Goal: Task Accomplishment & Management: Complete application form

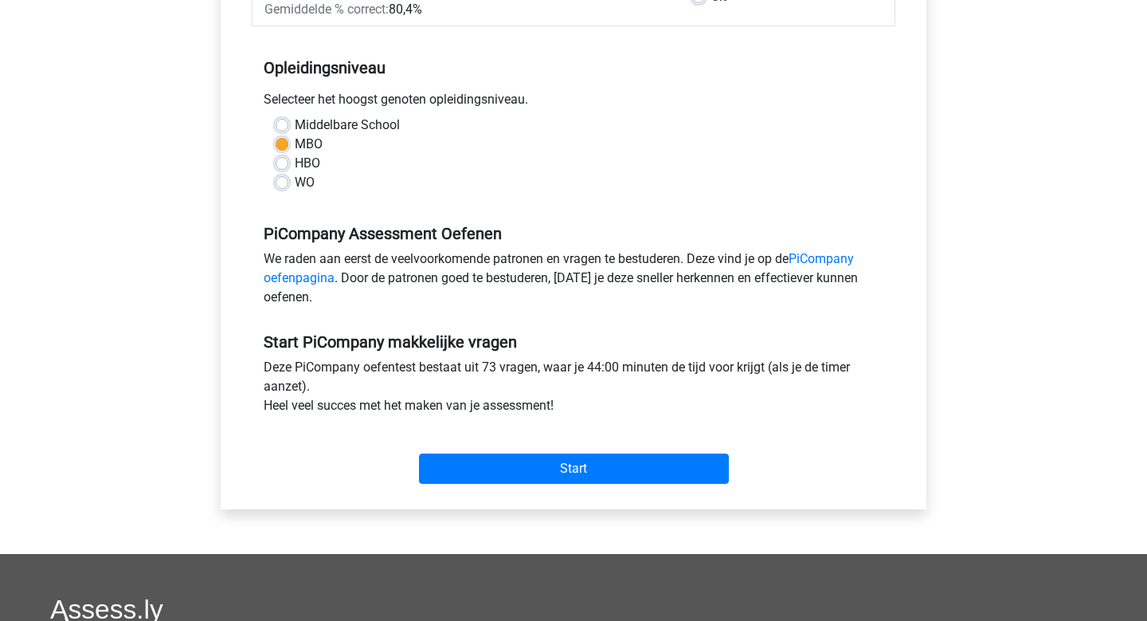
scroll to position [316, 0]
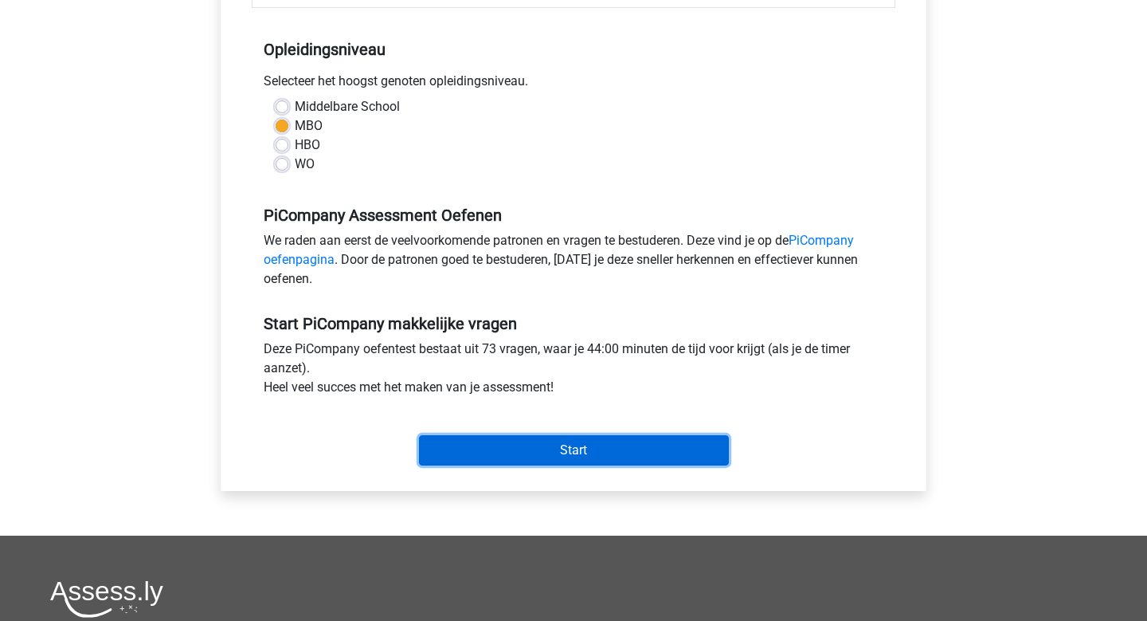
click at [706, 465] on input "Start" at bounding box center [574, 450] width 310 height 30
click at [515, 465] on input "Start" at bounding box center [574, 450] width 310 height 30
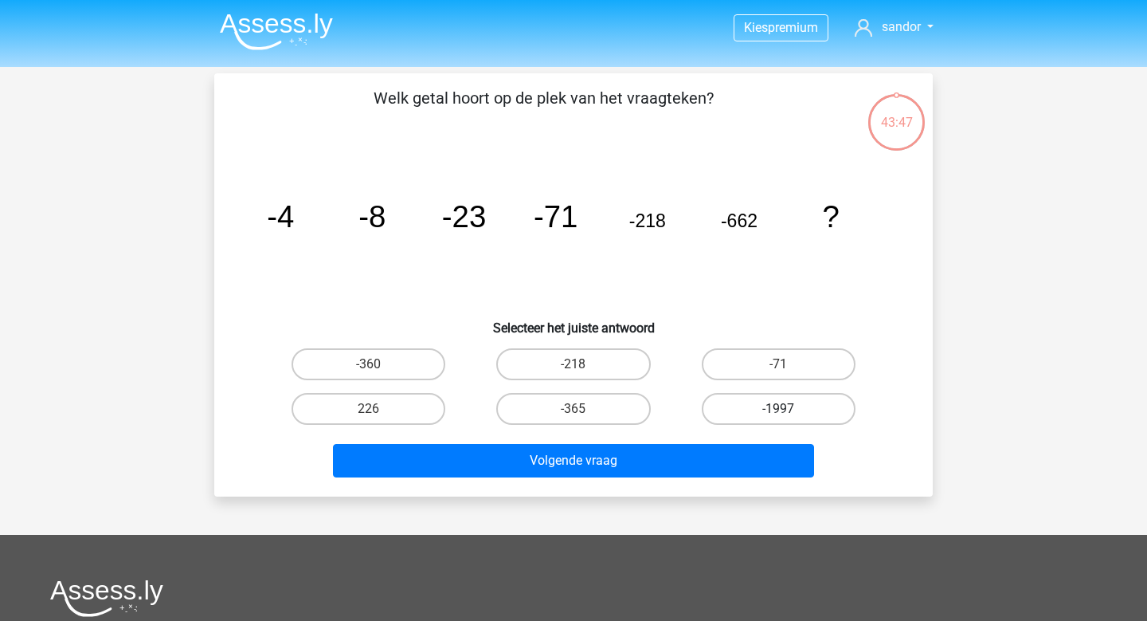
click at [737, 404] on label "-1997" at bounding box center [779, 409] width 154 height 32
click at [779, 409] on input "-1997" at bounding box center [784, 414] width 10 height 10
radio input "true"
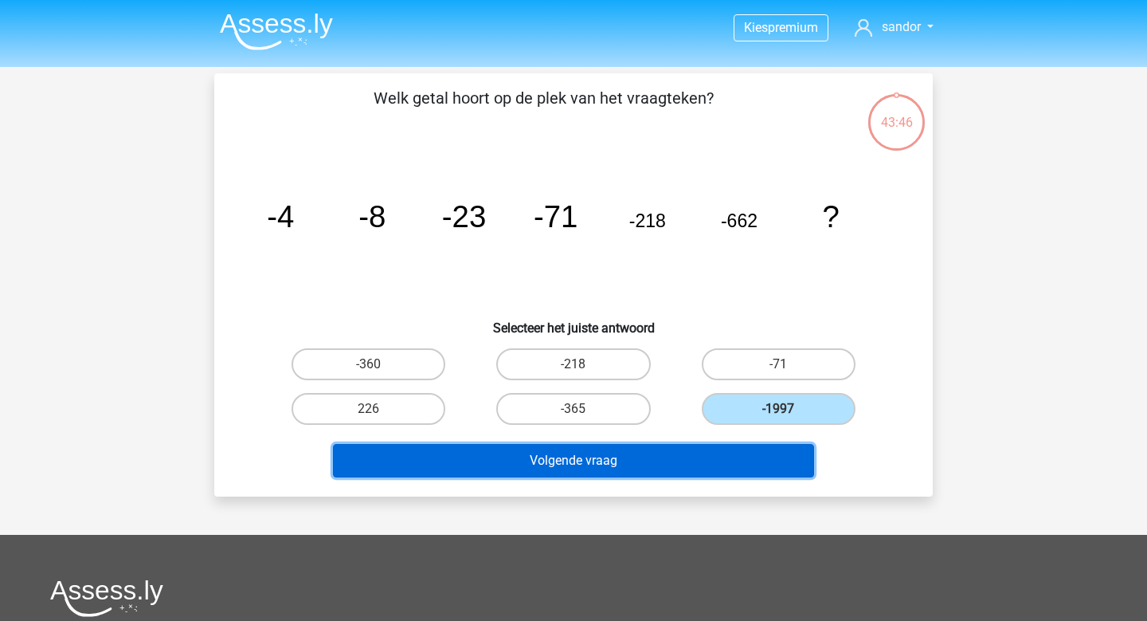
click at [681, 448] on button "Volgende vraag" at bounding box center [574, 460] width 482 height 33
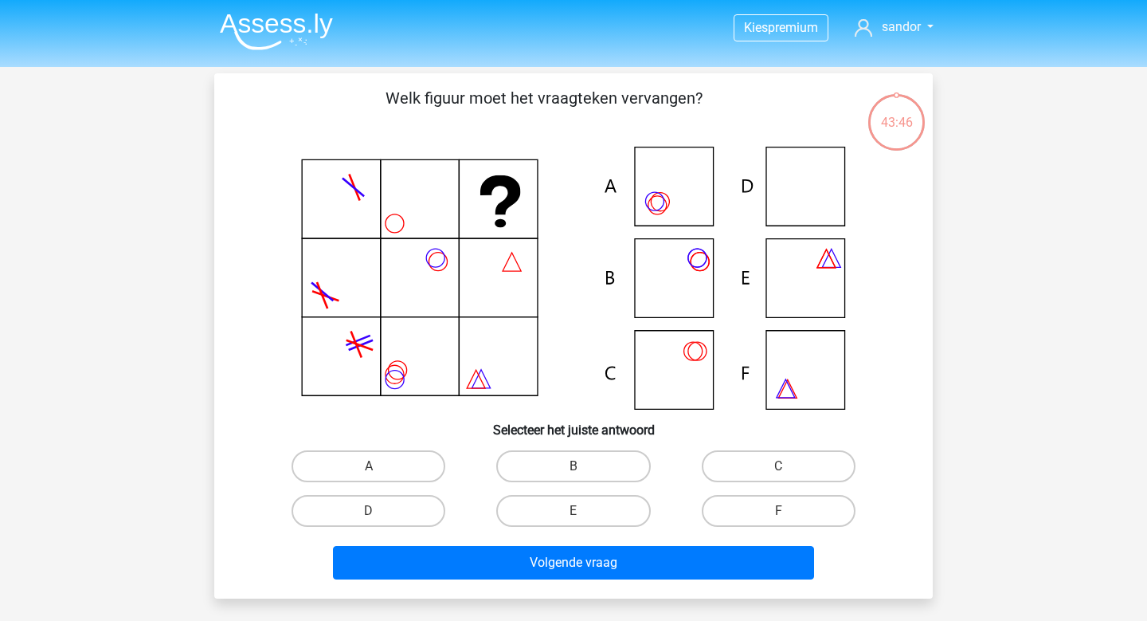
scroll to position [73, 0]
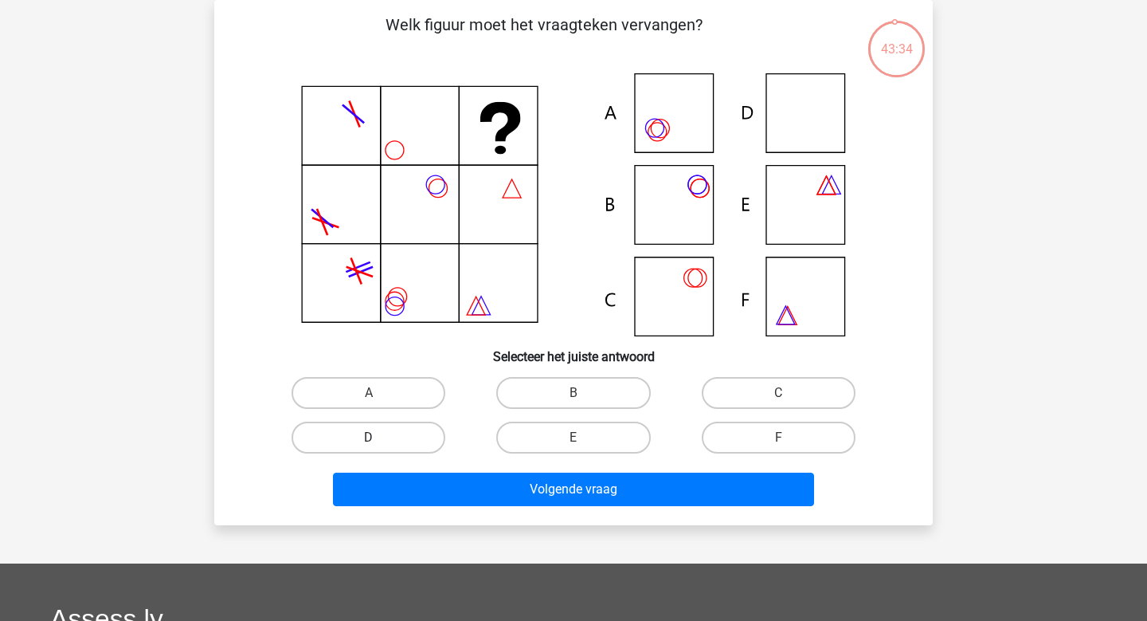
click at [418, 437] on label "D" at bounding box center [369, 438] width 154 height 32
click at [379, 437] on input "D" at bounding box center [374, 442] width 10 height 10
radio input "true"
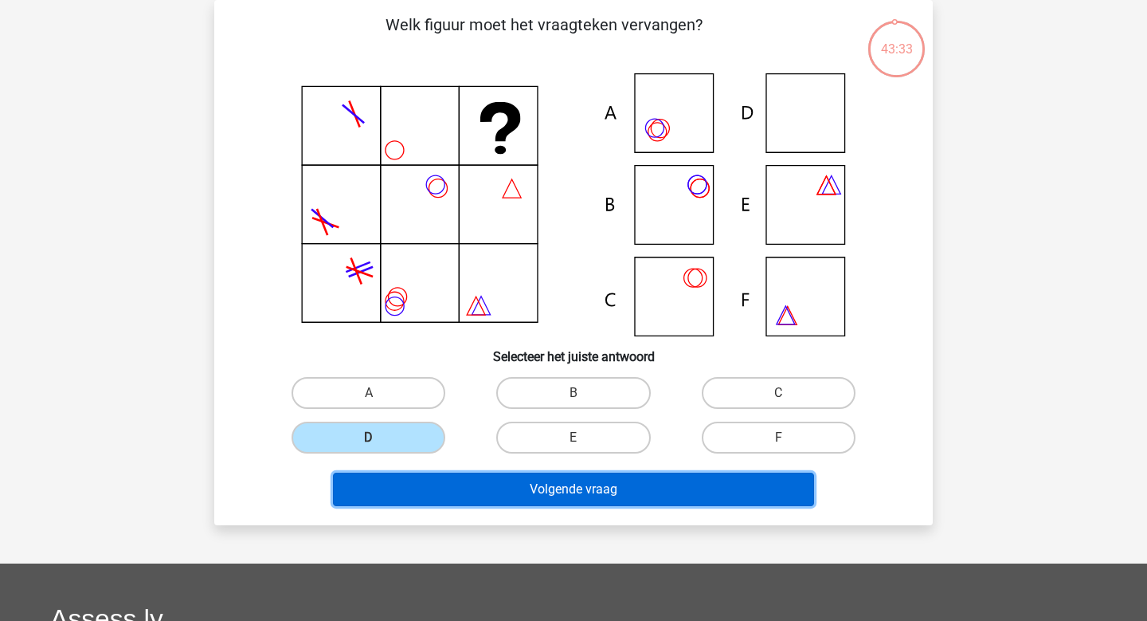
click at [450, 504] on button "Volgende vraag" at bounding box center [574, 489] width 482 height 33
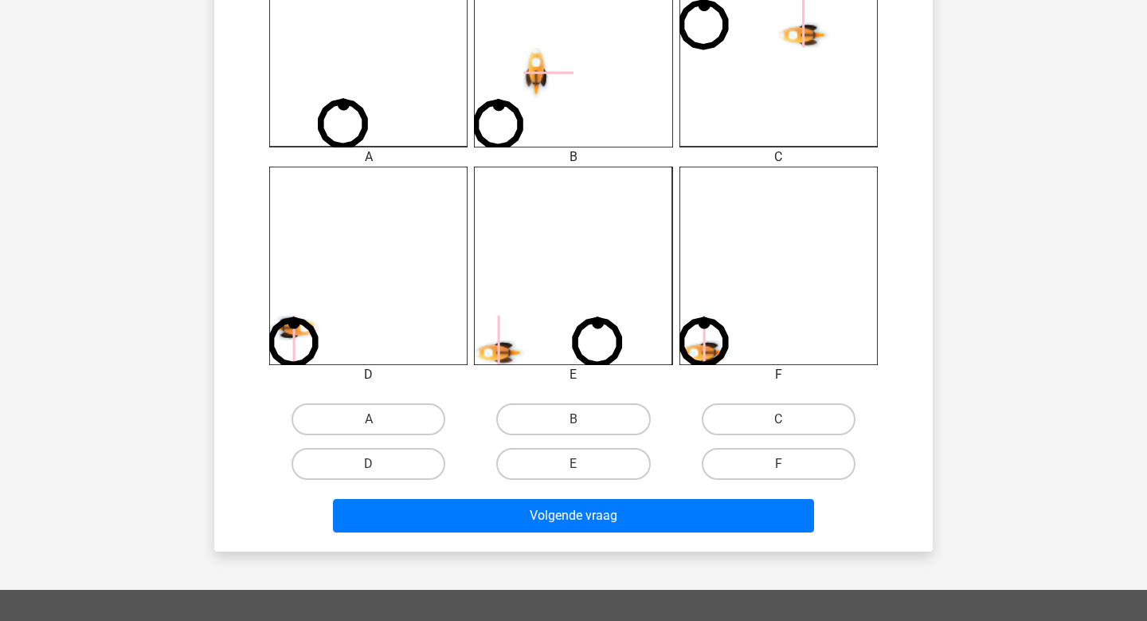
scroll to position [522, 0]
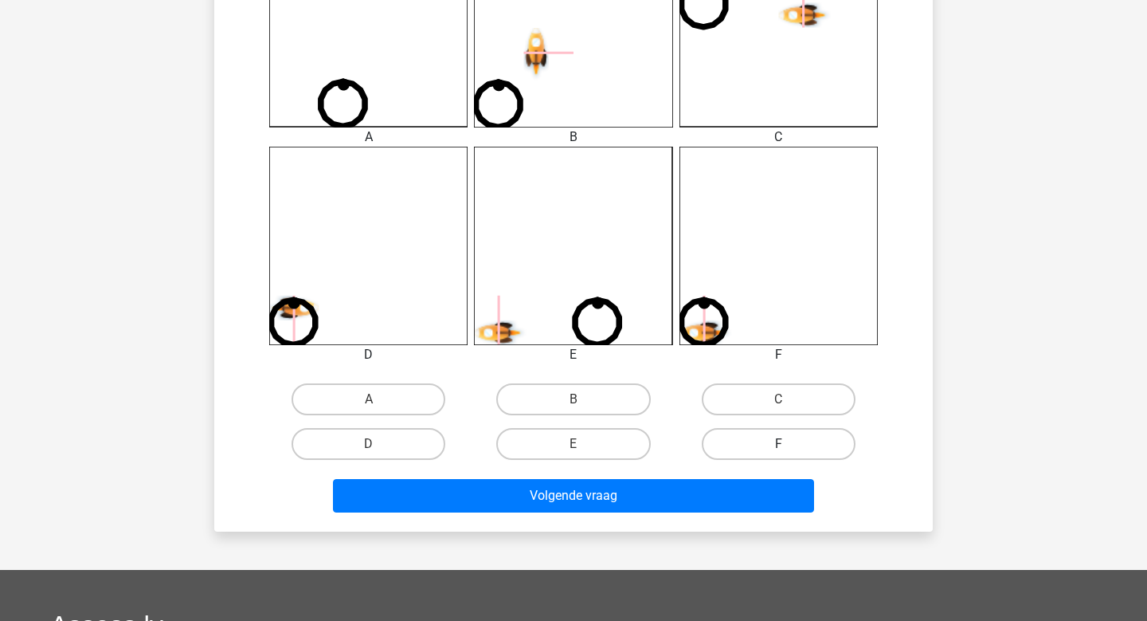
click at [735, 453] on label "F" at bounding box center [779, 444] width 154 height 32
click at [779, 453] on input "F" at bounding box center [784, 449] width 10 height 10
radio input "true"
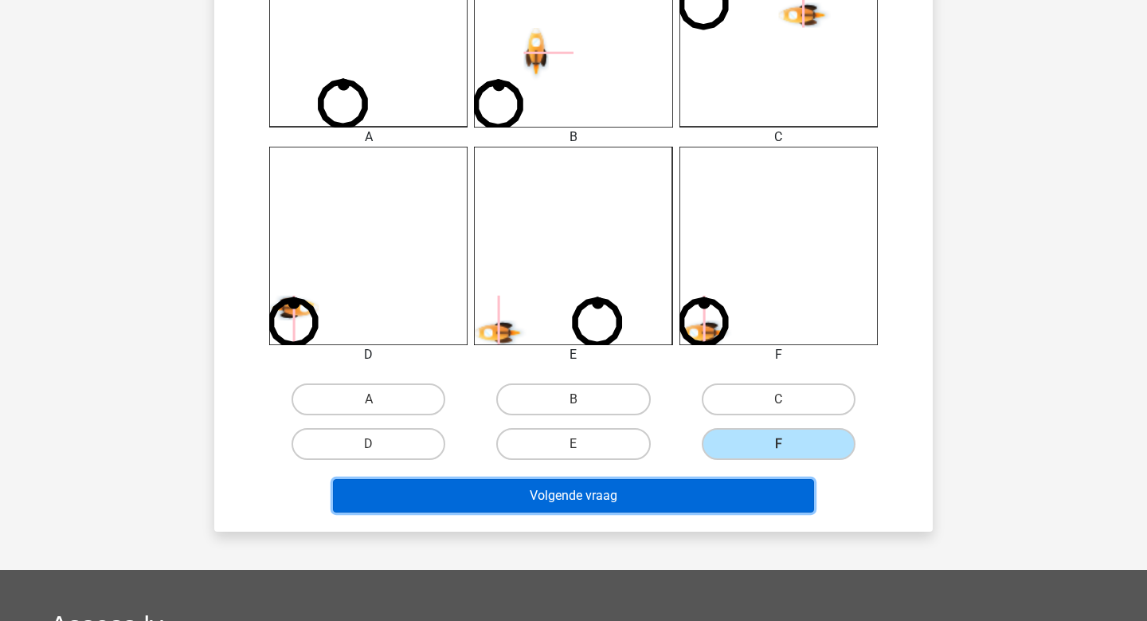
click at [688, 487] on button "Volgende vraag" at bounding box center [574, 495] width 482 height 33
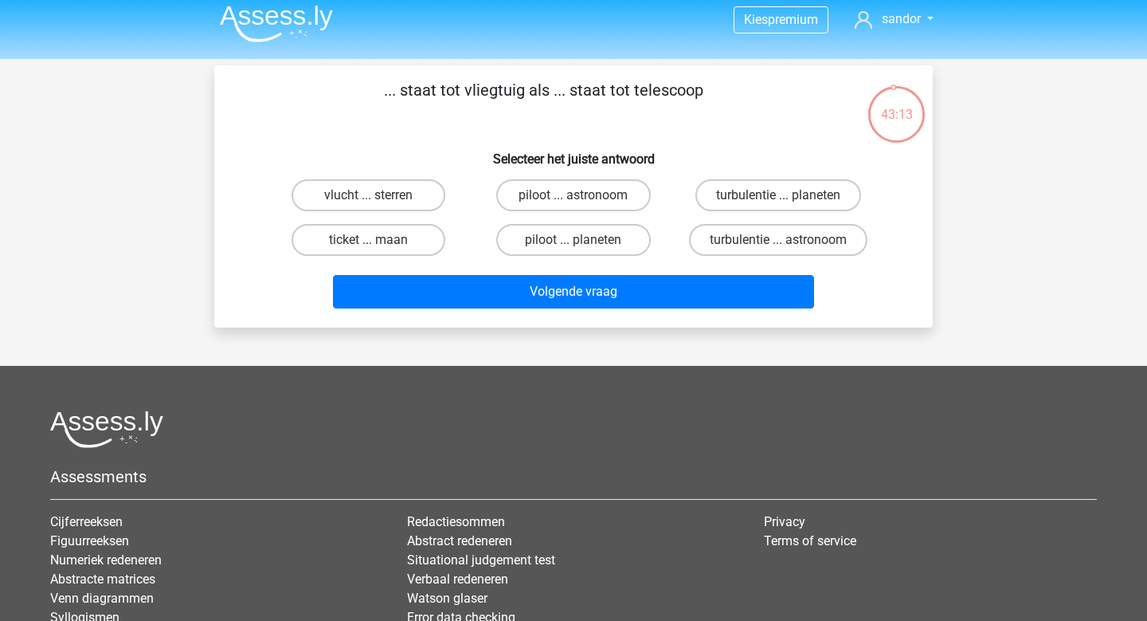
scroll to position [0, 0]
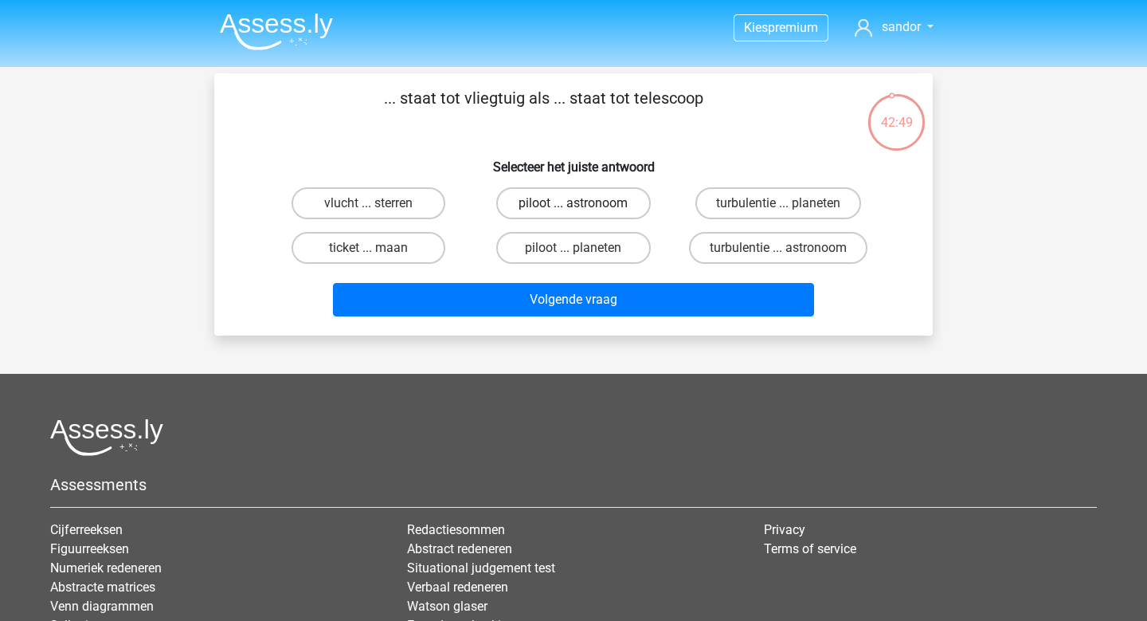
click at [569, 208] on label "piloot ... astronoom" at bounding box center [573, 203] width 154 height 32
click at [574, 208] on input "piloot ... astronoom" at bounding box center [579, 208] width 10 height 10
radio input "true"
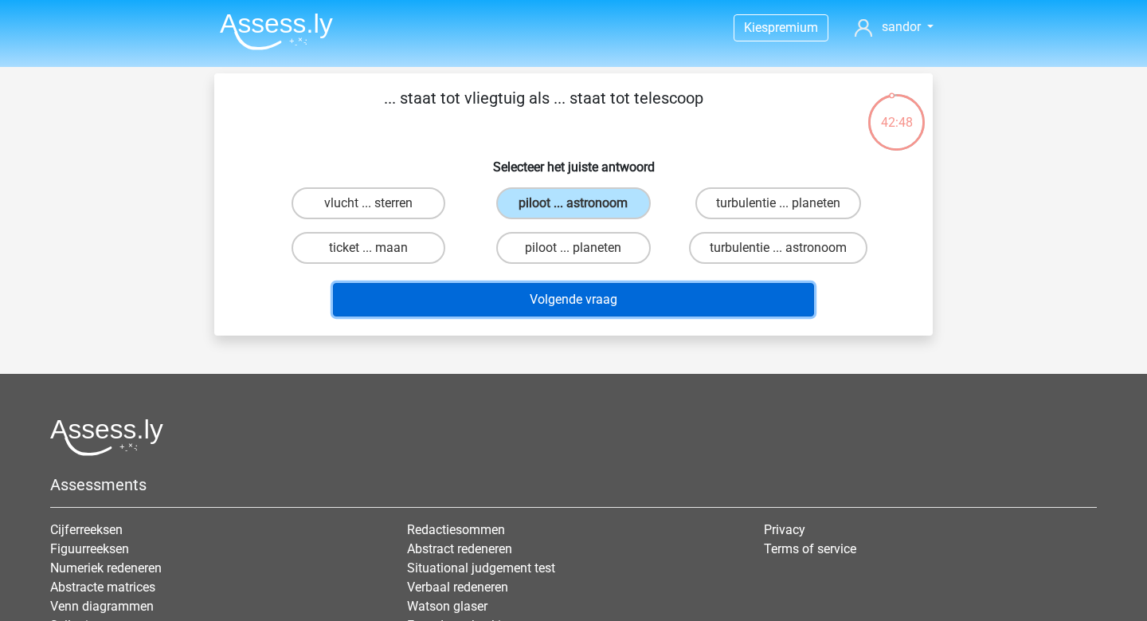
click at [563, 290] on button "Volgende vraag" at bounding box center [574, 299] width 482 height 33
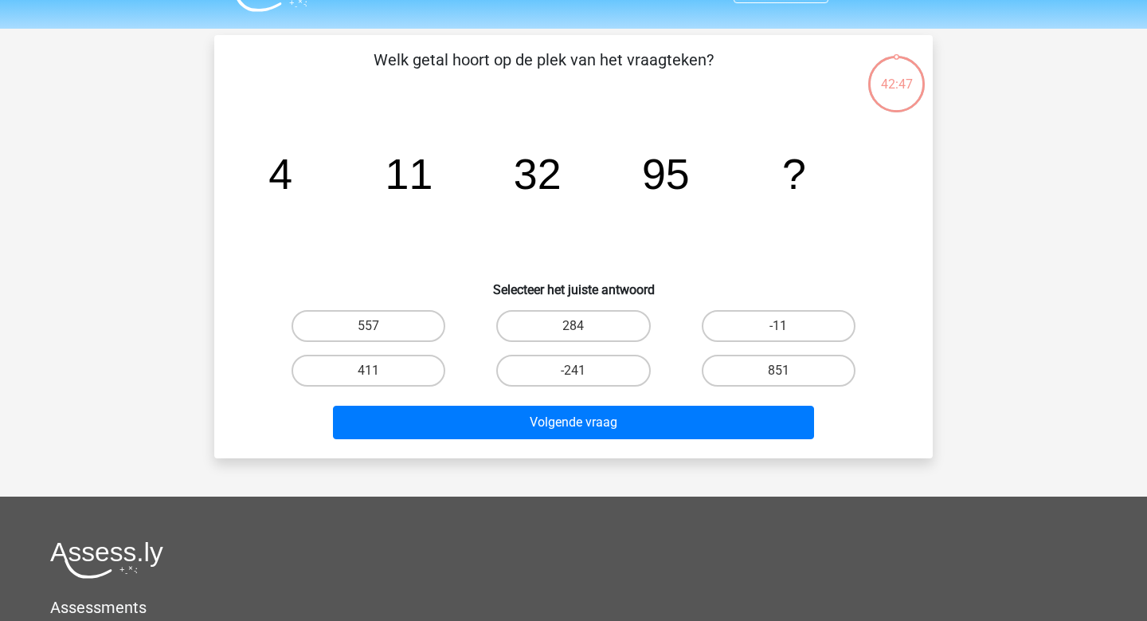
scroll to position [73, 0]
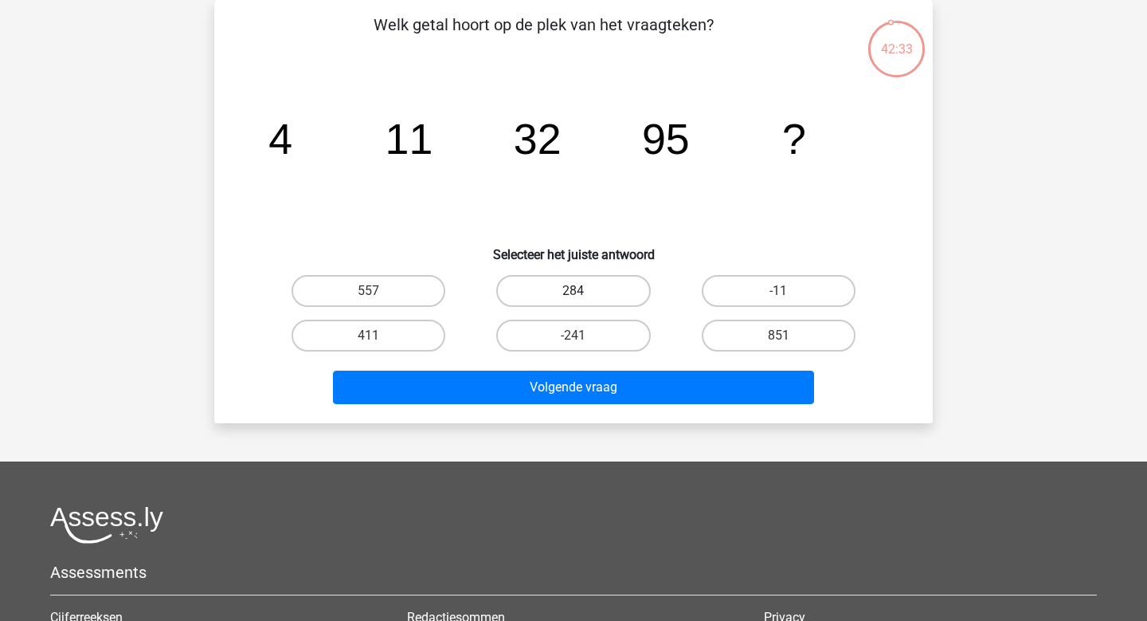
click at [571, 283] on label "284" at bounding box center [573, 291] width 154 height 32
click at [574, 291] on input "284" at bounding box center [579, 296] width 10 height 10
radio input "true"
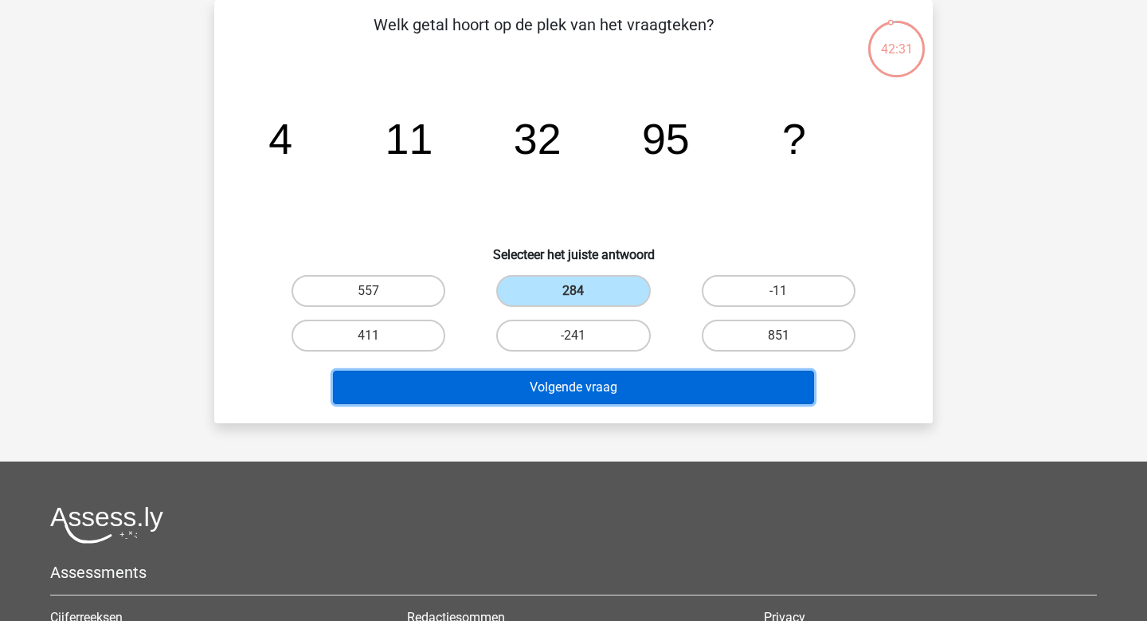
click at [557, 379] on button "Volgende vraag" at bounding box center [574, 387] width 482 height 33
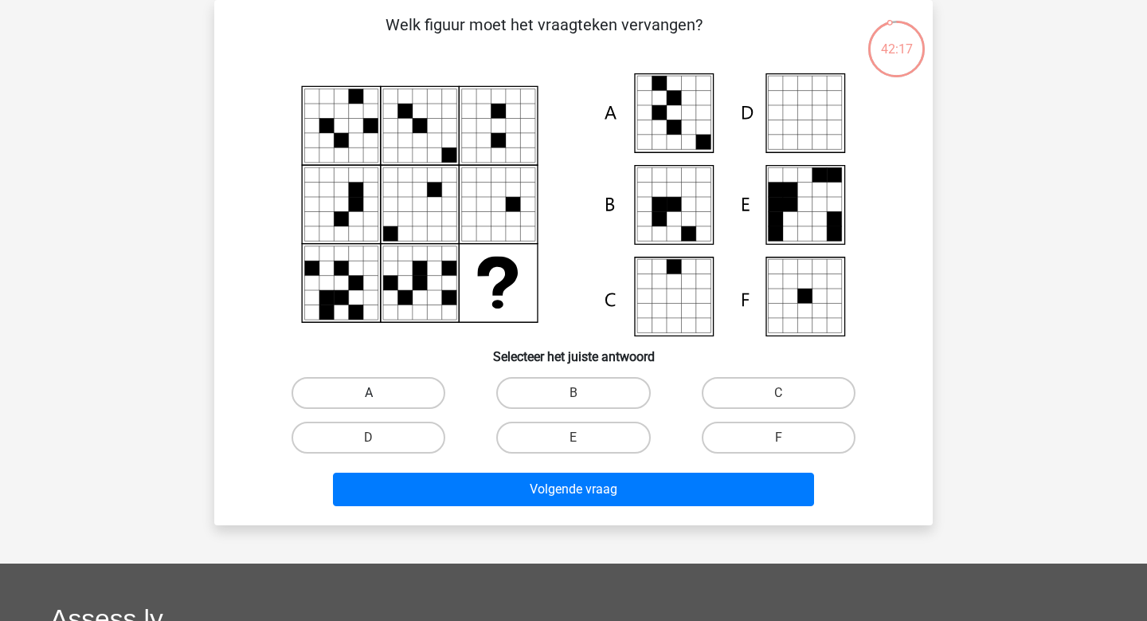
click at [419, 392] on label "A" at bounding box center [369, 393] width 154 height 32
click at [379, 393] on input "A" at bounding box center [374, 398] width 10 height 10
radio input "true"
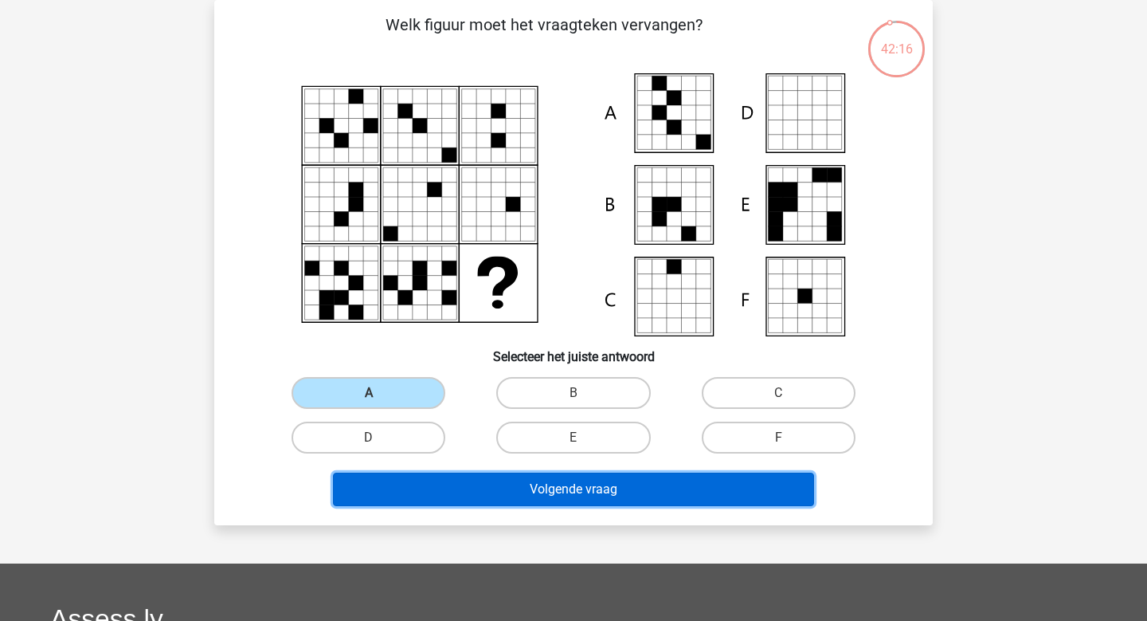
click at [451, 496] on button "Volgende vraag" at bounding box center [574, 489] width 482 height 33
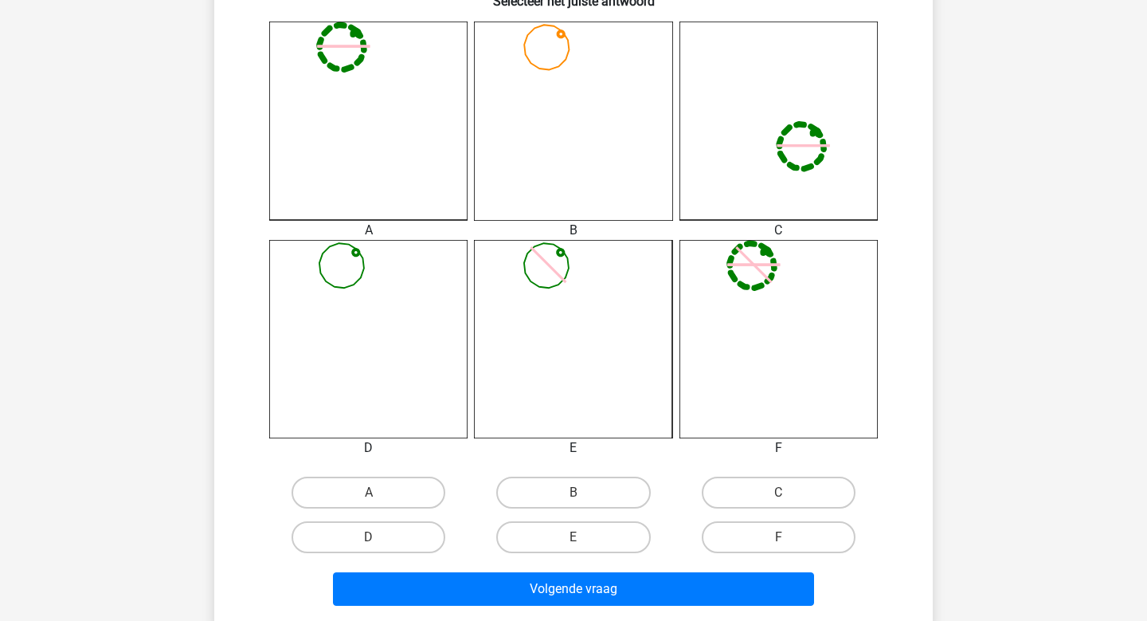
scroll to position [433, 0]
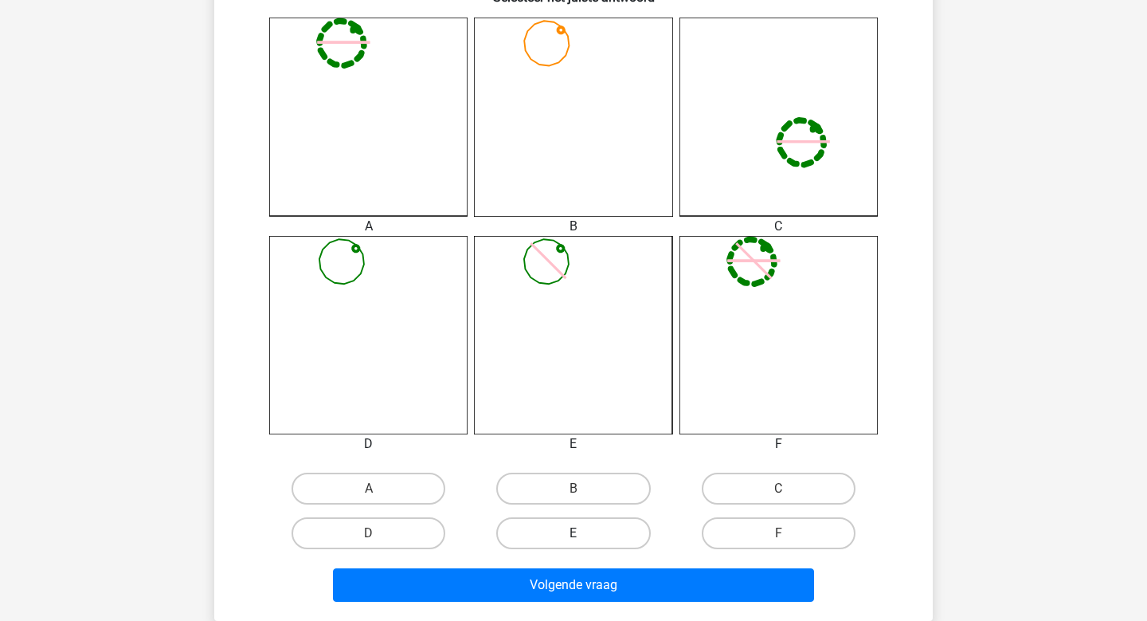
click at [554, 525] on label "E" at bounding box center [573, 533] width 154 height 32
click at [574, 533] on input "E" at bounding box center [579, 538] width 10 height 10
radio input "true"
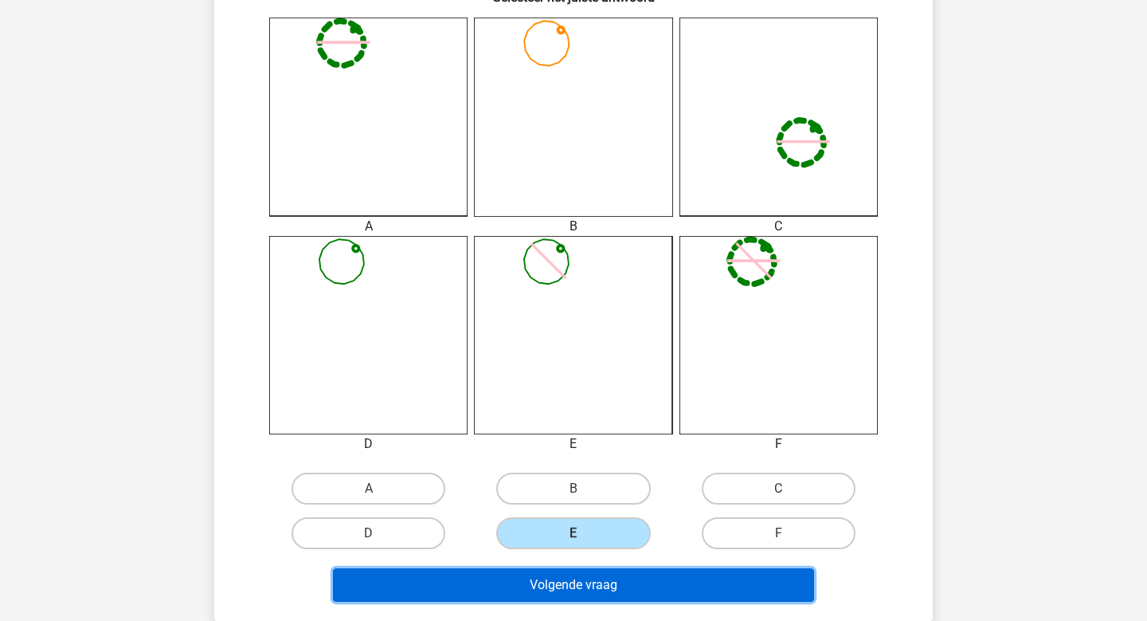
click at [555, 579] on button "Volgende vraag" at bounding box center [574, 584] width 482 height 33
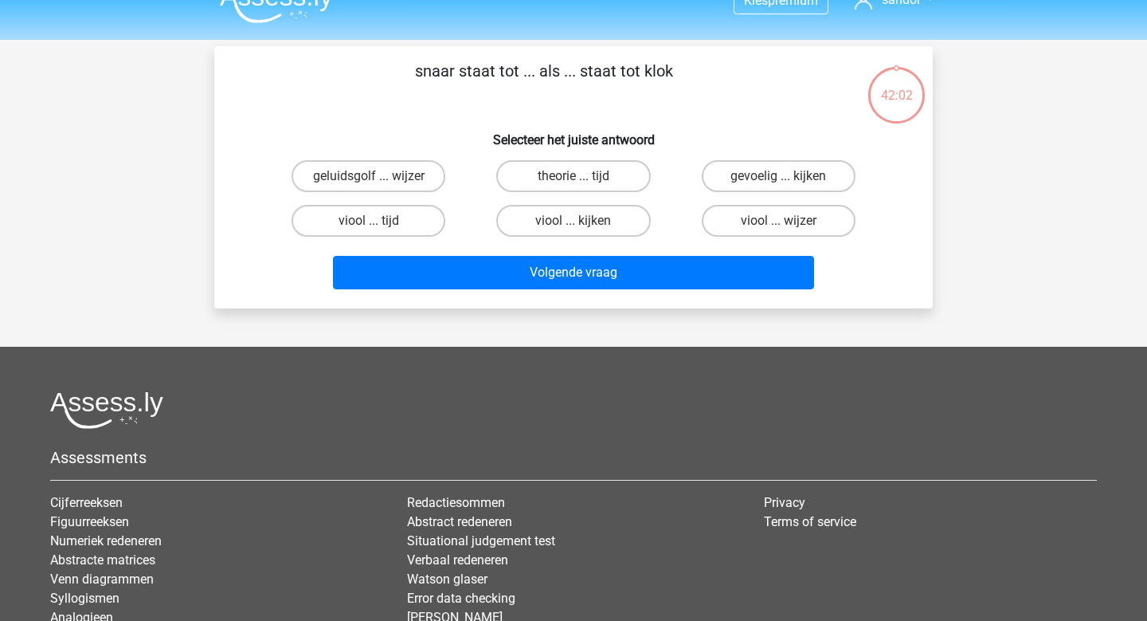
scroll to position [16, 0]
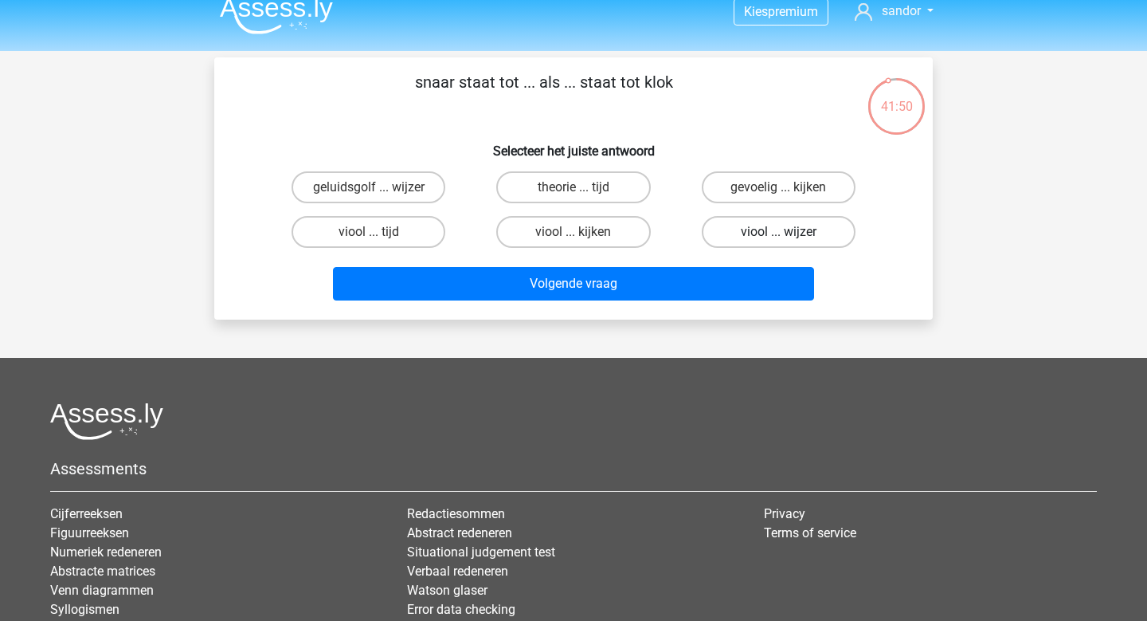
click at [758, 230] on label "viool ... wijzer" at bounding box center [779, 232] width 154 height 32
click at [779, 232] on input "viool ... wijzer" at bounding box center [784, 237] width 10 height 10
radio input "true"
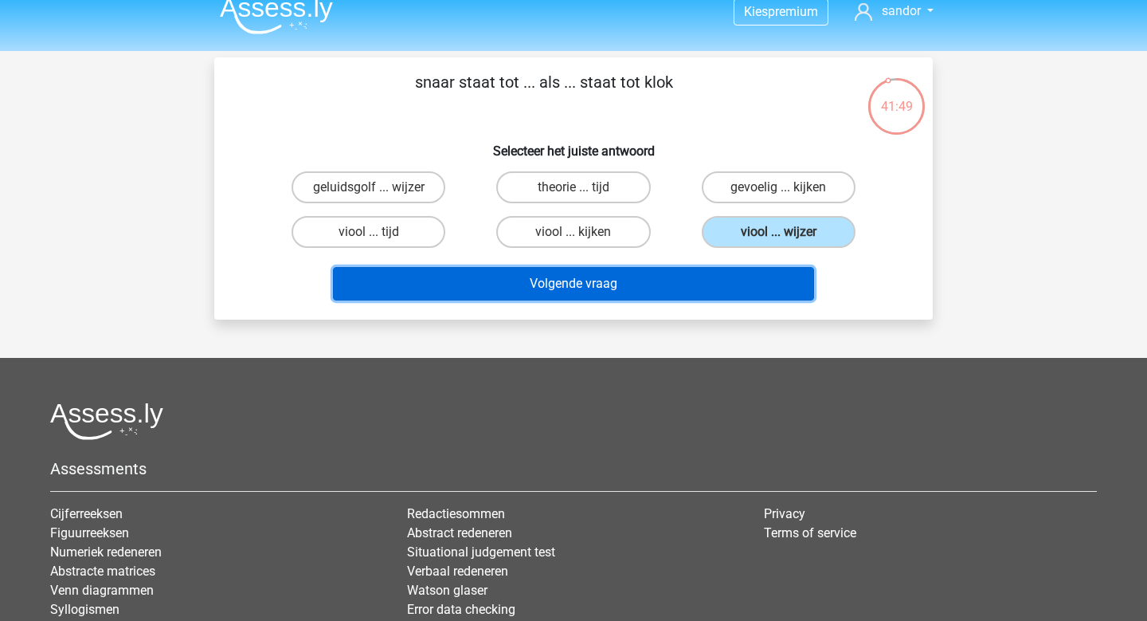
click at [729, 283] on button "Volgende vraag" at bounding box center [574, 283] width 482 height 33
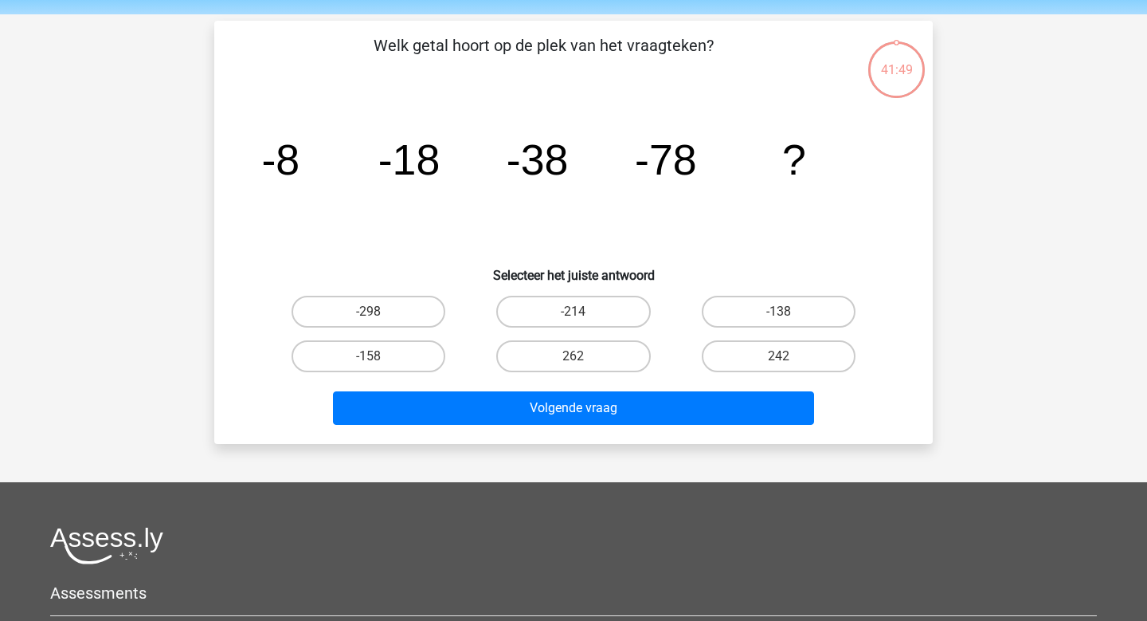
scroll to position [73, 0]
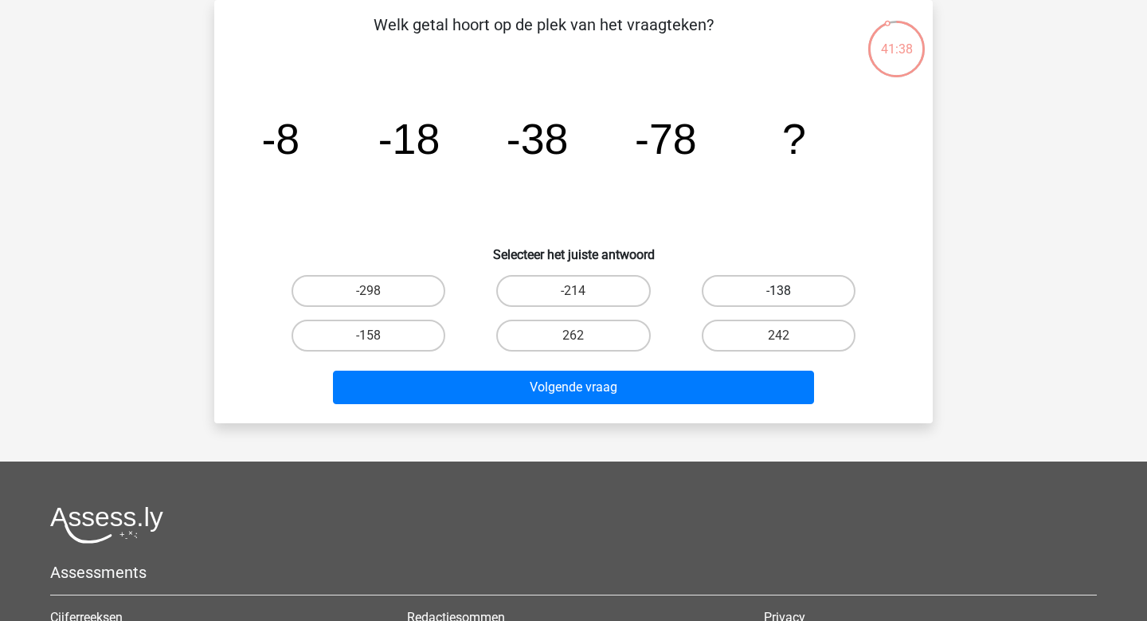
click at [771, 293] on label "-138" at bounding box center [779, 291] width 154 height 32
click at [779, 293] on input "-138" at bounding box center [784, 296] width 10 height 10
radio input "true"
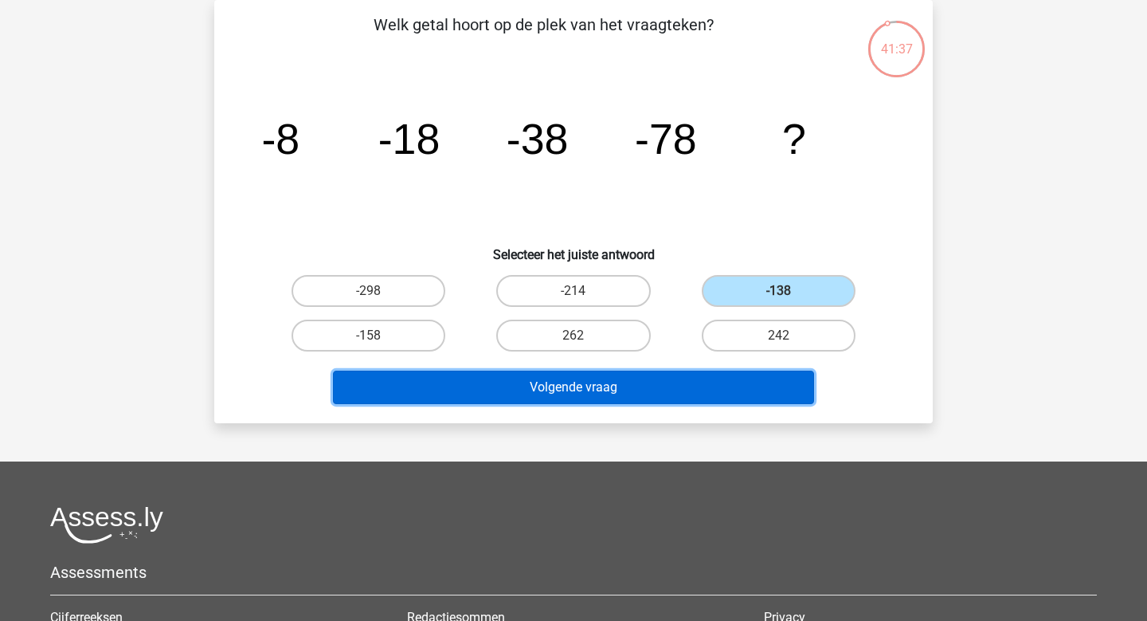
click at [732, 383] on button "Volgende vraag" at bounding box center [574, 387] width 482 height 33
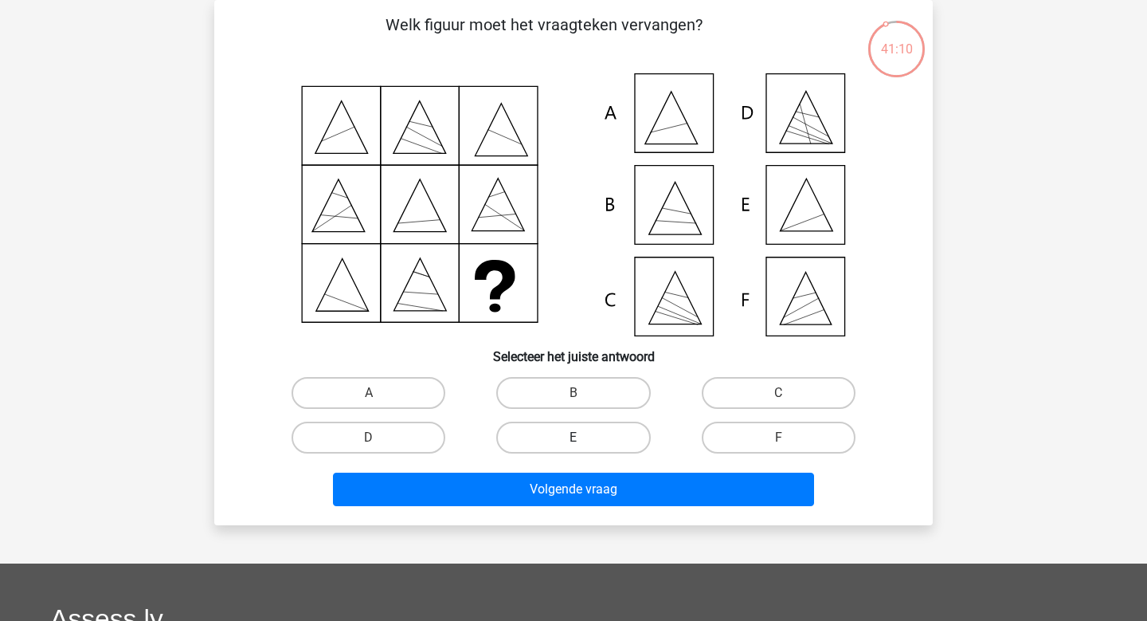
click at [602, 442] on label "E" at bounding box center [573, 438] width 154 height 32
click at [584, 442] on input "E" at bounding box center [579, 442] width 10 height 10
radio input "true"
click at [596, 512] on div "Welk figuur moet het vraagteken vervangen?" at bounding box center [573, 262] width 719 height 525
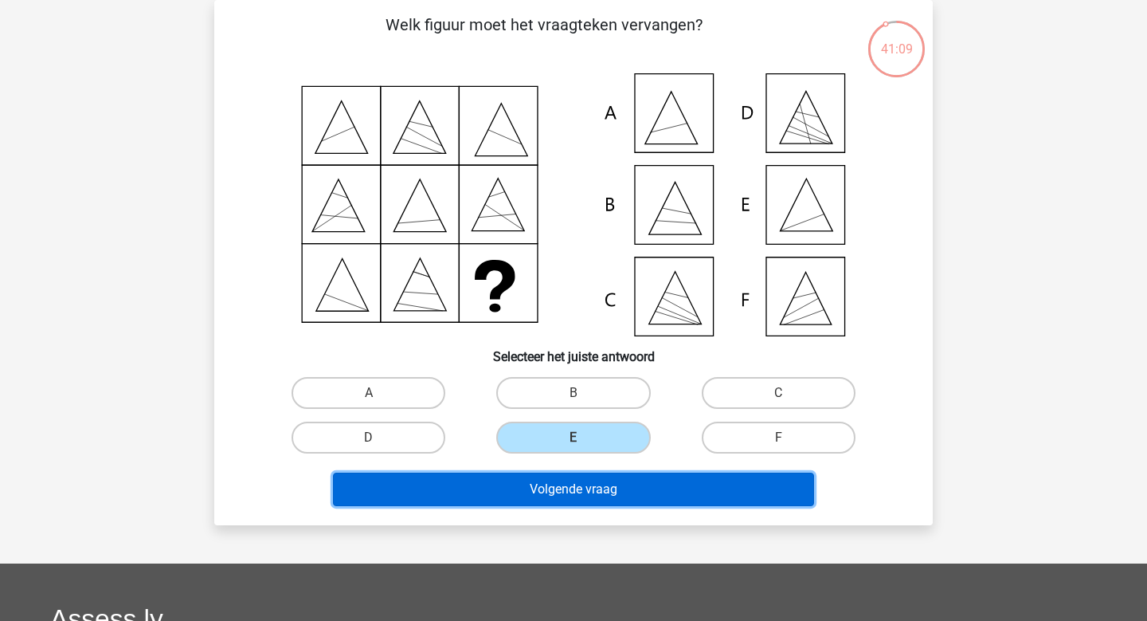
click at [599, 502] on button "Volgende vraag" at bounding box center [574, 489] width 482 height 33
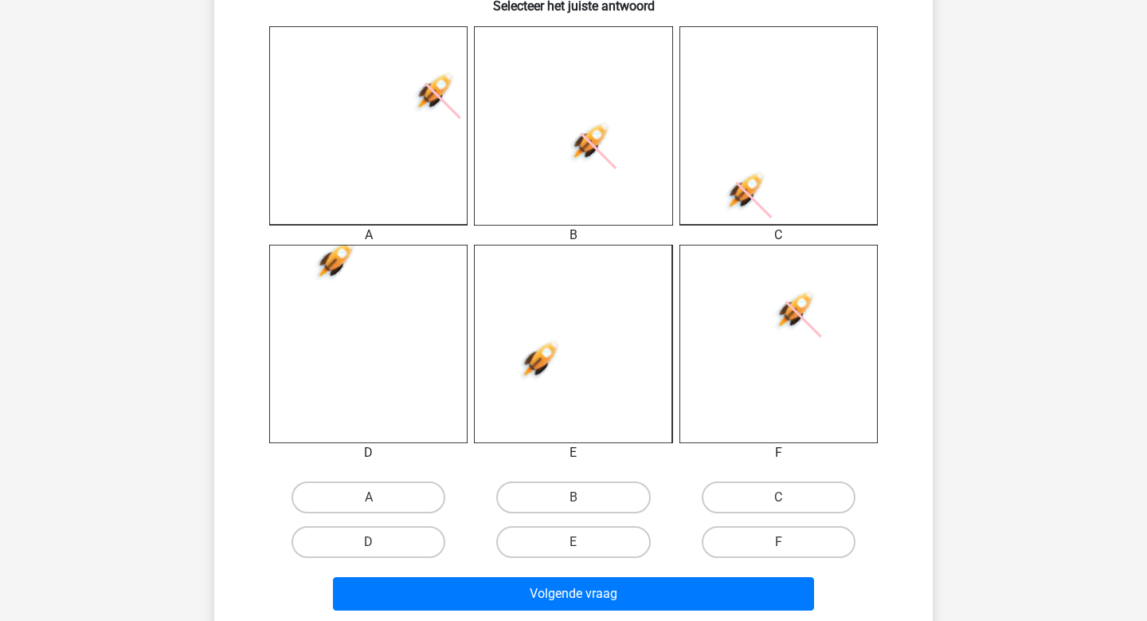
scroll to position [433, 0]
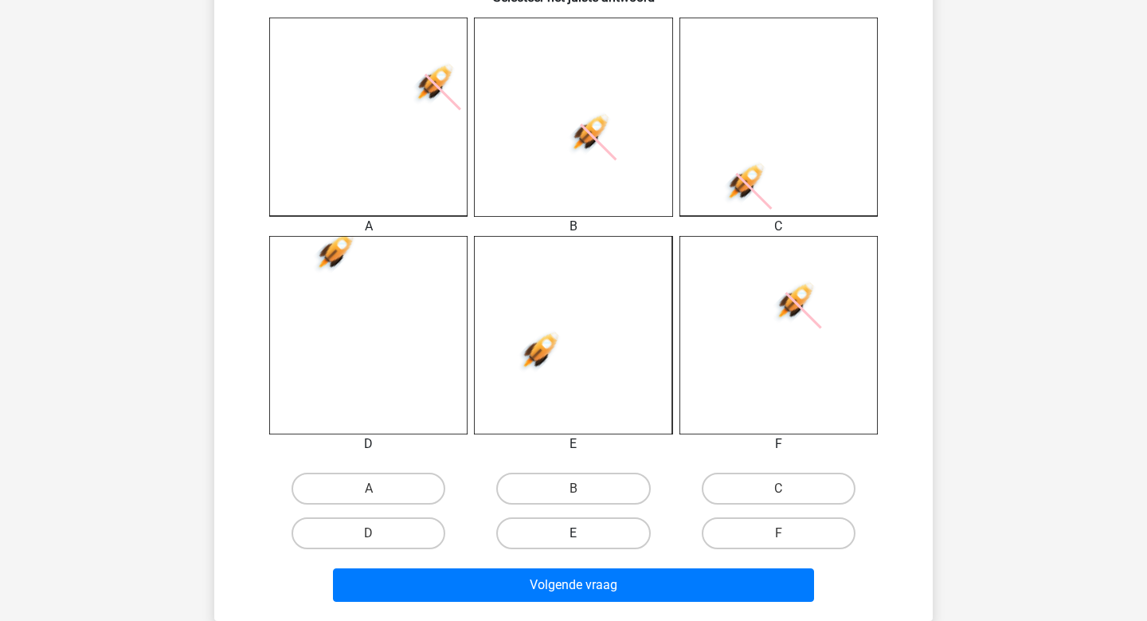
click at [581, 528] on label "E" at bounding box center [573, 533] width 154 height 32
click at [581, 533] on input "E" at bounding box center [579, 538] width 10 height 10
radio input "true"
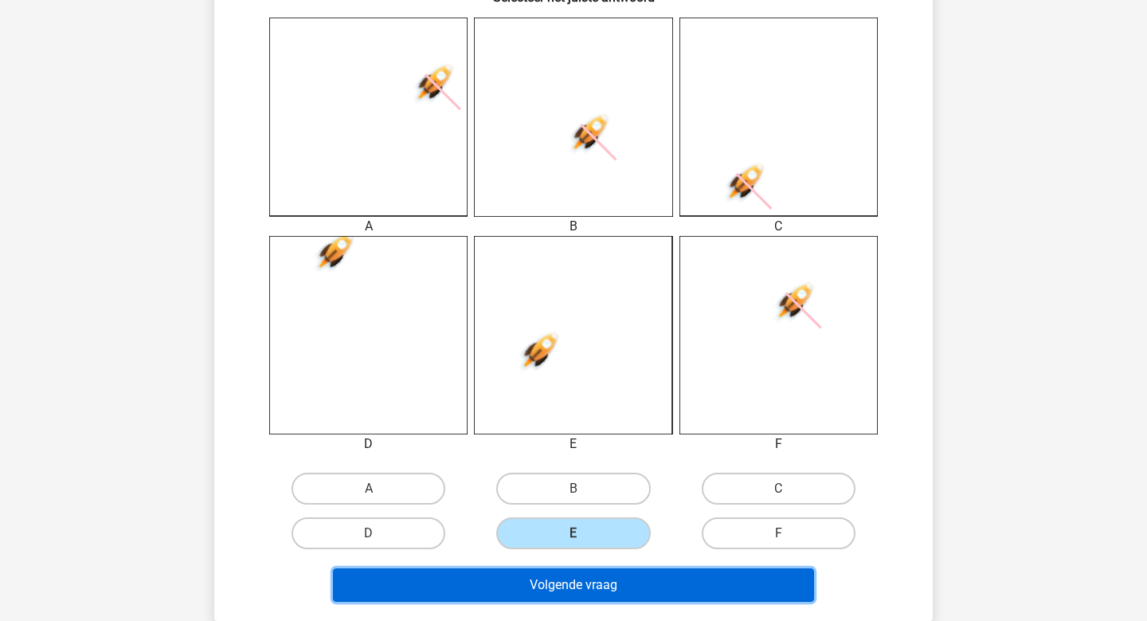
click at [570, 568] on button "Volgende vraag" at bounding box center [574, 584] width 482 height 33
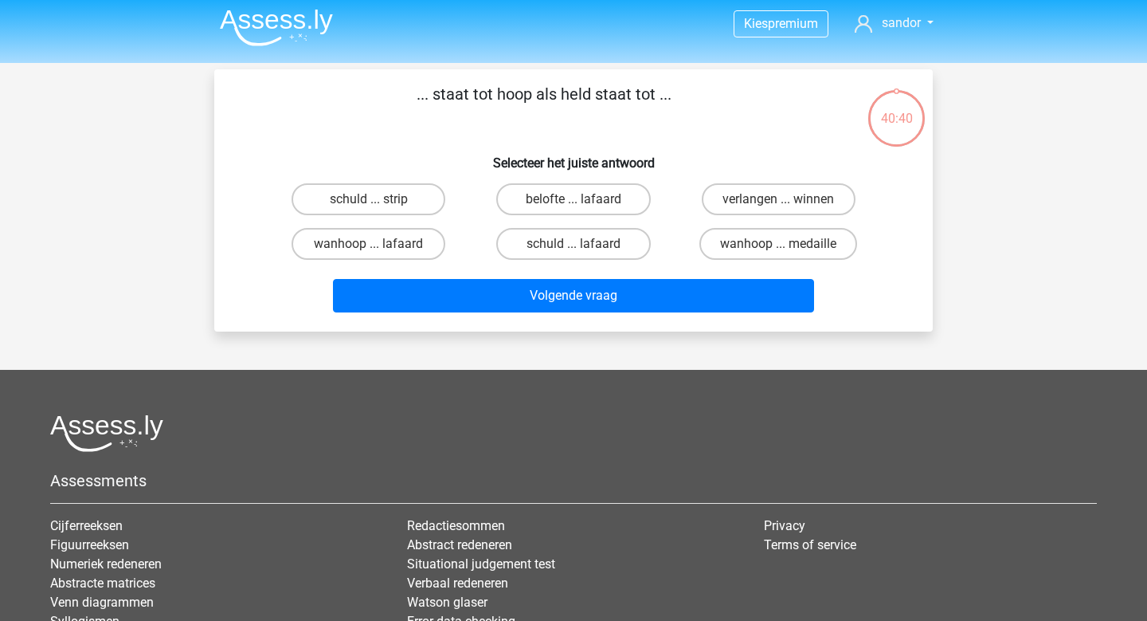
scroll to position [0, 0]
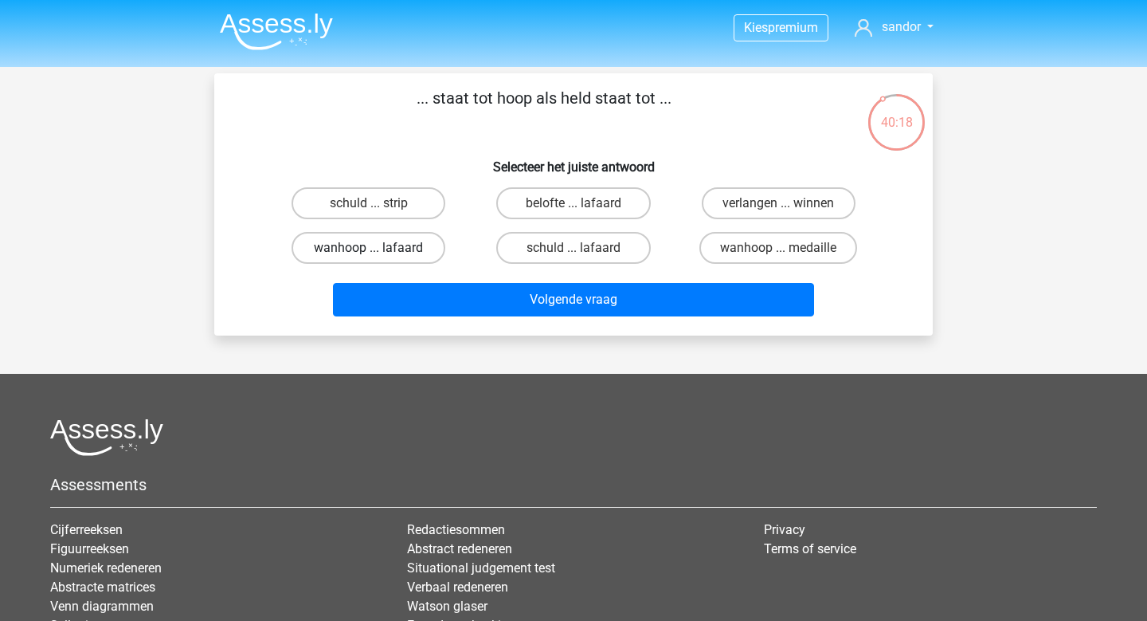
click at [424, 241] on label "wanhoop ... lafaard" at bounding box center [369, 248] width 154 height 32
click at [379, 248] on input "wanhoop ... lafaard" at bounding box center [374, 253] width 10 height 10
radio input "true"
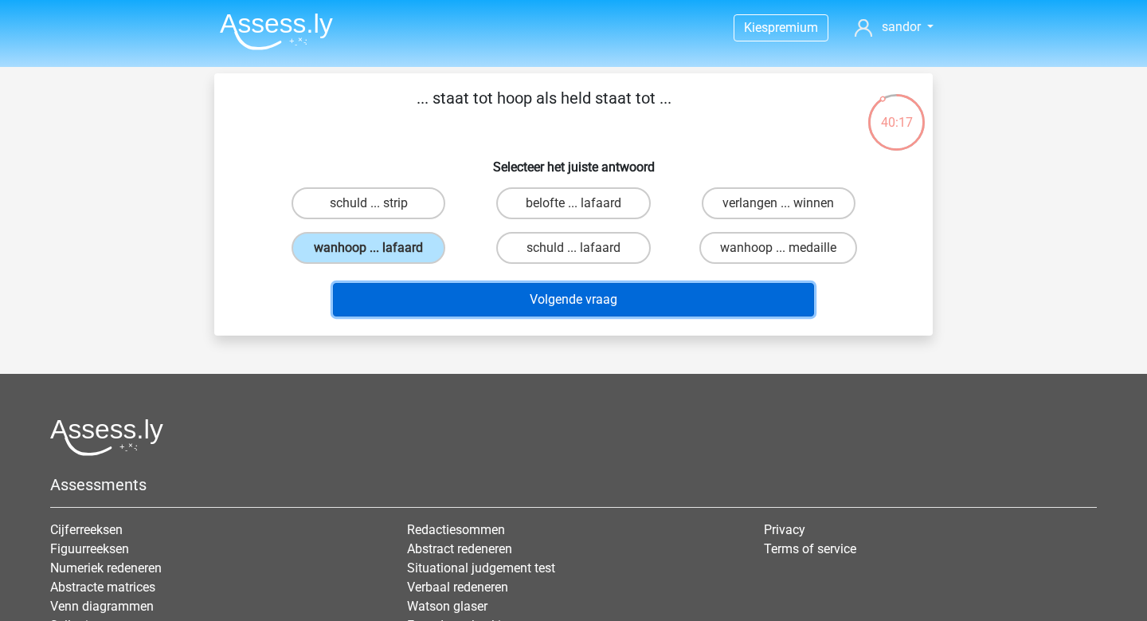
click at [445, 312] on button "Volgende vraag" at bounding box center [574, 299] width 482 height 33
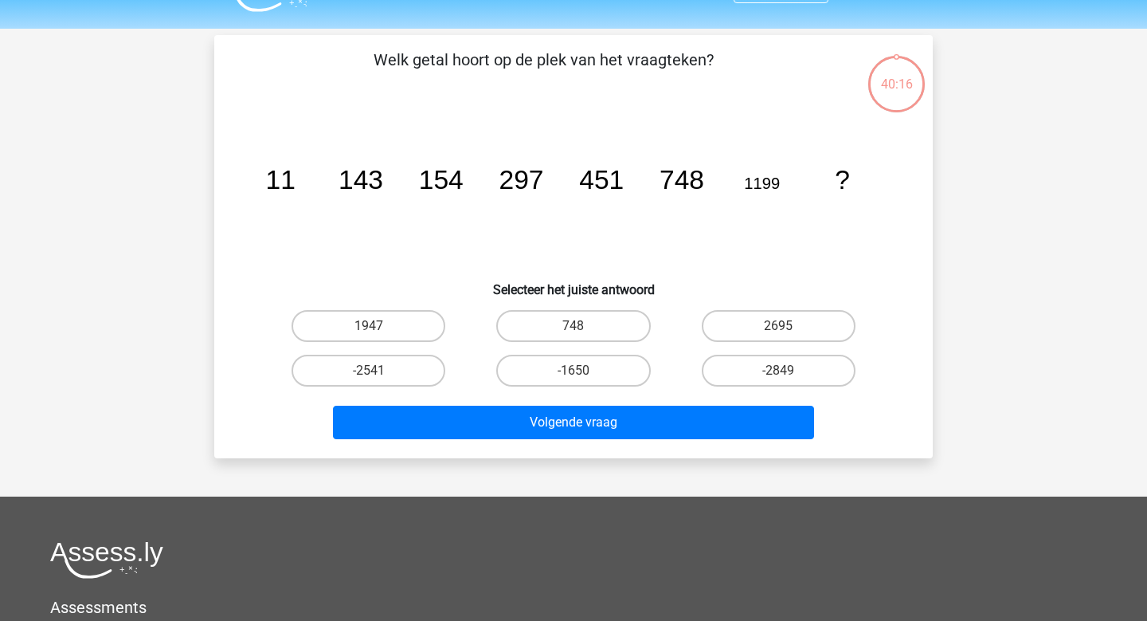
scroll to position [73, 0]
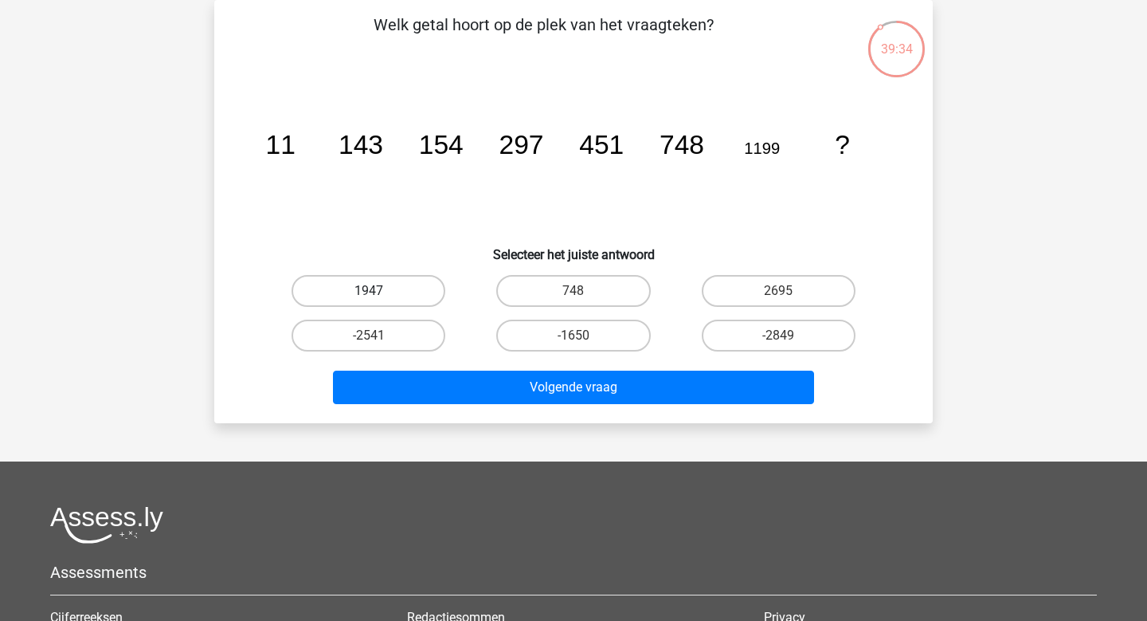
click at [345, 289] on label "1947" at bounding box center [369, 291] width 154 height 32
click at [369, 291] on input "1947" at bounding box center [374, 296] width 10 height 10
radio input "true"
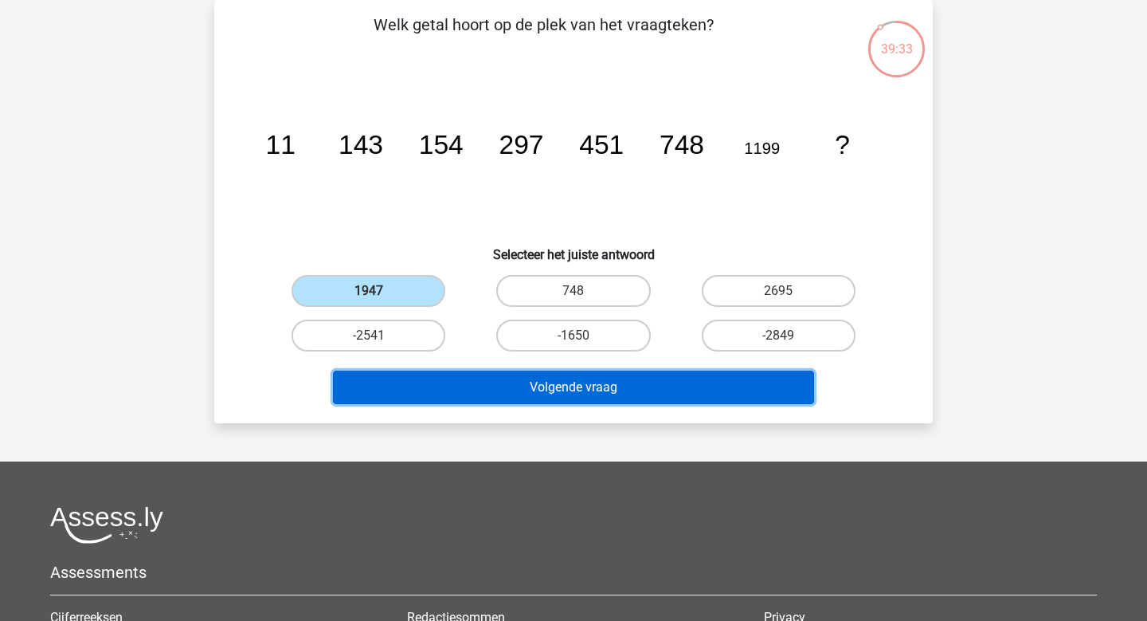
click at [463, 373] on button "Volgende vraag" at bounding box center [574, 387] width 482 height 33
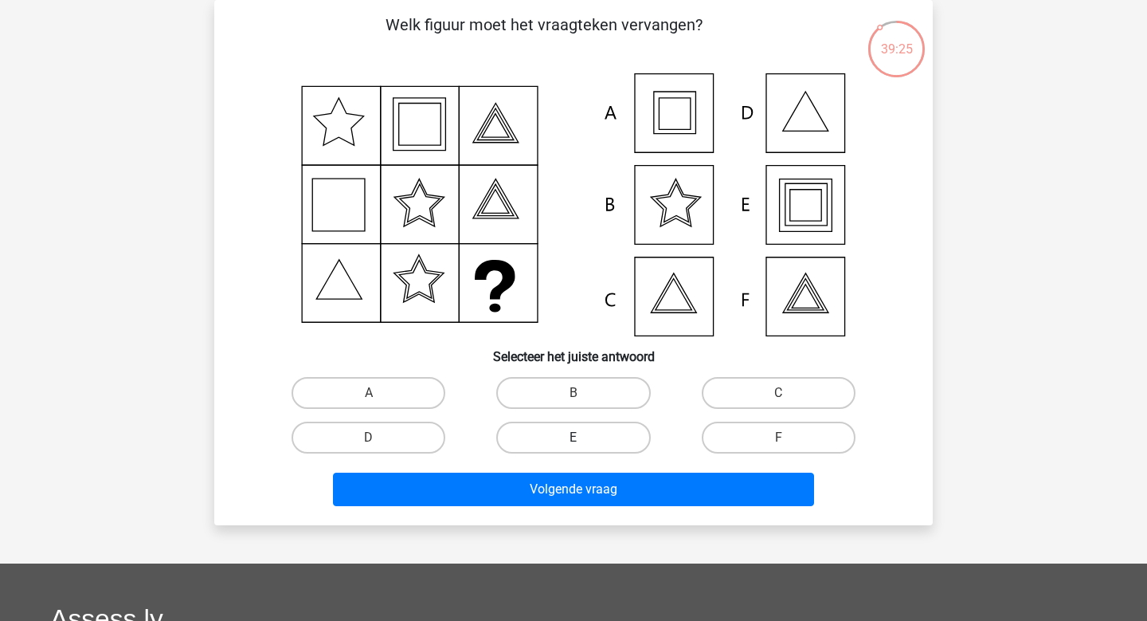
click at [613, 445] on label "E" at bounding box center [573, 438] width 154 height 32
click at [584, 445] on input "E" at bounding box center [579, 442] width 10 height 10
radio input "true"
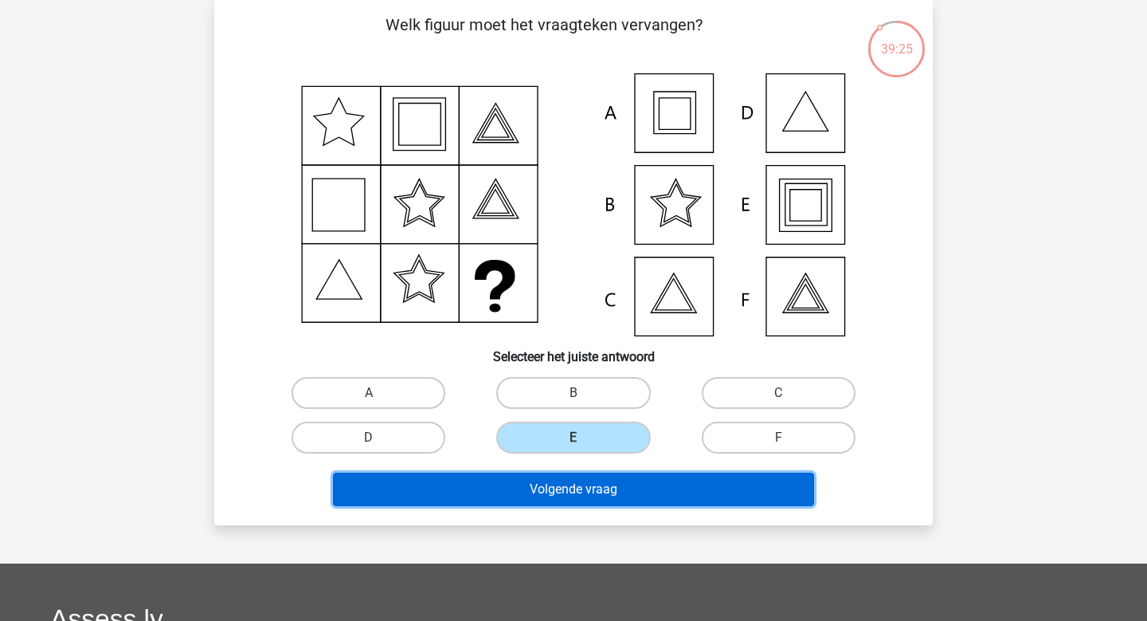
click at [606, 495] on button "Volgende vraag" at bounding box center [574, 489] width 482 height 33
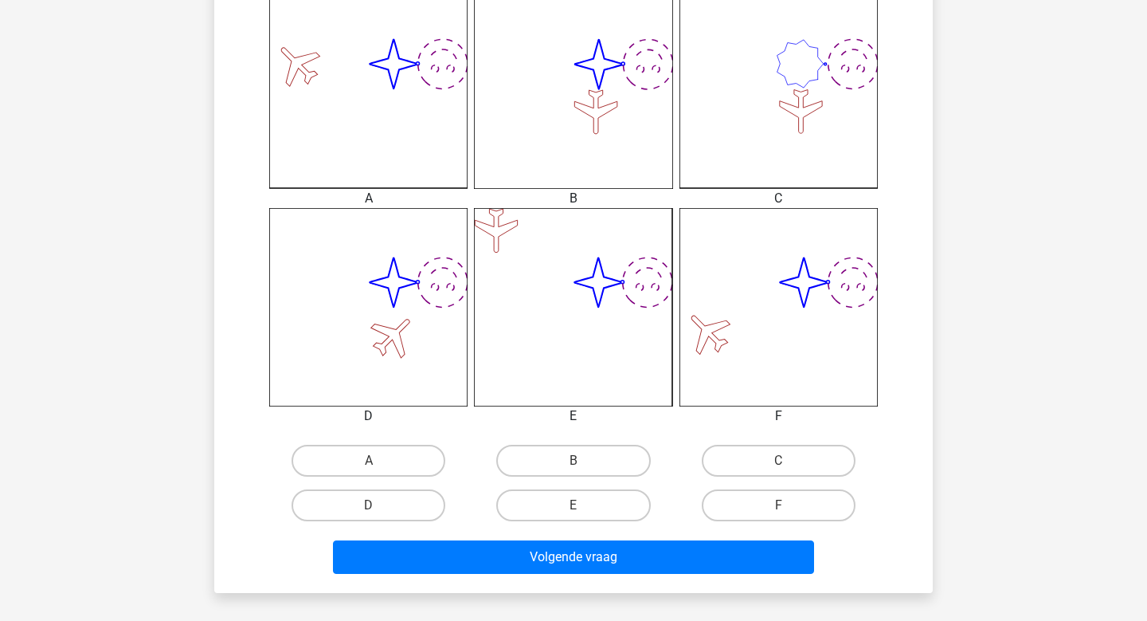
scroll to position [458, 0]
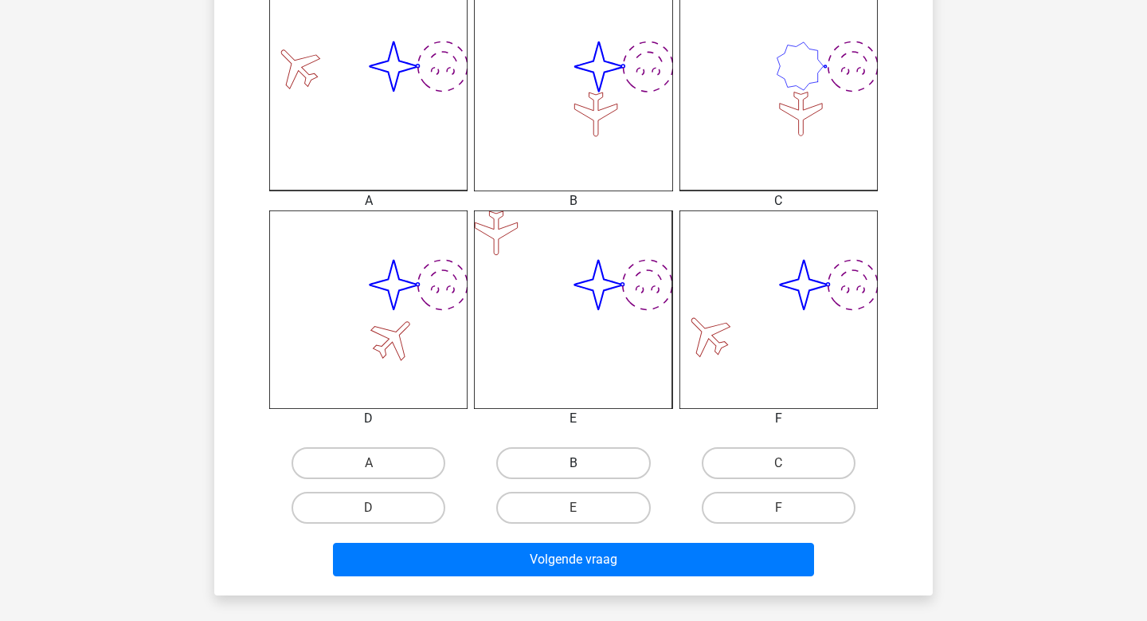
click at [576, 457] on label "B" at bounding box center [573, 463] width 154 height 32
click at [576, 463] on input "B" at bounding box center [579, 468] width 10 height 10
radio input "true"
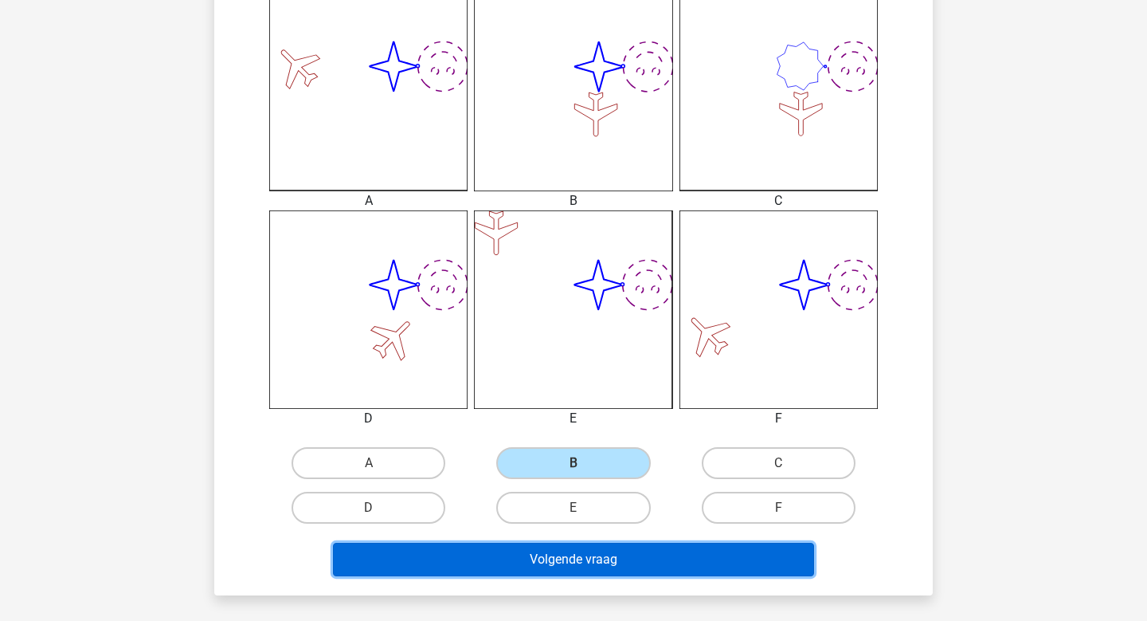
click at [558, 558] on button "Volgende vraag" at bounding box center [574, 559] width 482 height 33
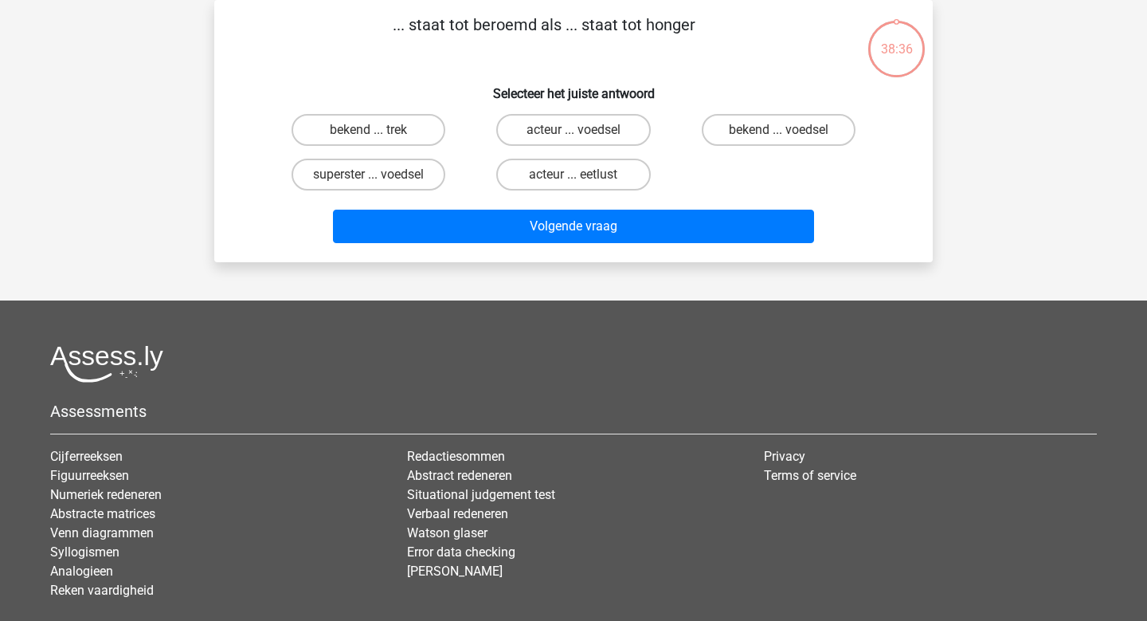
scroll to position [0, 0]
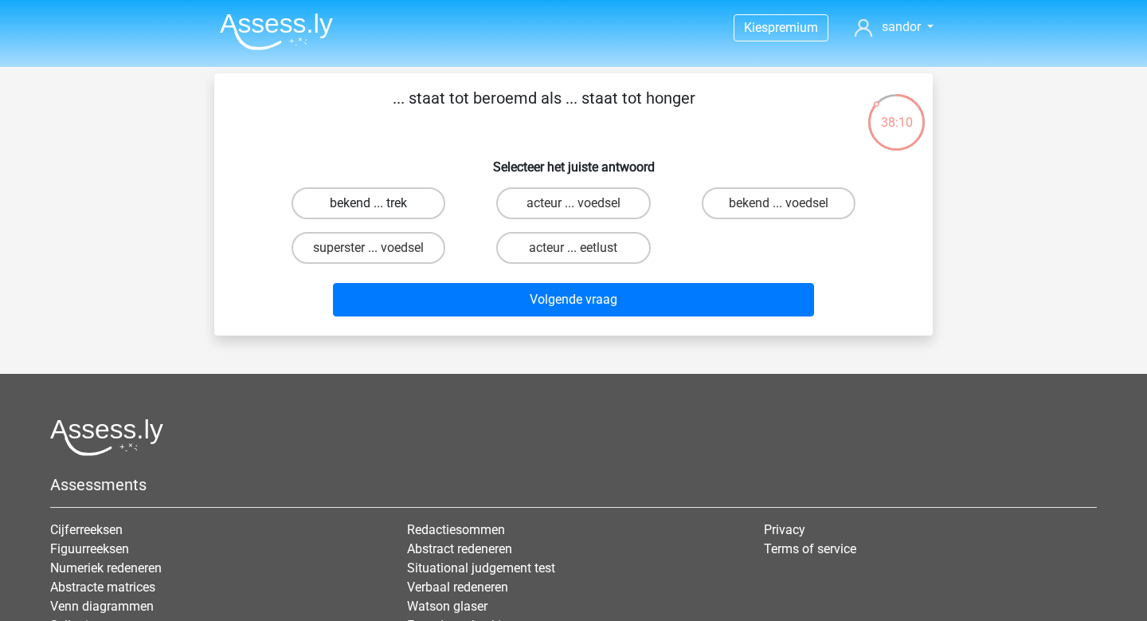
click at [340, 199] on label "bekend ... trek" at bounding box center [369, 203] width 154 height 32
click at [369, 203] on input "bekend ... trek" at bounding box center [374, 208] width 10 height 10
radio input "true"
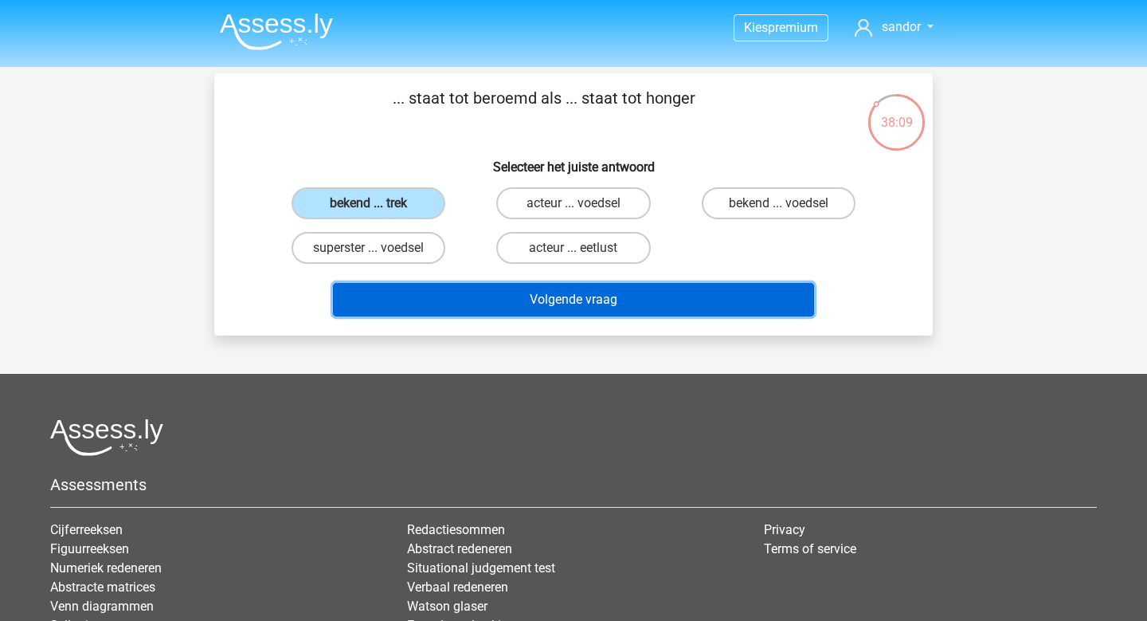
click at [449, 291] on button "Volgende vraag" at bounding box center [574, 299] width 482 height 33
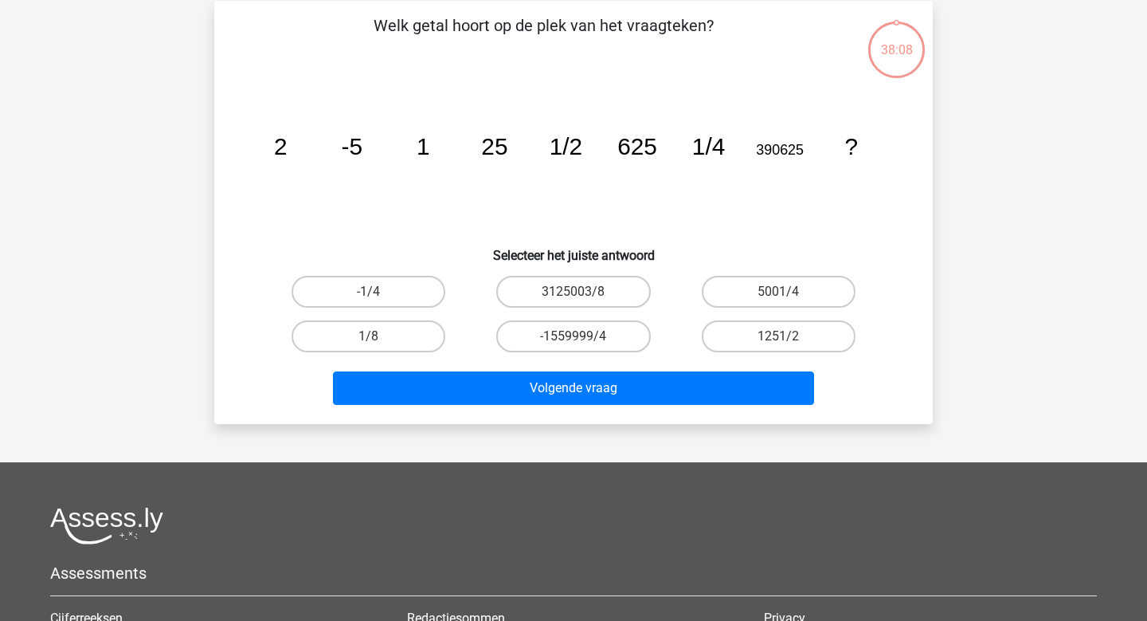
scroll to position [73, 0]
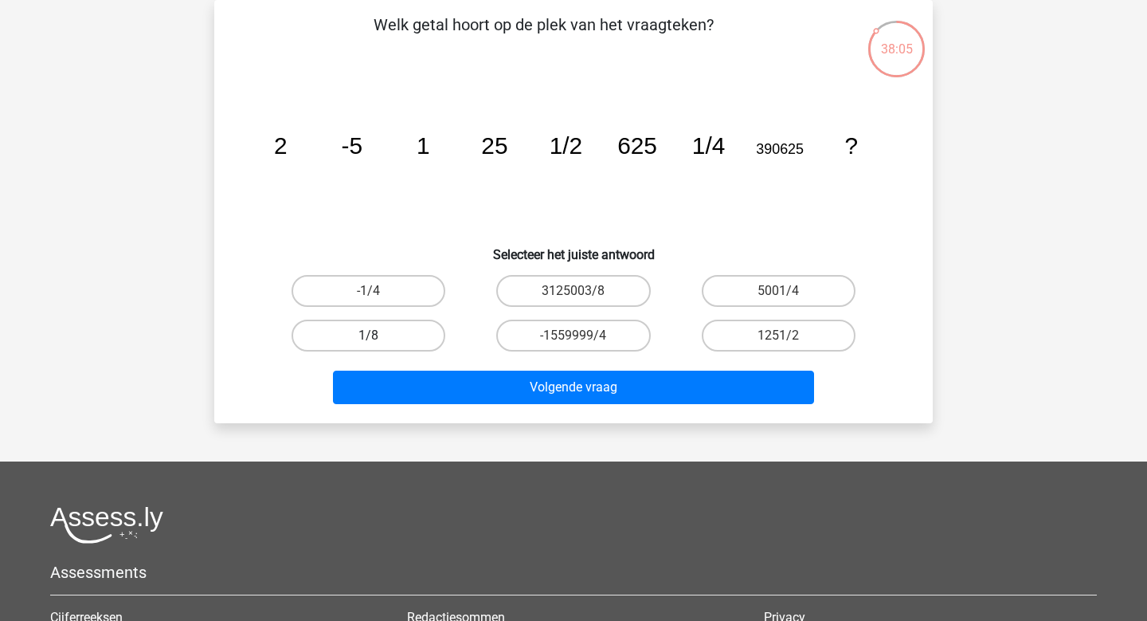
click at [402, 326] on label "1/8" at bounding box center [369, 336] width 154 height 32
click at [379, 335] on input "1/8" at bounding box center [374, 340] width 10 height 10
radio input "true"
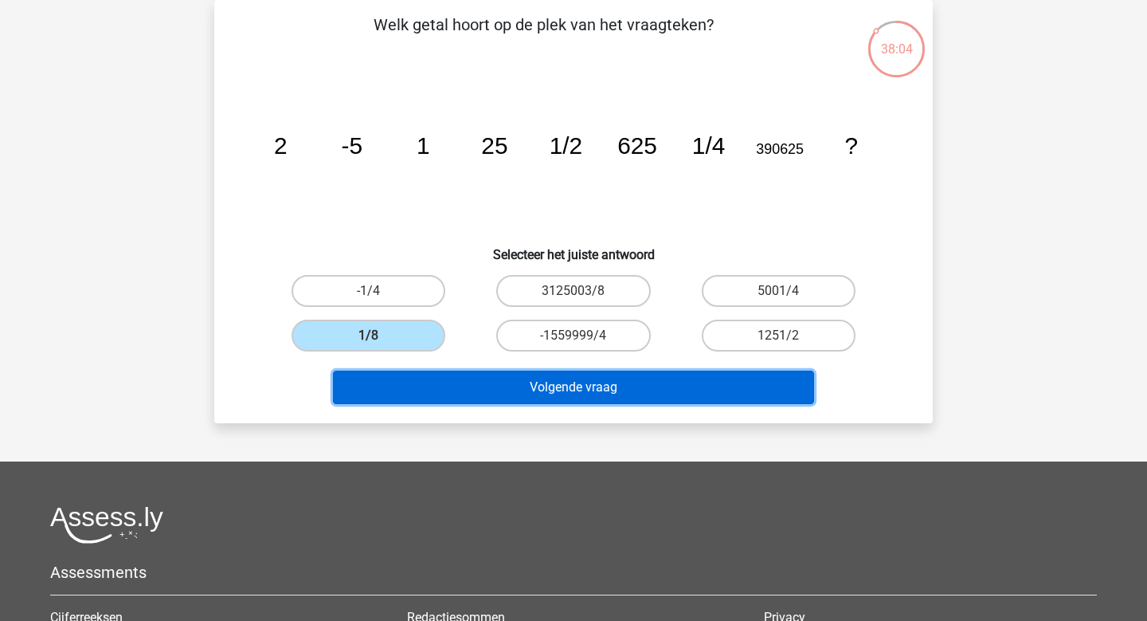
click at [431, 383] on button "Volgende vraag" at bounding box center [574, 387] width 482 height 33
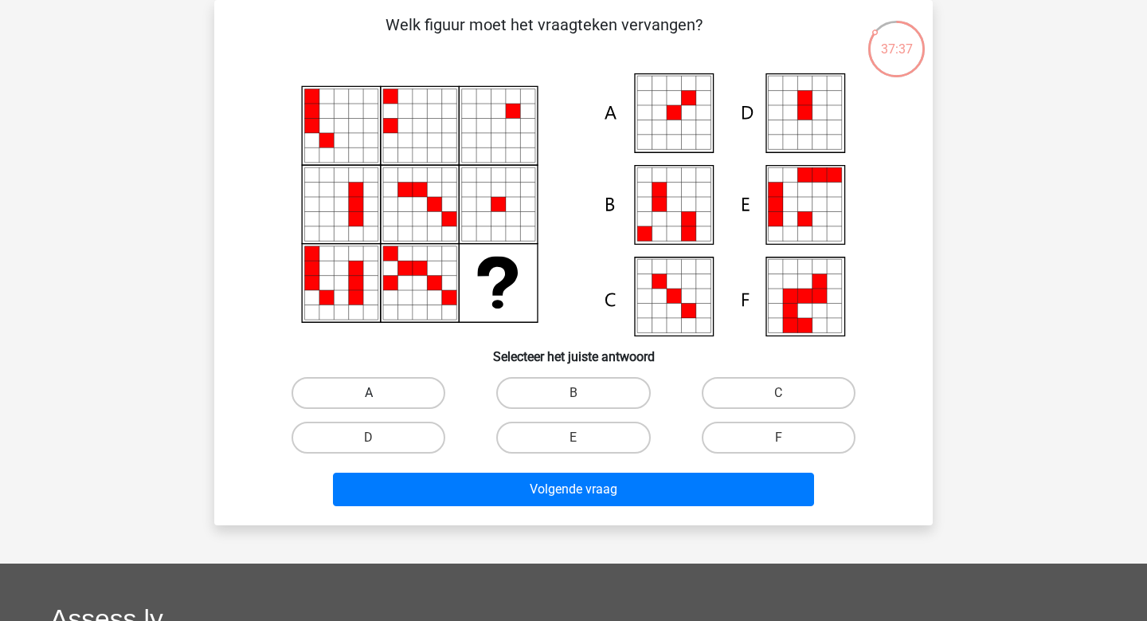
click at [402, 390] on label "A" at bounding box center [369, 393] width 154 height 32
click at [379, 393] on input "A" at bounding box center [374, 398] width 10 height 10
radio input "true"
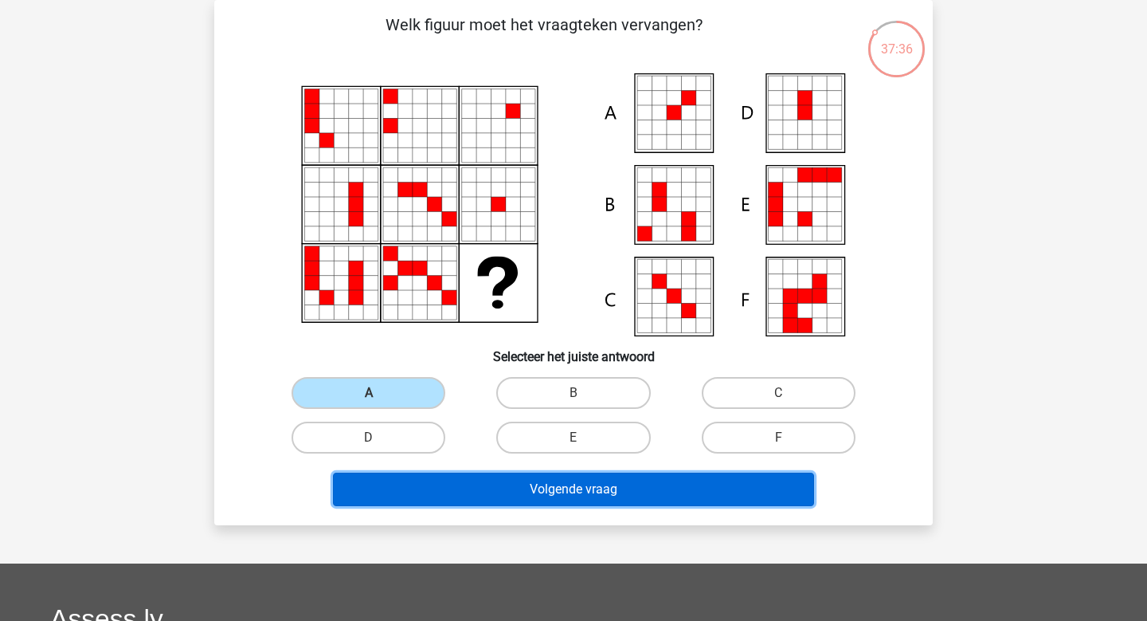
click at [404, 474] on button "Volgende vraag" at bounding box center [574, 489] width 482 height 33
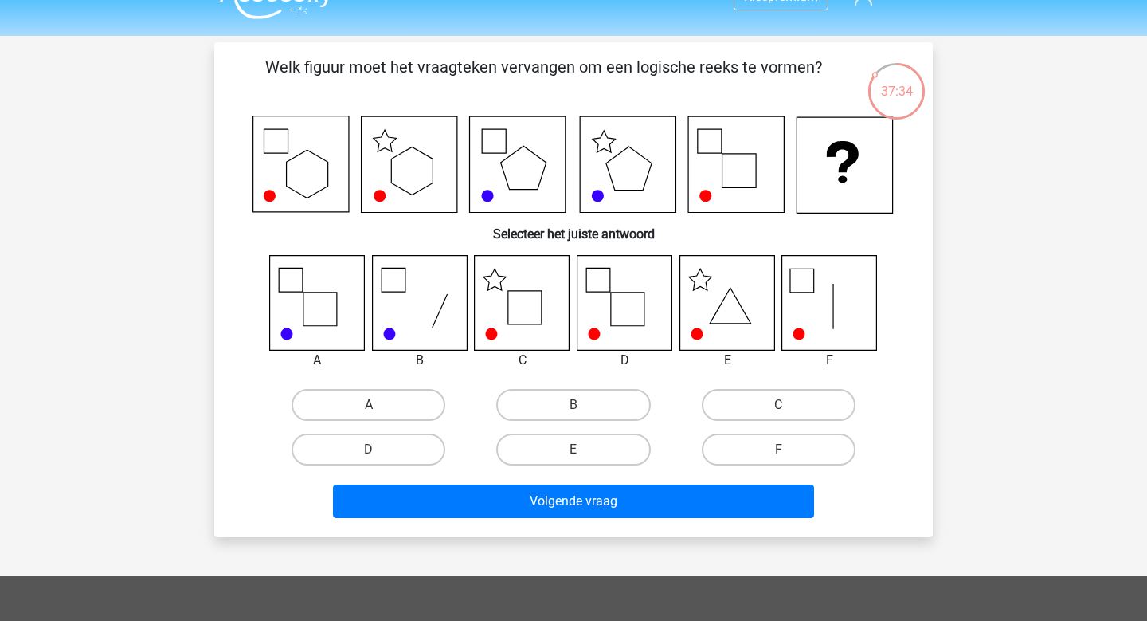
scroll to position [20, 0]
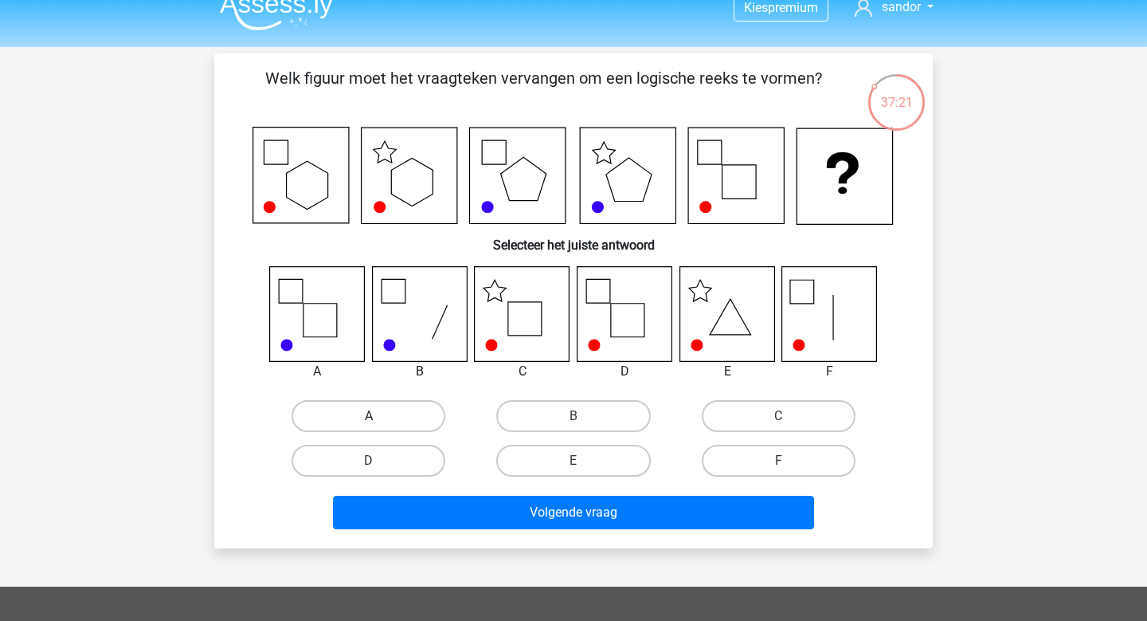
click at [378, 413] on label "A" at bounding box center [369, 416] width 154 height 32
click at [378, 416] on input "A" at bounding box center [374, 421] width 10 height 10
radio input "true"
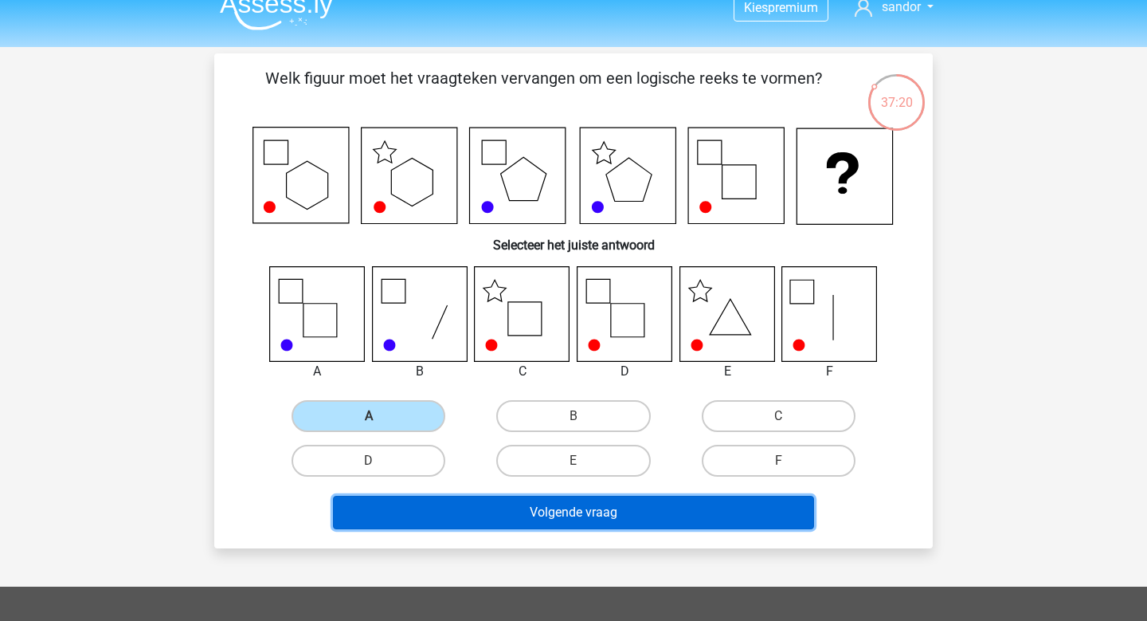
click at [398, 508] on button "Volgende vraag" at bounding box center [574, 512] width 482 height 33
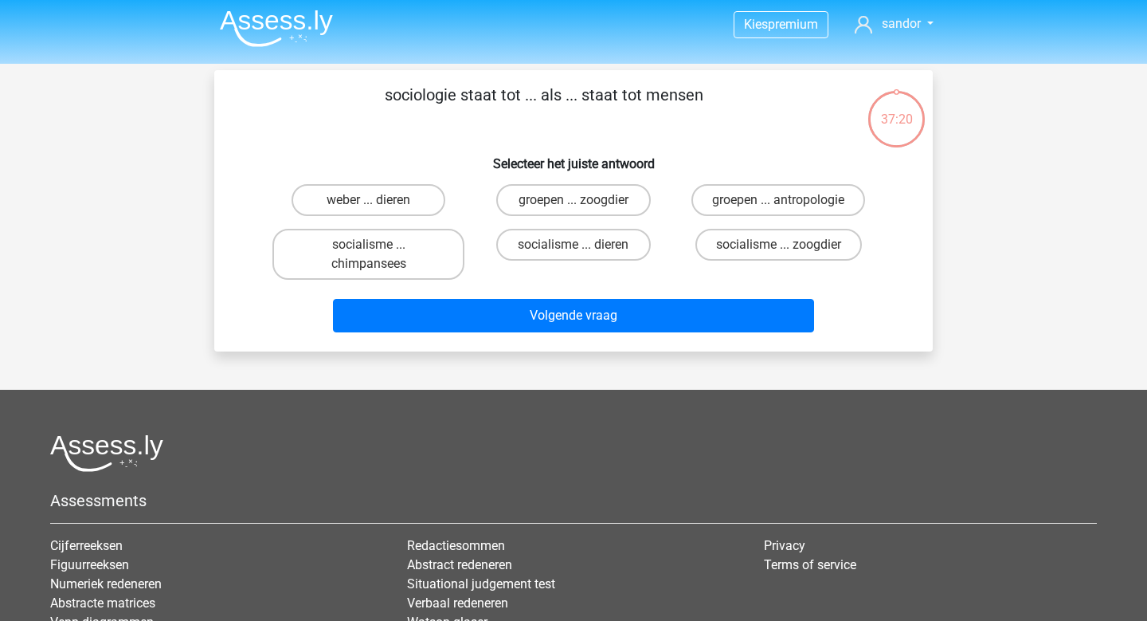
scroll to position [2, 0]
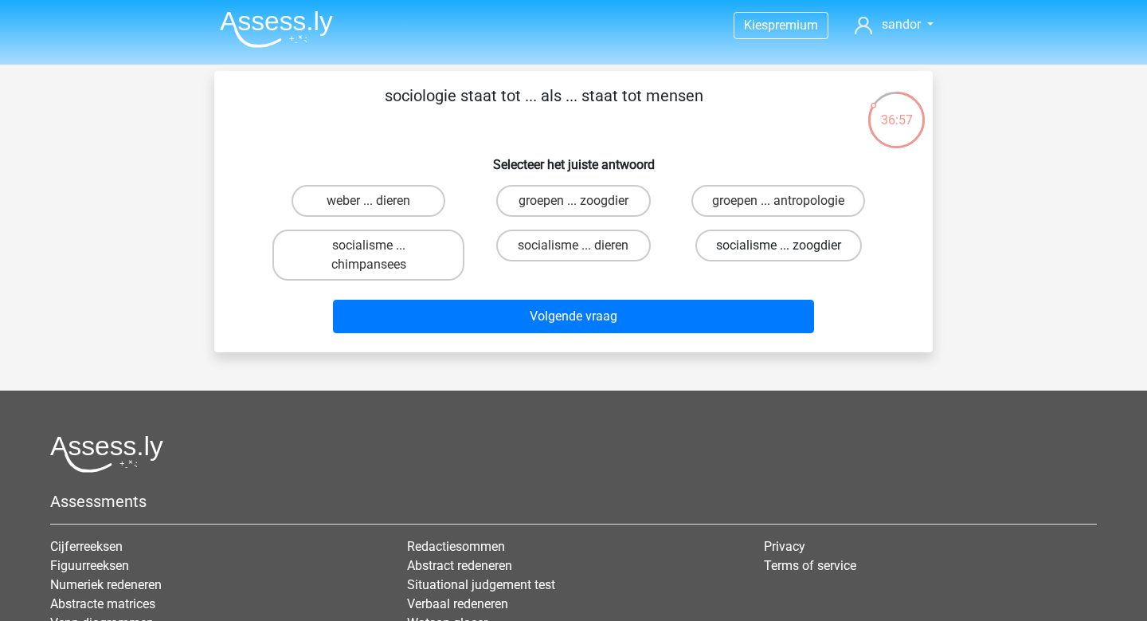
click at [772, 237] on label "socialisme ... zoogdier" at bounding box center [779, 245] width 167 height 32
click at [779, 245] on input "socialisme ... zoogdier" at bounding box center [784, 250] width 10 height 10
radio input "true"
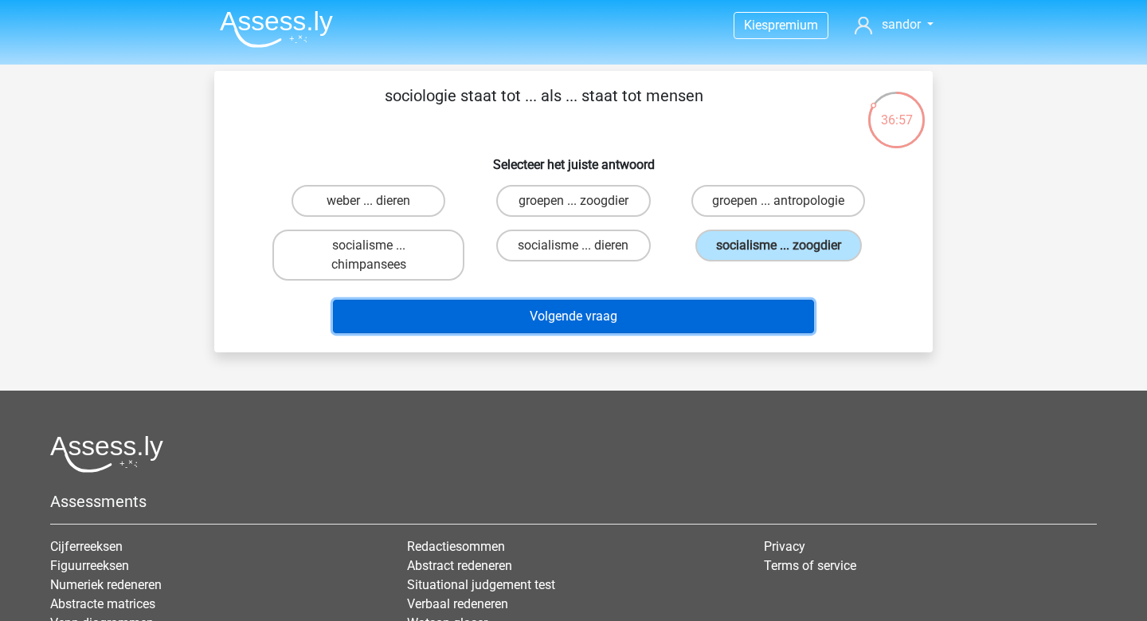
click at [701, 325] on button "Volgende vraag" at bounding box center [574, 316] width 482 height 33
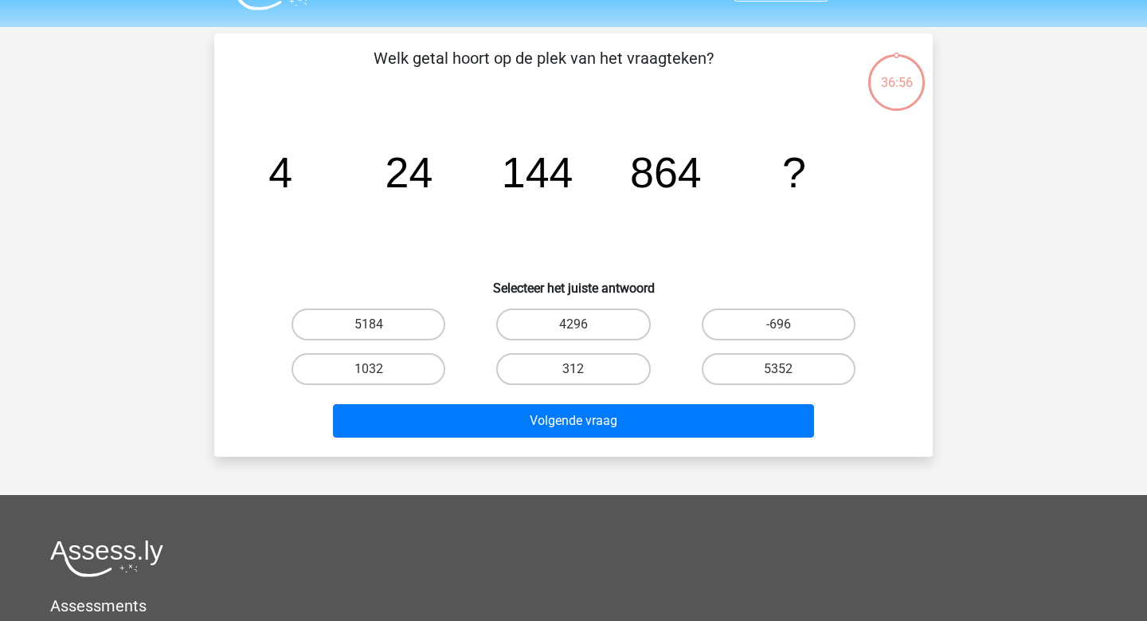
scroll to position [73, 0]
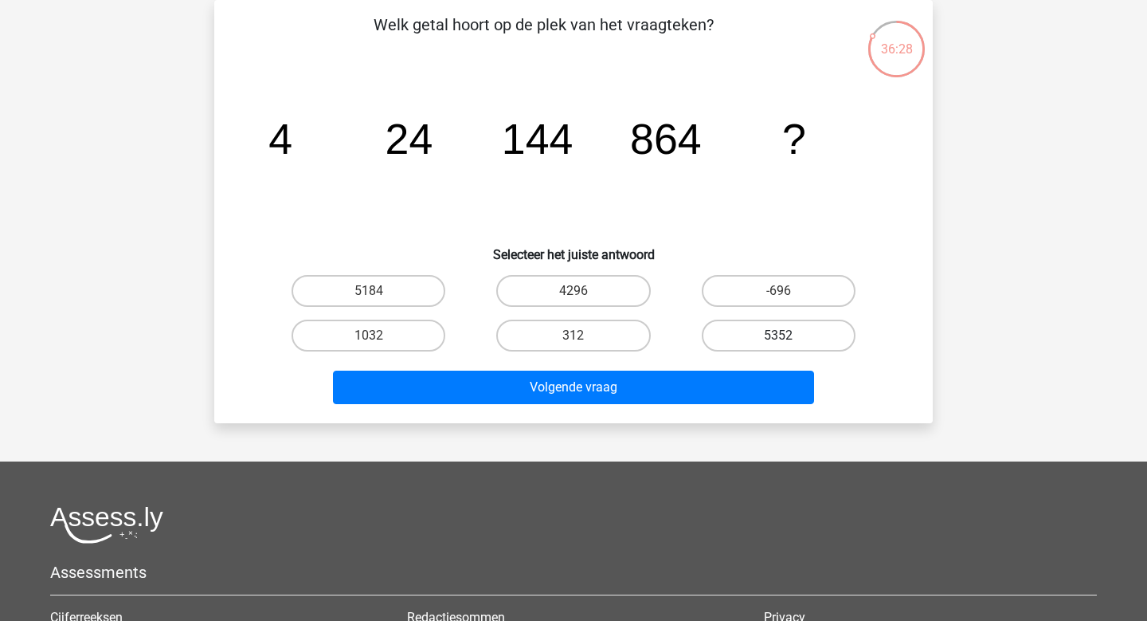
click at [745, 342] on label "5352" at bounding box center [779, 336] width 154 height 32
click at [779, 342] on input "5352" at bounding box center [784, 340] width 10 height 10
radio input "true"
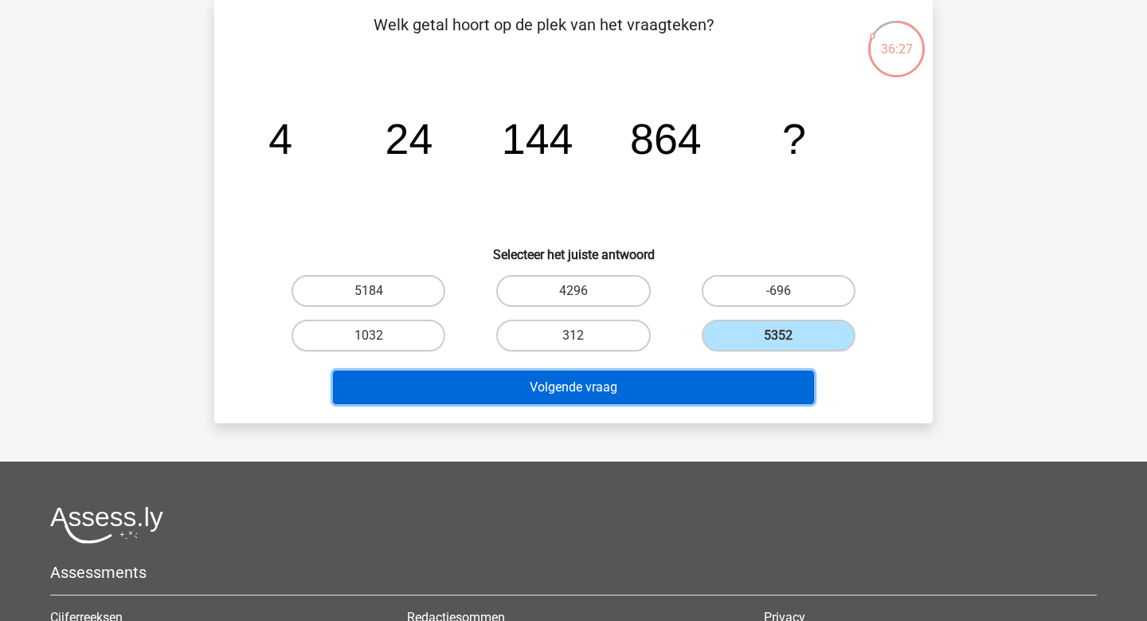
click at [712, 390] on button "Volgende vraag" at bounding box center [574, 387] width 482 height 33
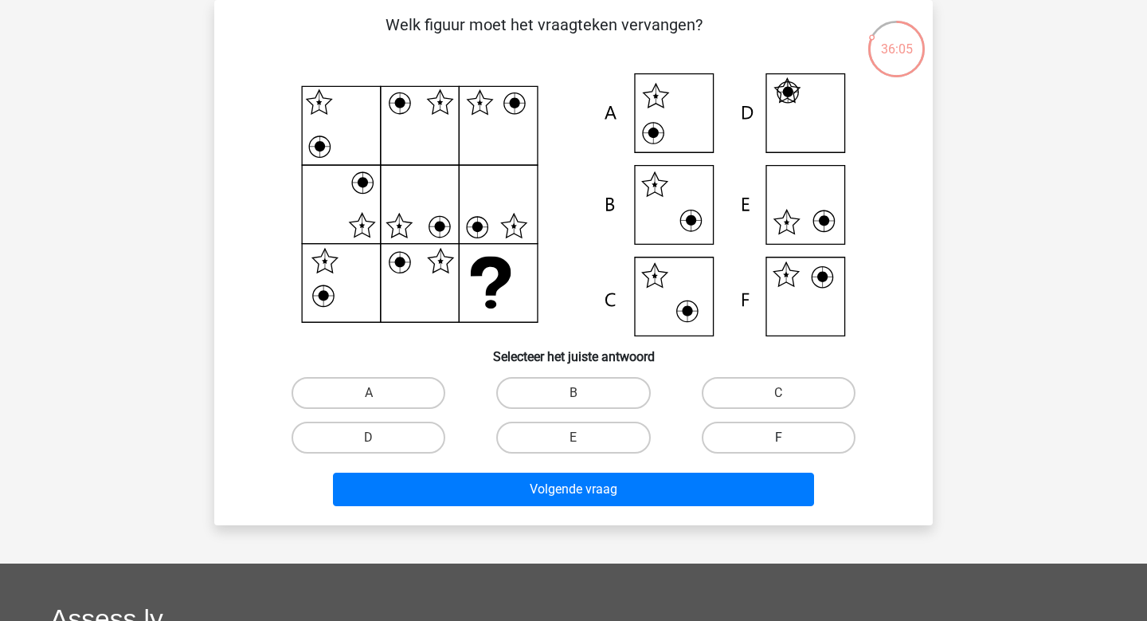
click at [779, 425] on label "F" at bounding box center [779, 438] width 154 height 32
click at [779, 437] on input "F" at bounding box center [784, 442] width 10 height 10
radio input "true"
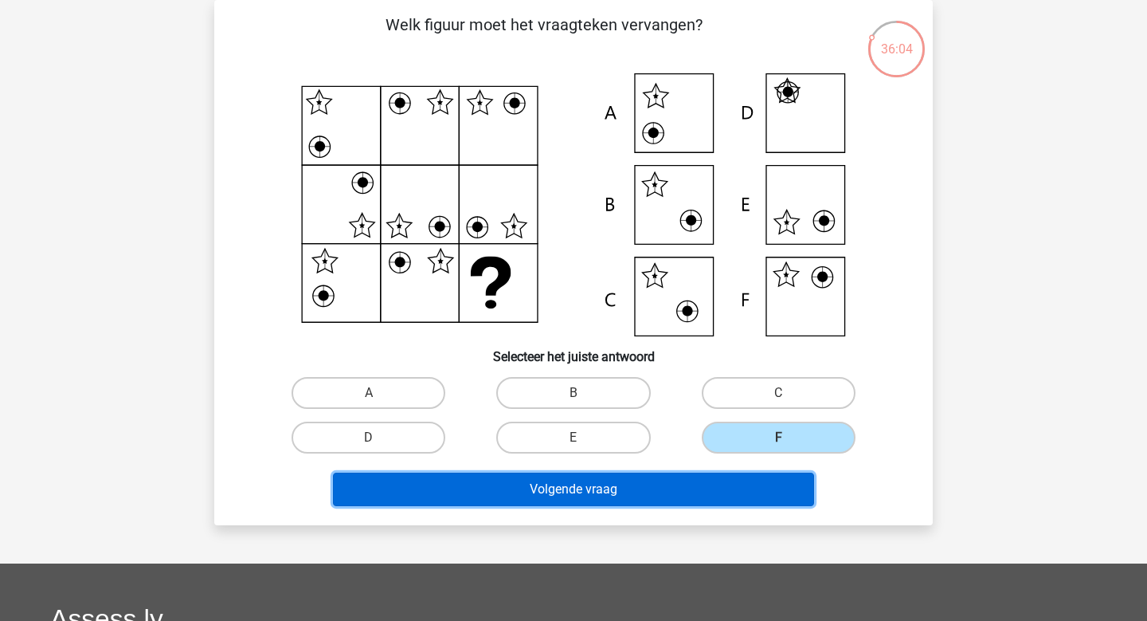
click at [744, 473] on button "Volgende vraag" at bounding box center [574, 489] width 482 height 33
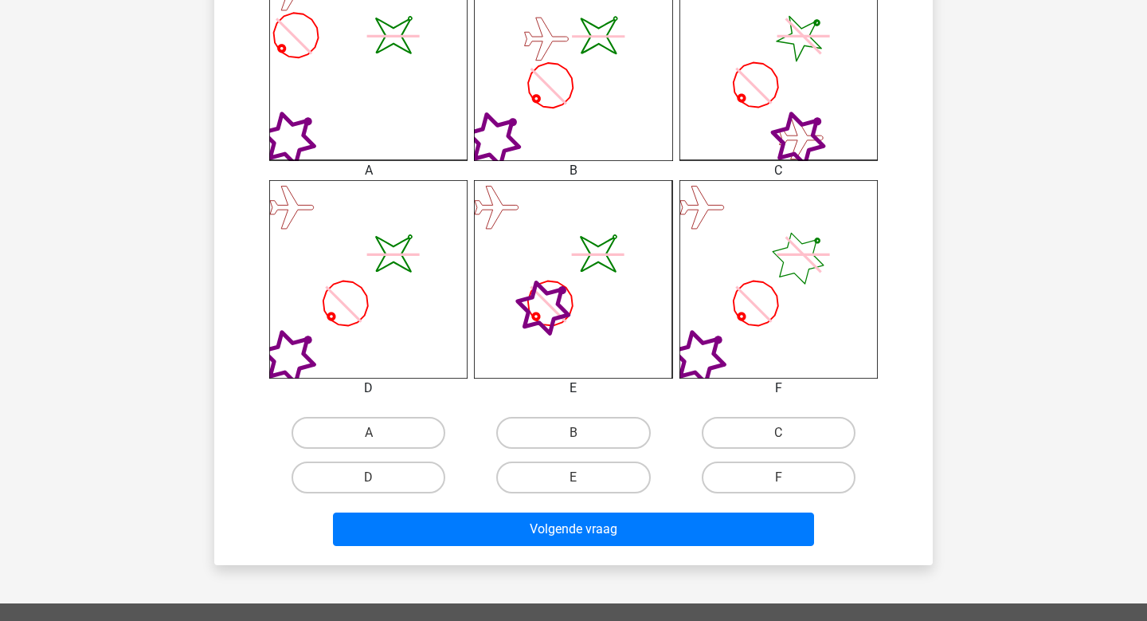
scroll to position [488, 0]
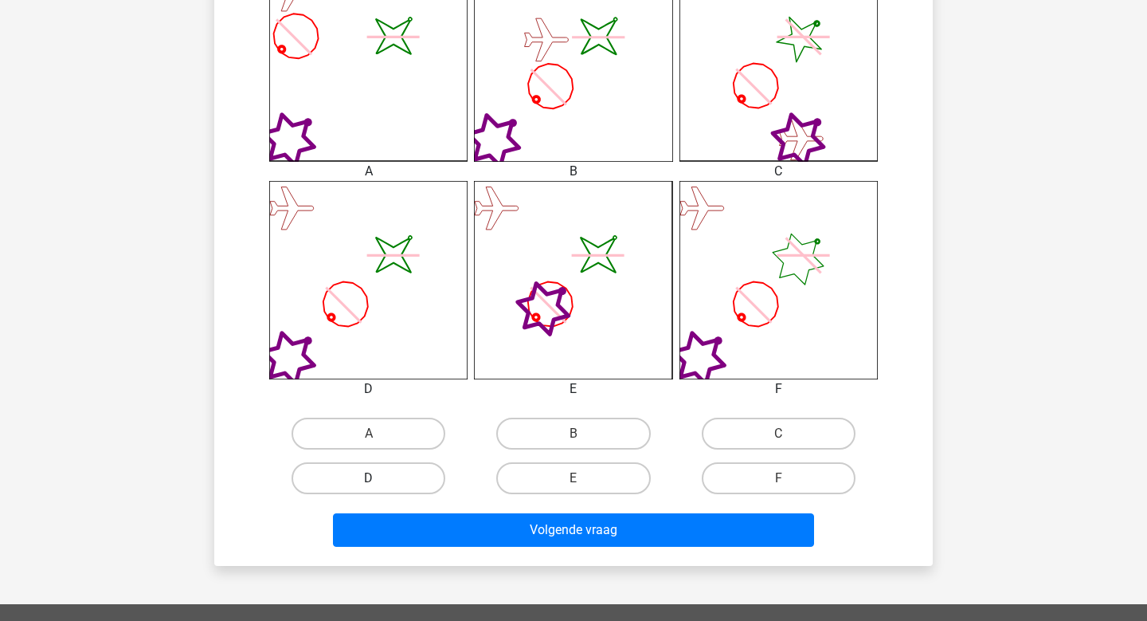
click at [372, 473] on label "D" at bounding box center [369, 478] width 154 height 32
click at [372, 478] on input "D" at bounding box center [374, 483] width 10 height 10
radio input "true"
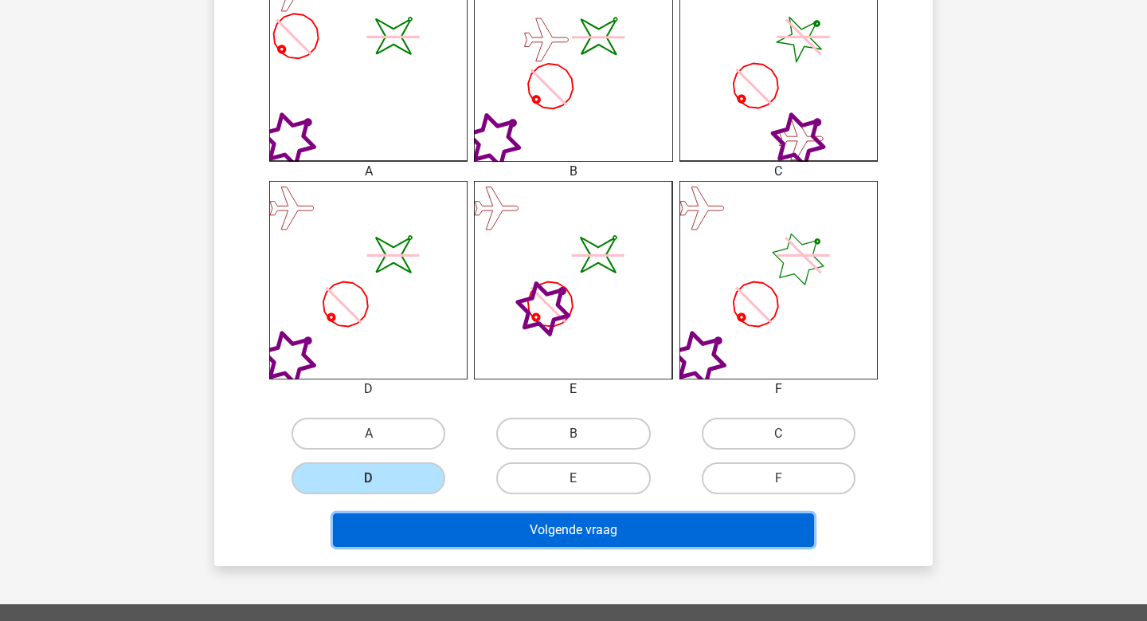
click at [452, 533] on button "Volgende vraag" at bounding box center [574, 529] width 482 height 33
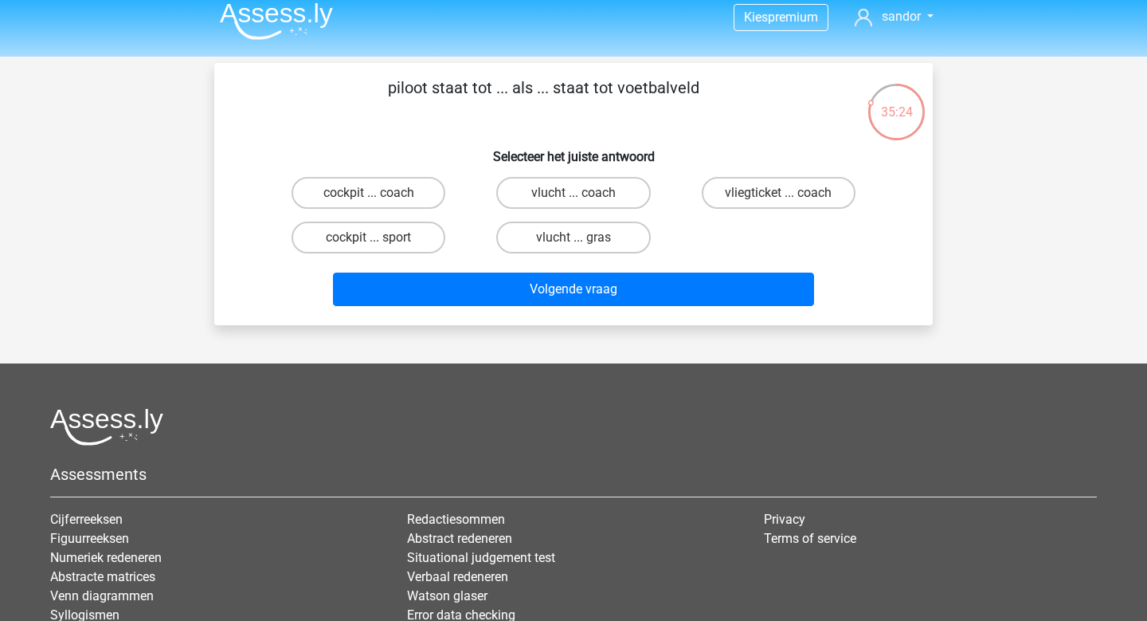
scroll to position [8, 0]
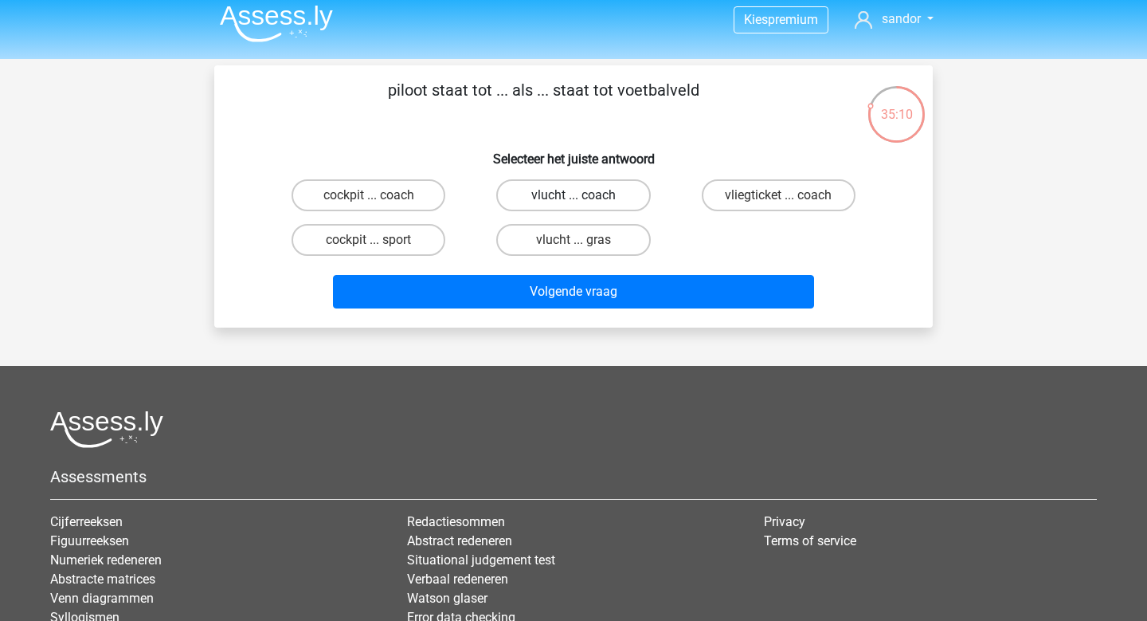
click at [544, 194] on label "vlucht ... coach" at bounding box center [573, 195] width 154 height 32
click at [574, 195] on input "vlucht ... coach" at bounding box center [579, 200] width 10 height 10
radio input "true"
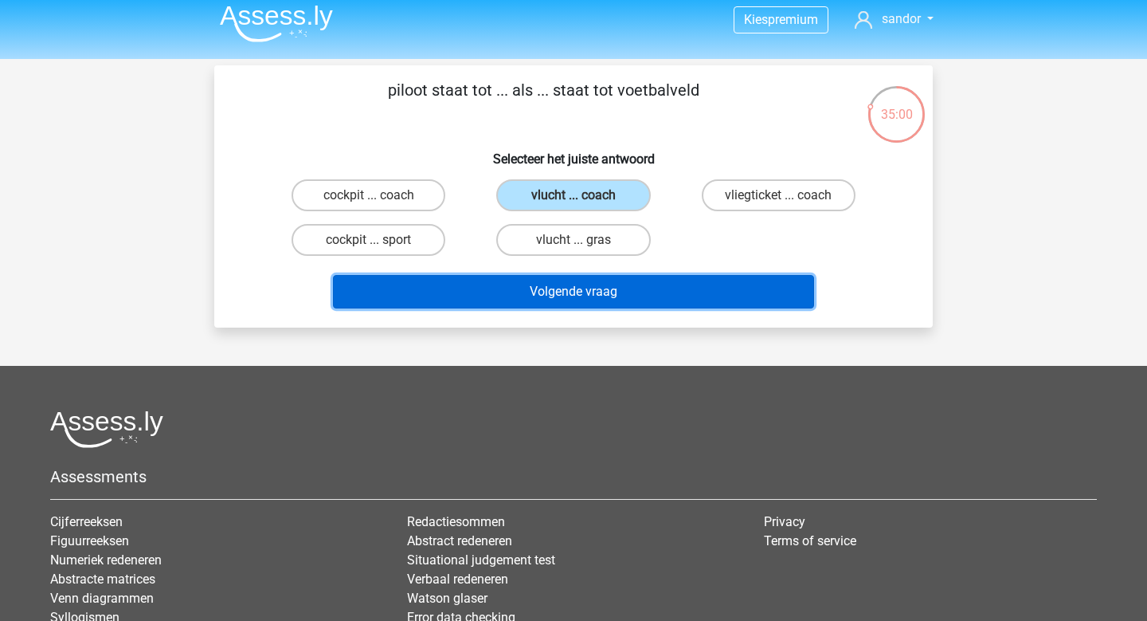
click at [531, 296] on button "Volgende vraag" at bounding box center [574, 291] width 482 height 33
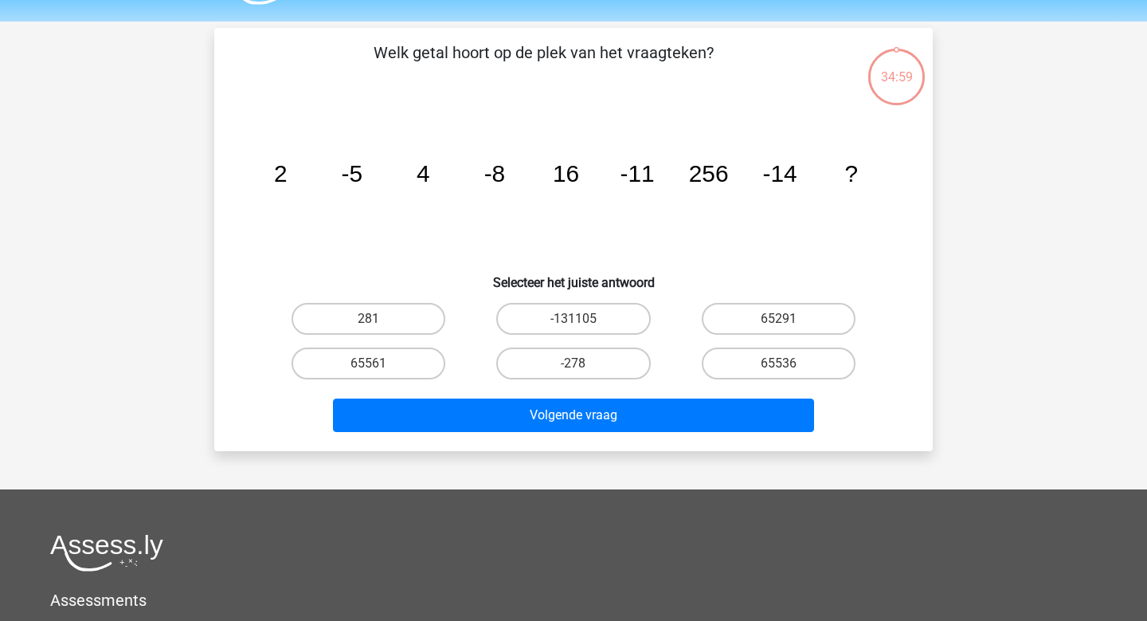
scroll to position [73, 0]
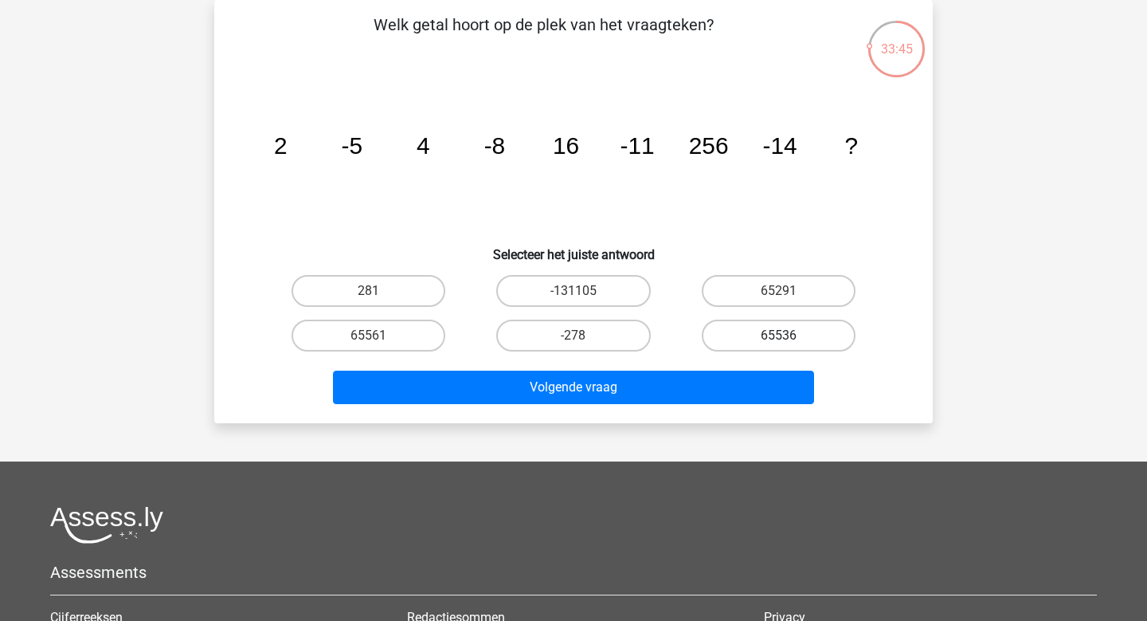
click at [726, 338] on label "65536" at bounding box center [779, 336] width 154 height 32
click at [779, 338] on input "65536" at bounding box center [784, 340] width 10 height 10
radio input "true"
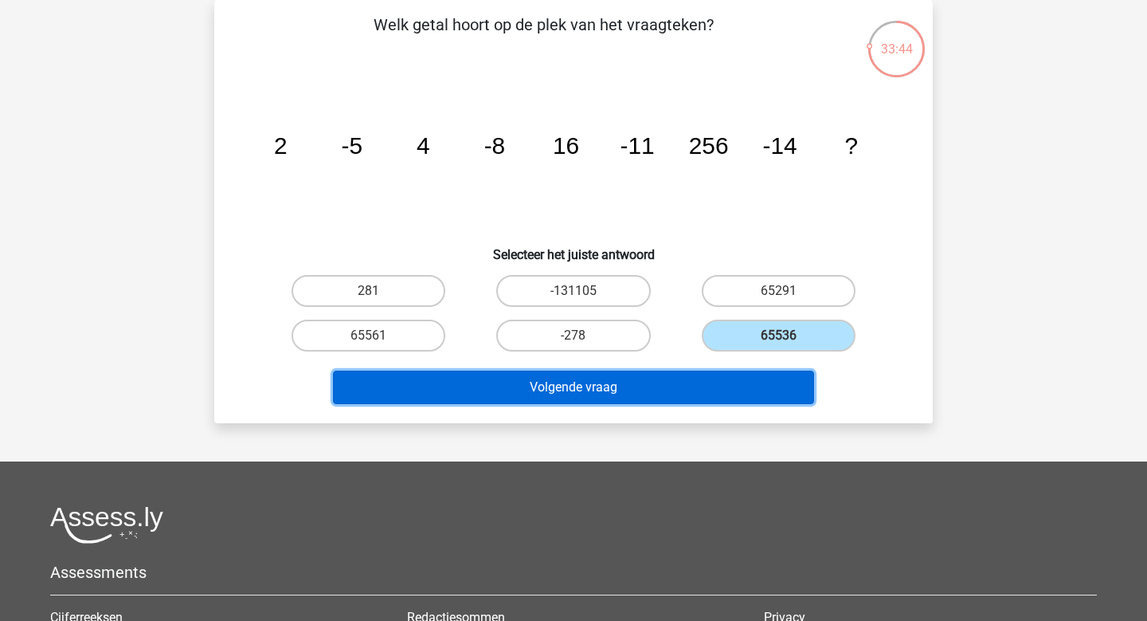
click at [710, 382] on button "Volgende vraag" at bounding box center [574, 387] width 482 height 33
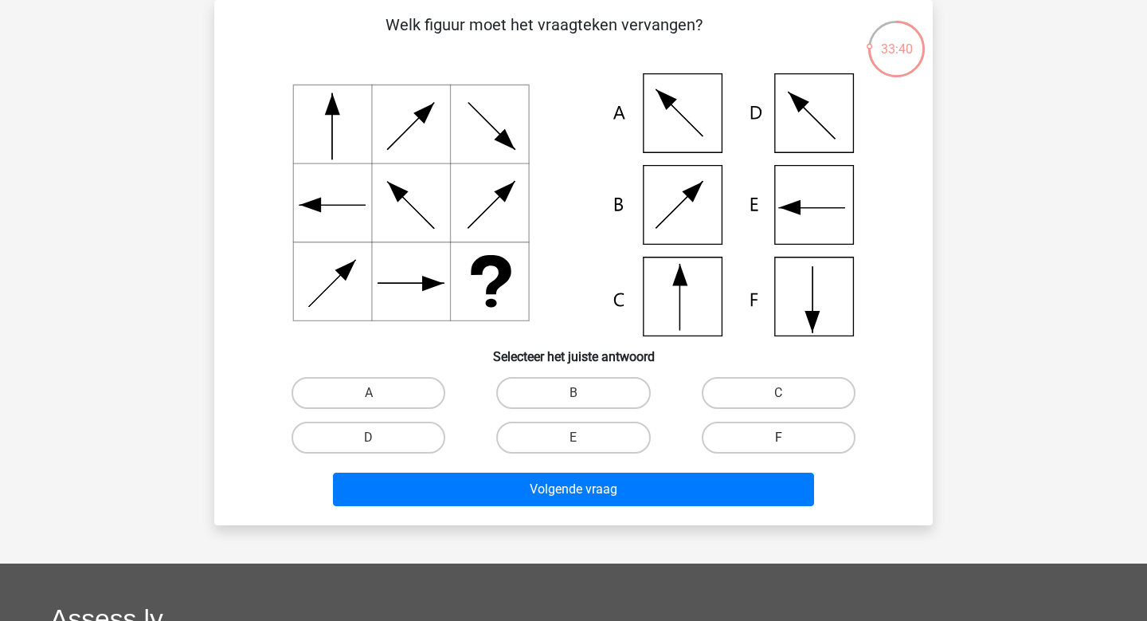
click at [768, 443] on label "F" at bounding box center [779, 438] width 154 height 32
click at [779, 443] on input "F" at bounding box center [784, 442] width 10 height 10
radio input "true"
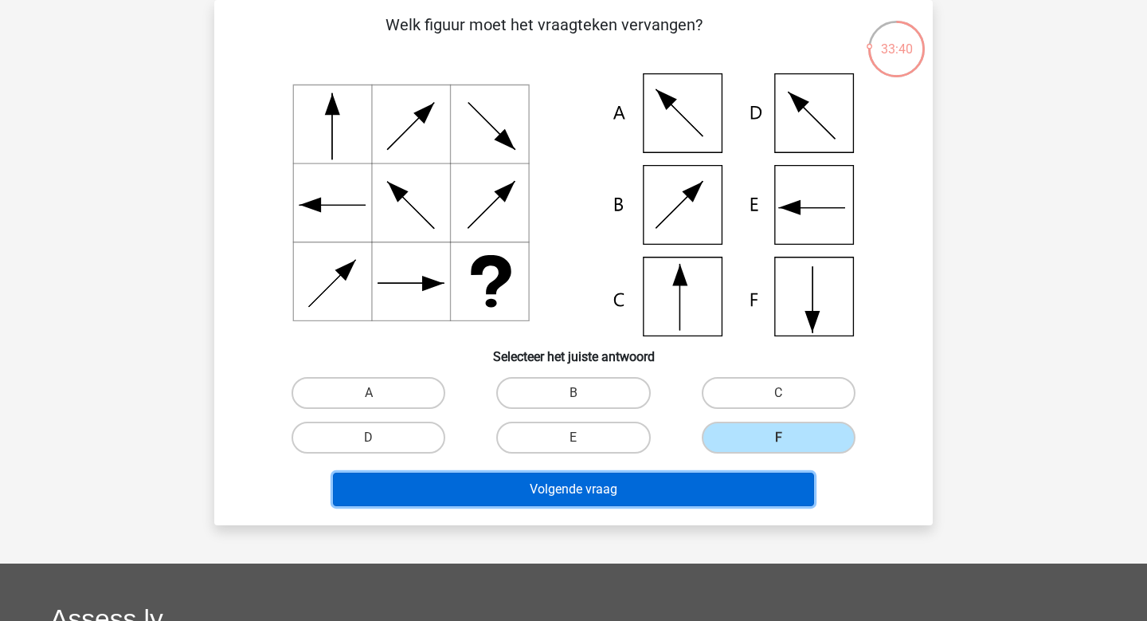
click at [750, 492] on button "Volgende vraag" at bounding box center [574, 489] width 482 height 33
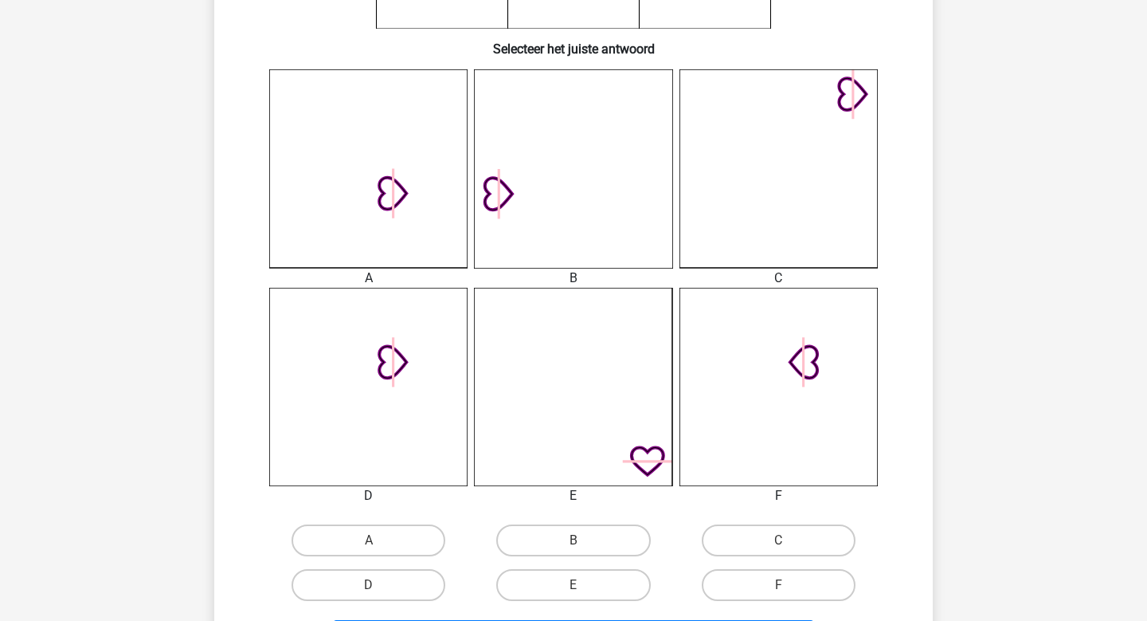
scroll to position [382, 0]
click at [436, 591] on label "D" at bounding box center [369, 584] width 154 height 32
click at [379, 591] on input "D" at bounding box center [374, 589] width 10 height 10
radio input "true"
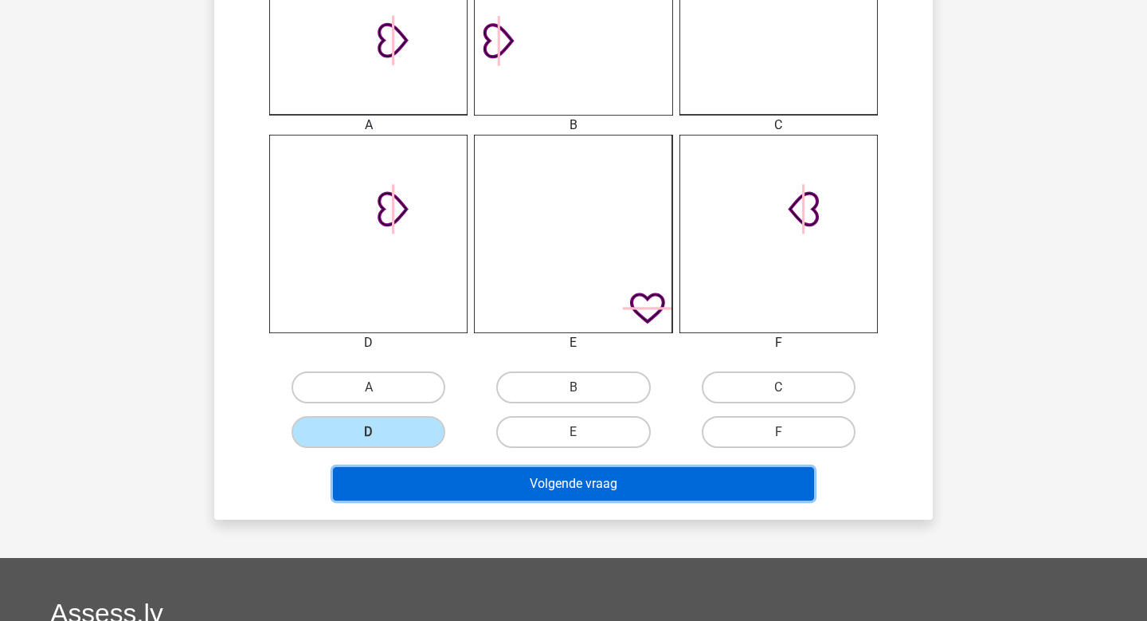
click at [586, 496] on button "Volgende vraag" at bounding box center [574, 483] width 482 height 33
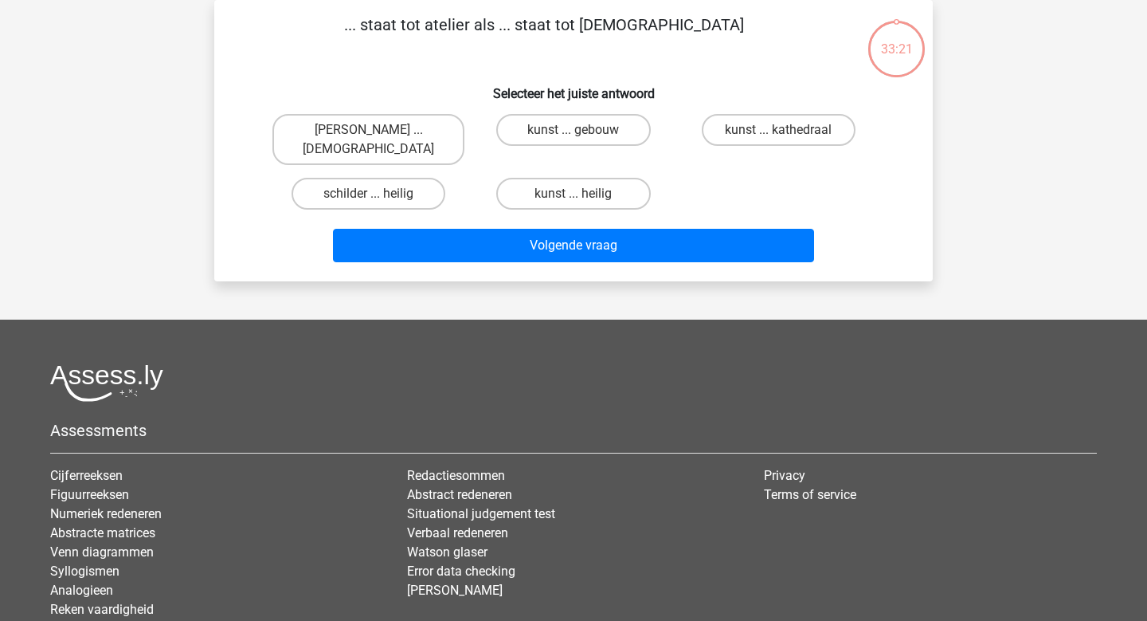
scroll to position [0, 0]
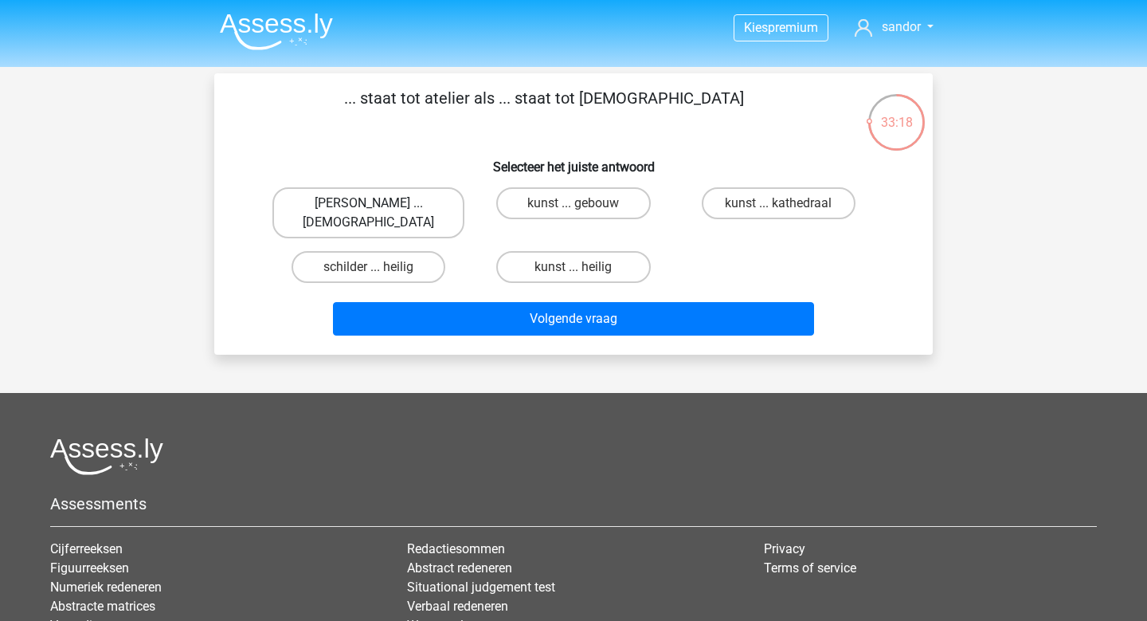
click at [398, 194] on label "schilder ... priester" at bounding box center [369, 212] width 192 height 51
click at [379, 203] on input "schilder ... priester" at bounding box center [374, 208] width 10 height 10
radio input "true"
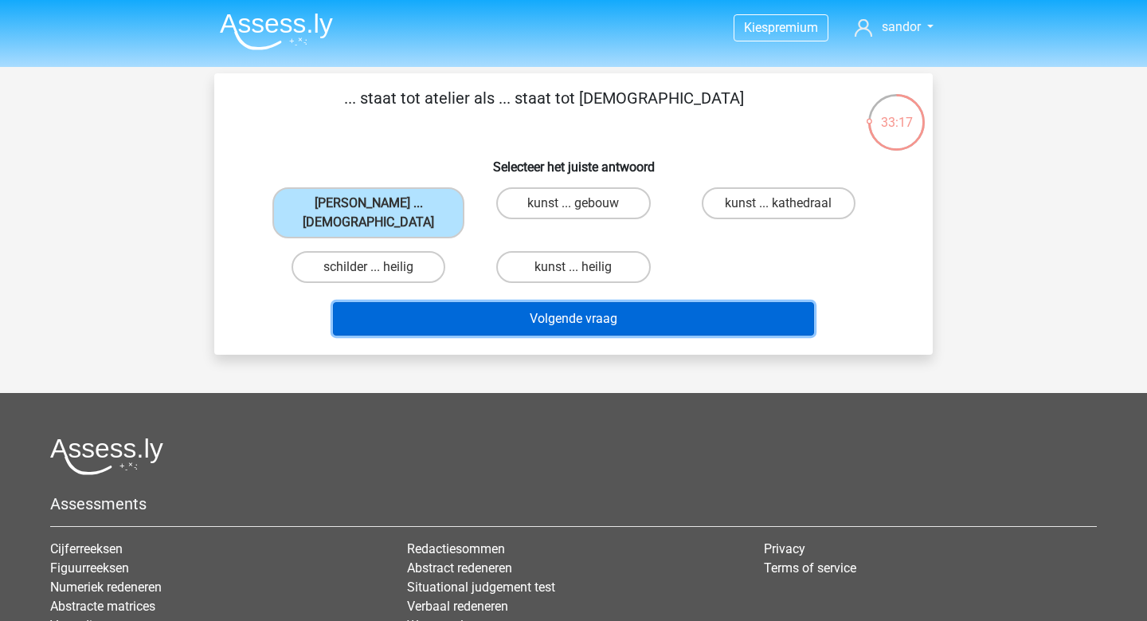
click at [442, 302] on button "Volgende vraag" at bounding box center [574, 318] width 482 height 33
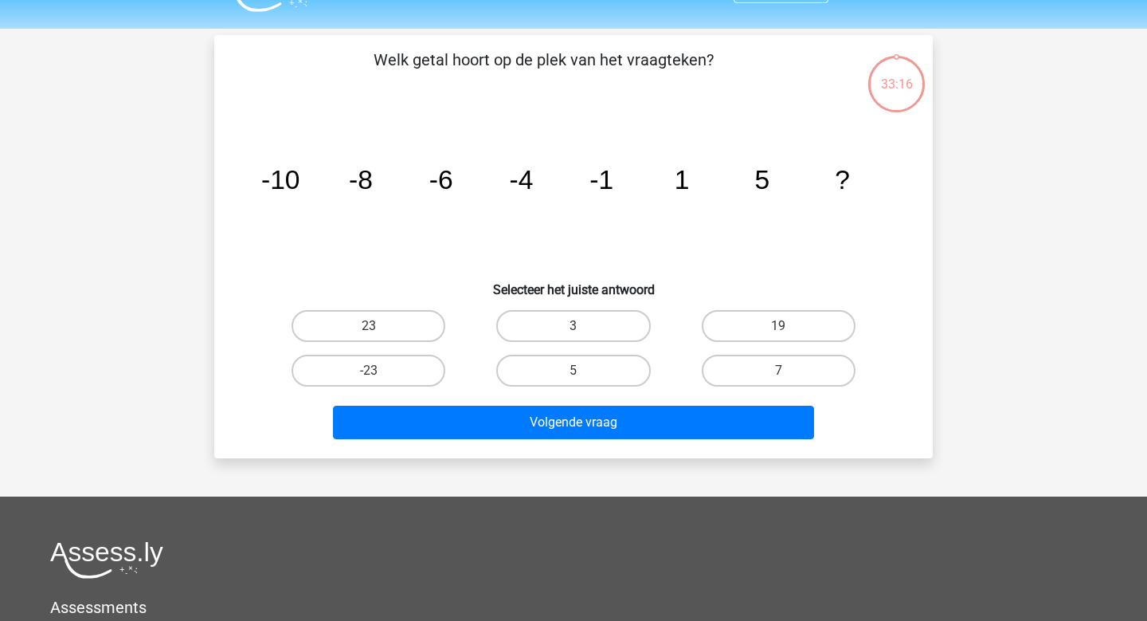
scroll to position [73, 0]
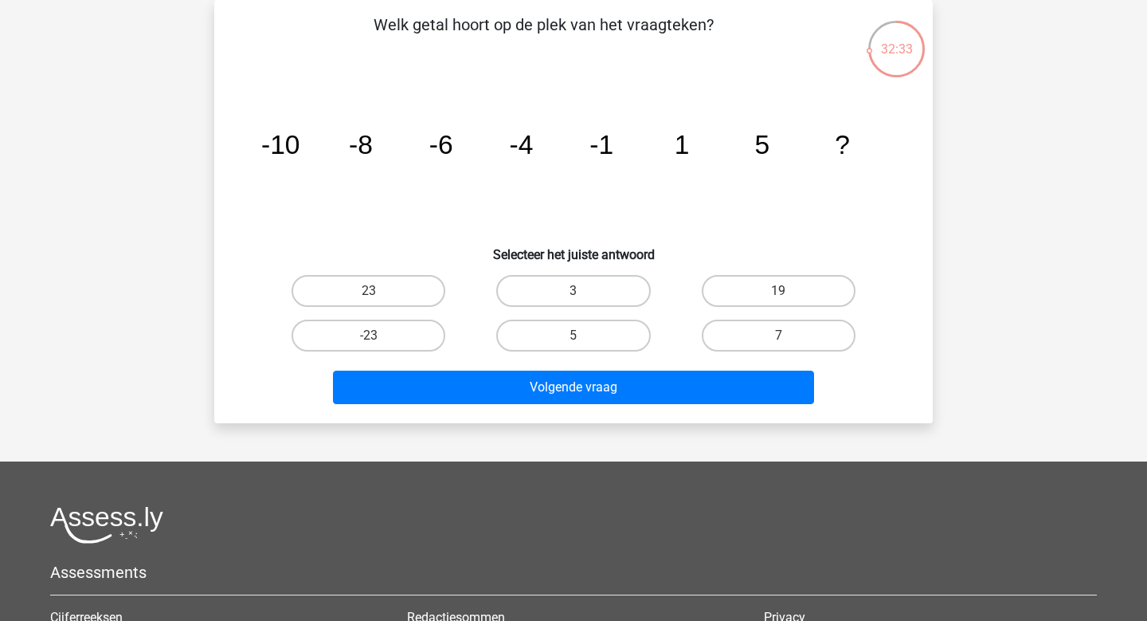
click at [788, 291] on input "19" at bounding box center [784, 296] width 10 height 10
radio input "true"
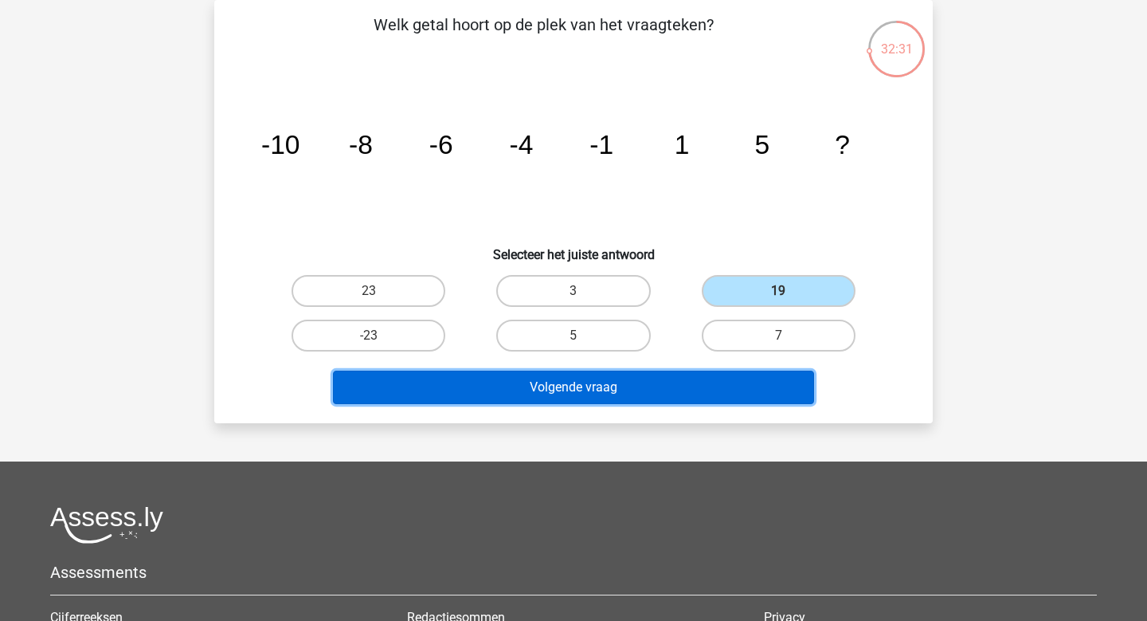
click at [720, 371] on button "Volgende vraag" at bounding box center [574, 387] width 482 height 33
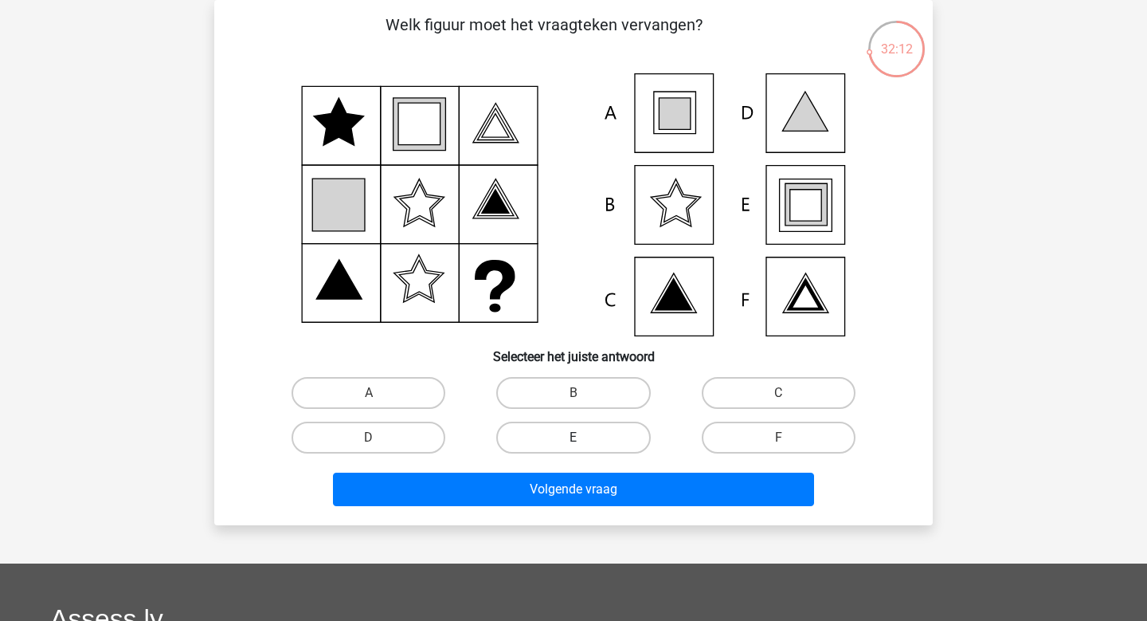
click at [626, 433] on label "E" at bounding box center [573, 438] width 154 height 32
click at [584, 437] on input "E" at bounding box center [579, 442] width 10 height 10
radio input "true"
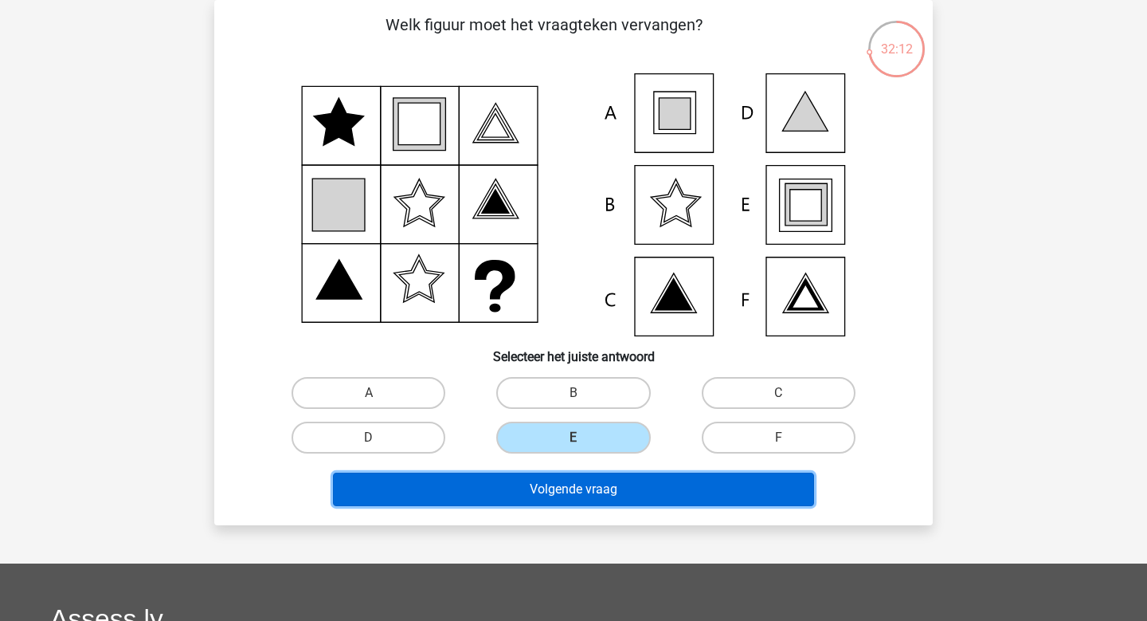
click at [626, 504] on button "Volgende vraag" at bounding box center [574, 489] width 482 height 33
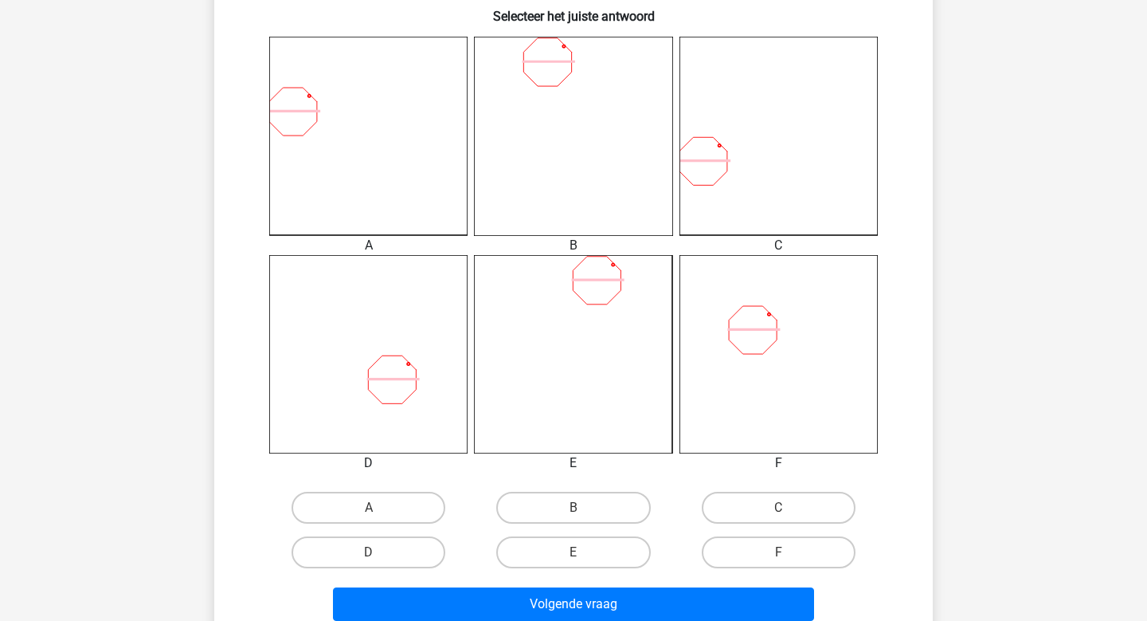
scroll to position [413, 0]
click at [404, 550] on label "D" at bounding box center [369, 553] width 154 height 32
click at [379, 553] on input "D" at bounding box center [374, 558] width 10 height 10
radio input "true"
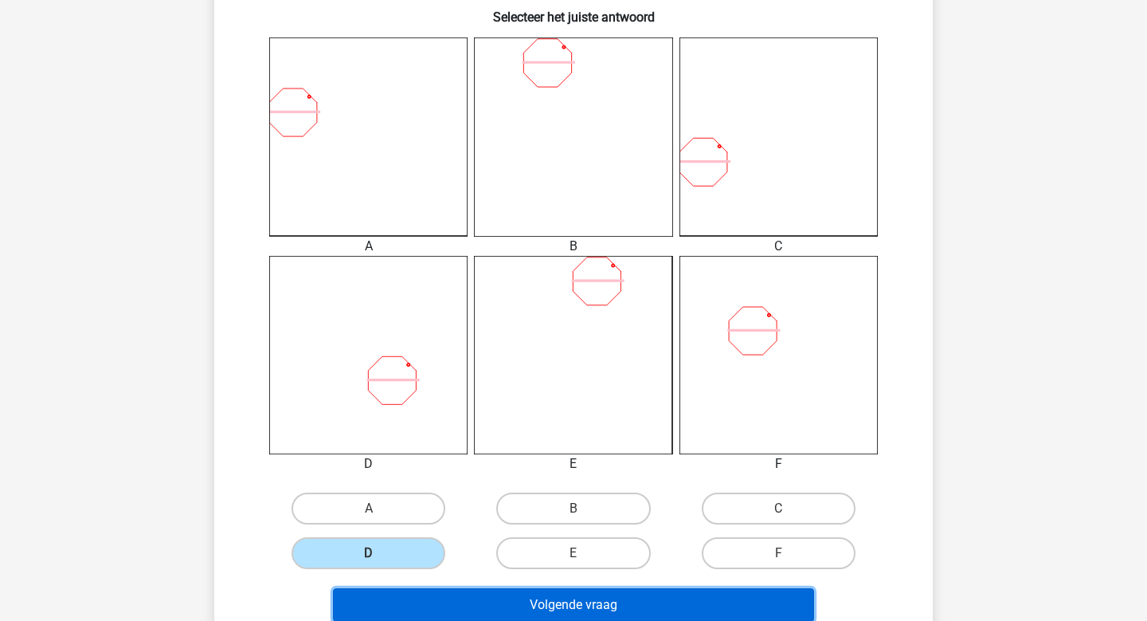
click at [426, 608] on button "Volgende vraag" at bounding box center [574, 604] width 482 height 33
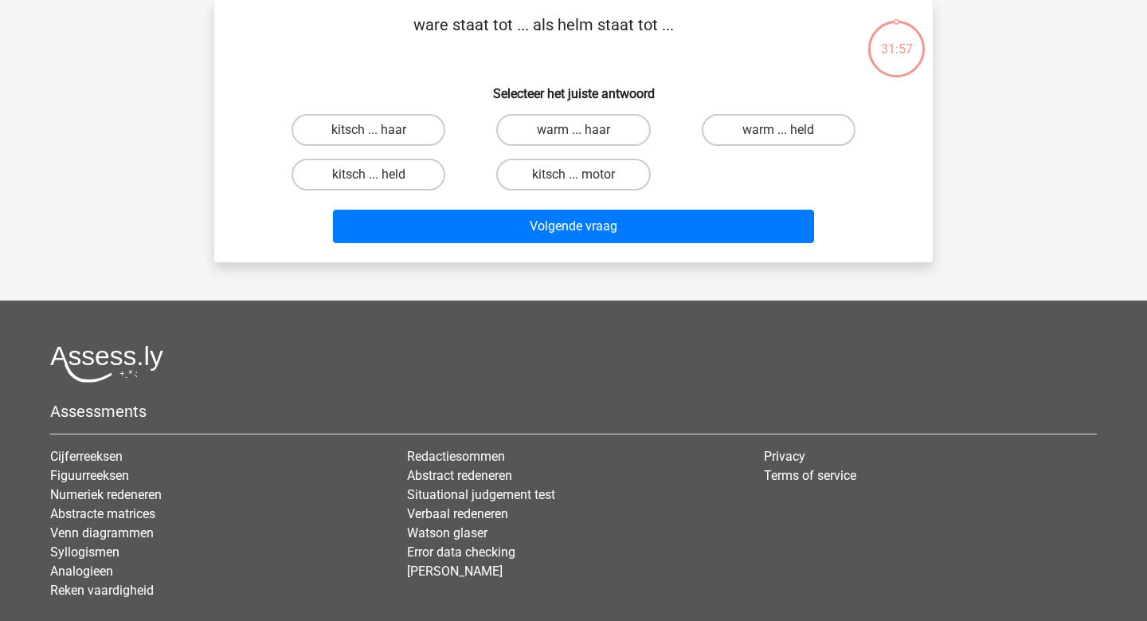
scroll to position [0, 0]
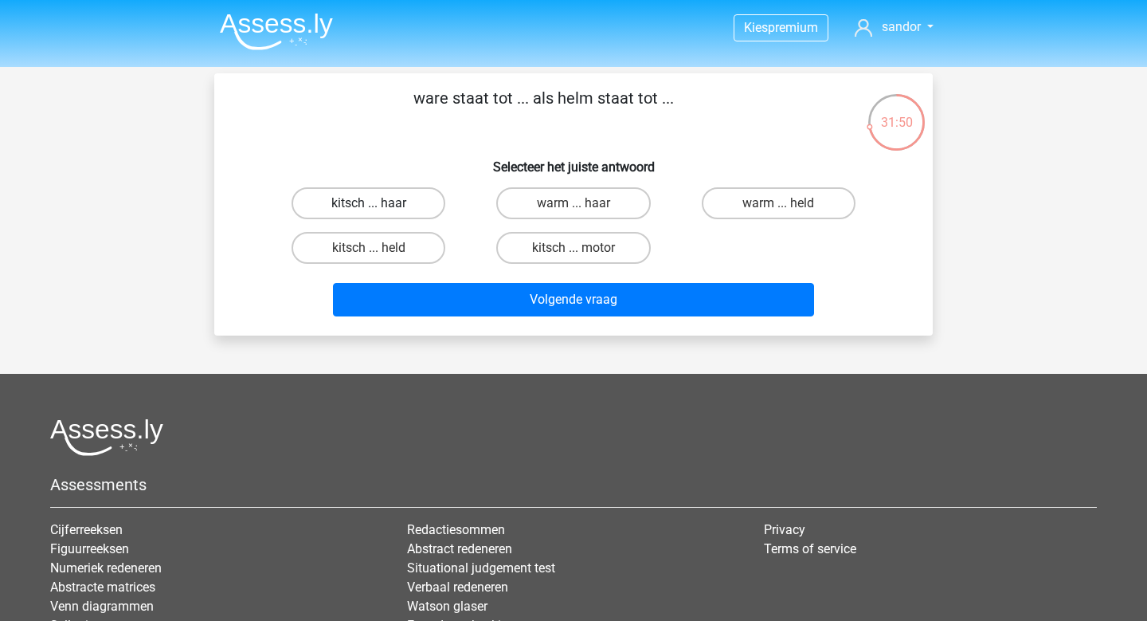
click at [396, 212] on label "kitsch ... haar" at bounding box center [369, 203] width 154 height 32
click at [379, 212] on input "kitsch ... haar" at bounding box center [374, 208] width 10 height 10
radio input "true"
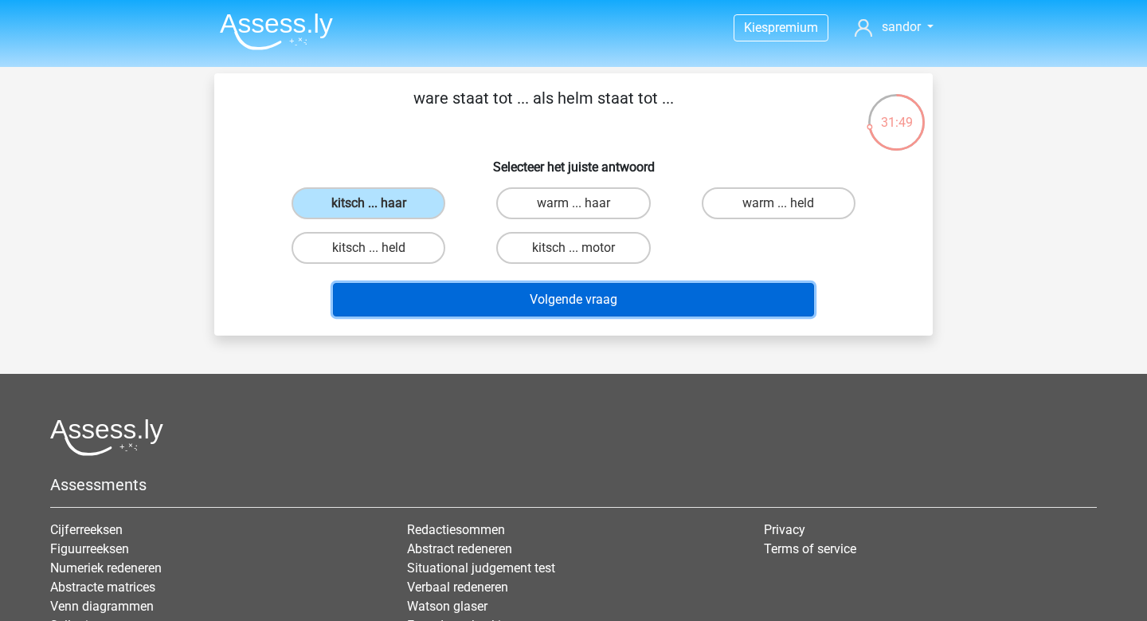
click at [454, 284] on button "Volgende vraag" at bounding box center [574, 299] width 482 height 33
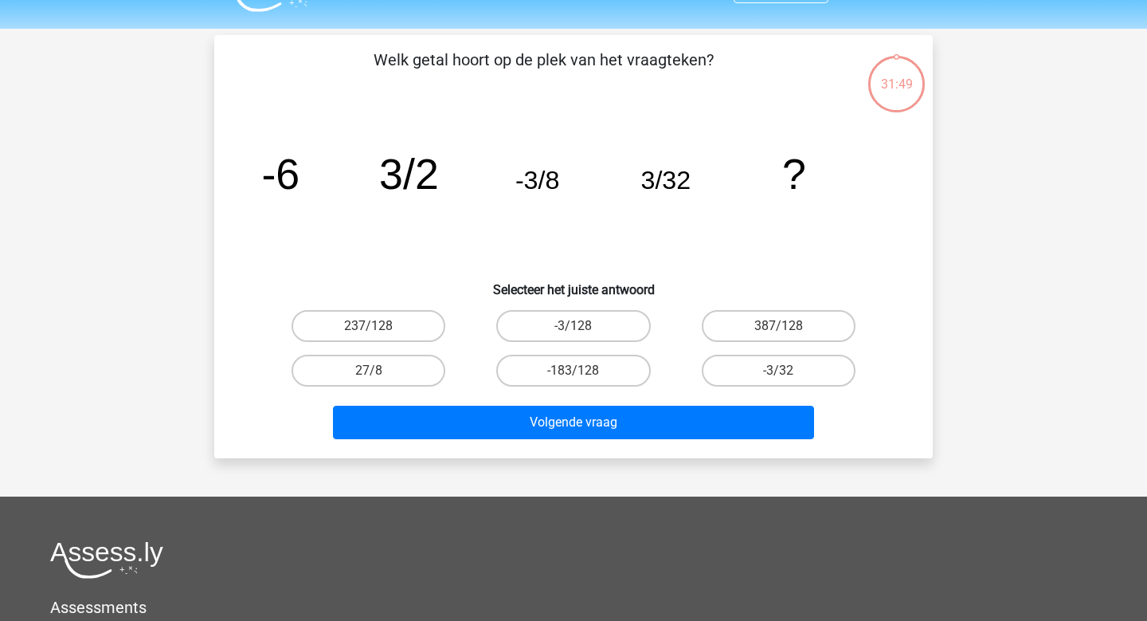
scroll to position [73, 0]
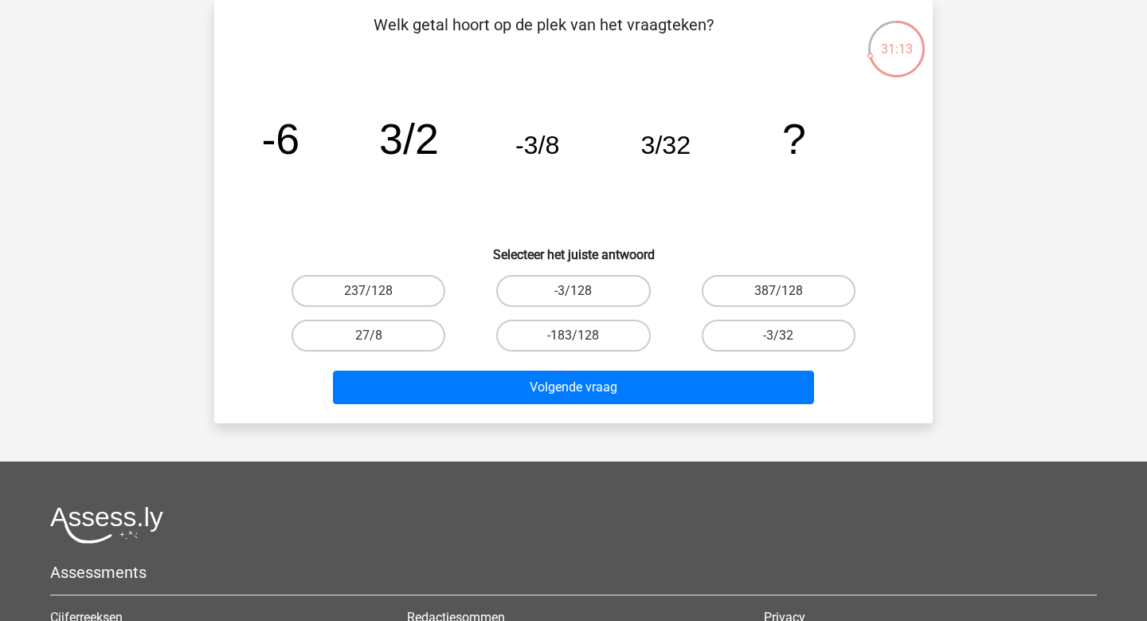
click at [581, 339] on input "-183/128" at bounding box center [579, 340] width 10 height 10
radio input "true"
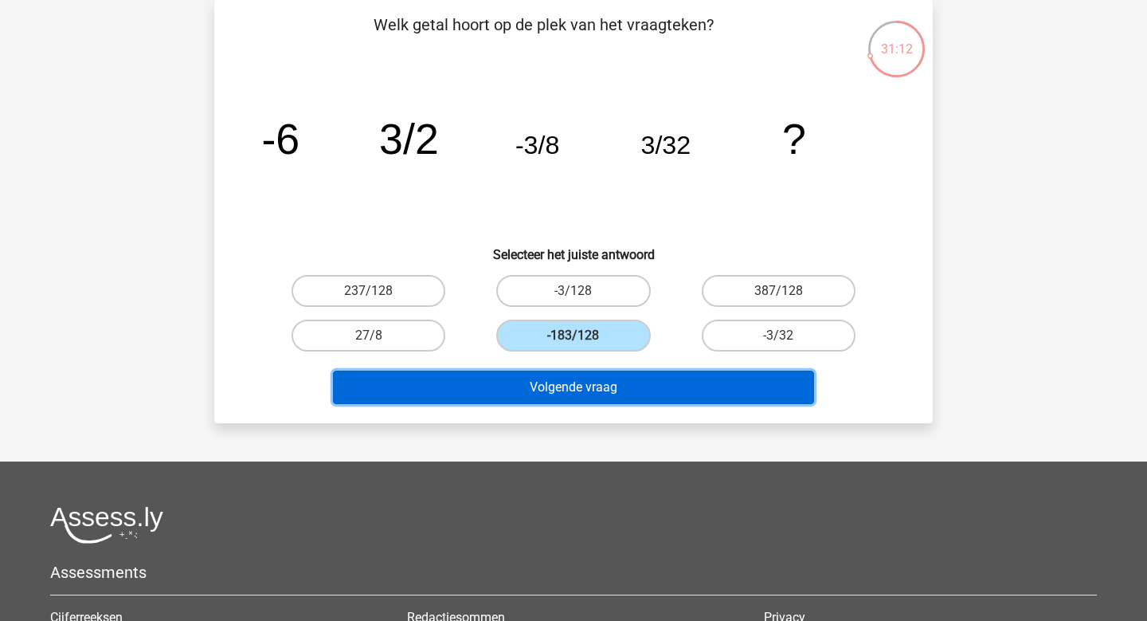
click at [581, 376] on button "Volgende vraag" at bounding box center [574, 387] width 482 height 33
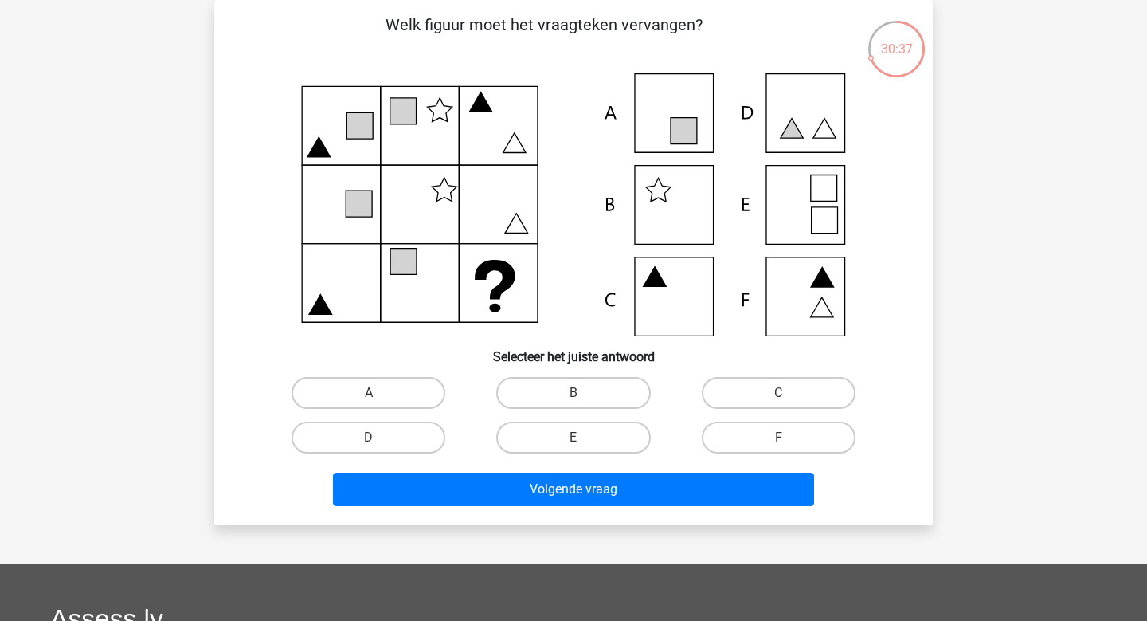
click at [779, 394] on input "C" at bounding box center [784, 398] width 10 height 10
radio input "true"
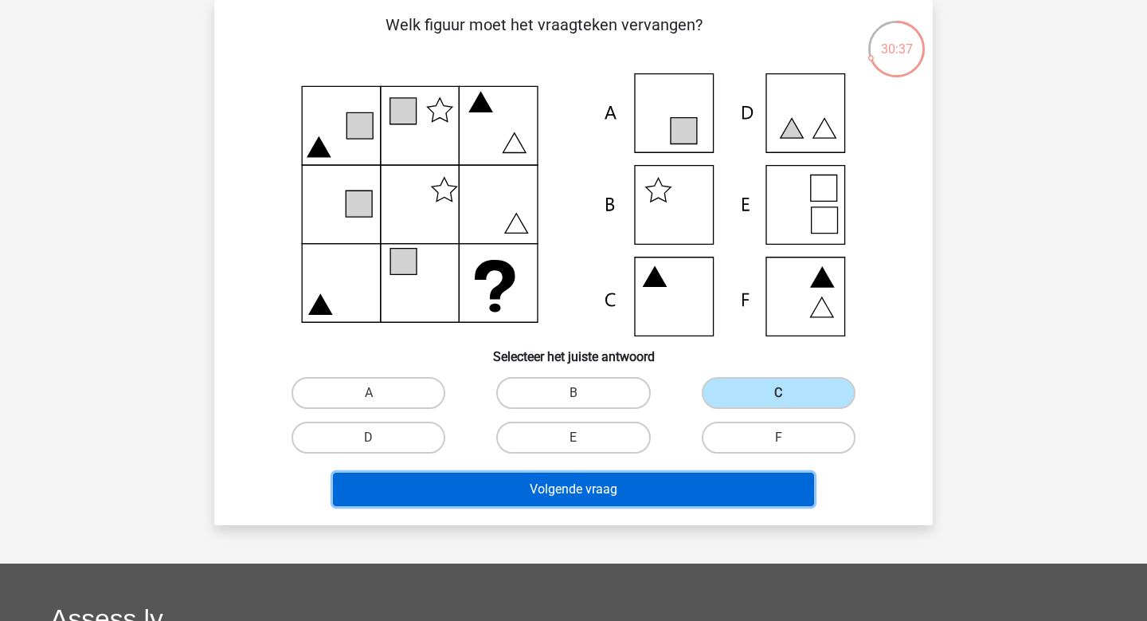
click at [704, 496] on button "Volgende vraag" at bounding box center [574, 489] width 482 height 33
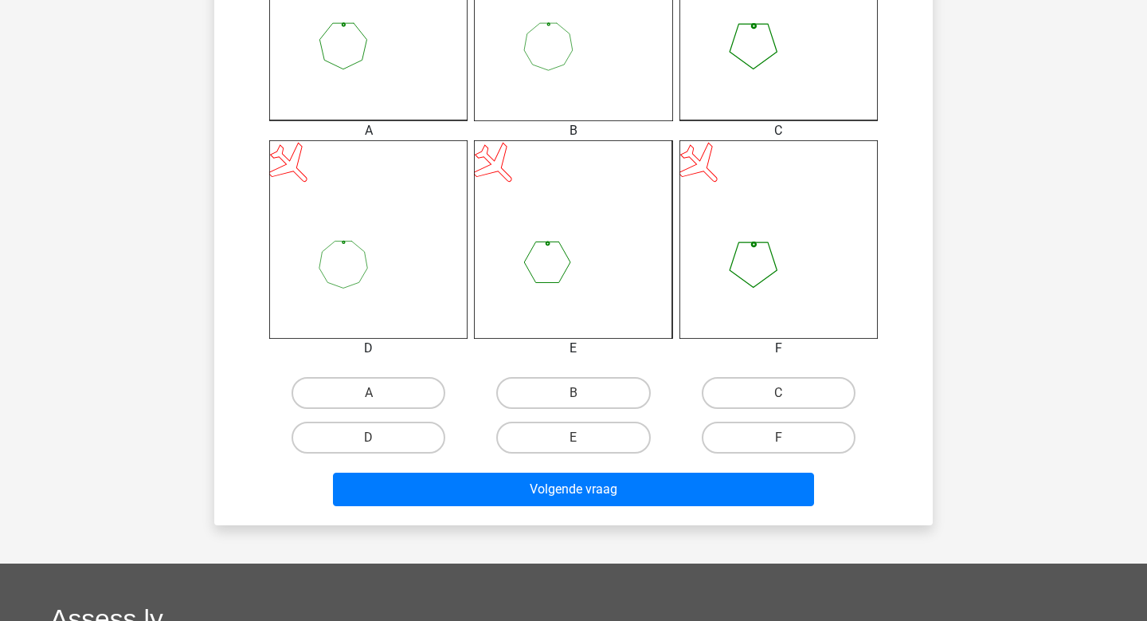
scroll to position [567, 0]
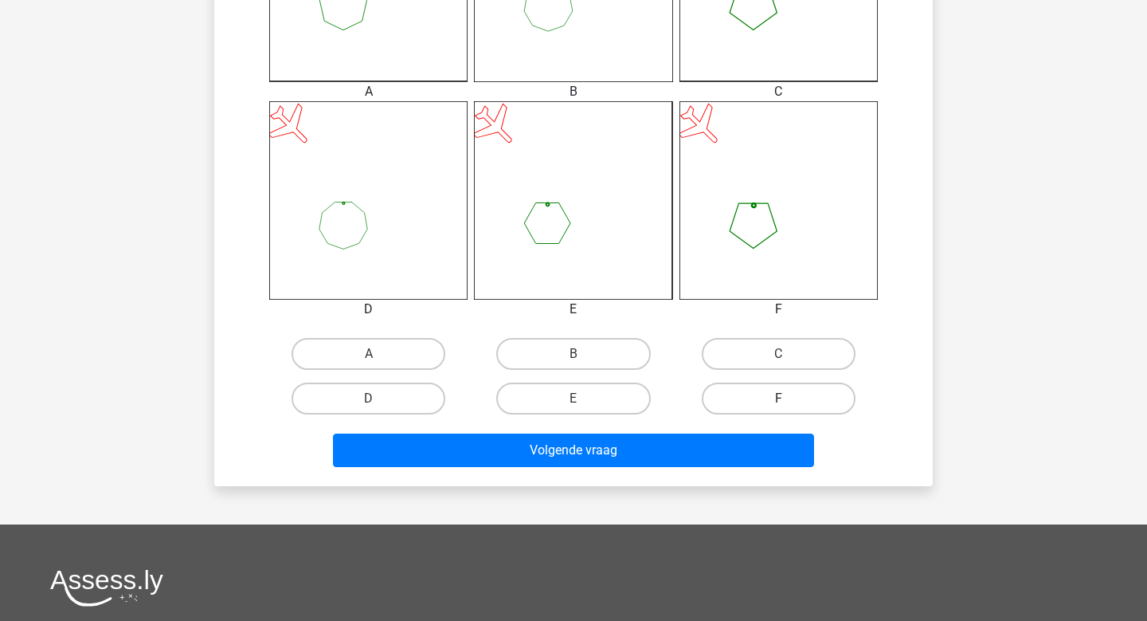
click at [830, 402] on label "F" at bounding box center [779, 398] width 154 height 32
click at [789, 402] on input "F" at bounding box center [784, 403] width 10 height 10
radio input "true"
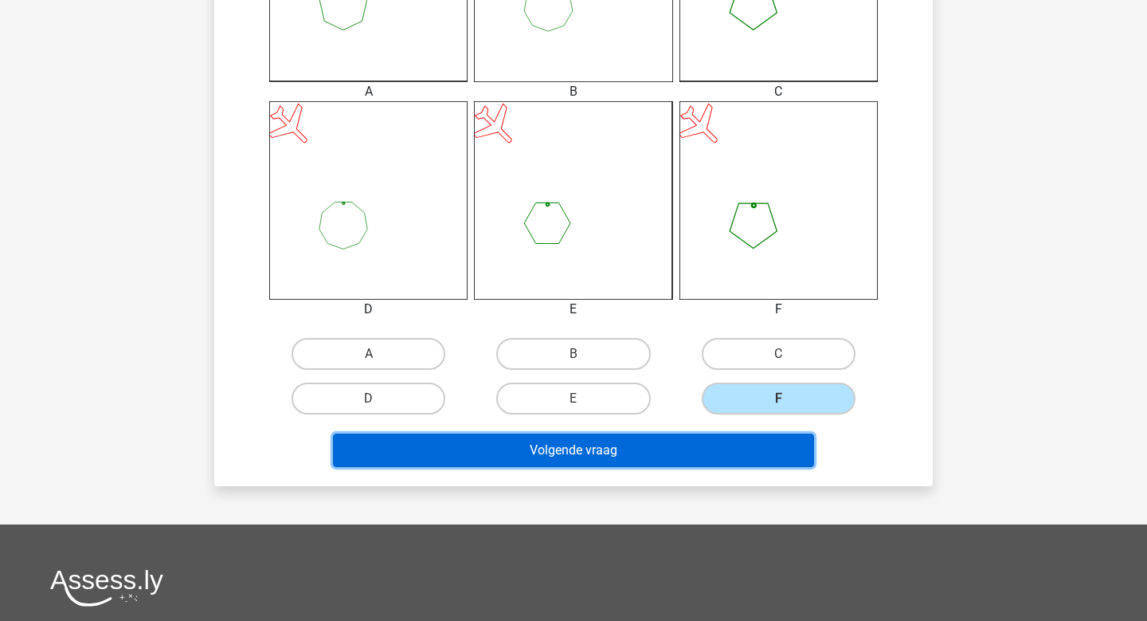
click at [738, 440] on button "Volgende vraag" at bounding box center [574, 449] width 482 height 33
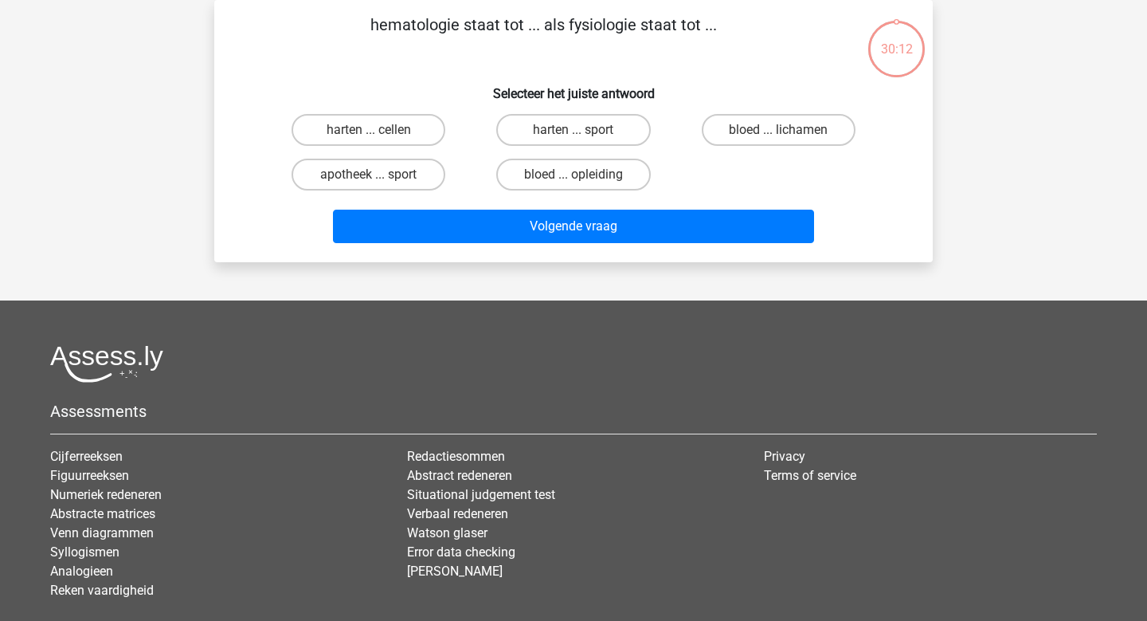
scroll to position [0, 0]
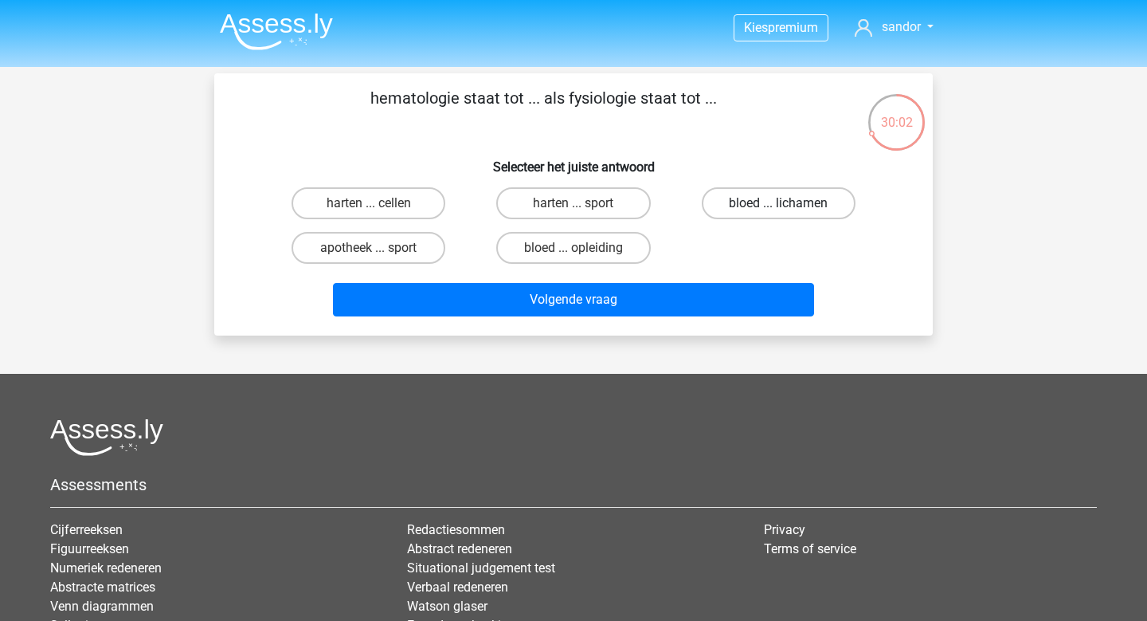
click at [751, 211] on label "bloed ... lichamen" at bounding box center [779, 203] width 154 height 32
click at [779, 211] on input "bloed ... lichamen" at bounding box center [784, 208] width 10 height 10
radio input "true"
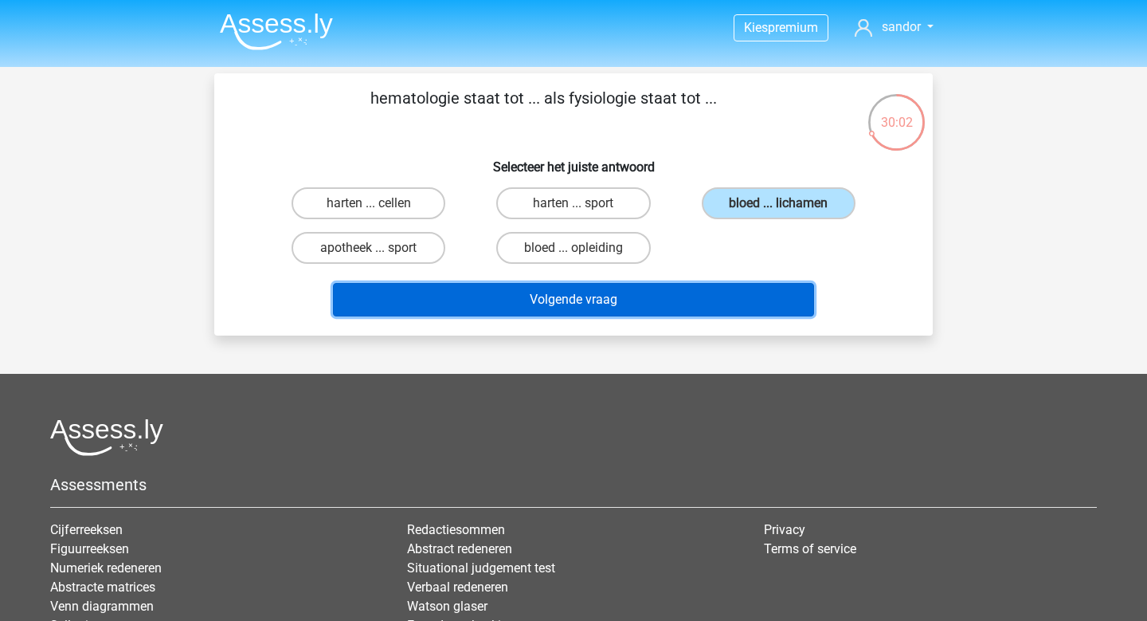
click at [687, 300] on button "Volgende vraag" at bounding box center [574, 299] width 482 height 33
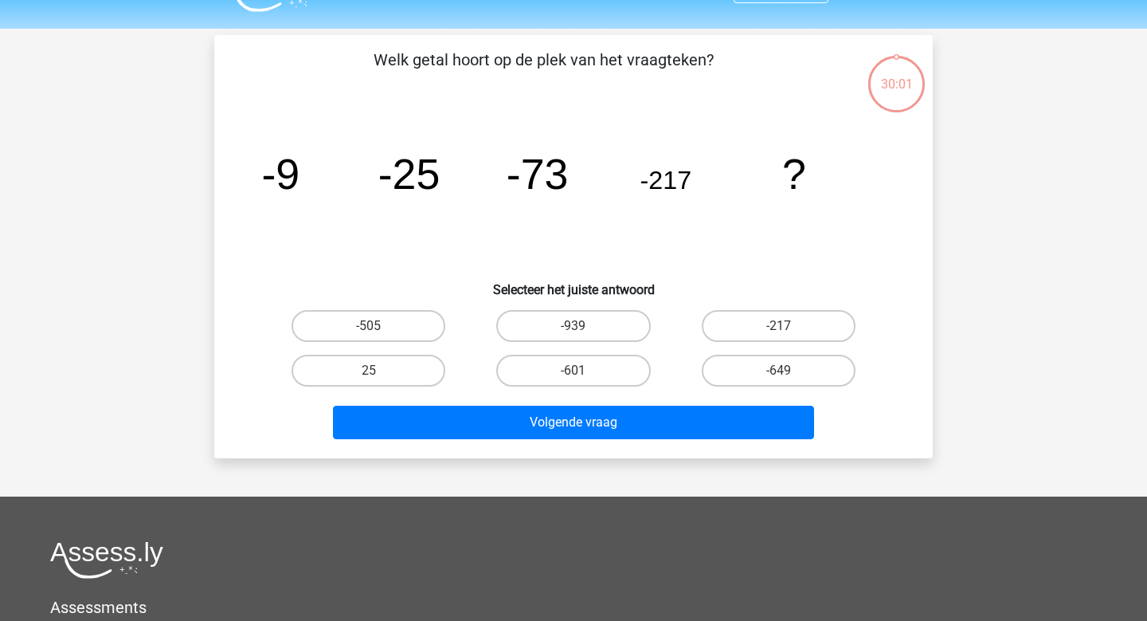
scroll to position [73, 0]
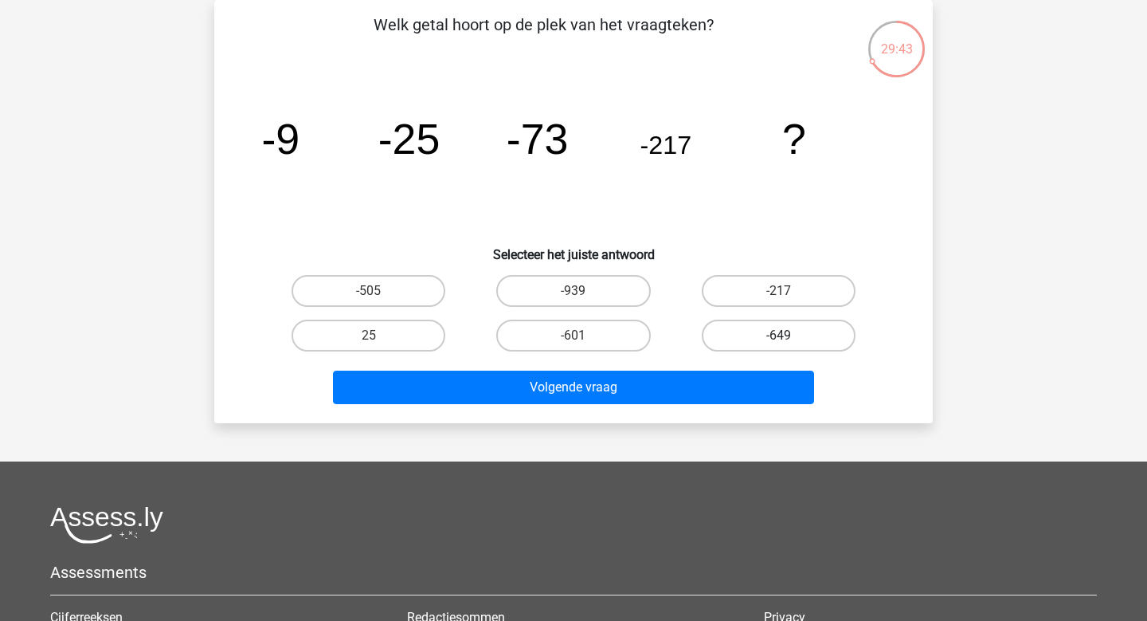
click at [706, 336] on label "-649" at bounding box center [779, 336] width 154 height 32
click at [779, 336] on input "-649" at bounding box center [784, 340] width 10 height 10
radio input "true"
click at [689, 367] on div "Volgende vraag" at bounding box center [574, 384] width 668 height 53
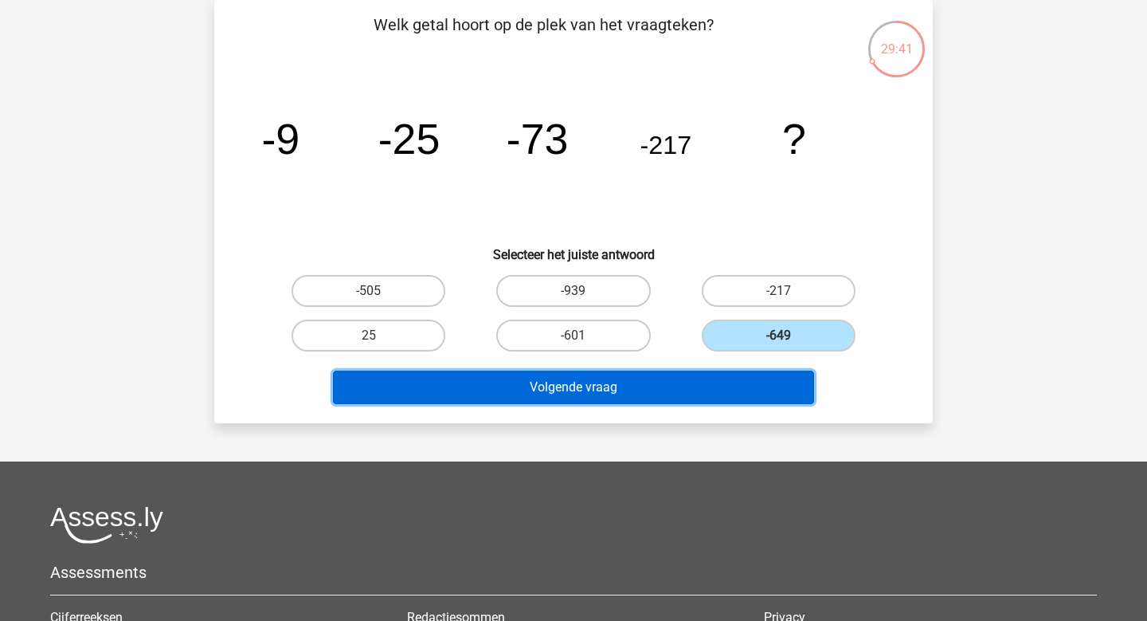
click at [678, 378] on button "Volgende vraag" at bounding box center [574, 387] width 482 height 33
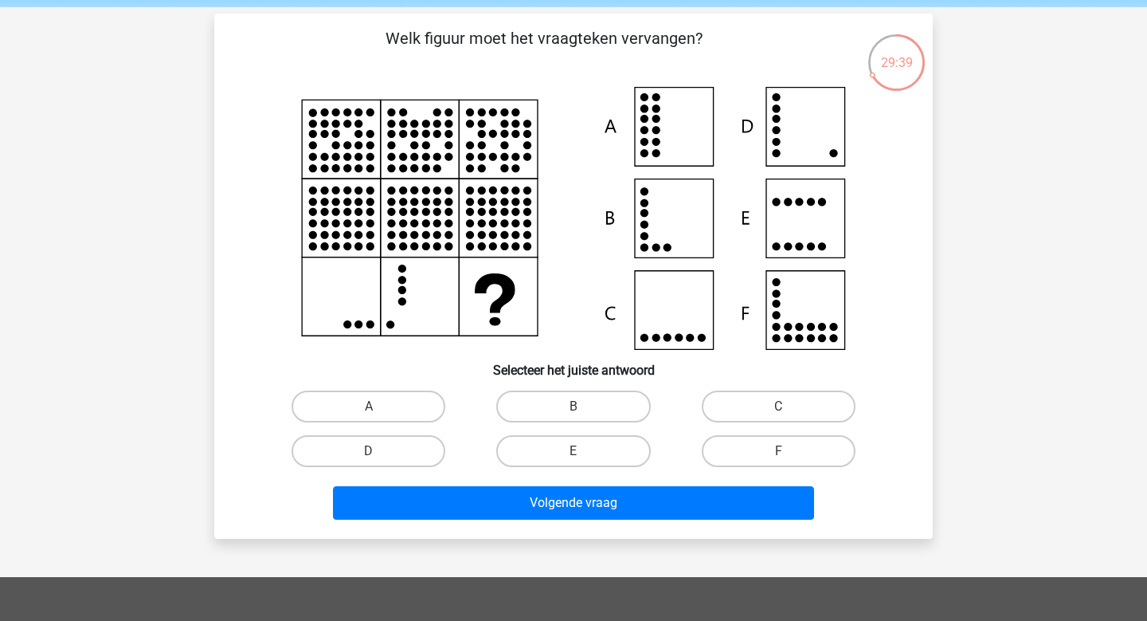
scroll to position [59, 0]
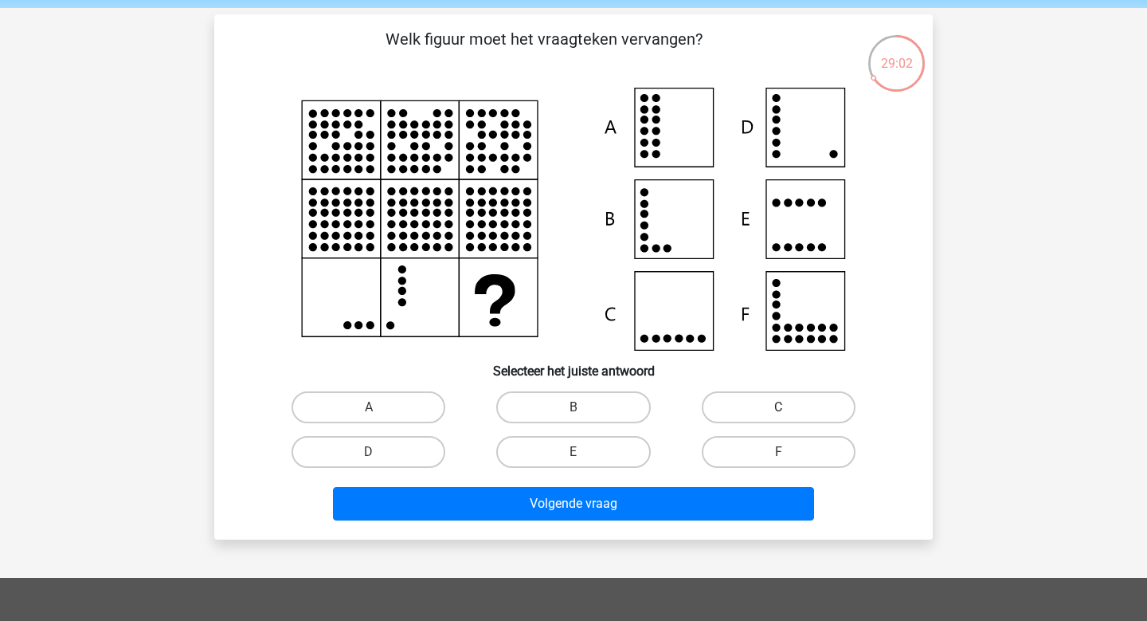
click at [802, 409] on label "C" at bounding box center [779, 407] width 154 height 32
click at [789, 409] on input "C" at bounding box center [784, 412] width 10 height 10
radio input "true"
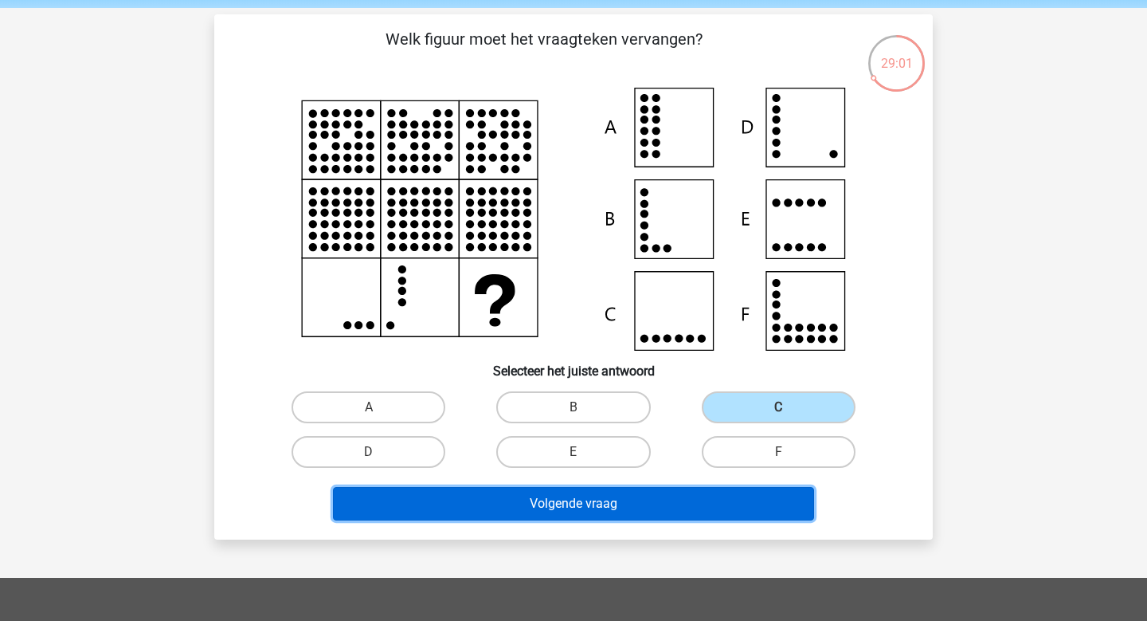
click at [644, 508] on button "Volgende vraag" at bounding box center [574, 503] width 482 height 33
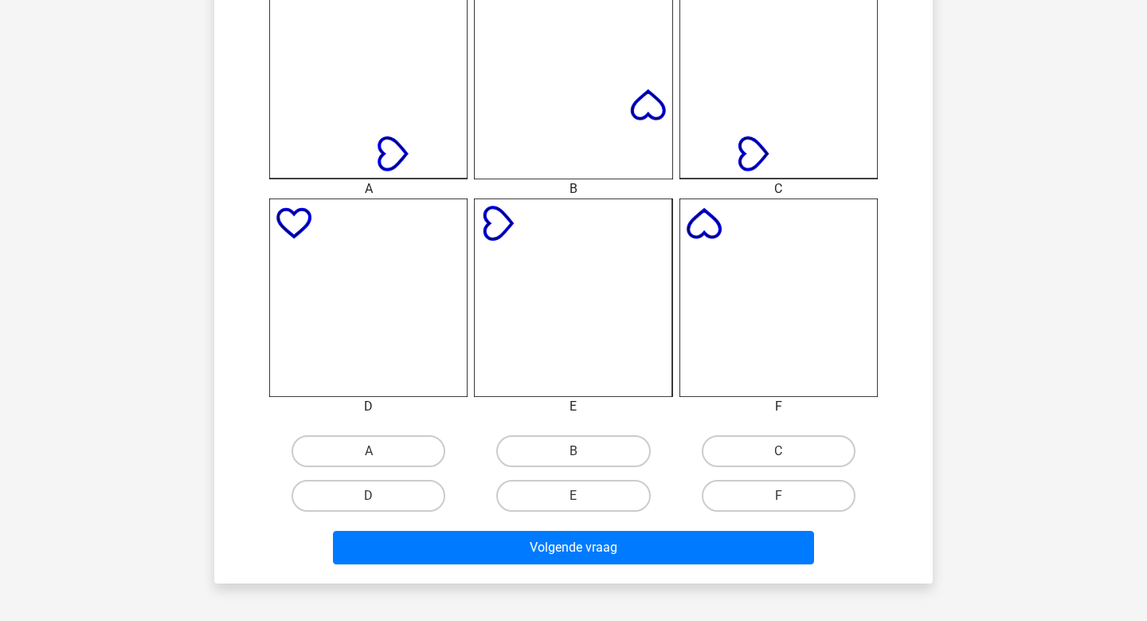
scroll to position [516, 0]
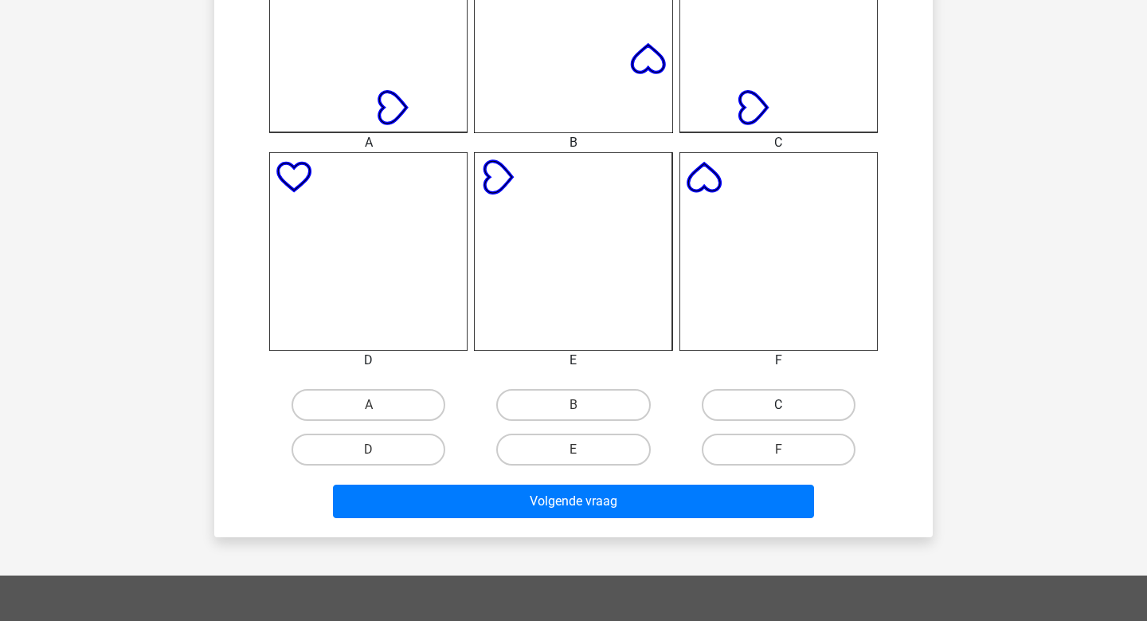
click at [747, 414] on label "C" at bounding box center [779, 405] width 154 height 32
click at [779, 414] on input "C" at bounding box center [784, 410] width 10 height 10
radio input "true"
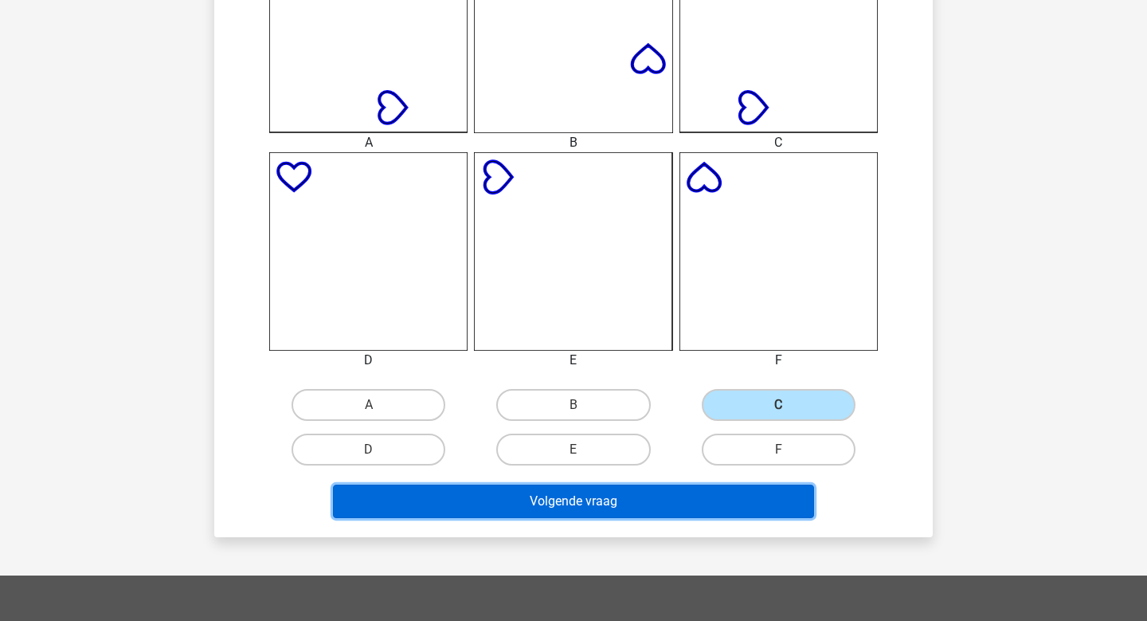
click at [707, 492] on button "Volgende vraag" at bounding box center [574, 500] width 482 height 33
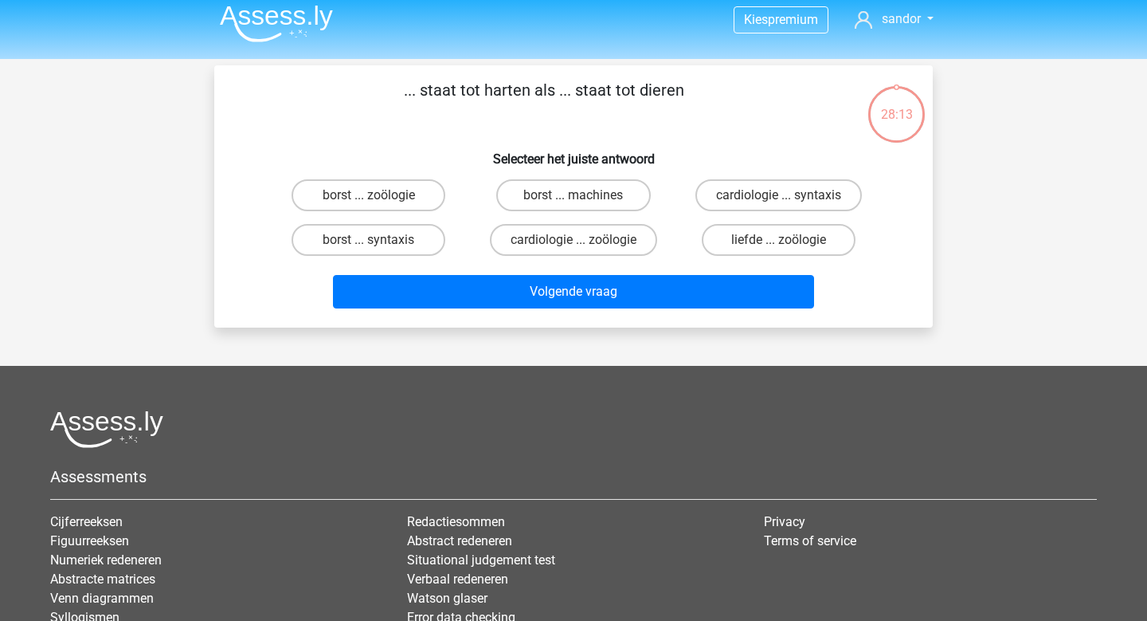
scroll to position [7, 0]
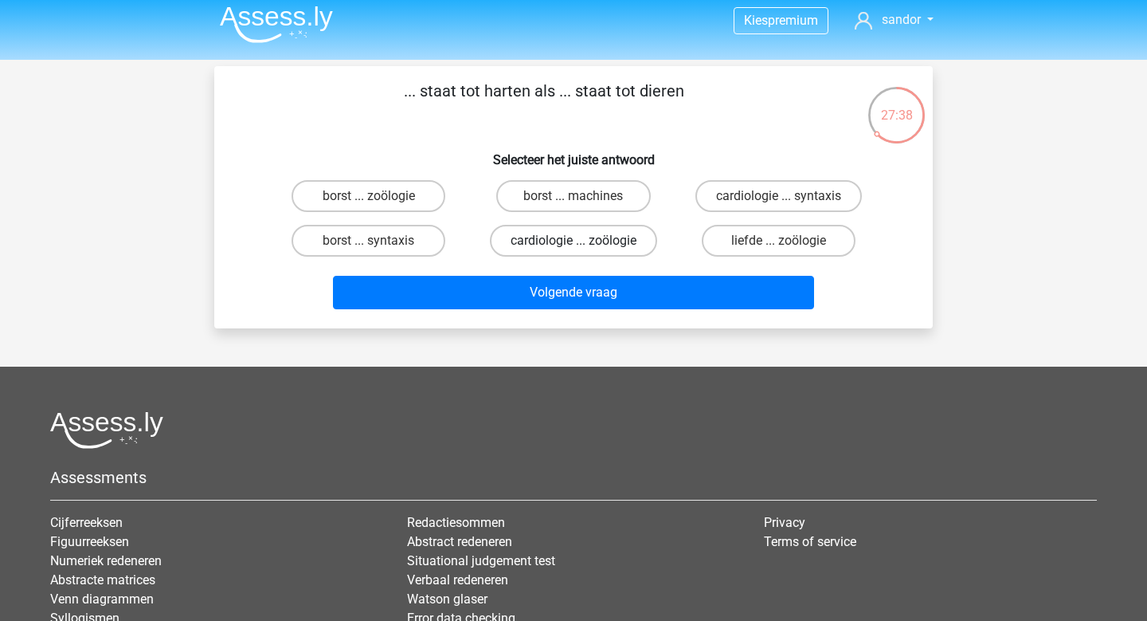
click at [624, 249] on label "cardiologie ... zoölogie" at bounding box center [573, 241] width 167 height 32
click at [584, 249] on input "cardiologie ... zoölogie" at bounding box center [579, 246] width 10 height 10
radio input "true"
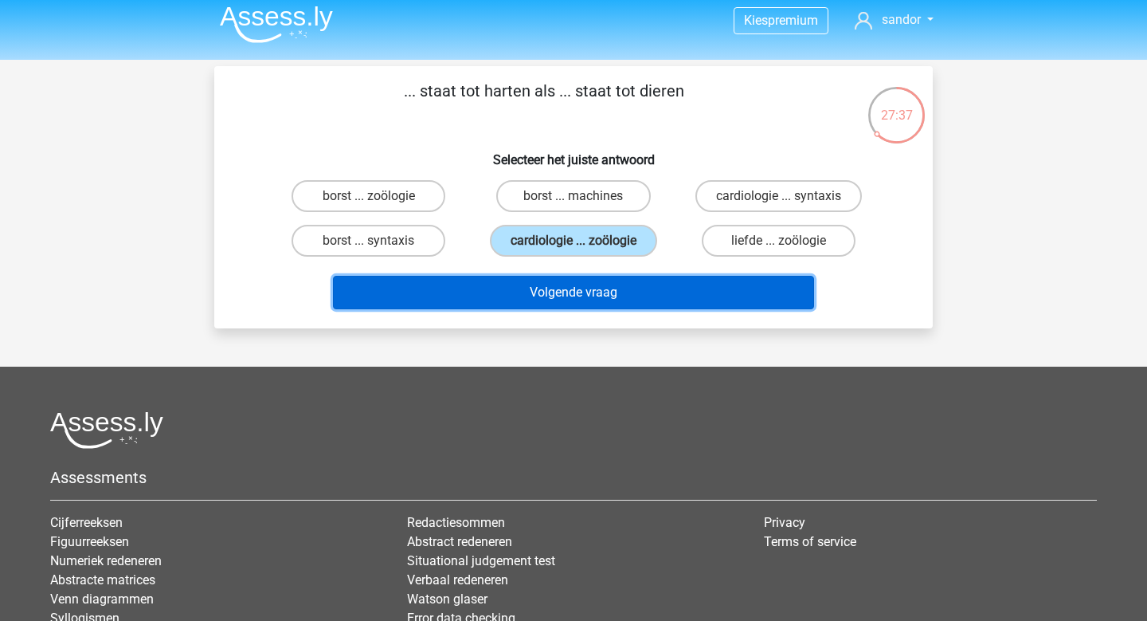
click at [619, 297] on button "Volgende vraag" at bounding box center [574, 292] width 482 height 33
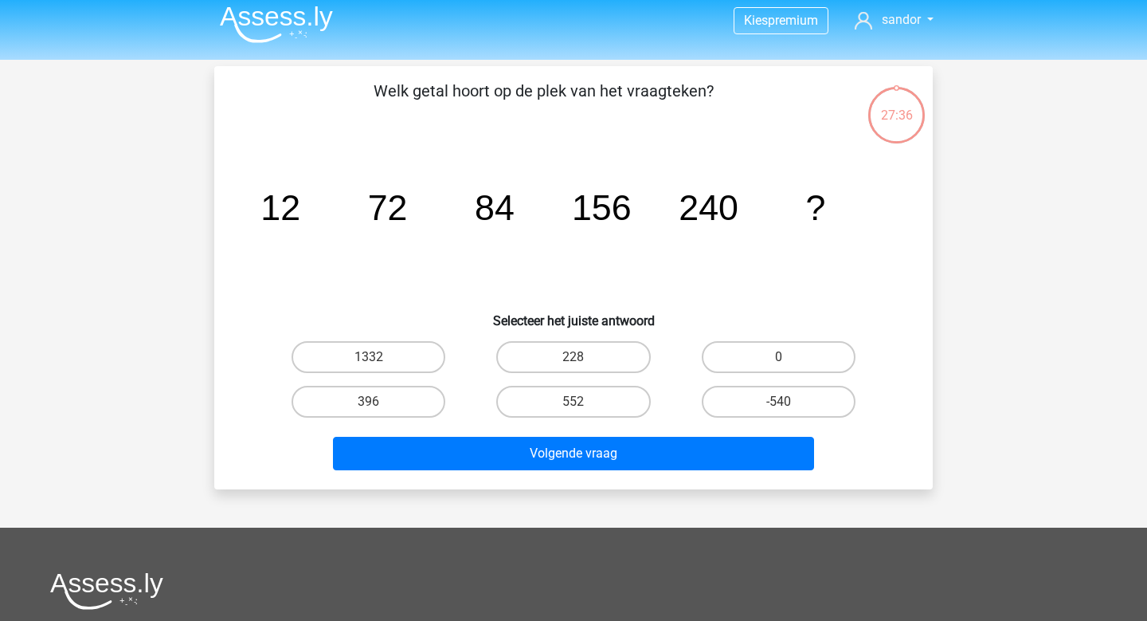
scroll to position [73, 0]
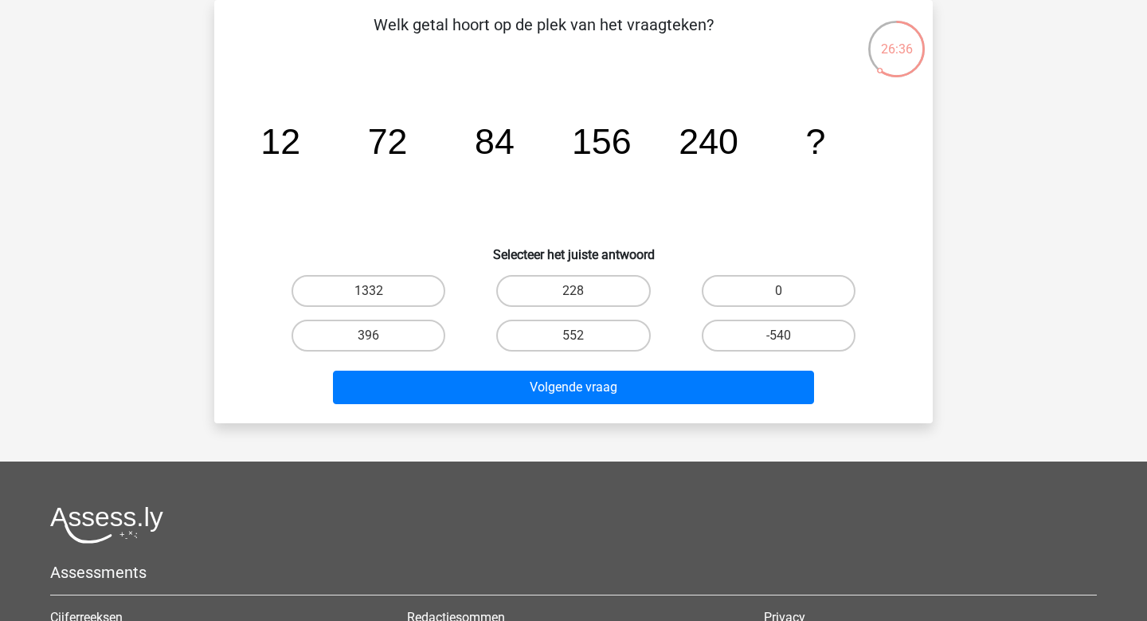
click at [576, 335] on input "552" at bounding box center [579, 340] width 10 height 10
radio input "true"
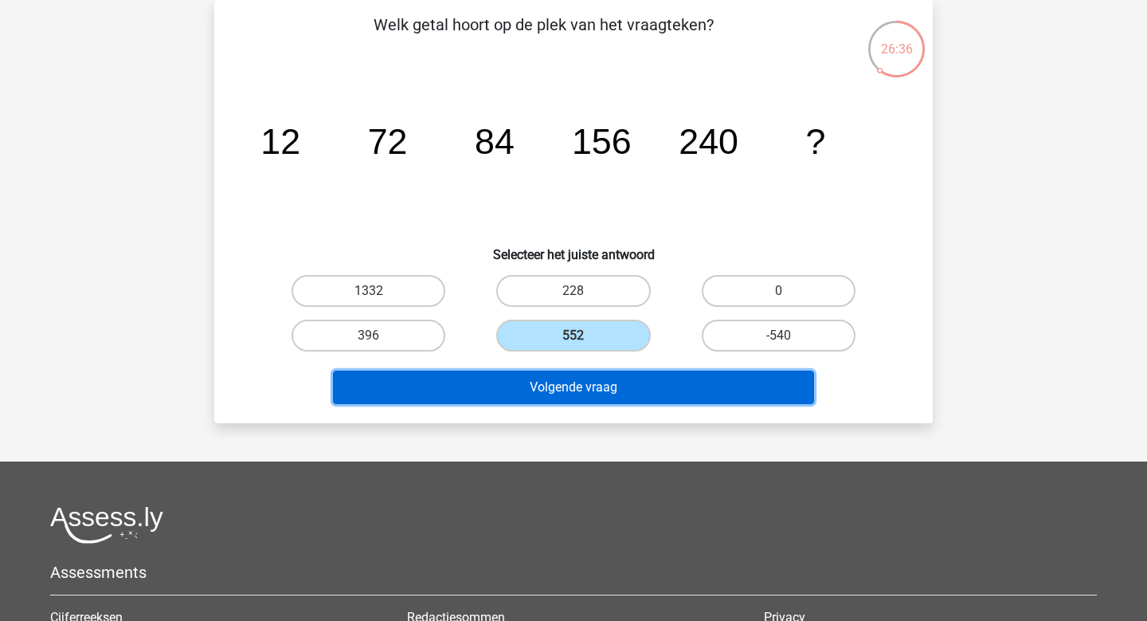
click at [572, 389] on button "Volgende vraag" at bounding box center [574, 387] width 482 height 33
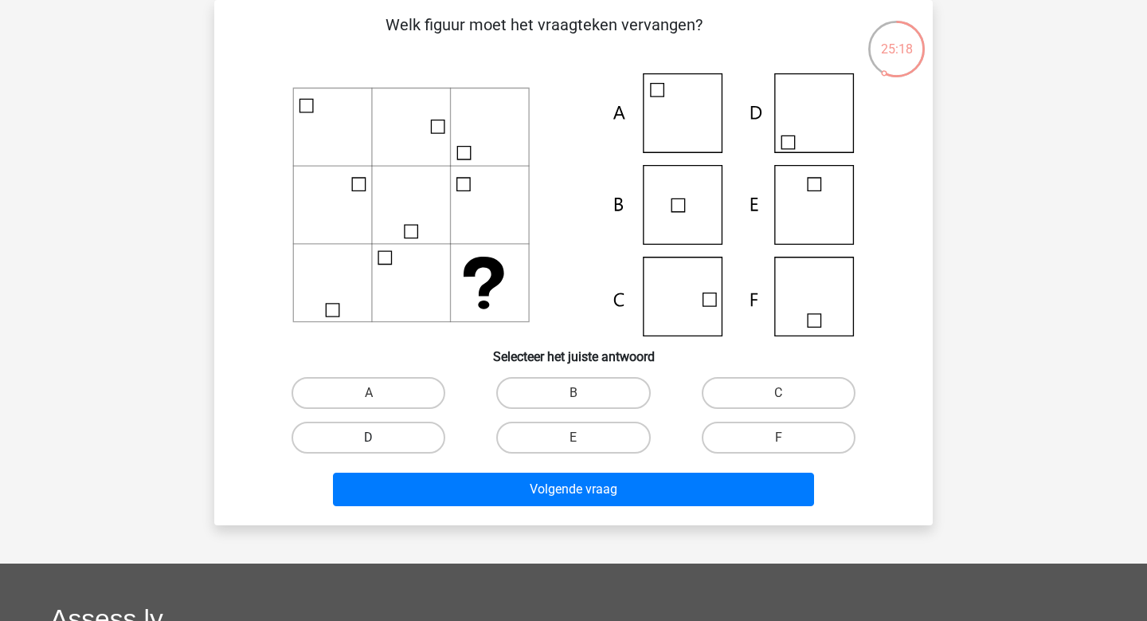
click at [397, 429] on label "D" at bounding box center [369, 438] width 154 height 32
click at [379, 437] on input "D" at bounding box center [374, 442] width 10 height 10
radio input "true"
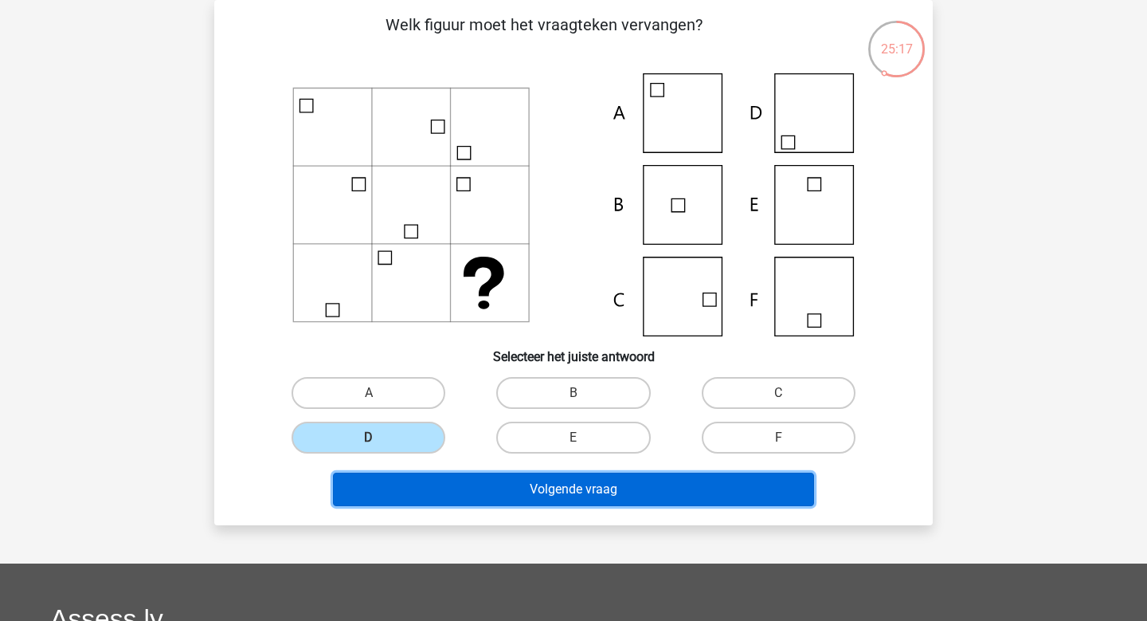
click at [450, 496] on button "Volgende vraag" at bounding box center [574, 489] width 482 height 33
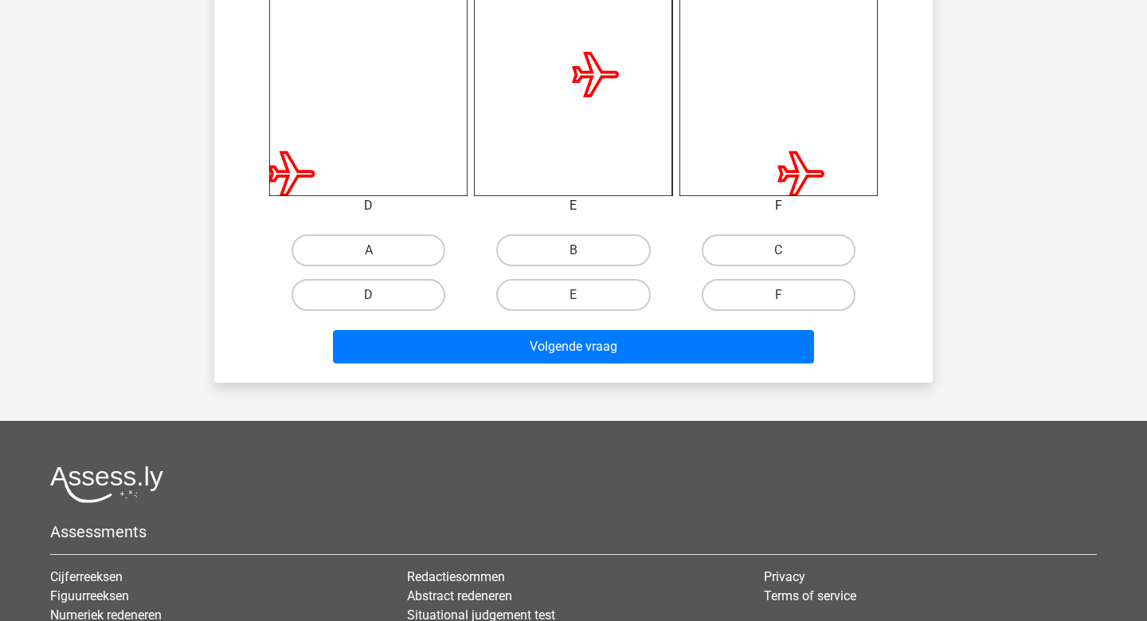
scroll to position [892, 0]
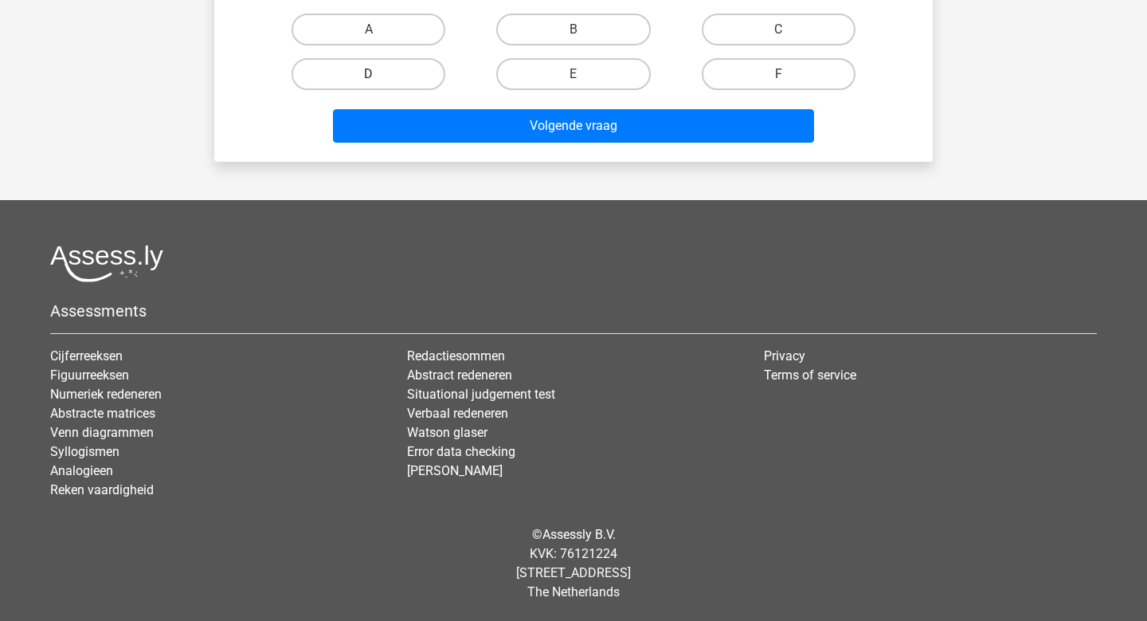
click at [418, 84] on label "D" at bounding box center [369, 74] width 154 height 32
click at [379, 84] on input "D" at bounding box center [374, 79] width 10 height 10
radio input "true"
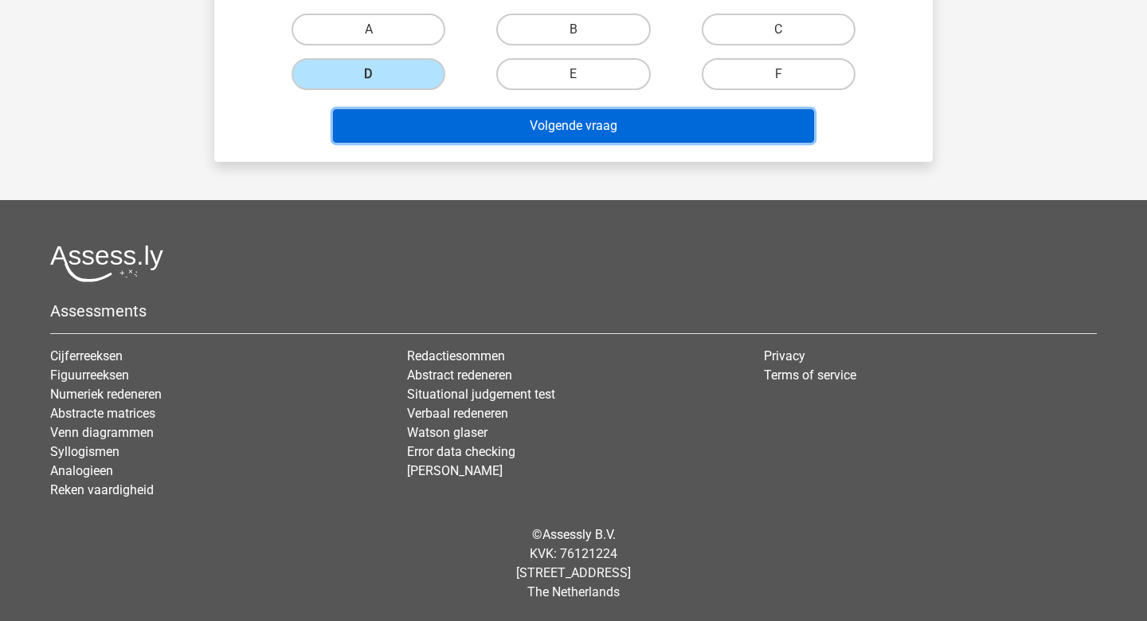
click at [441, 119] on button "Volgende vraag" at bounding box center [574, 125] width 482 height 33
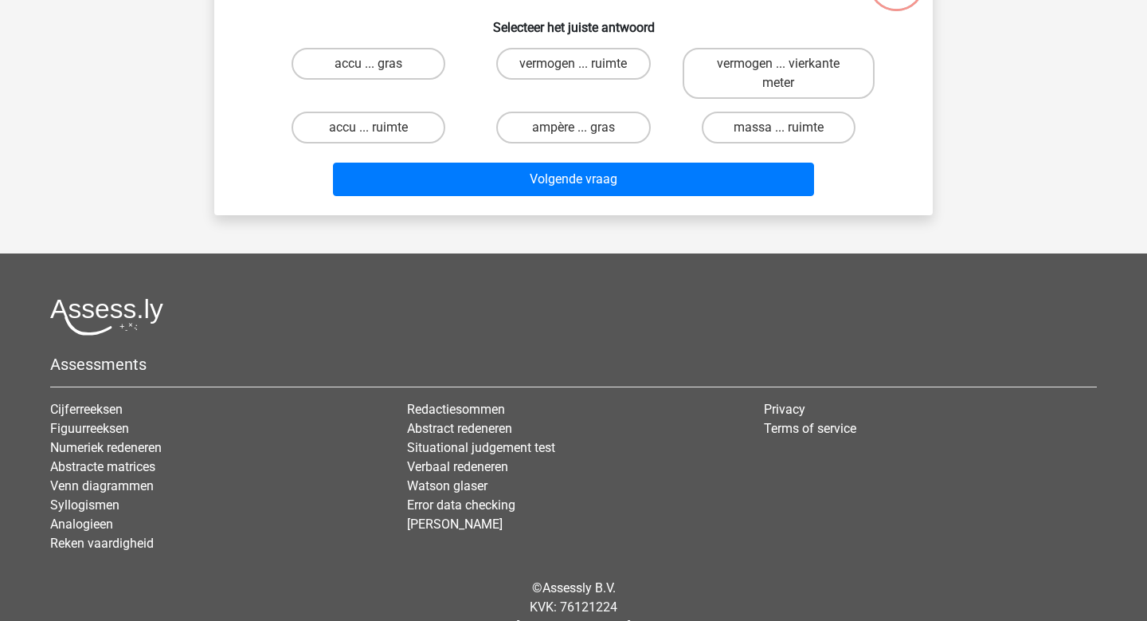
scroll to position [0, 0]
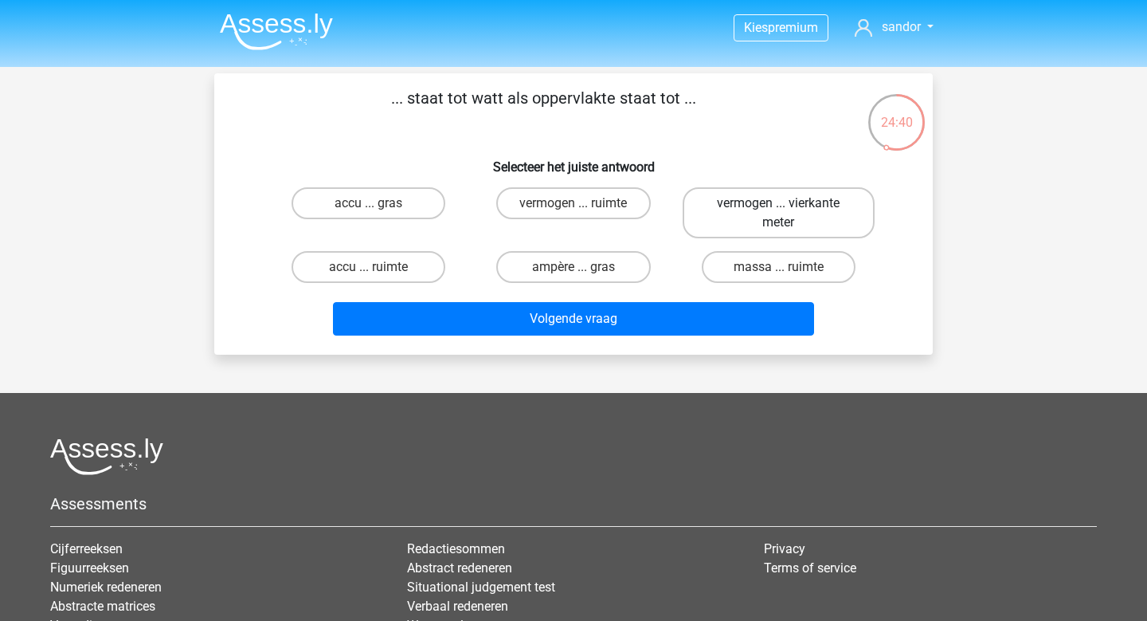
click at [801, 215] on label "vermogen ... vierkante meter" at bounding box center [779, 212] width 192 height 51
click at [789, 214] on input "vermogen ... vierkante meter" at bounding box center [784, 208] width 10 height 10
radio input "true"
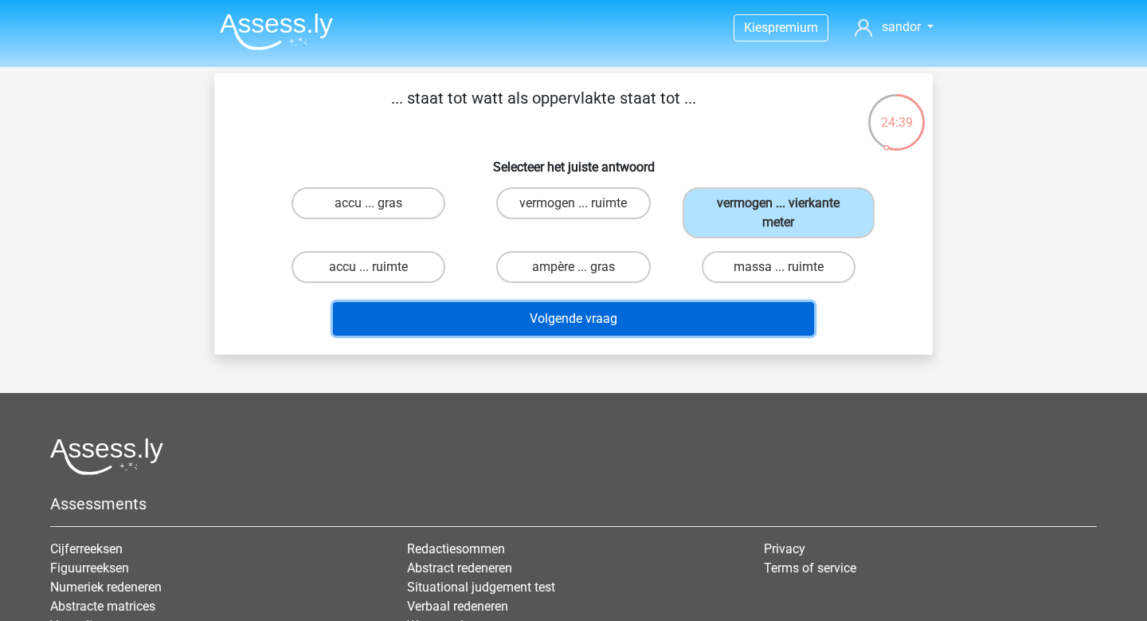
click at [674, 318] on button "Volgende vraag" at bounding box center [574, 318] width 482 height 33
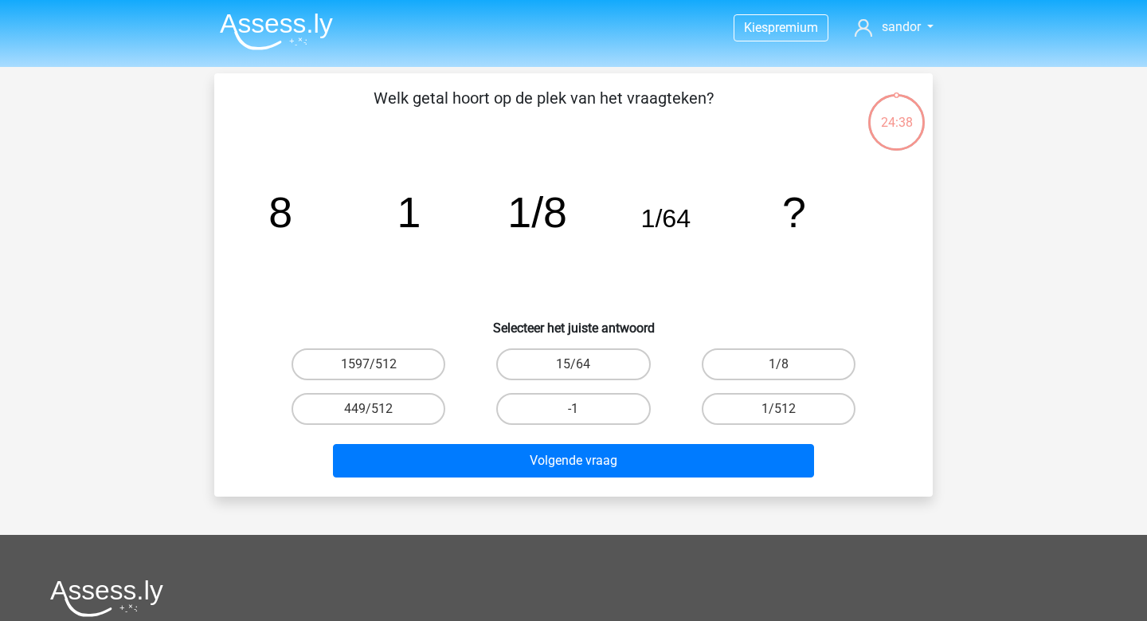
scroll to position [73, 0]
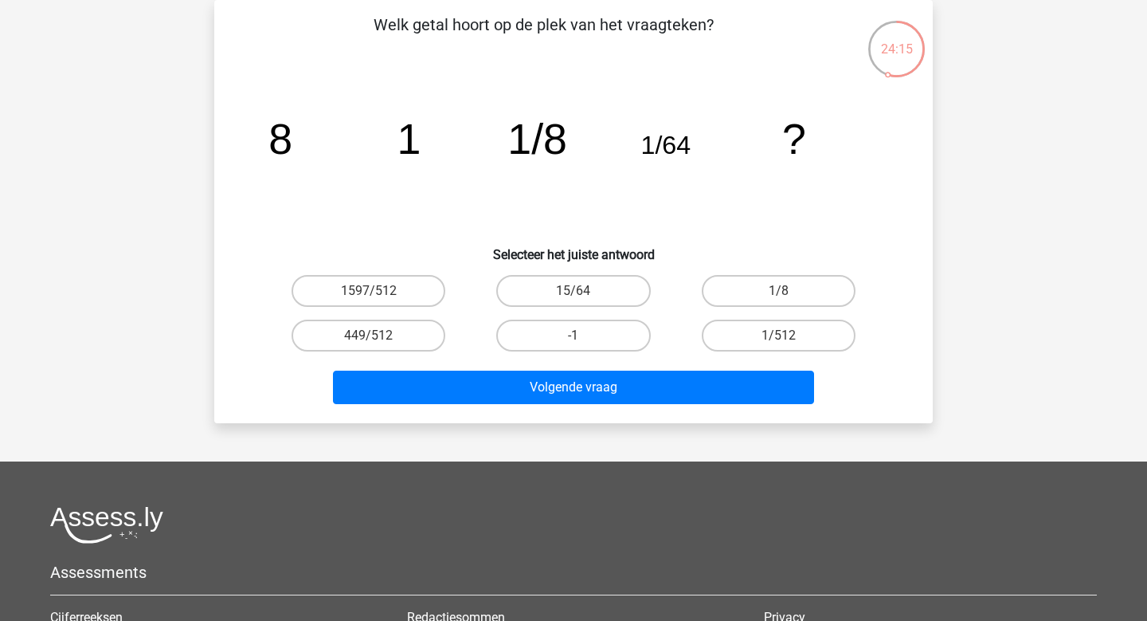
click at [736, 317] on div "1/512" at bounding box center [779, 335] width 205 height 45
click at [743, 322] on label "1/512" at bounding box center [779, 336] width 154 height 32
click at [779, 335] on input "1/512" at bounding box center [784, 340] width 10 height 10
radio input "true"
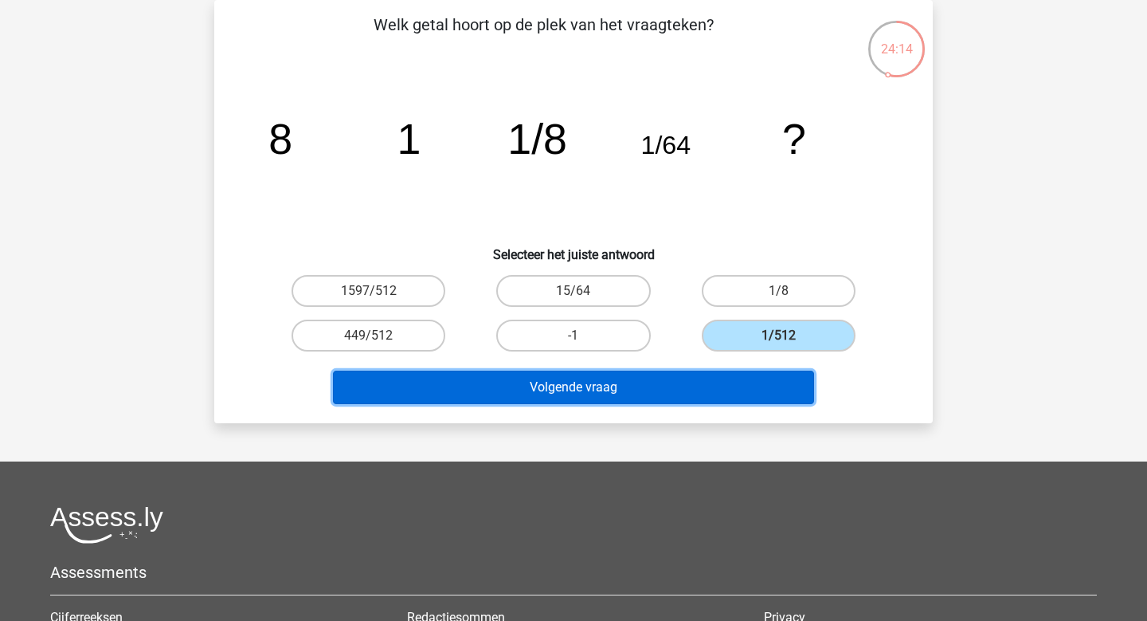
click at [677, 402] on button "Volgende vraag" at bounding box center [574, 387] width 482 height 33
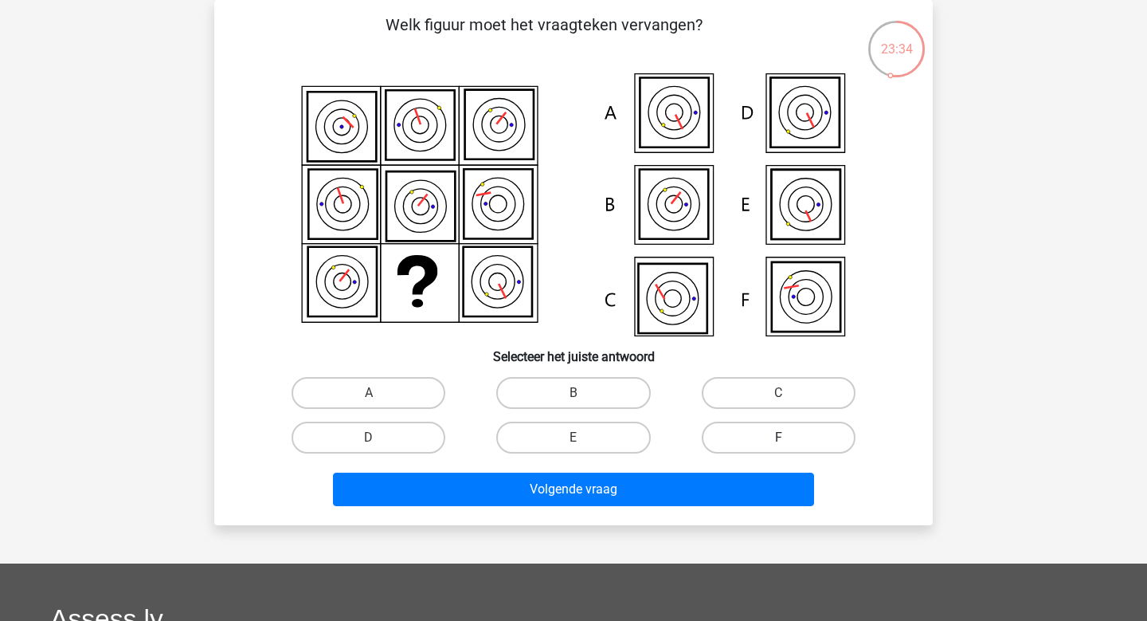
click at [763, 446] on label "F" at bounding box center [779, 438] width 154 height 32
click at [779, 446] on input "F" at bounding box center [784, 442] width 10 height 10
radio input "true"
click at [743, 469] on div "Volgende vraag" at bounding box center [574, 486] width 668 height 53
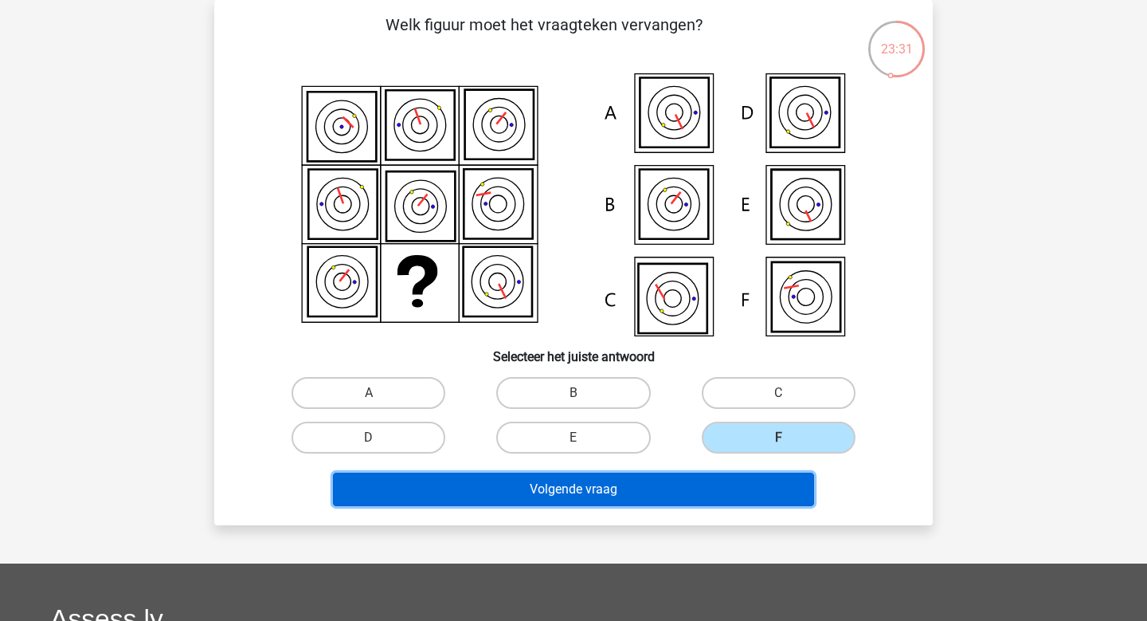
click at [740, 488] on button "Volgende vraag" at bounding box center [574, 489] width 482 height 33
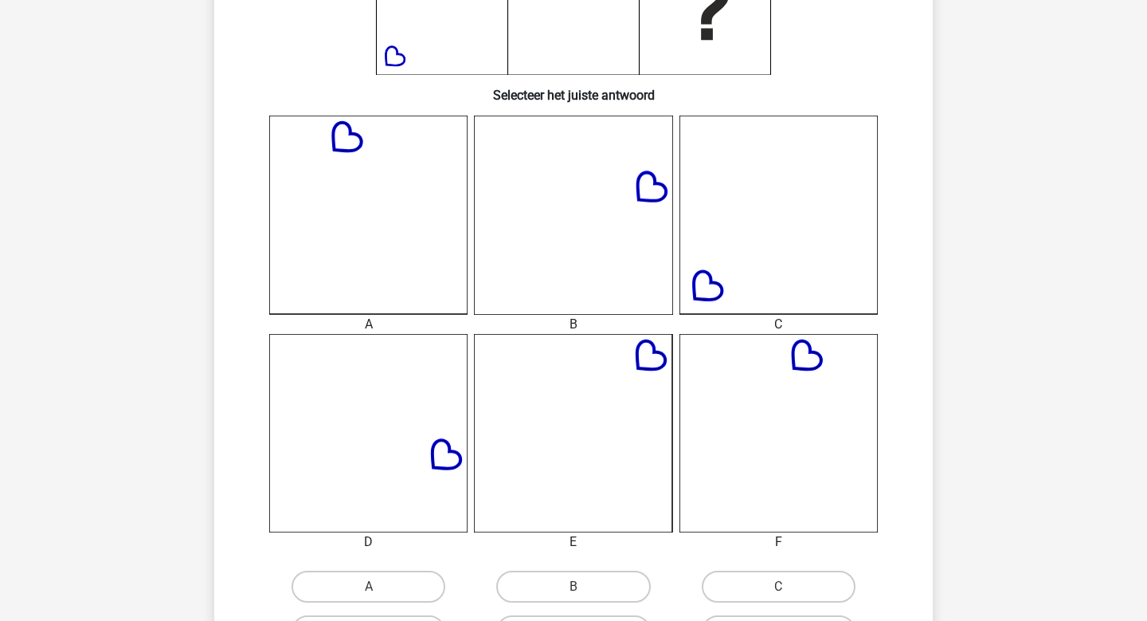
scroll to position [532, 0]
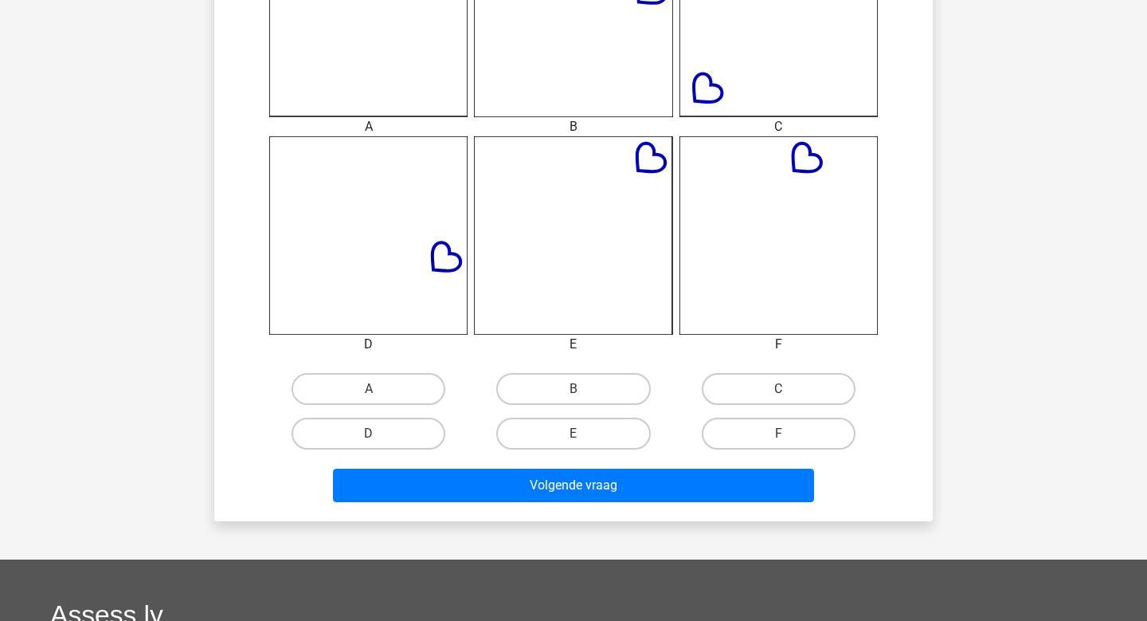
drag, startPoint x: 632, startPoint y: 433, endPoint x: 632, endPoint y: 450, distance: 17.5
click at [632, 433] on label "E" at bounding box center [573, 434] width 154 height 32
click at [584, 433] on input "E" at bounding box center [579, 438] width 10 height 10
radio input "true"
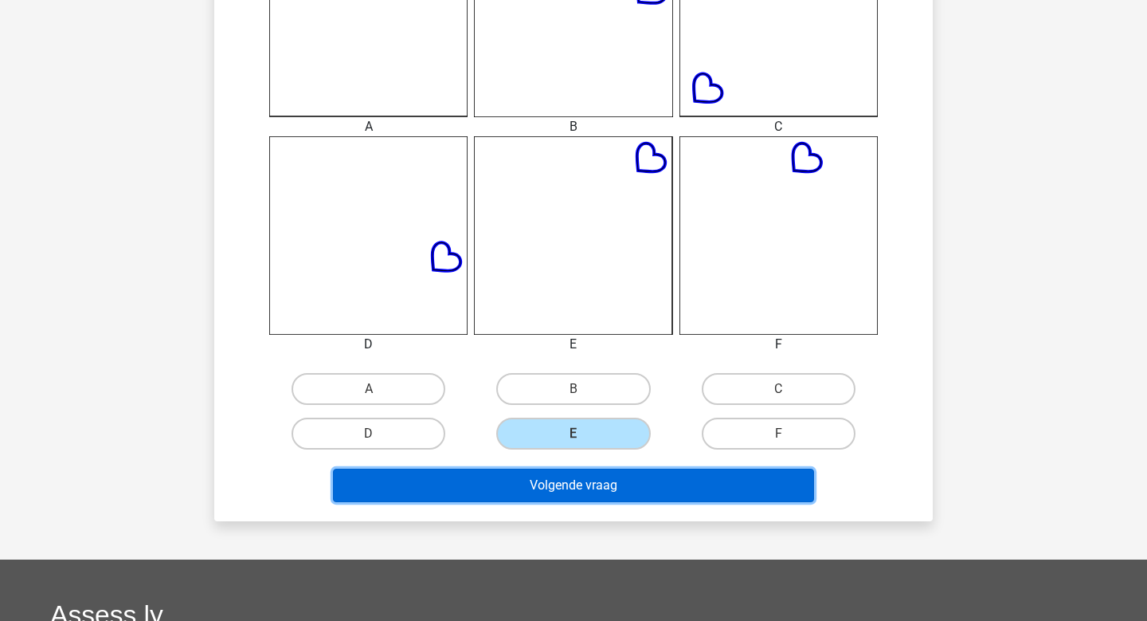
click at [632, 488] on button "Volgende vraag" at bounding box center [574, 485] width 482 height 33
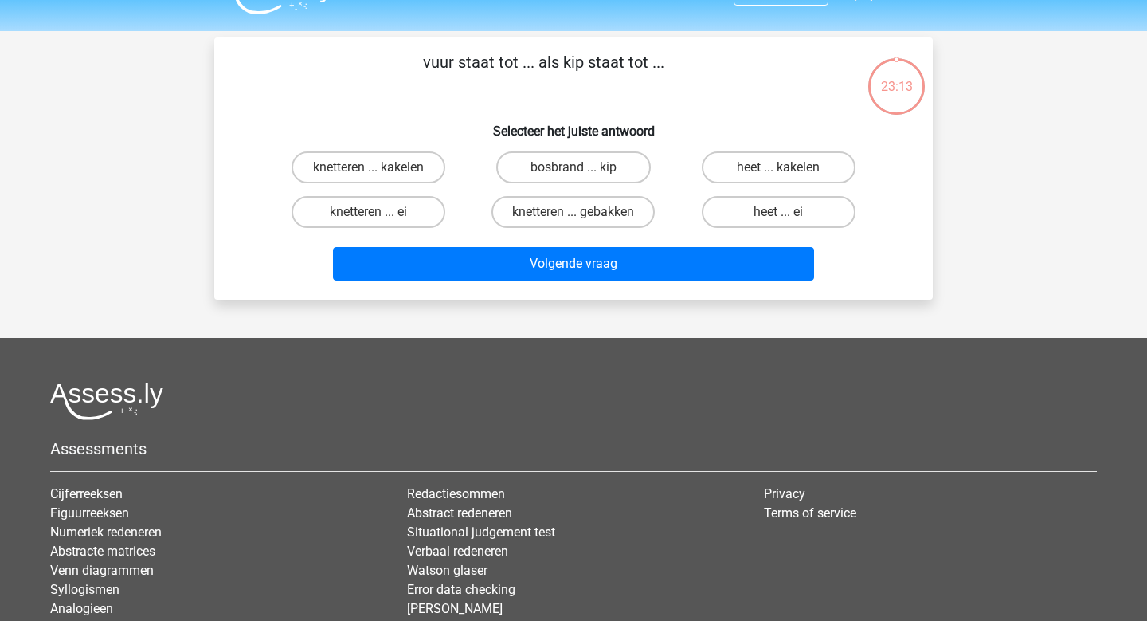
scroll to position [0, 0]
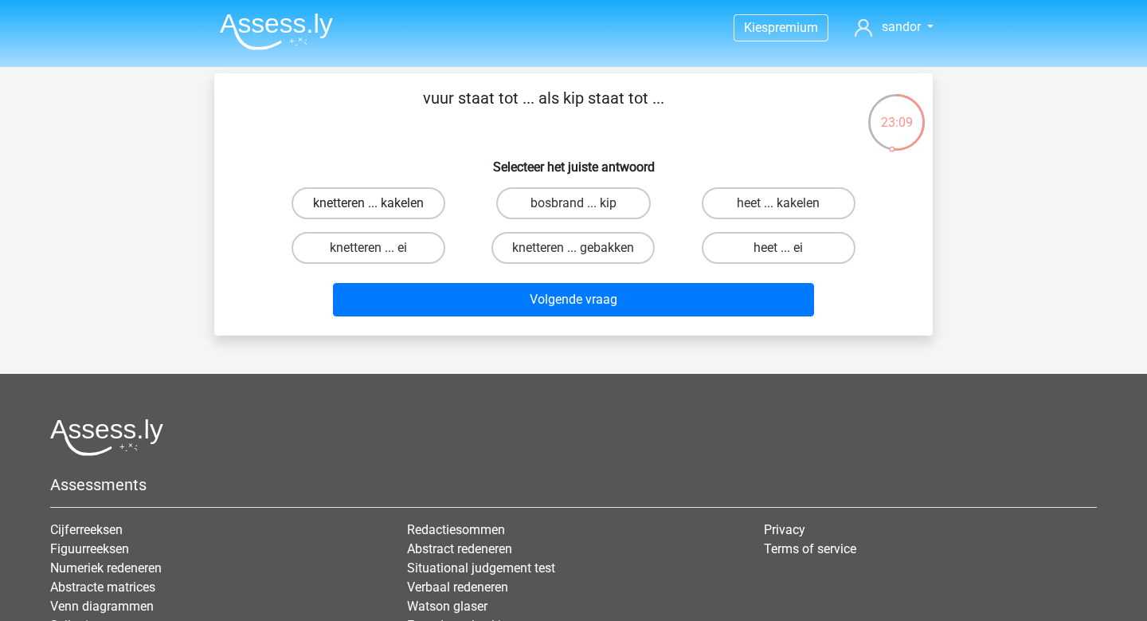
click at [349, 204] on label "knetteren ... kakelen" at bounding box center [369, 203] width 154 height 32
click at [369, 204] on input "knetteren ... kakelen" at bounding box center [374, 208] width 10 height 10
radio input "true"
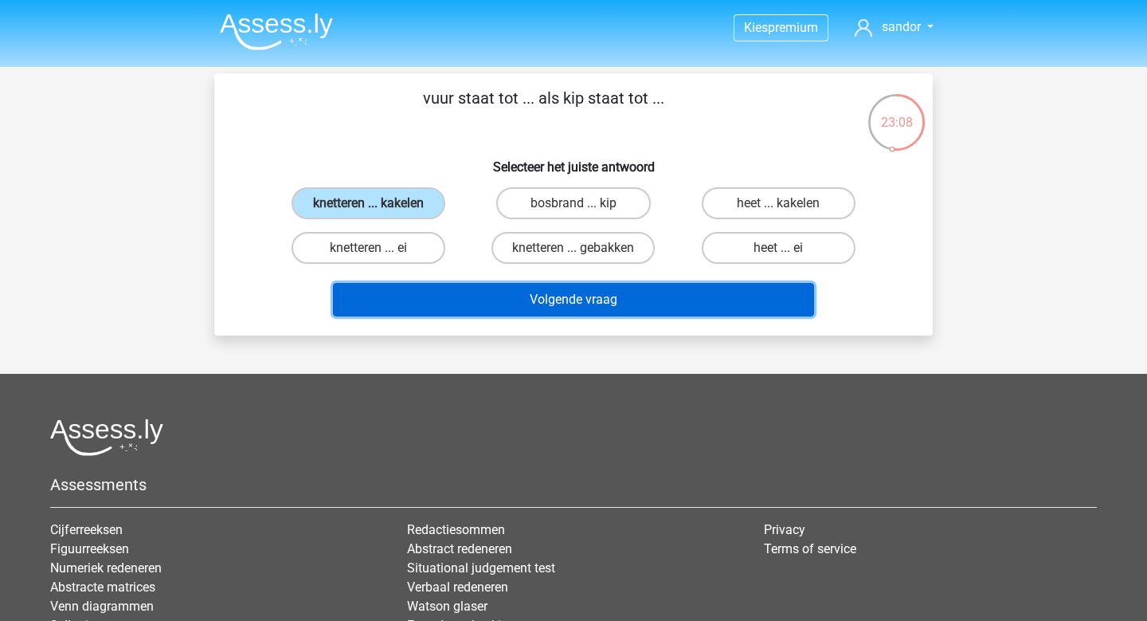
click at [453, 288] on button "Volgende vraag" at bounding box center [574, 299] width 482 height 33
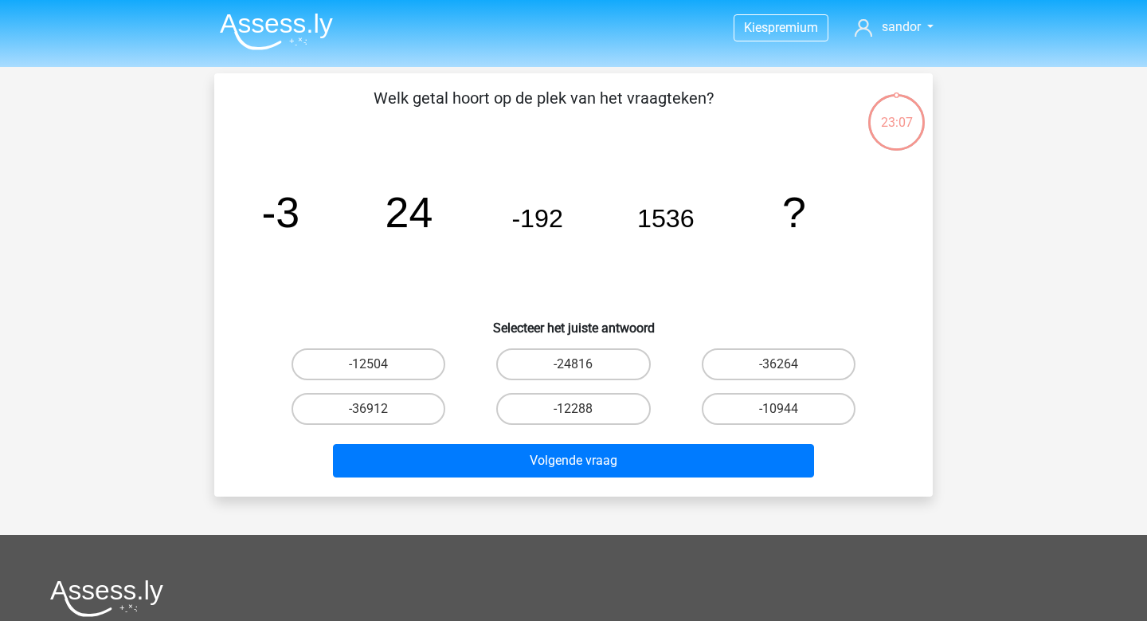
scroll to position [1, 0]
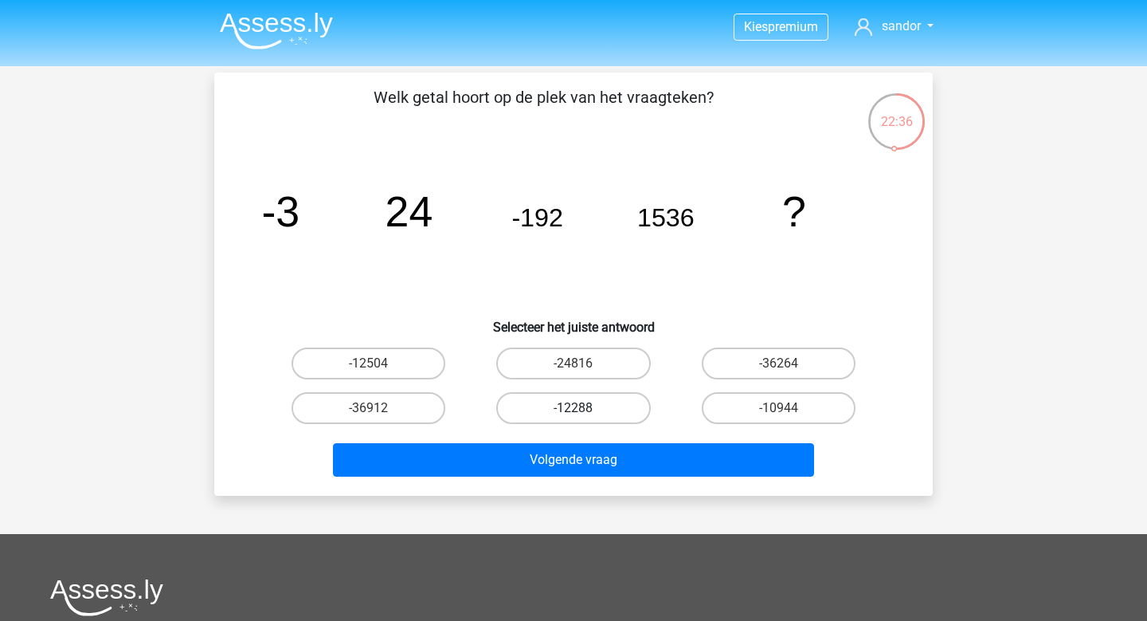
click at [622, 417] on label "-12288" at bounding box center [573, 408] width 154 height 32
click at [584, 417] on input "-12288" at bounding box center [579, 413] width 10 height 10
radio input "true"
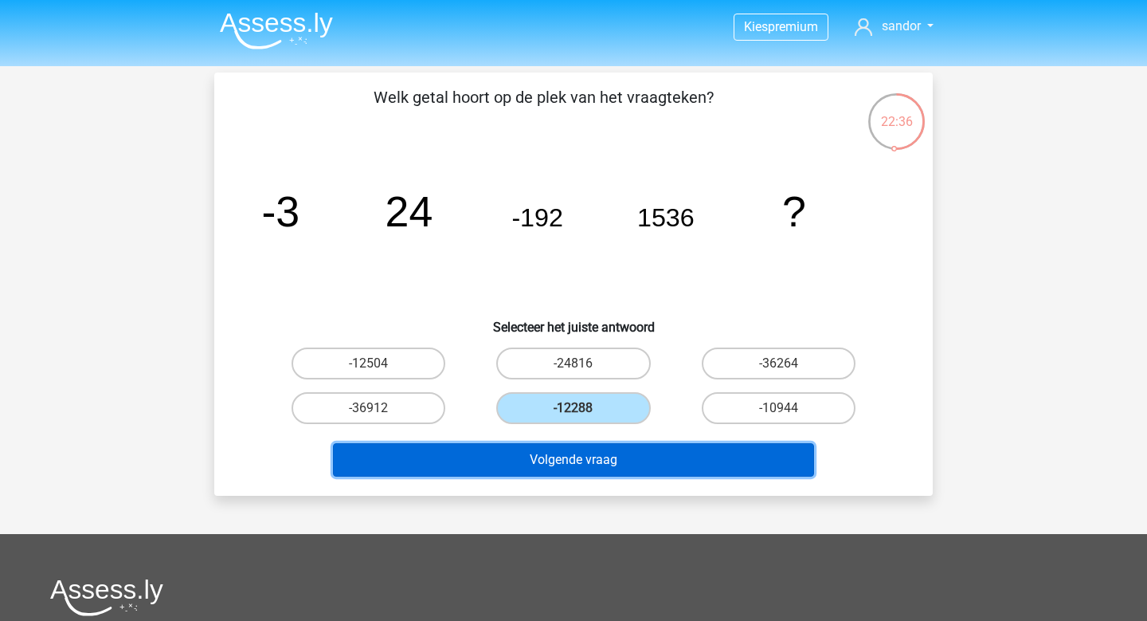
click at [616, 448] on button "Volgende vraag" at bounding box center [574, 459] width 482 height 33
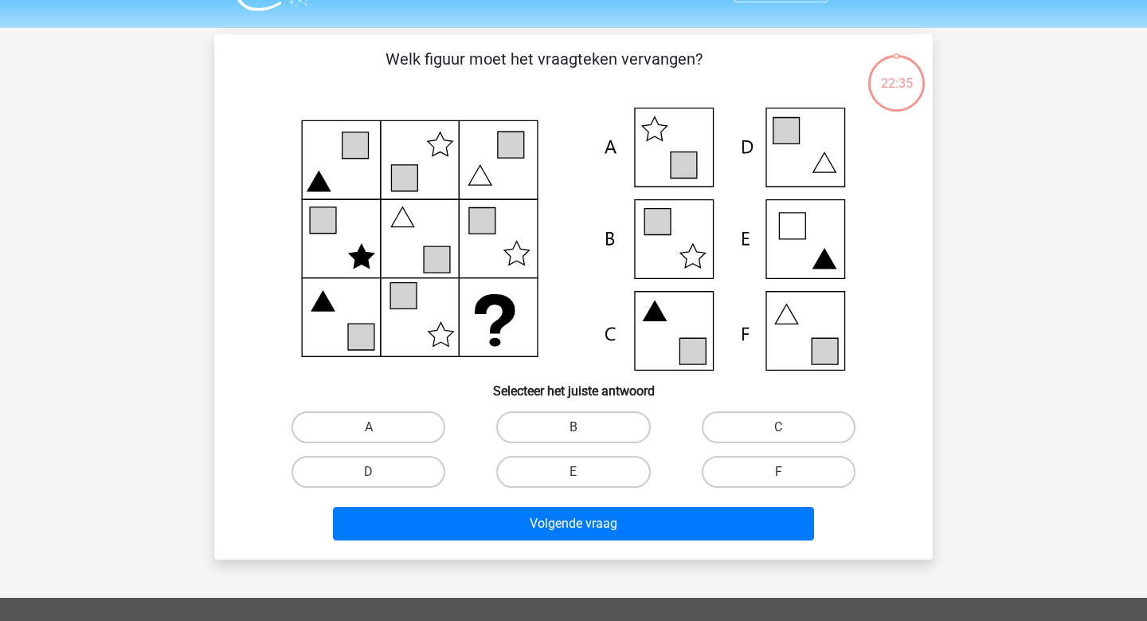
scroll to position [73, 0]
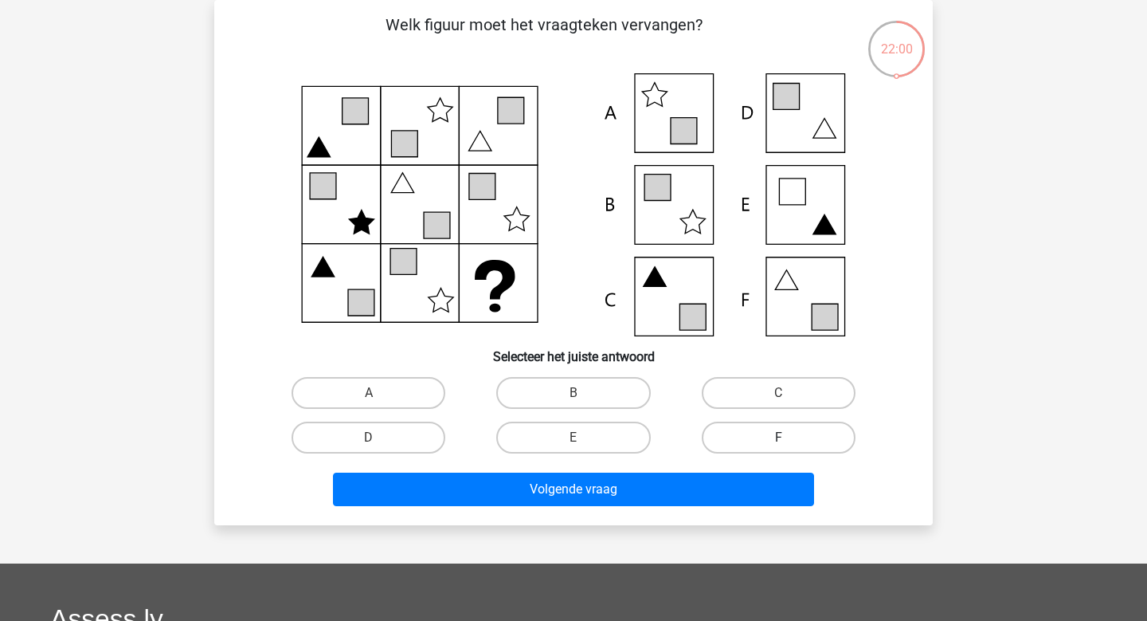
click at [750, 436] on label "F" at bounding box center [779, 438] width 154 height 32
click at [779, 437] on input "F" at bounding box center [784, 442] width 10 height 10
radio input "true"
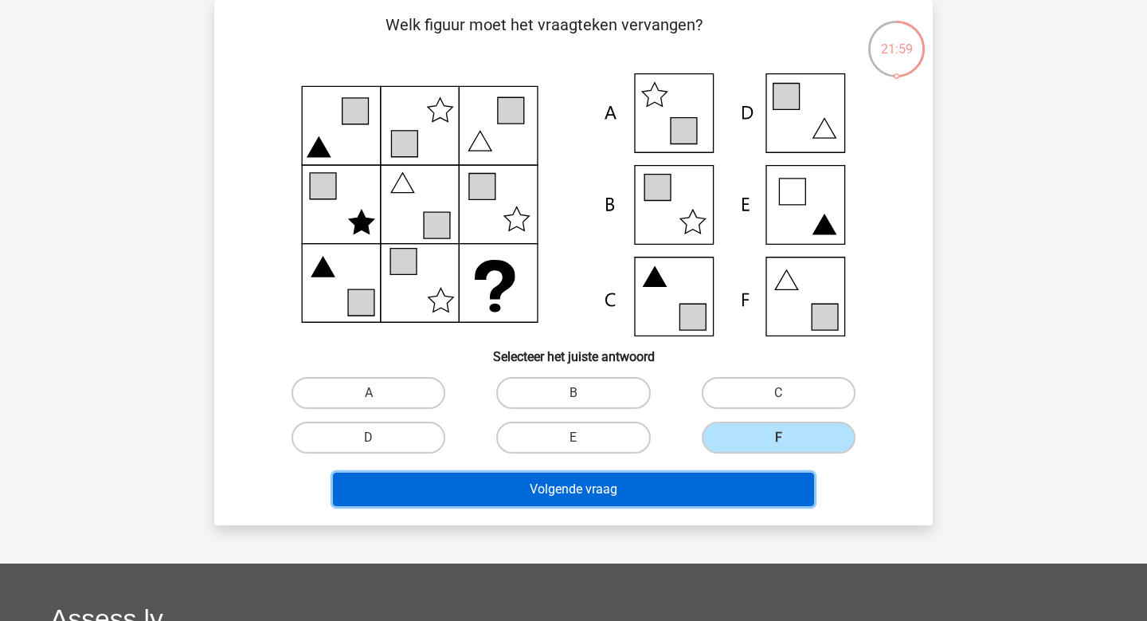
click at [731, 479] on button "Volgende vraag" at bounding box center [574, 489] width 482 height 33
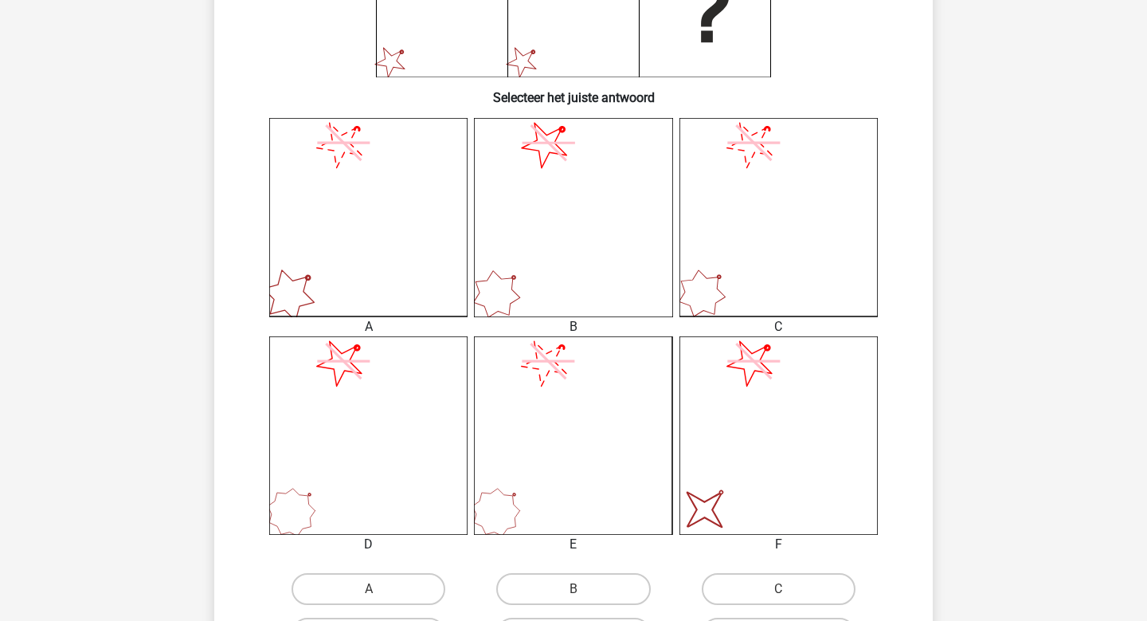
scroll to position [355, 0]
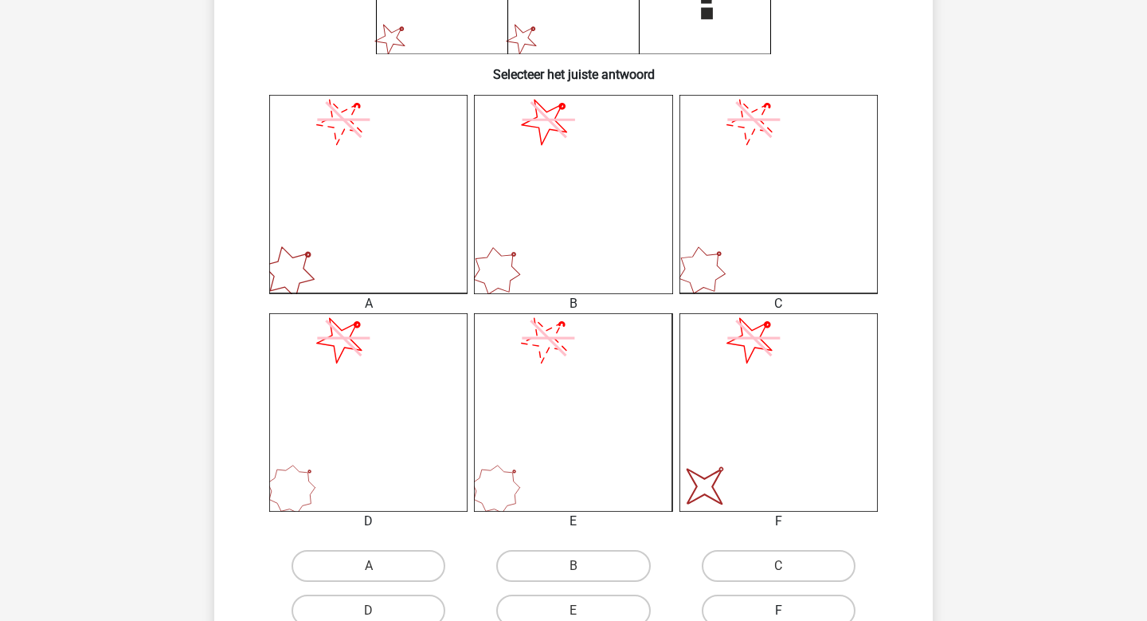
click at [756, 594] on label "F" at bounding box center [779, 610] width 154 height 32
click at [779, 610] on input "F" at bounding box center [784, 615] width 10 height 10
radio input "true"
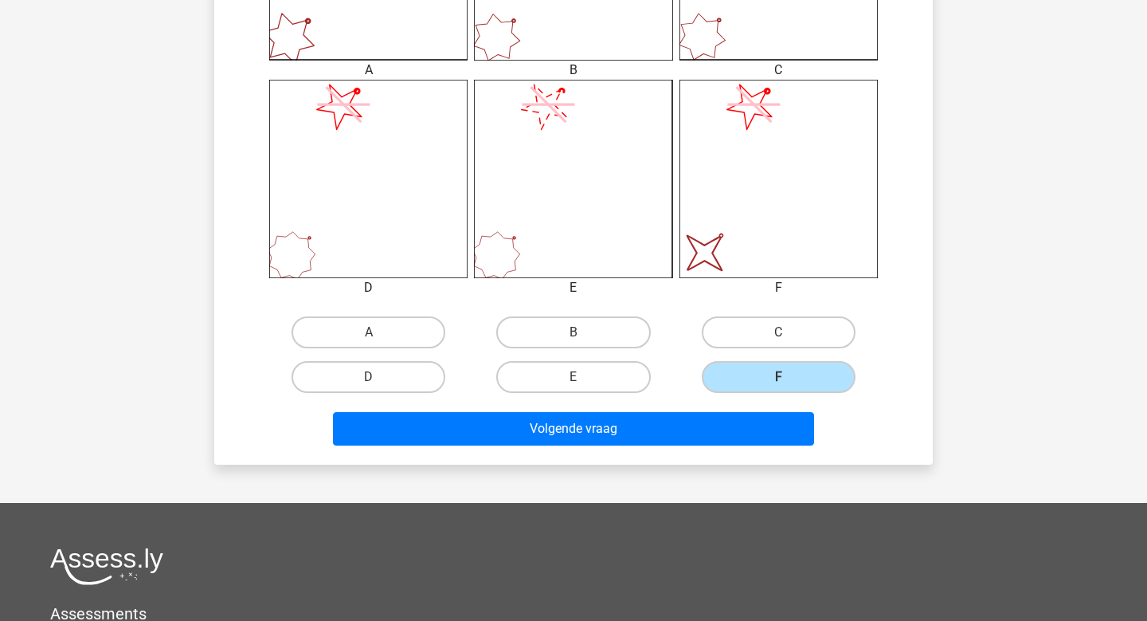
click at [728, 447] on div "Volgende vraag" at bounding box center [573, 432] width 615 height 40
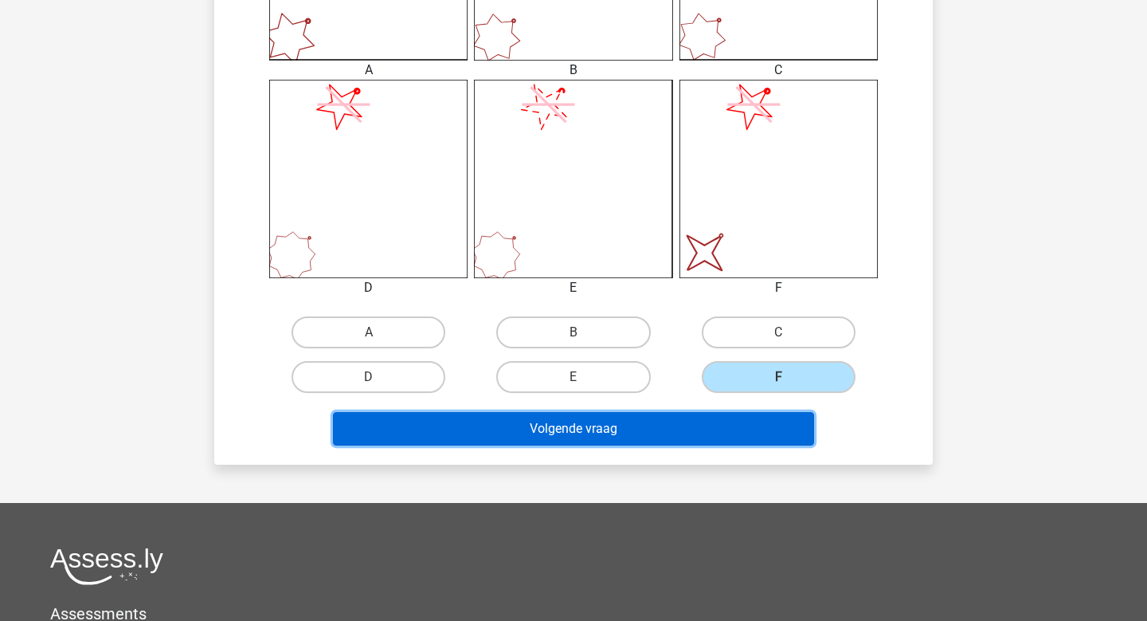
click at [731, 430] on button "Volgende vraag" at bounding box center [574, 428] width 482 height 33
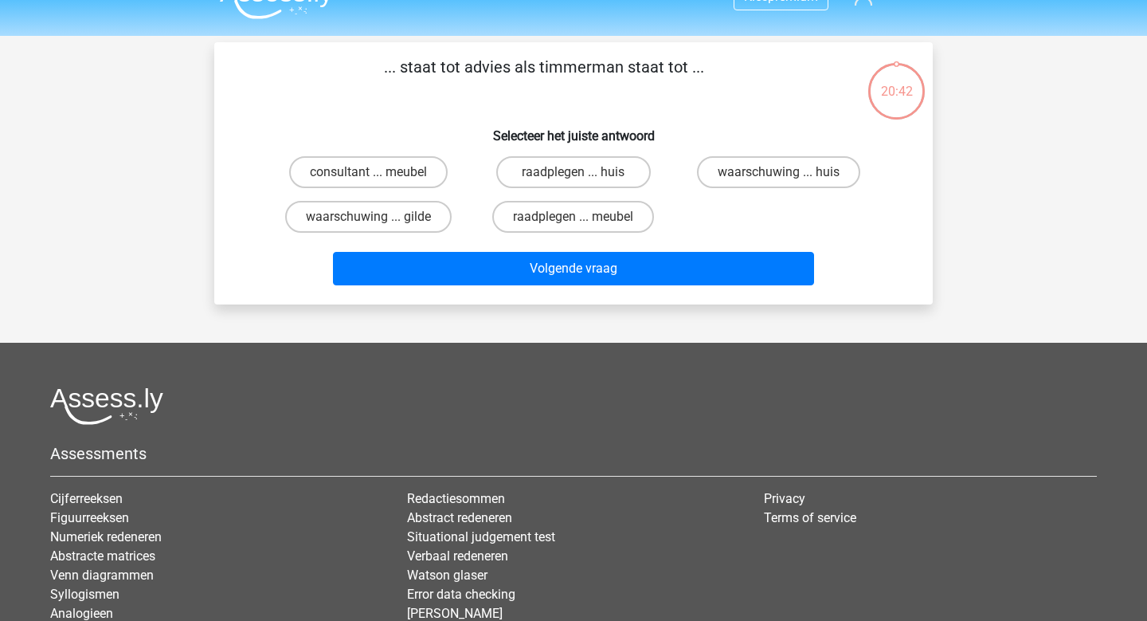
scroll to position [19, 0]
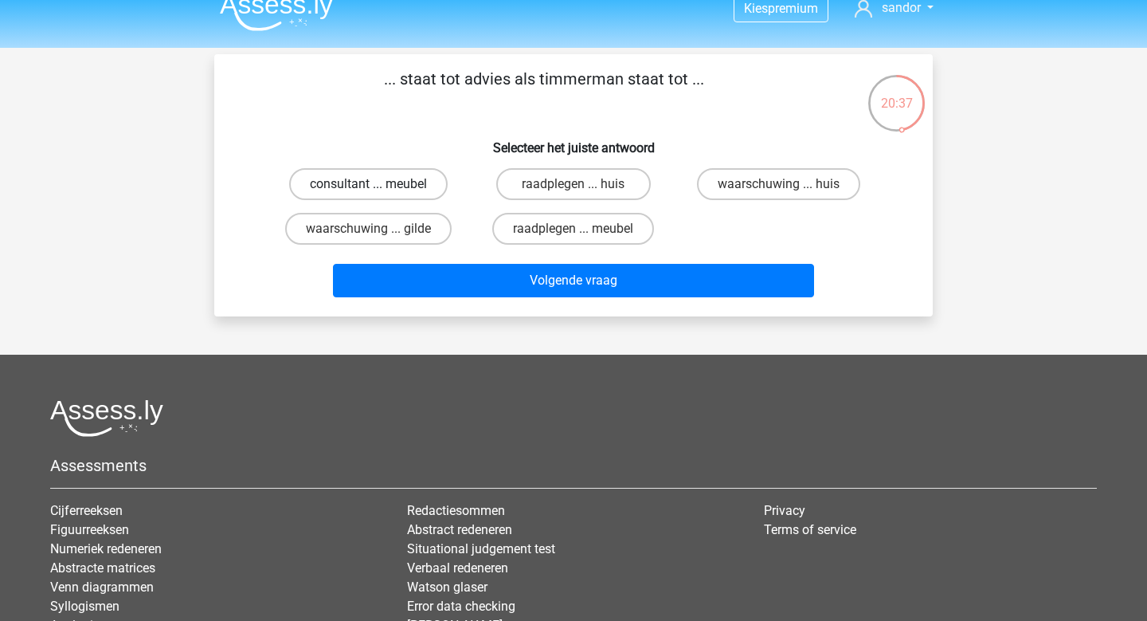
click at [371, 181] on label "consultant ... meubel" at bounding box center [368, 184] width 159 height 32
click at [371, 184] on input "consultant ... meubel" at bounding box center [374, 189] width 10 height 10
radio input "true"
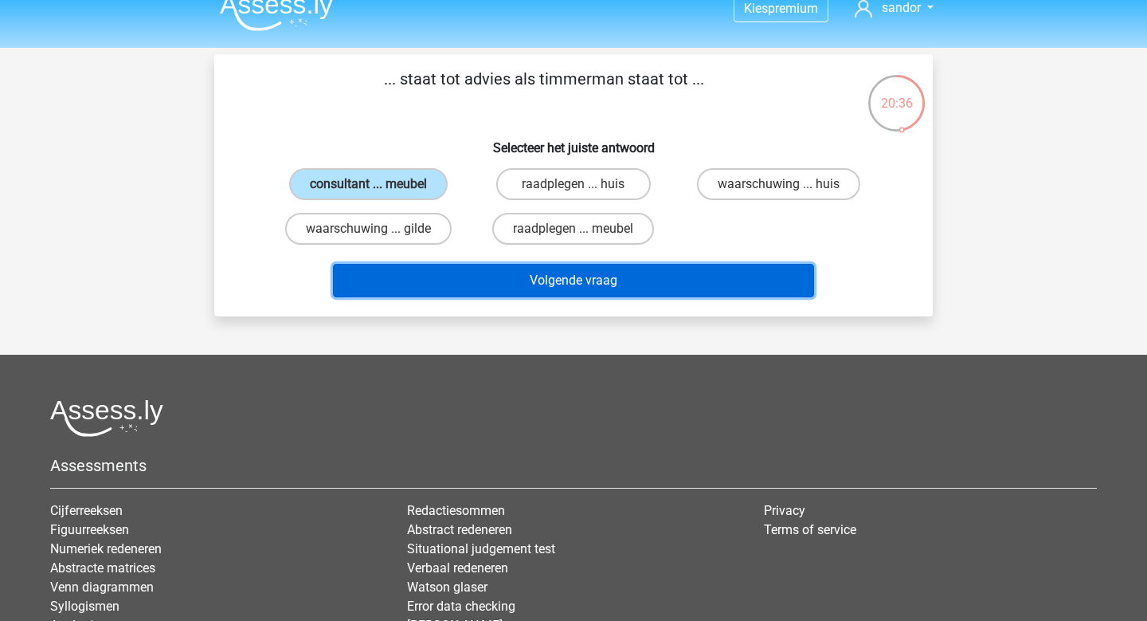
click at [426, 269] on button "Volgende vraag" at bounding box center [574, 280] width 482 height 33
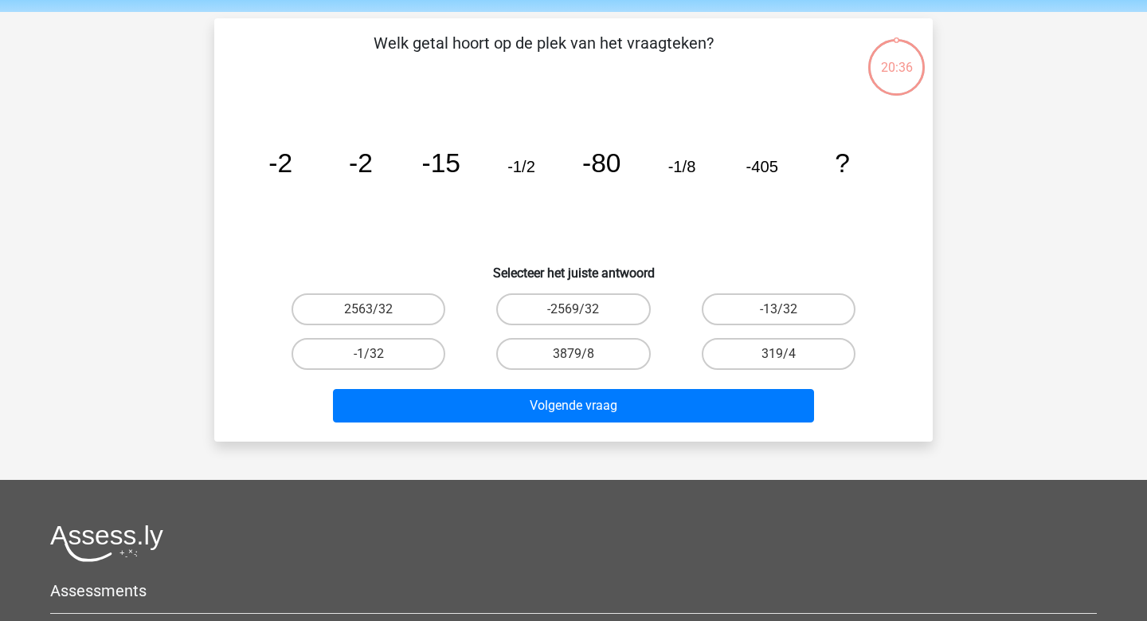
scroll to position [73, 0]
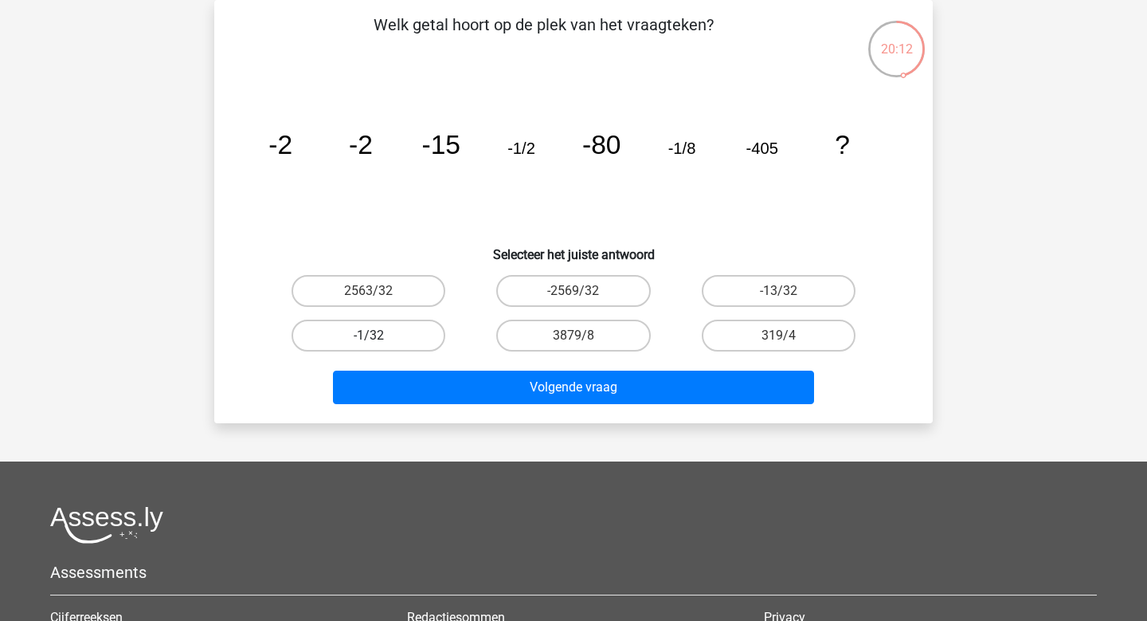
click at [338, 334] on label "-1/32" at bounding box center [369, 336] width 154 height 32
click at [369, 335] on input "-1/32" at bounding box center [374, 340] width 10 height 10
radio input "true"
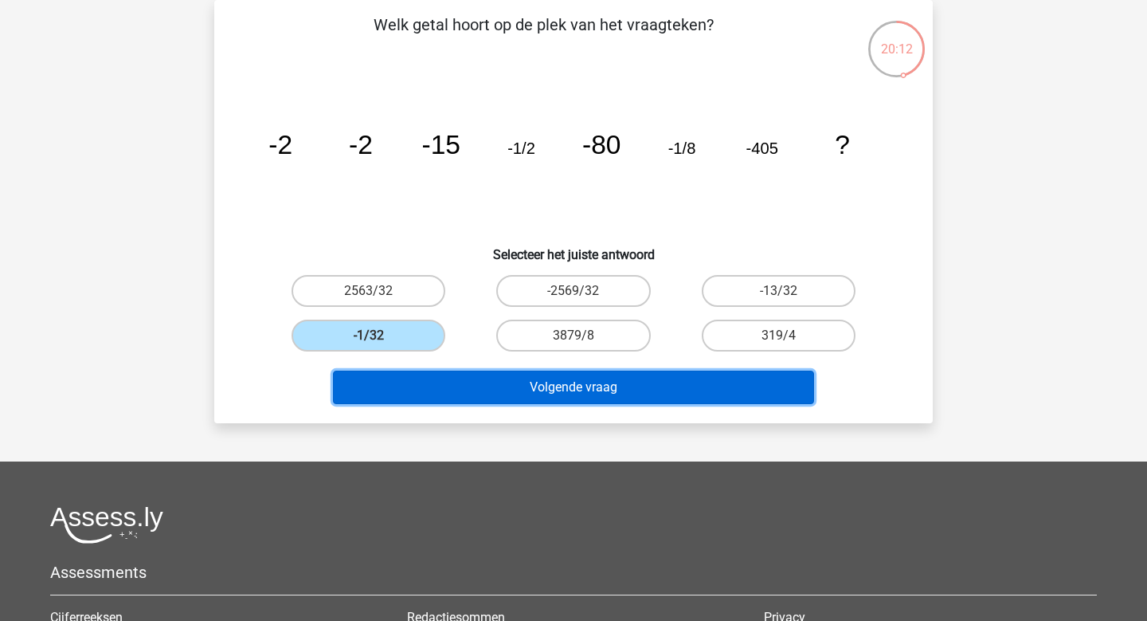
click at [409, 371] on button "Volgende vraag" at bounding box center [574, 387] width 482 height 33
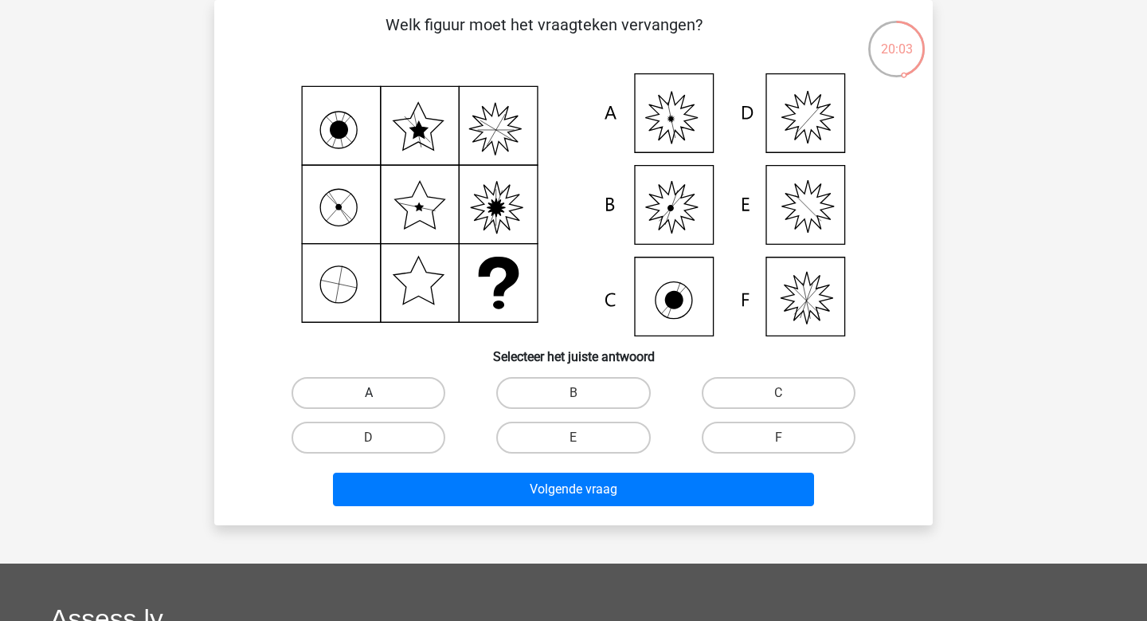
click at [414, 386] on label "A" at bounding box center [369, 393] width 154 height 32
click at [379, 393] on input "A" at bounding box center [374, 398] width 10 height 10
radio input "true"
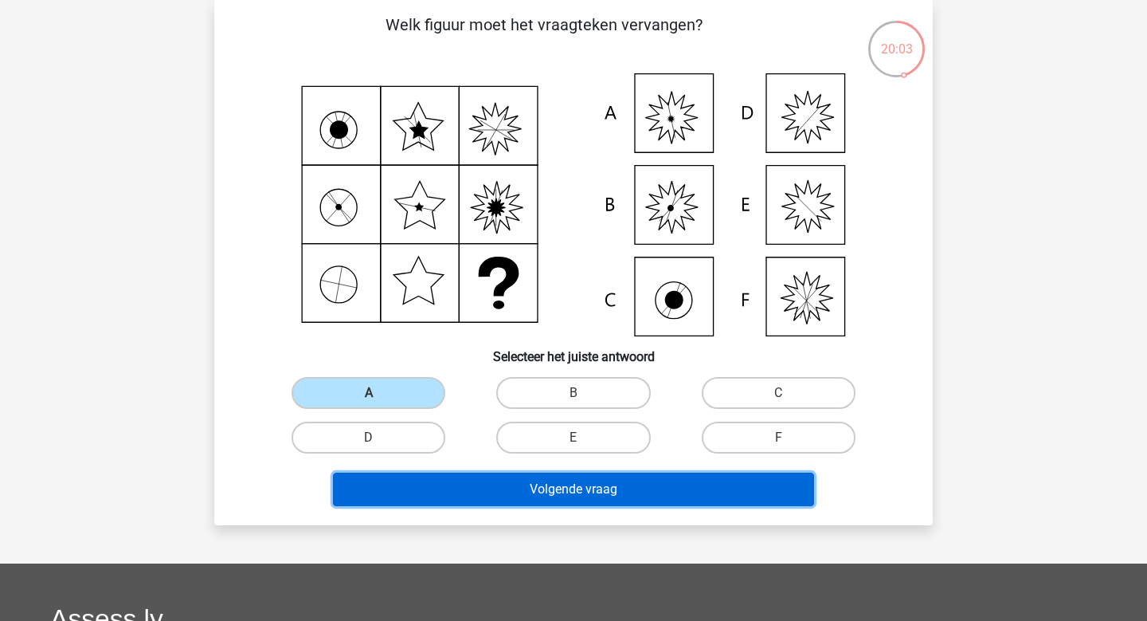
click at [449, 494] on button "Volgende vraag" at bounding box center [574, 489] width 482 height 33
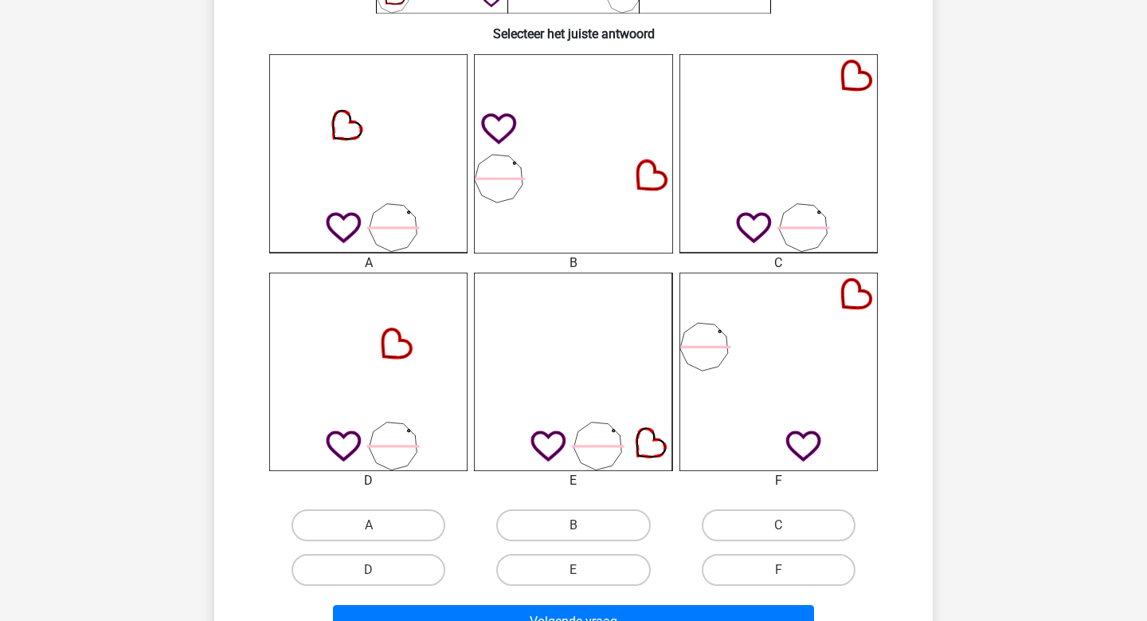
scroll to position [398, 0]
click at [814, 575] on label "F" at bounding box center [779, 568] width 154 height 32
click at [789, 575] on input "F" at bounding box center [784, 573] width 10 height 10
radio input "true"
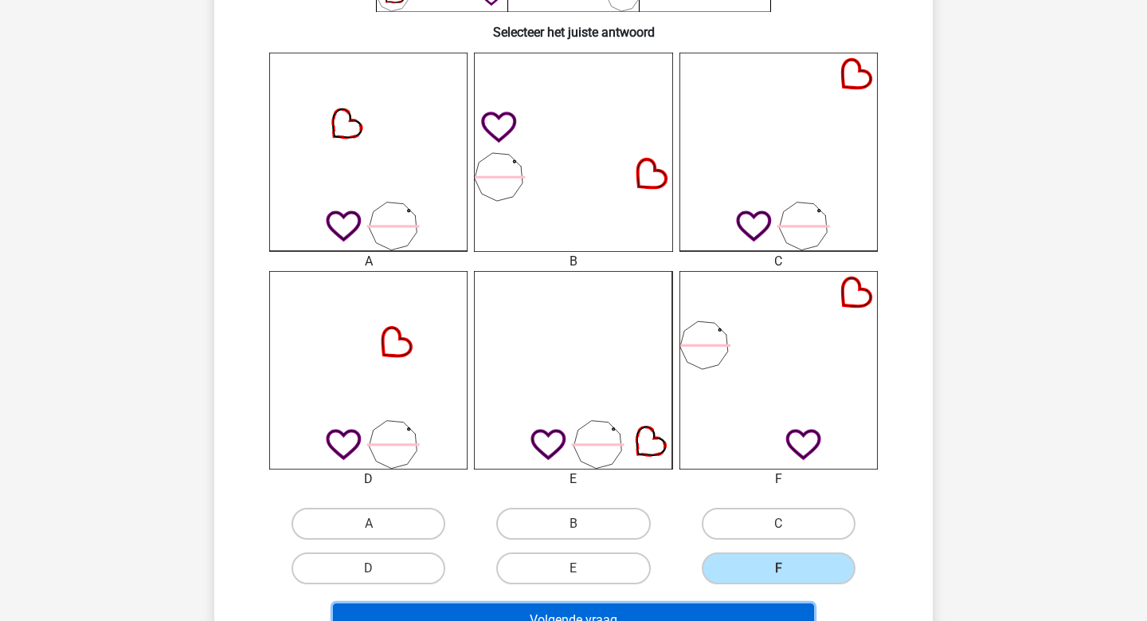
click at [750, 618] on button "Volgende vraag" at bounding box center [574, 619] width 482 height 33
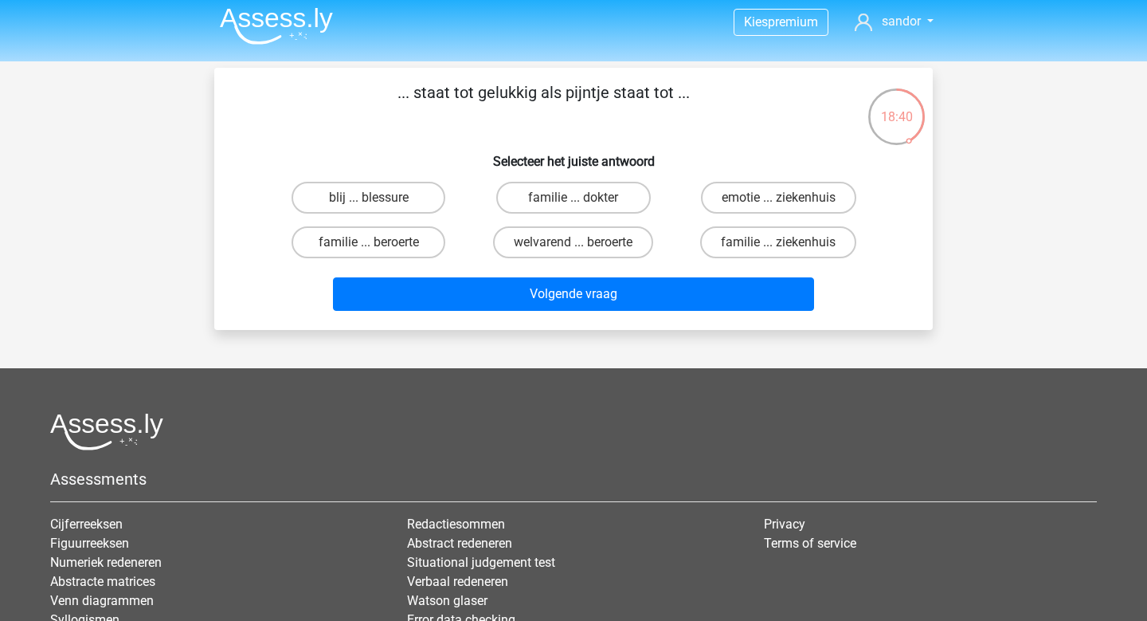
scroll to position [0, 0]
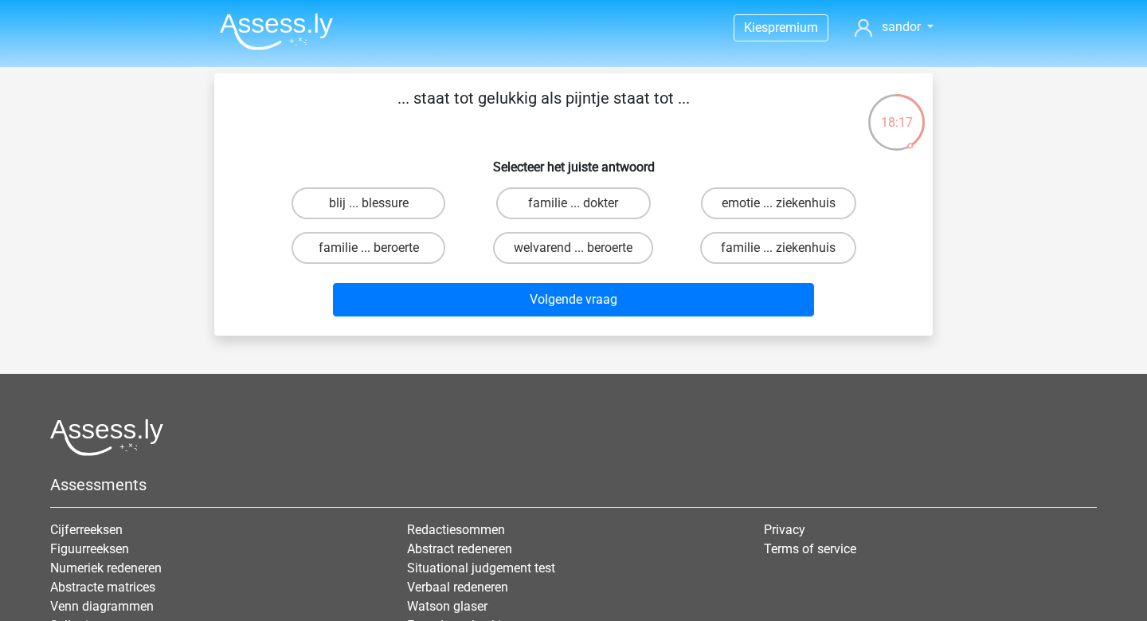
click at [344, 221] on div "blij ... blessure" at bounding box center [368, 203] width 205 height 45
click at [347, 204] on label "blij ... blessure" at bounding box center [369, 203] width 154 height 32
click at [369, 204] on input "blij ... blessure" at bounding box center [374, 208] width 10 height 10
radio input "true"
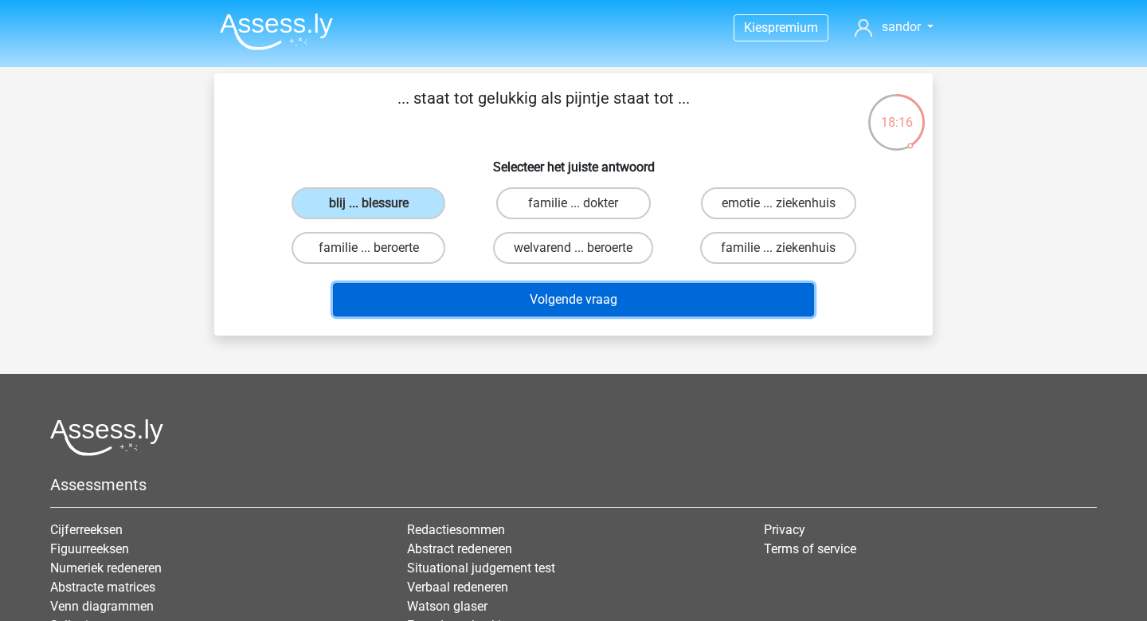
click at [510, 309] on button "Volgende vraag" at bounding box center [574, 299] width 482 height 33
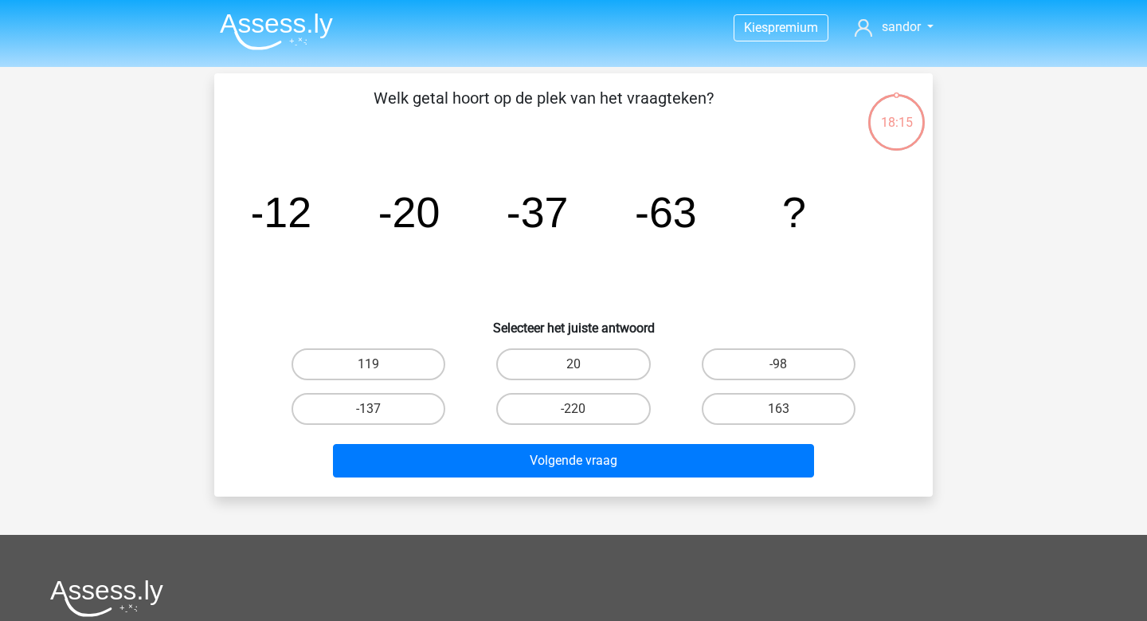
scroll to position [73, 0]
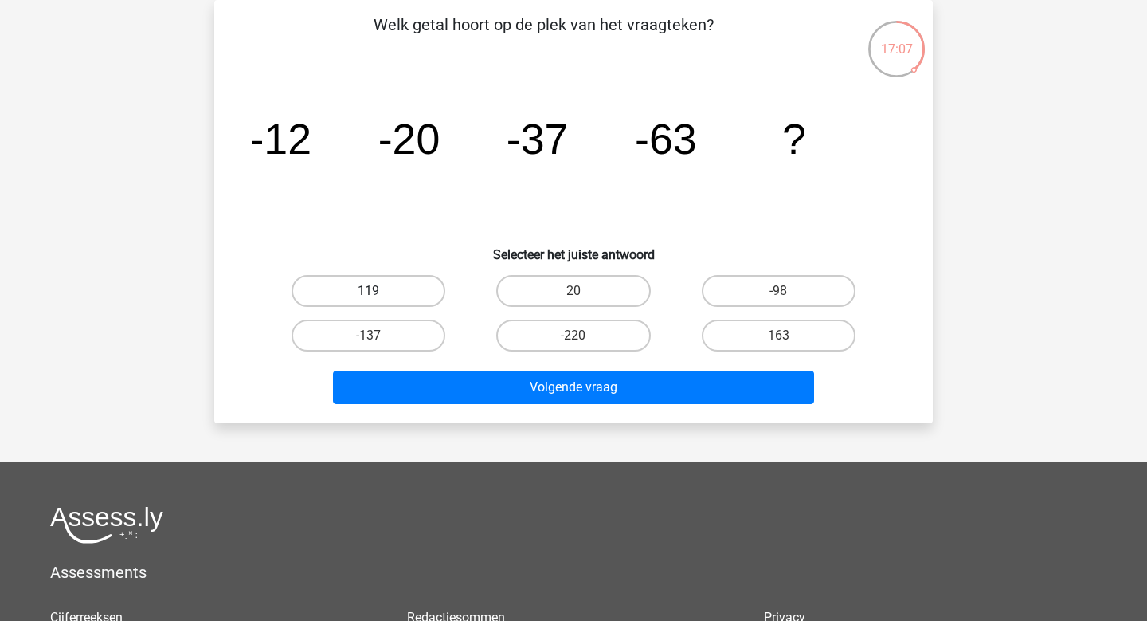
click at [336, 293] on label "119" at bounding box center [369, 291] width 154 height 32
click at [369, 293] on input "119" at bounding box center [374, 296] width 10 height 10
radio input "true"
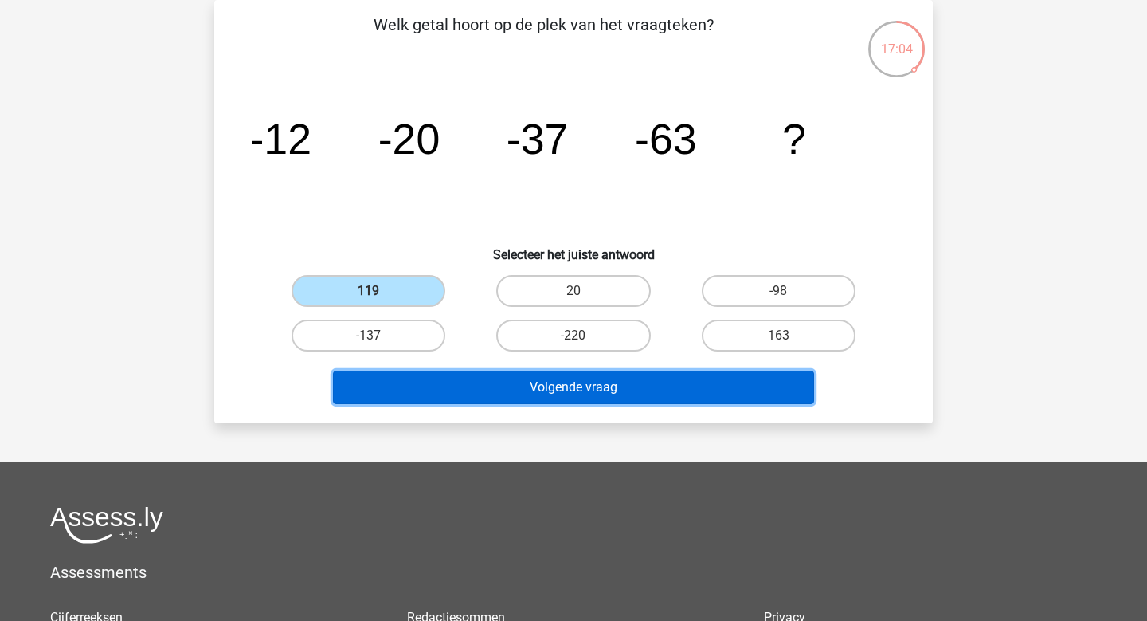
click at [560, 382] on button "Volgende vraag" at bounding box center [574, 387] width 482 height 33
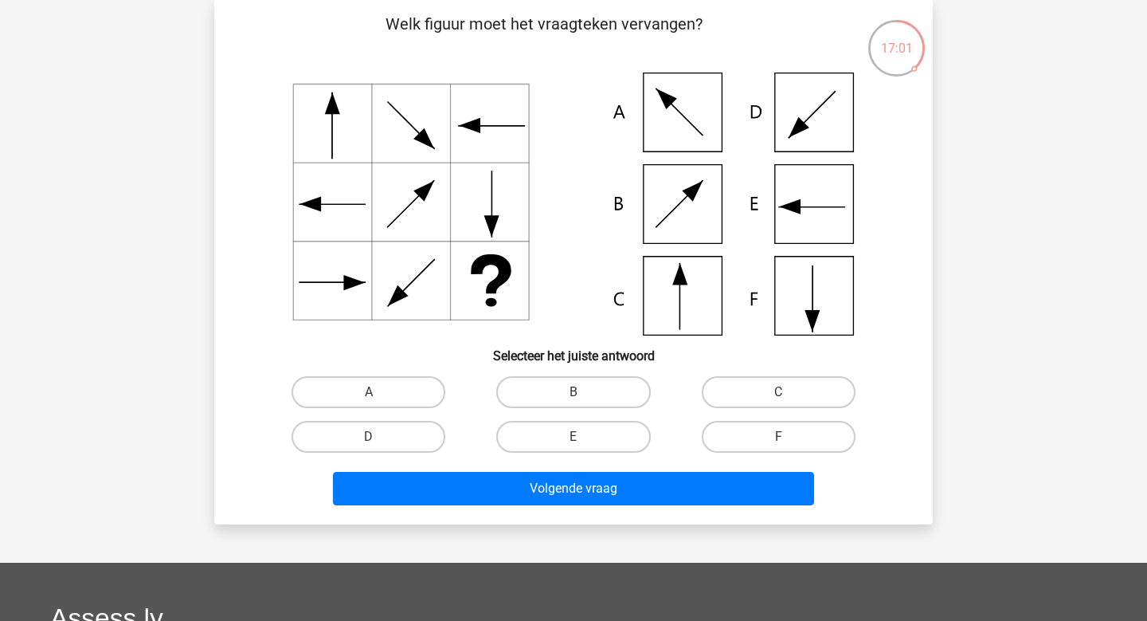
scroll to position [60, 0]
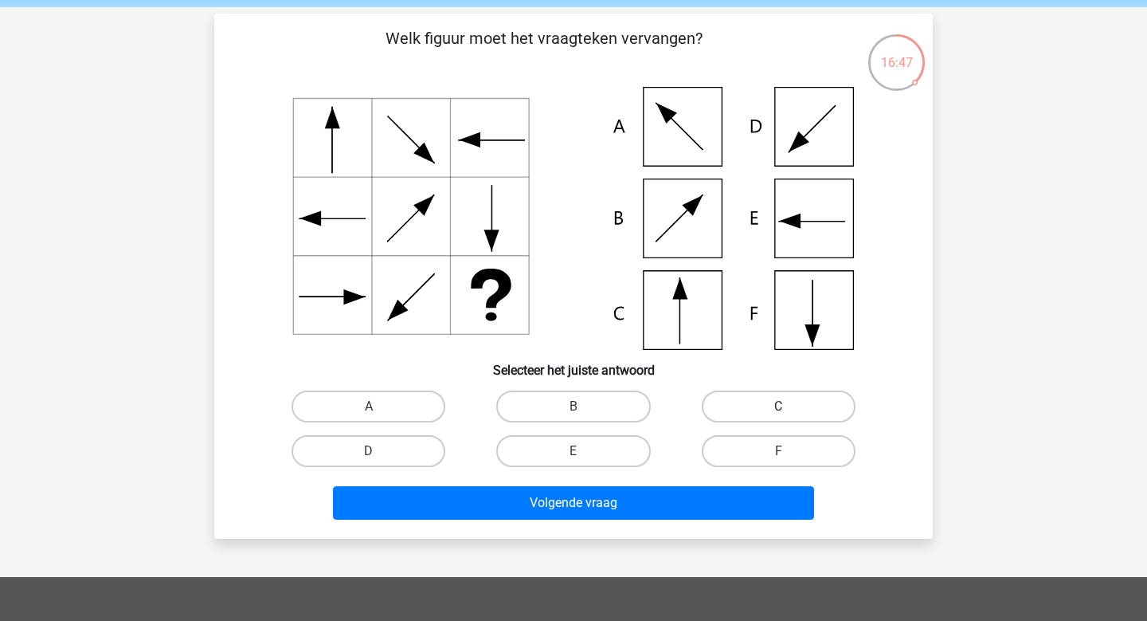
click at [747, 411] on label "C" at bounding box center [779, 406] width 154 height 32
click at [779, 411] on input "C" at bounding box center [784, 411] width 10 height 10
radio input "true"
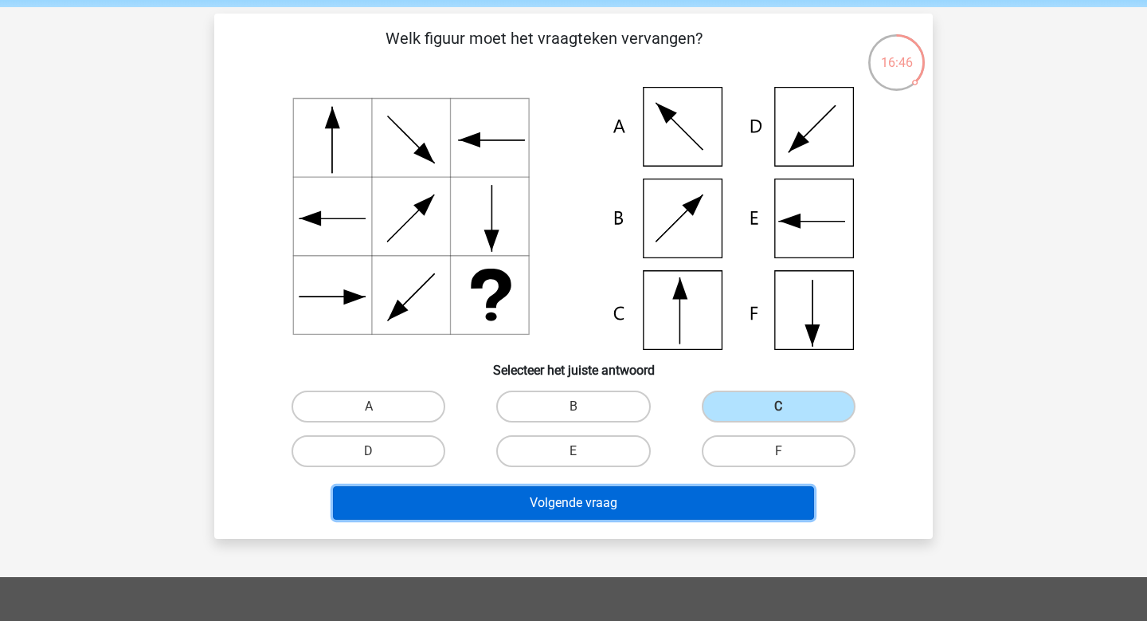
click at [688, 511] on button "Volgende vraag" at bounding box center [574, 502] width 482 height 33
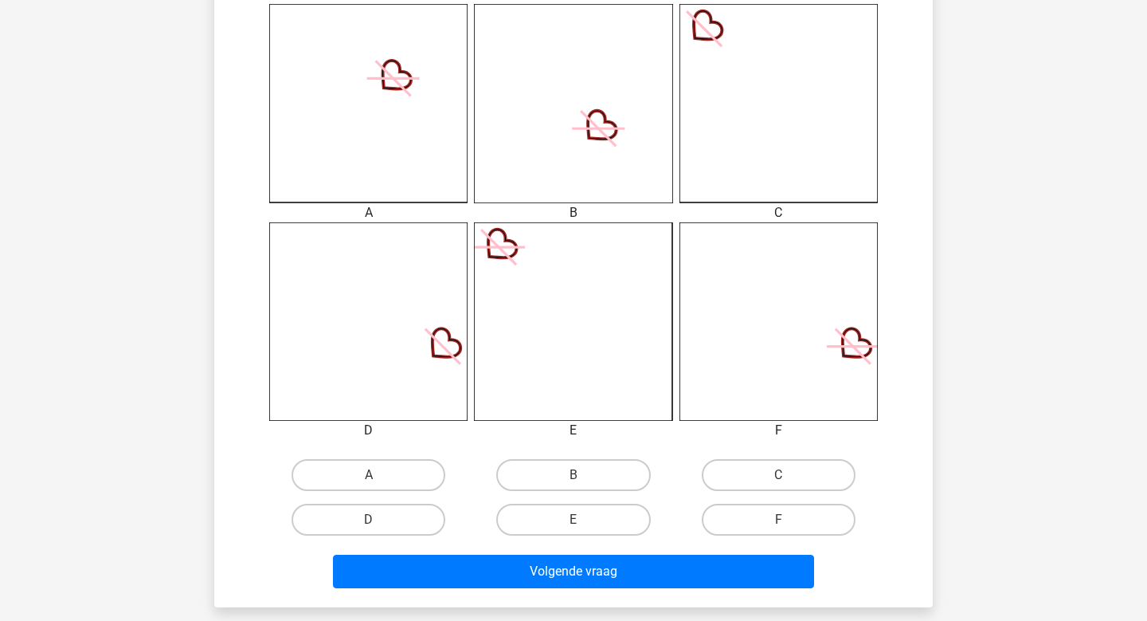
scroll to position [440, 0]
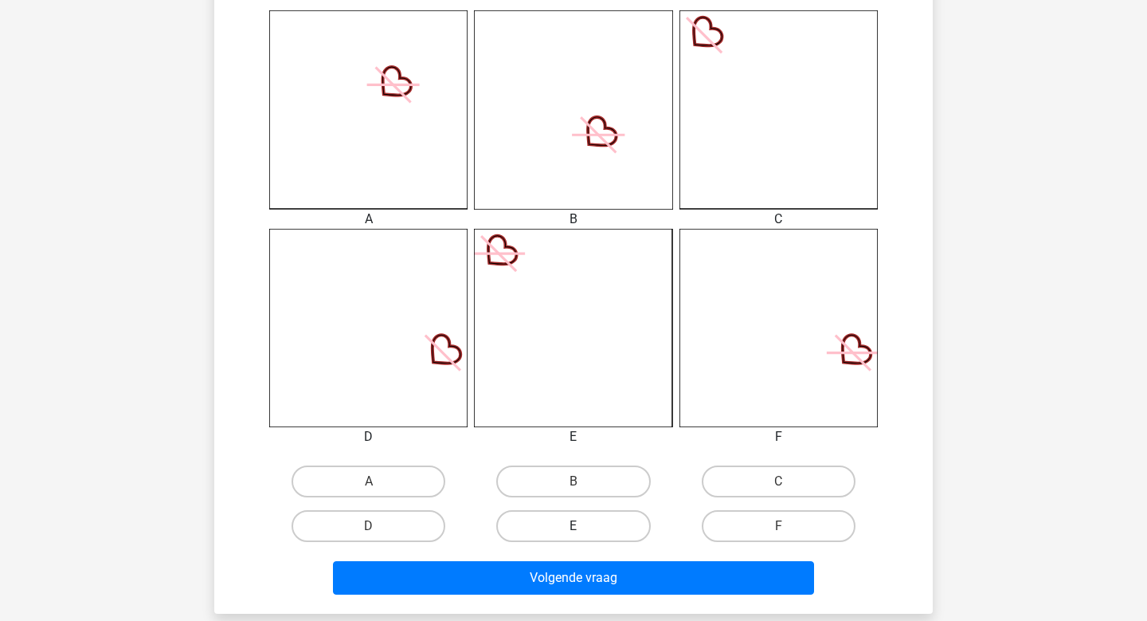
click at [589, 520] on label "E" at bounding box center [573, 526] width 154 height 32
click at [584, 526] on input "E" at bounding box center [579, 531] width 10 height 10
radio input "true"
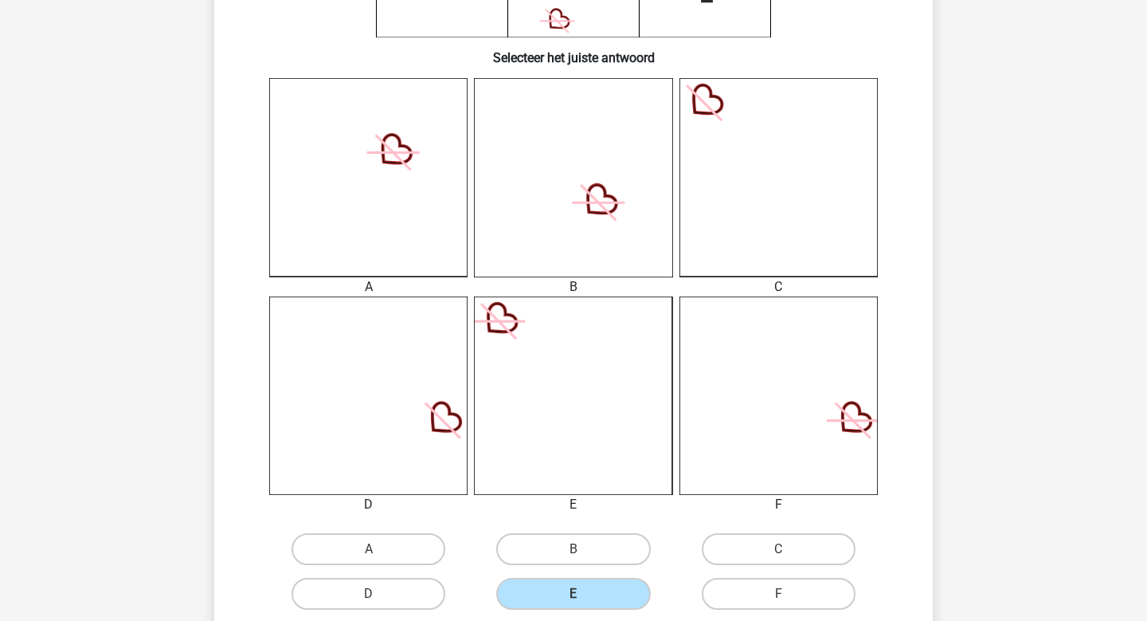
scroll to position [381, 0]
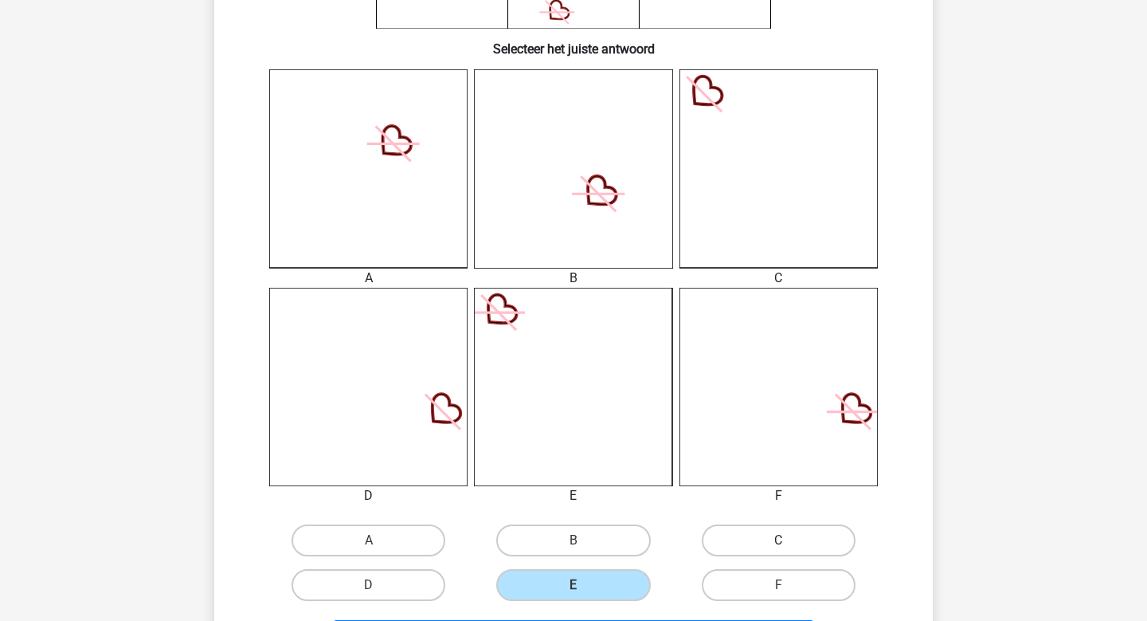
click at [780, 532] on label "C" at bounding box center [779, 540] width 154 height 32
click at [780, 540] on input "C" at bounding box center [784, 545] width 10 height 10
radio input "true"
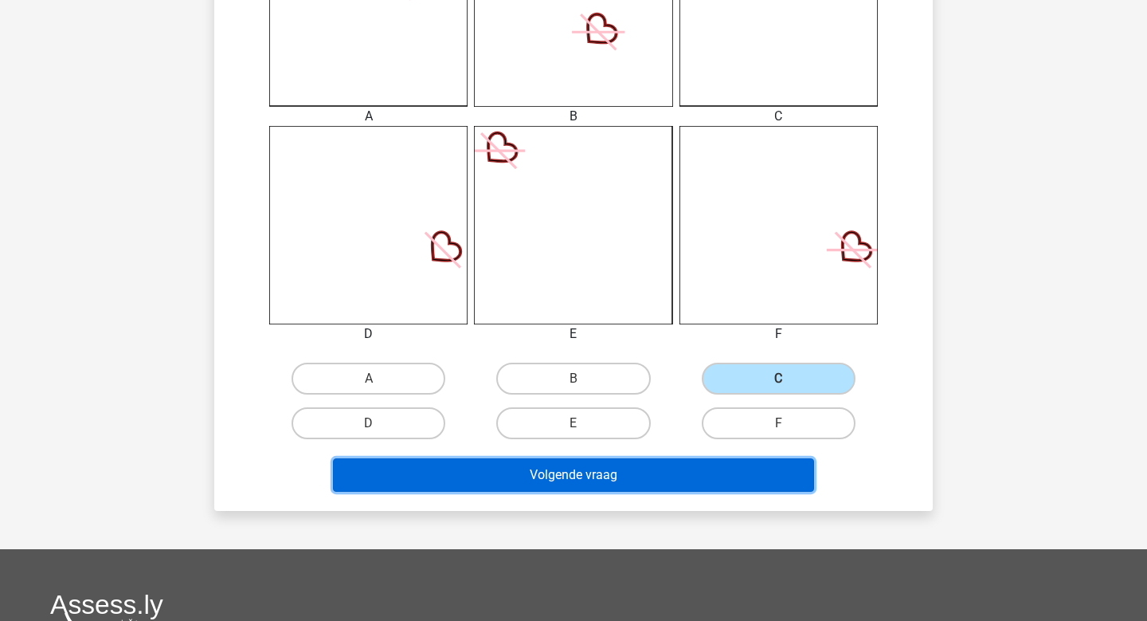
click at [725, 462] on button "Volgende vraag" at bounding box center [574, 474] width 482 height 33
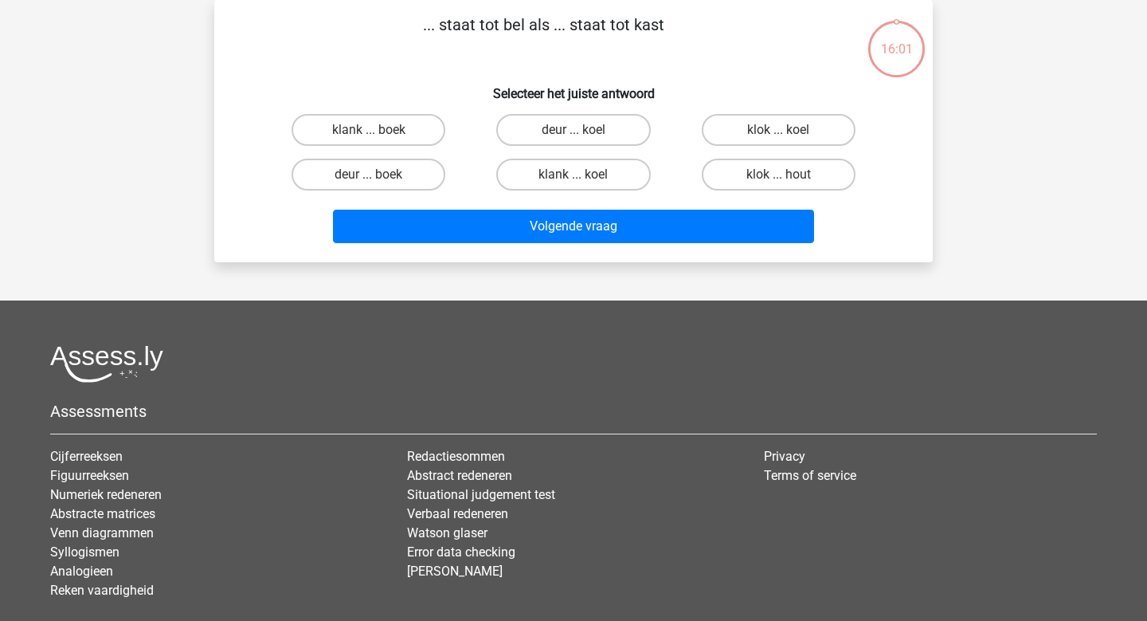
scroll to position [0, 0]
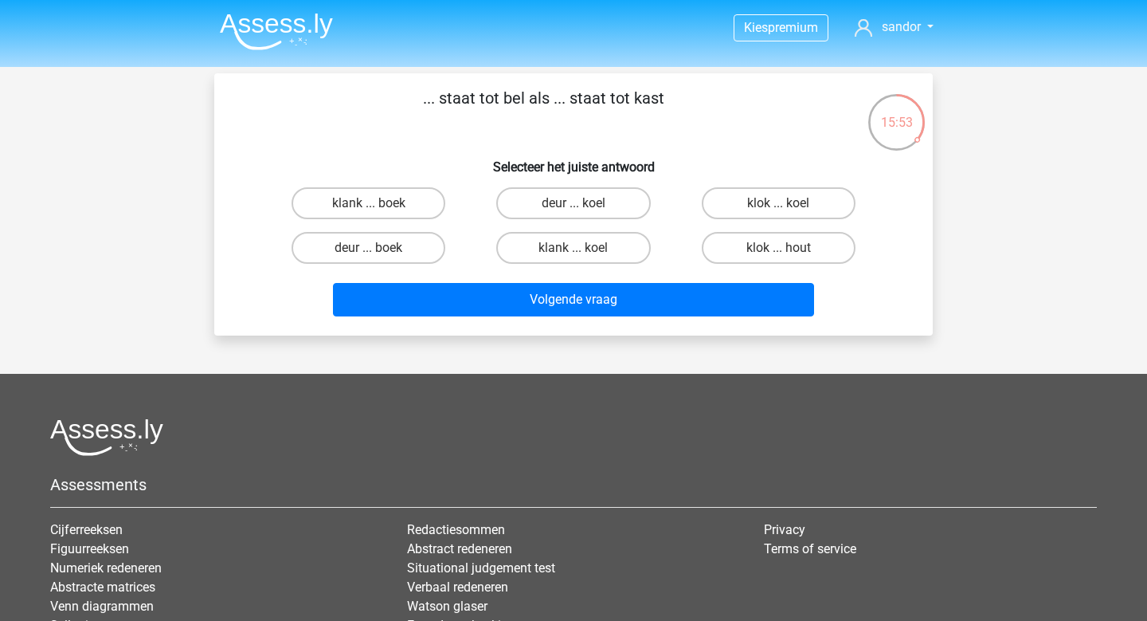
click at [586, 221] on div "deur ... koel" at bounding box center [573, 203] width 205 height 45
click at [580, 210] on input "deur ... koel" at bounding box center [579, 208] width 10 height 10
radio input "true"
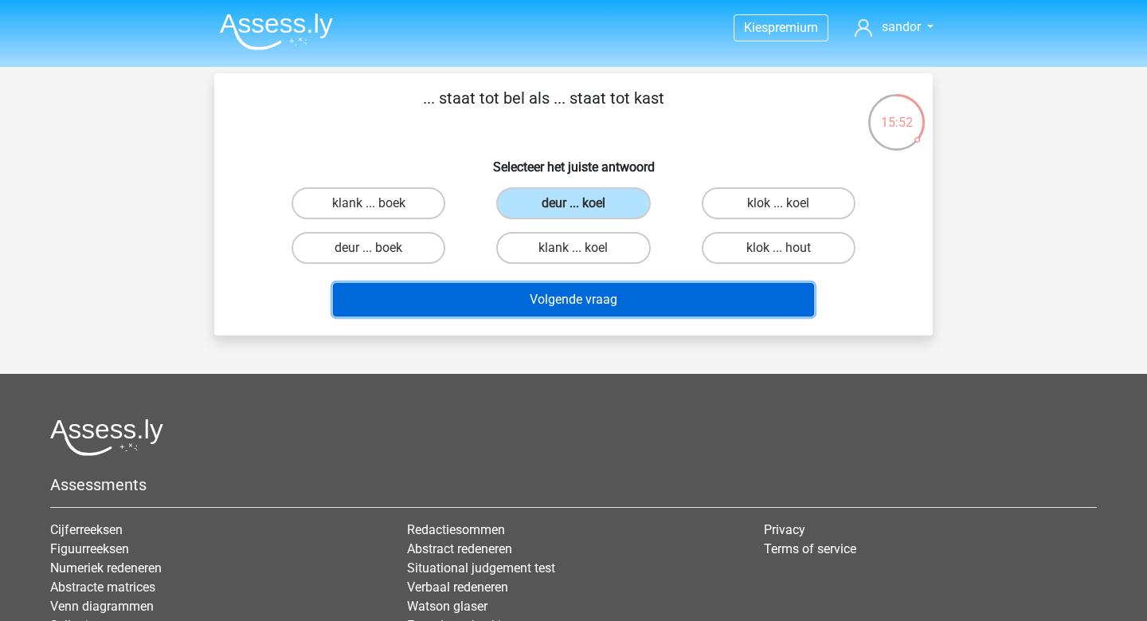
click at [601, 288] on button "Volgende vraag" at bounding box center [574, 299] width 482 height 33
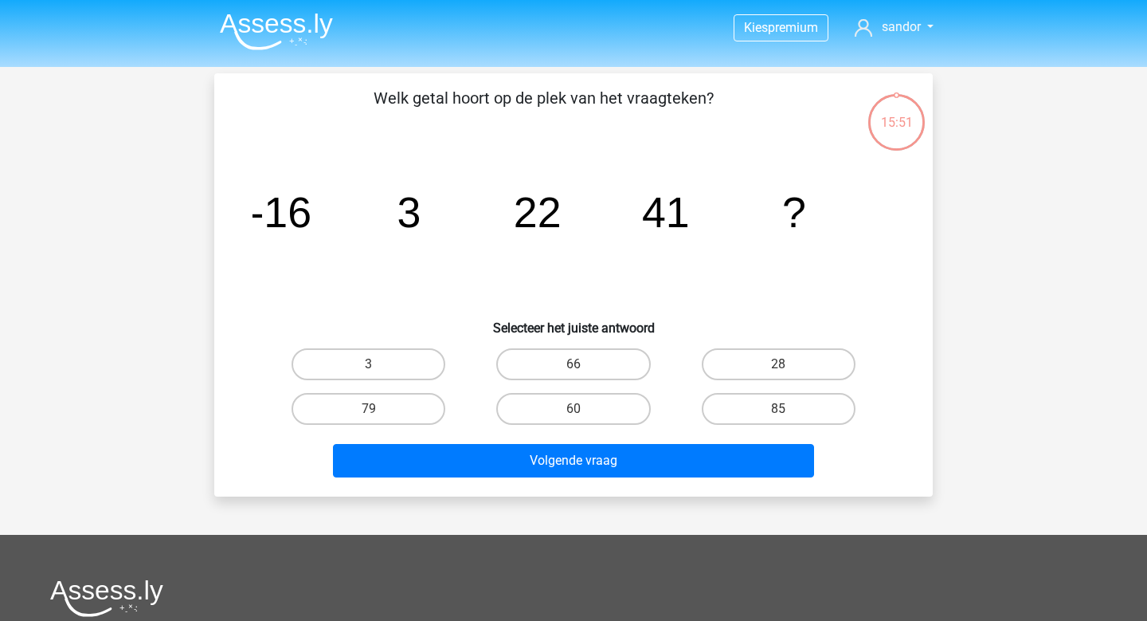
scroll to position [73, 0]
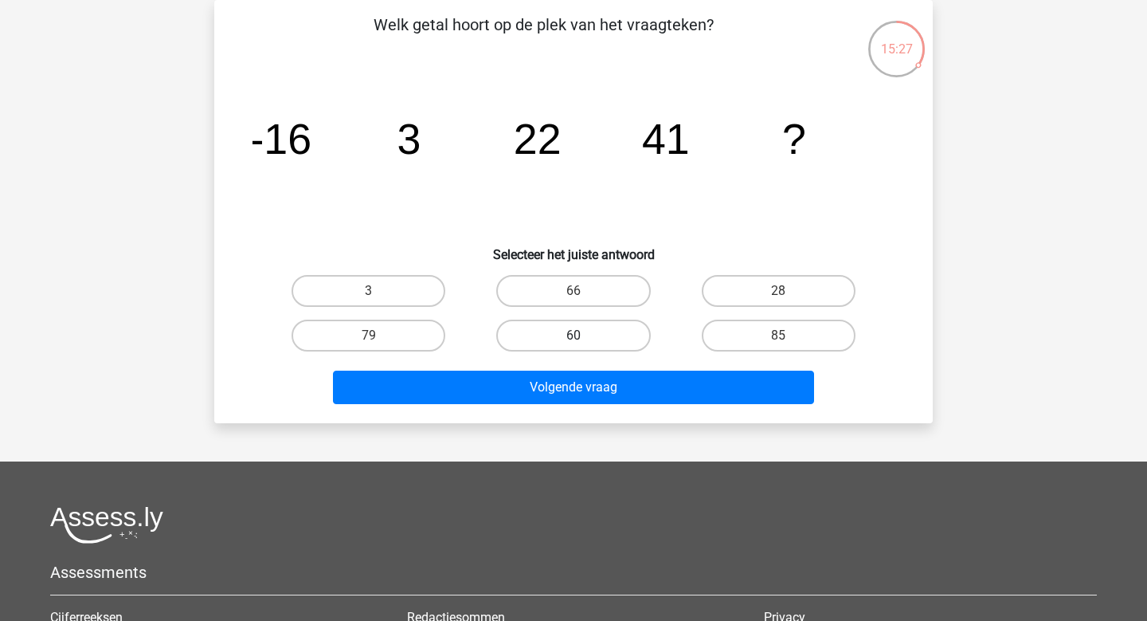
click at [592, 329] on label "60" at bounding box center [573, 336] width 154 height 32
click at [584, 335] on input "60" at bounding box center [579, 340] width 10 height 10
radio input "true"
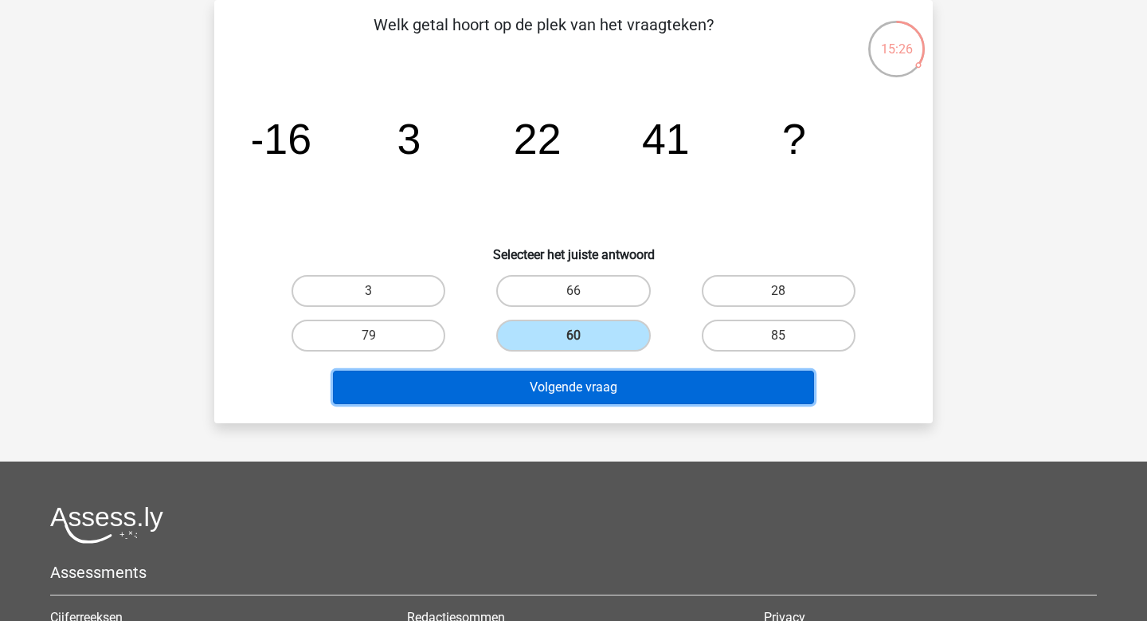
click at [621, 384] on button "Volgende vraag" at bounding box center [574, 387] width 482 height 33
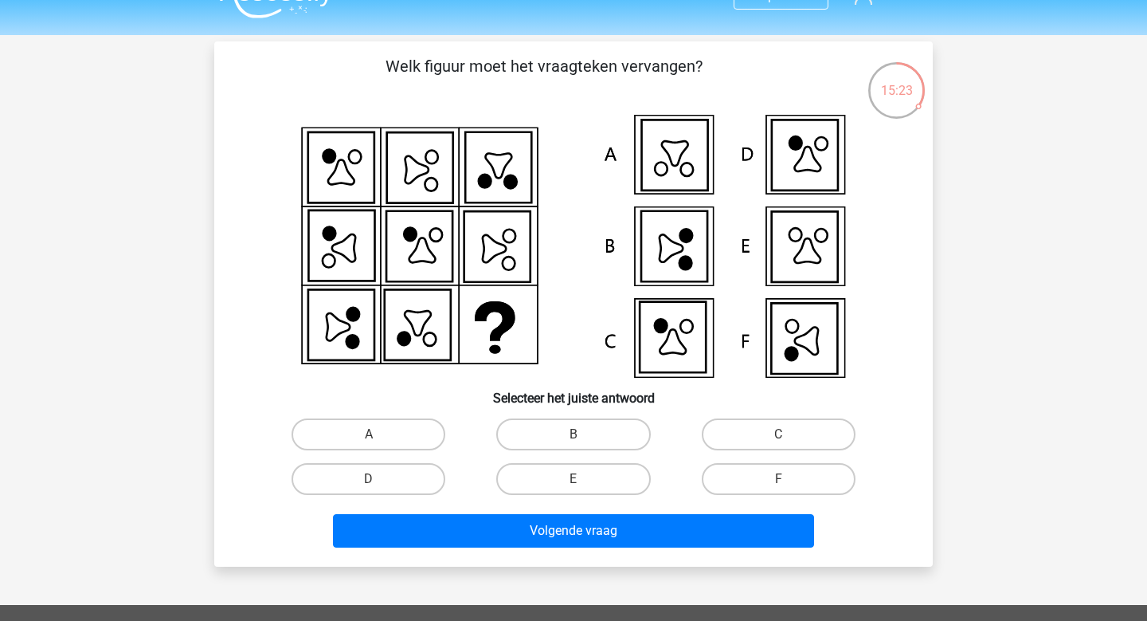
scroll to position [31, 0]
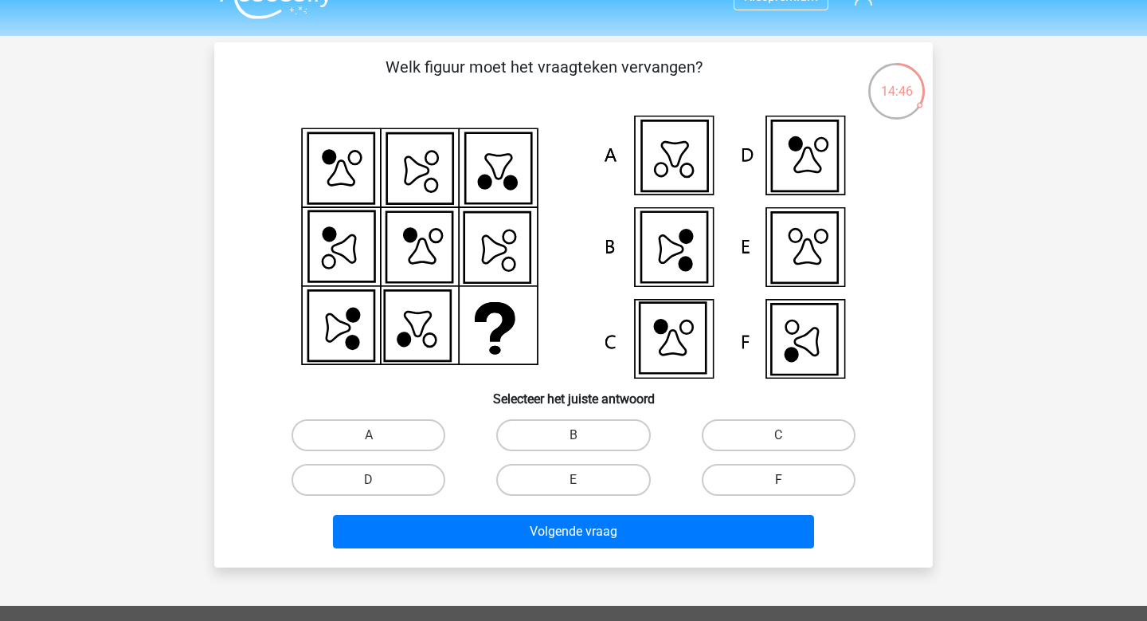
click at [775, 478] on label "F" at bounding box center [779, 480] width 154 height 32
click at [779, 480] on input "F" at bounding box center [784, 485] width 10 height 10
radio input "true"
click at [698, 550] on div "Volgende vraag" at bounding box center [573, 535] width 615 height 40
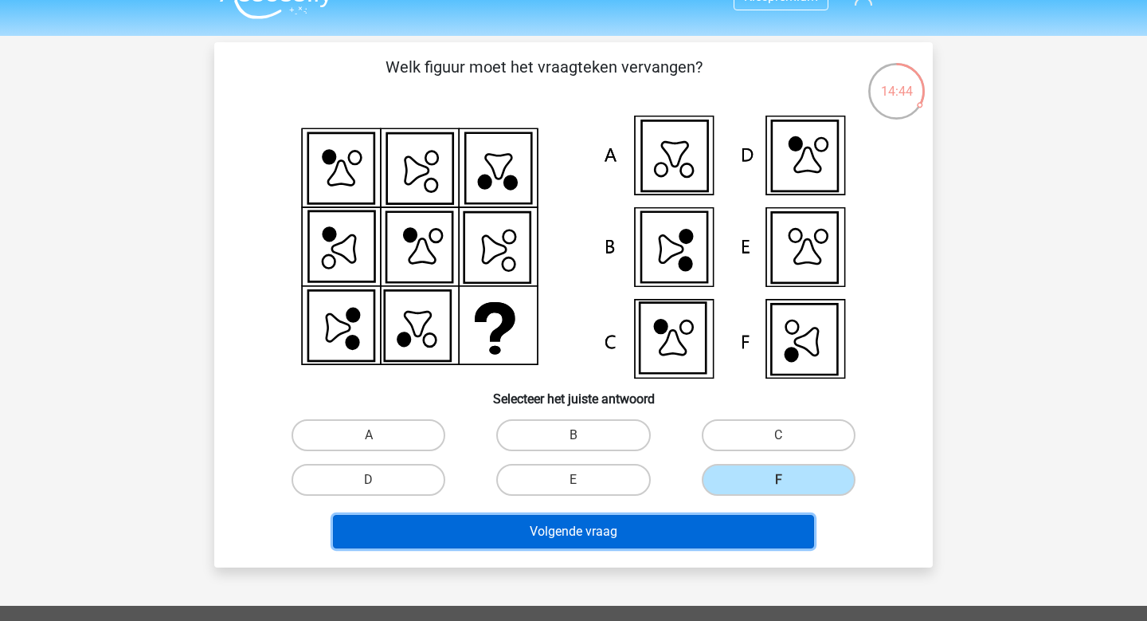
click at [687, 535] on button "Volgende vraag" at bounding box center [574, 531] width 482 height 33
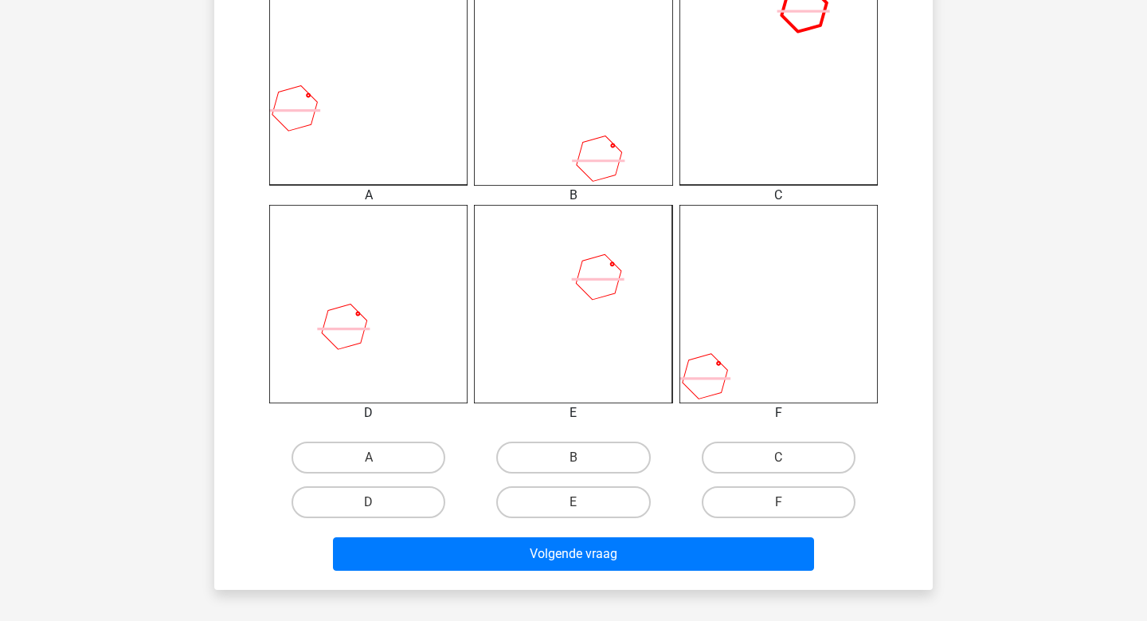
scroll to position [465, 0]
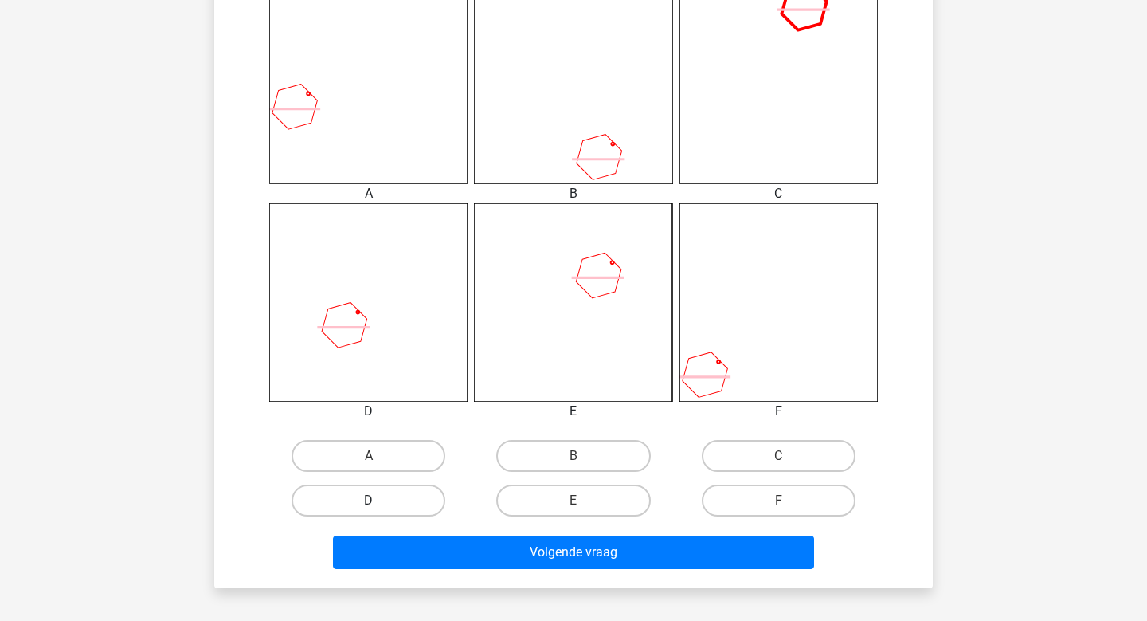
click at [363, 496] on label "D" at bounding box center [369, 500] width 154 height 32
click at [369, 500] on input "D" at bounding box center [374, 505] width 10 height 10
radio input "true"
click at [432, 533] on div "Volgende vraag" at bounding box center [574, 549] width 668 height 53
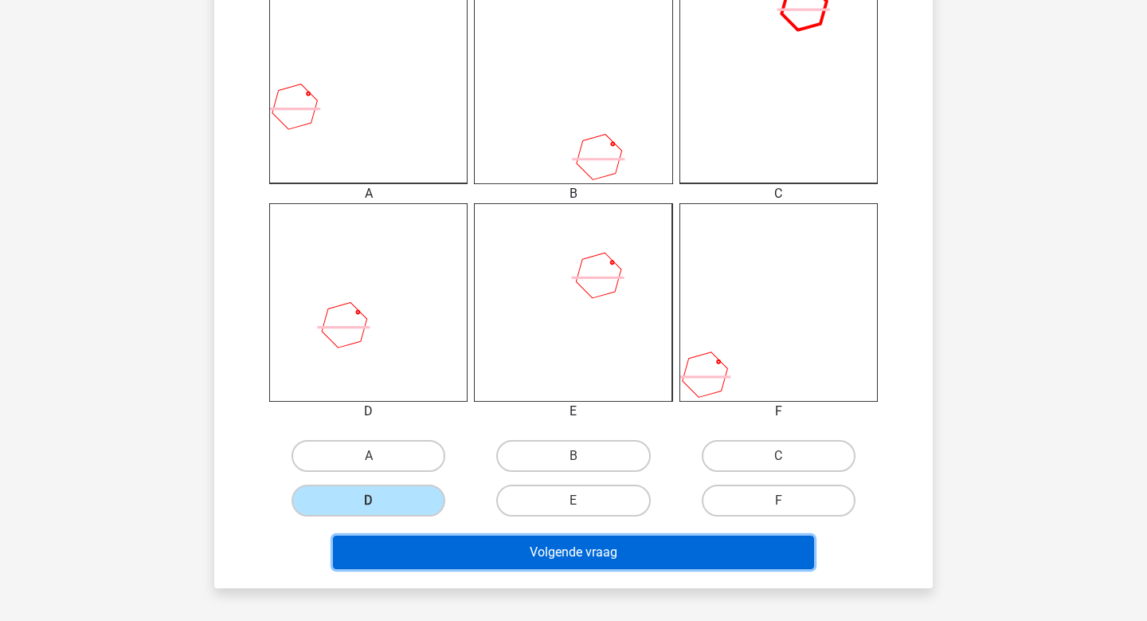
click at [461, 553] on button "Volgende vraag" at bounding box center [574, 551] width 482 height 33
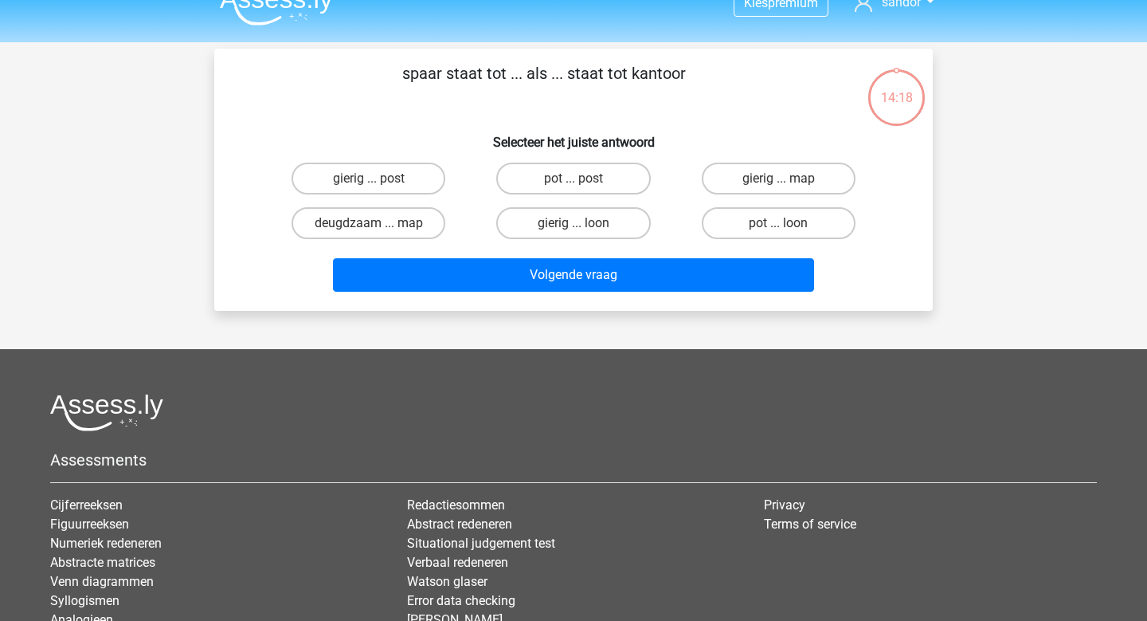
scroll to position [0, 0]
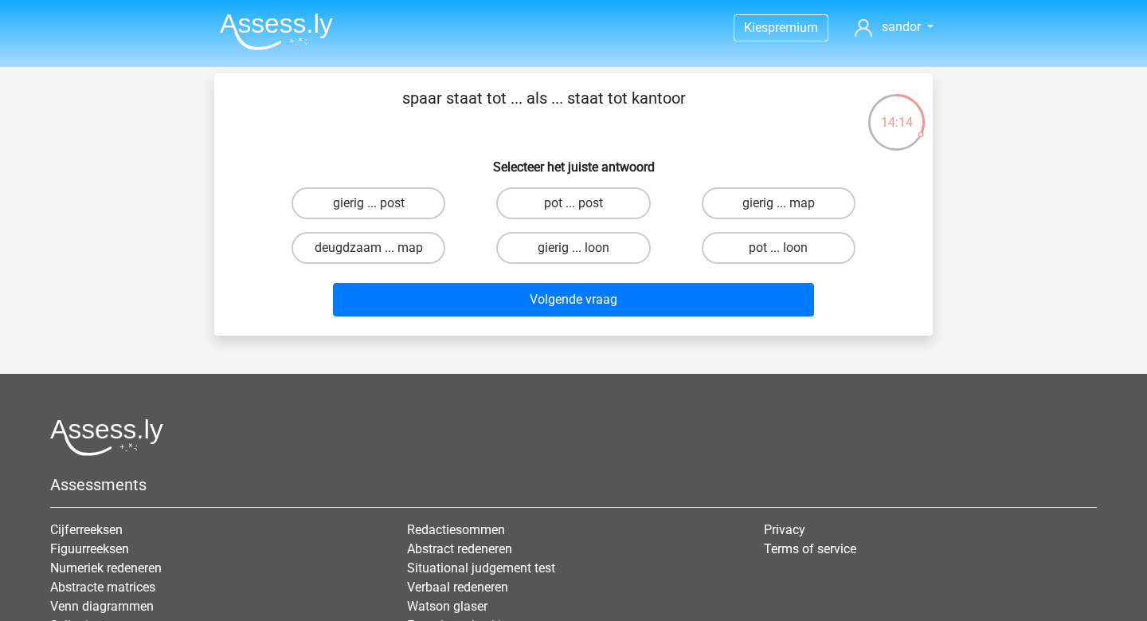
click at [547, 220] on div "pot ... post" at bounding box center [573, 203] width 205 height 45
click at [547, 206] on label "pot ... post" at bounding box center [573, 203] width 154 height 32
click at [574, 206] on input "pot ... post" at bounding box center [579, 208] width 10 height 10
radio input "true"
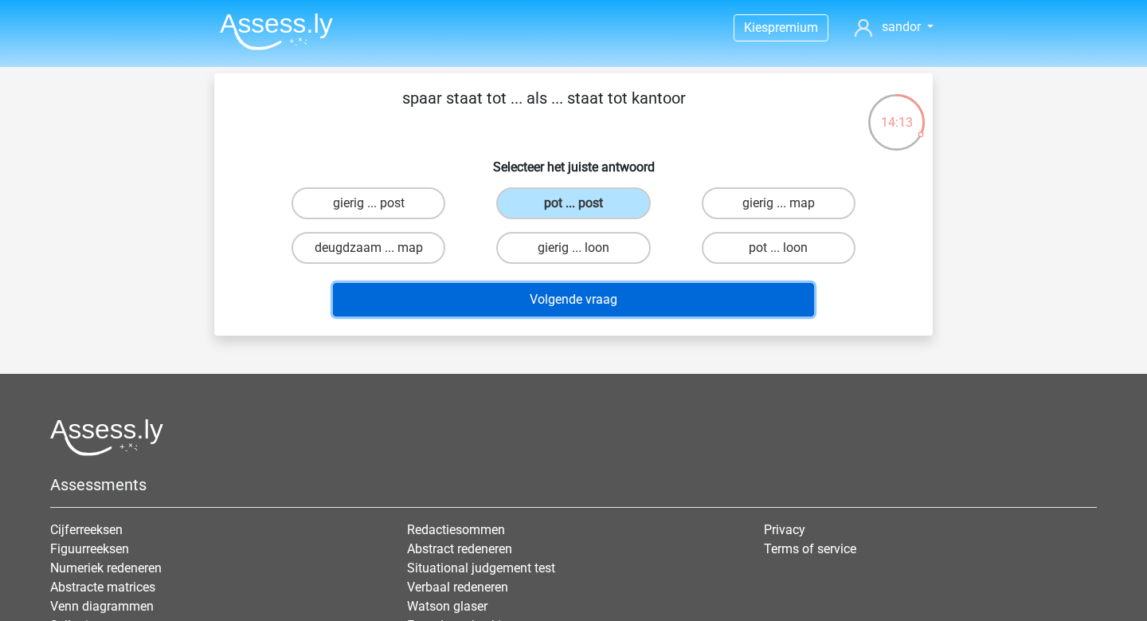
click at [597, 293] on button "Volgende vraag" at bounding box center [574, 299] width 482 height 33
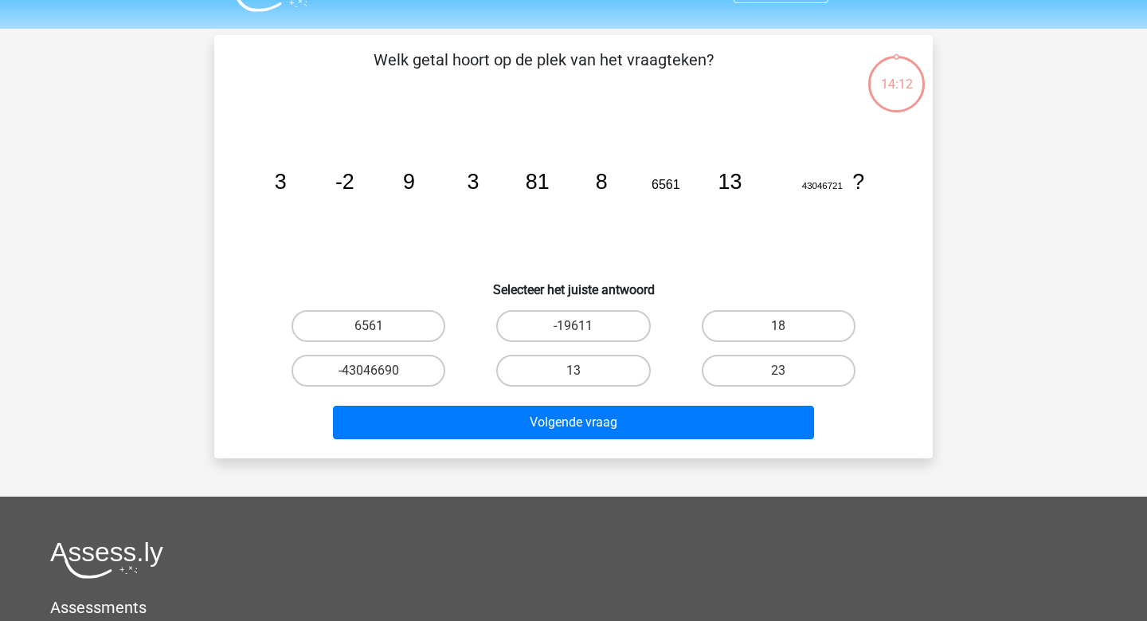
scroll to position [73, 0]
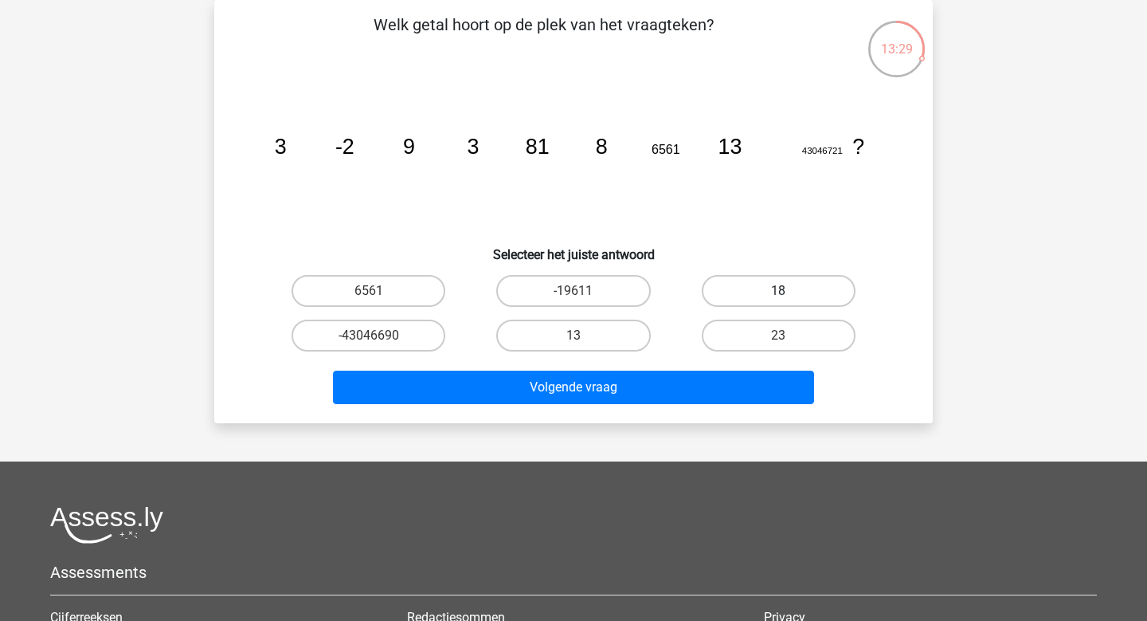
click at [765, 286] on label "18" at bounding box center [779, 291] width 154 height 32
click at [779, 291] on input "18" at bounding box center [784, 296] width 10 height 10
radio input "true"
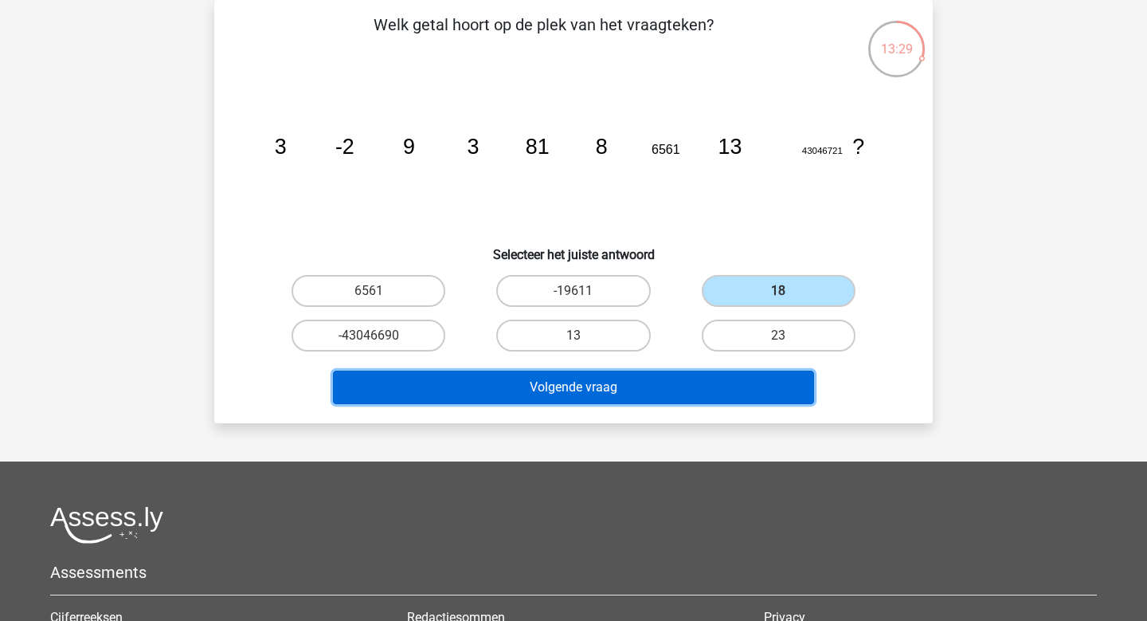
click at [708, 378] on button "Volgende vraag" at bounding box center [574, 387] width 482 height 33
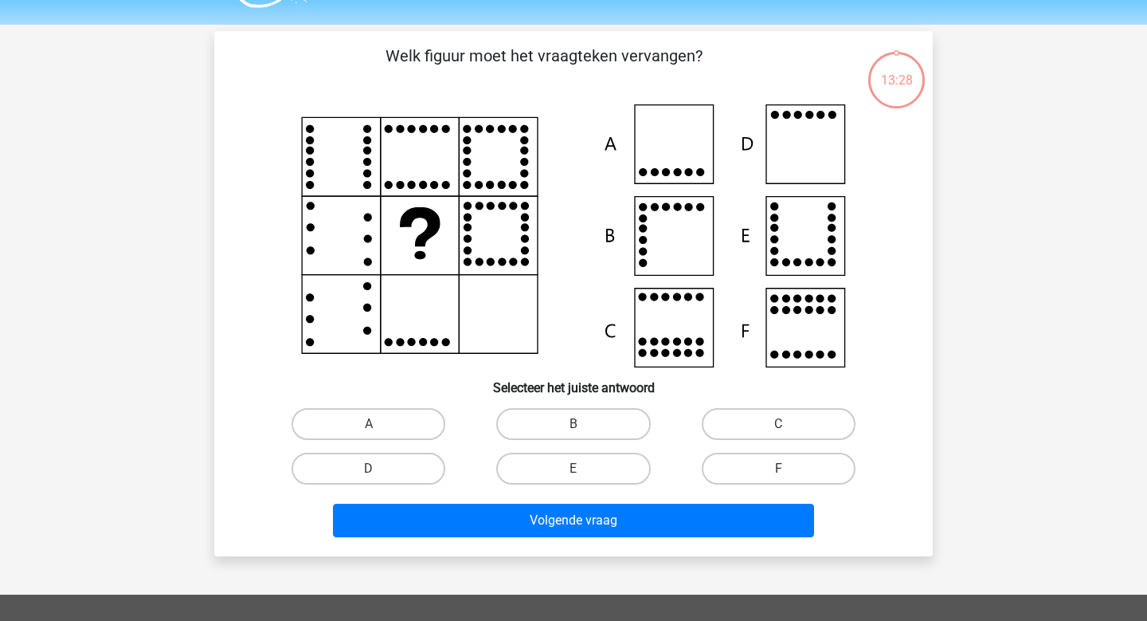
scroll to position [0, 0]
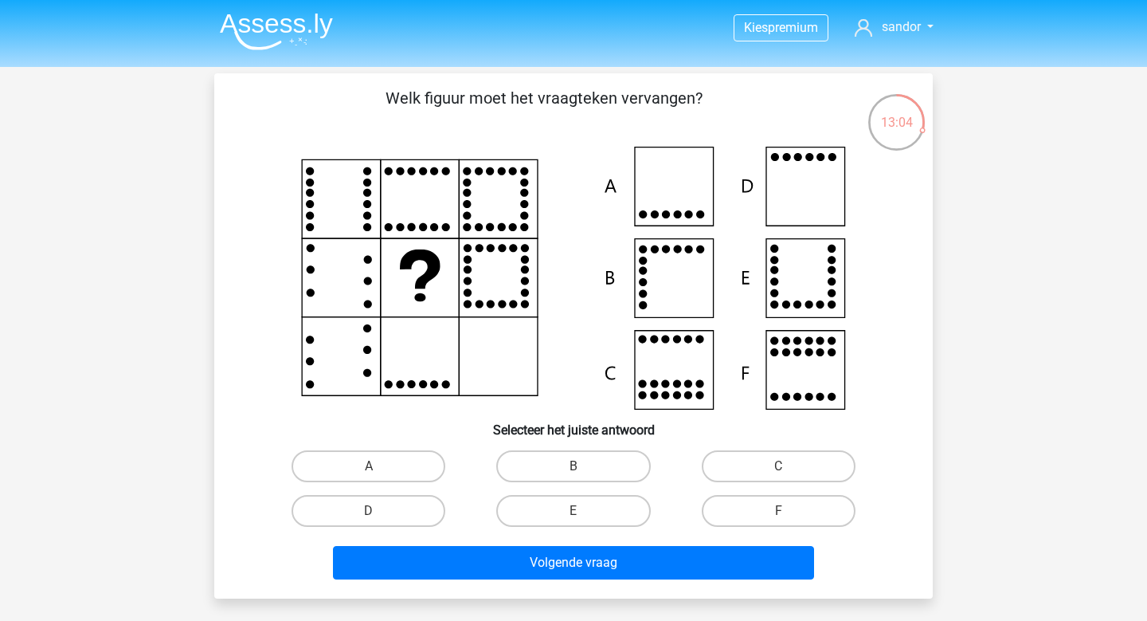
click at [370, 515] on input "D" at bounding box center [374, 516] width 10 height 10
radio input "true"
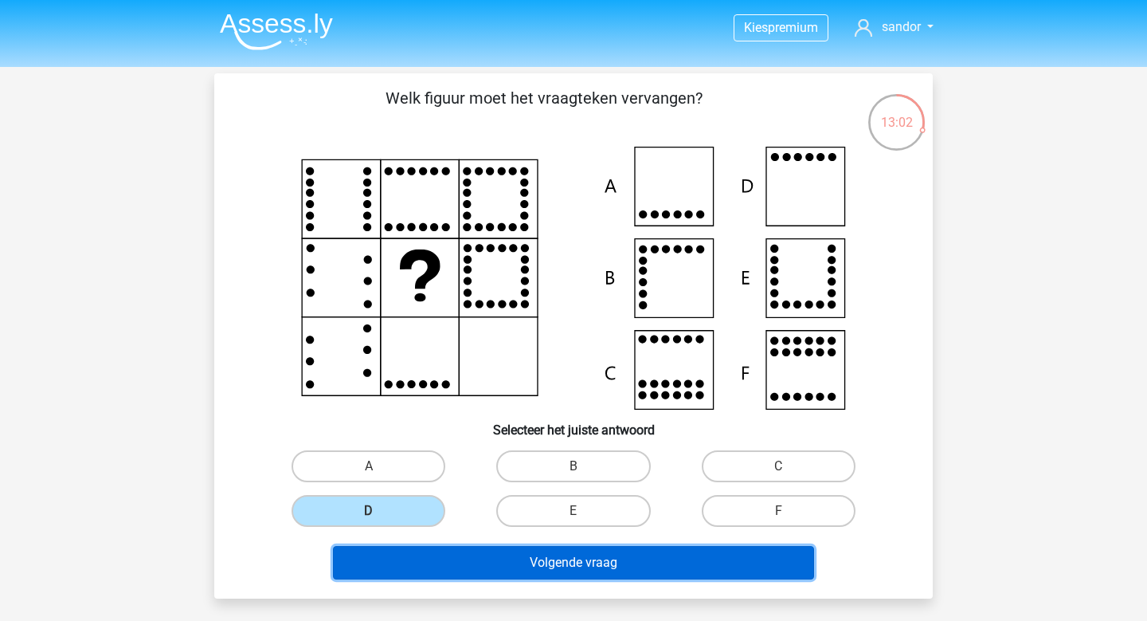
click at [429, 561] on button "Volgende vraag" at bounding box center [574, 562] width 482 height 33
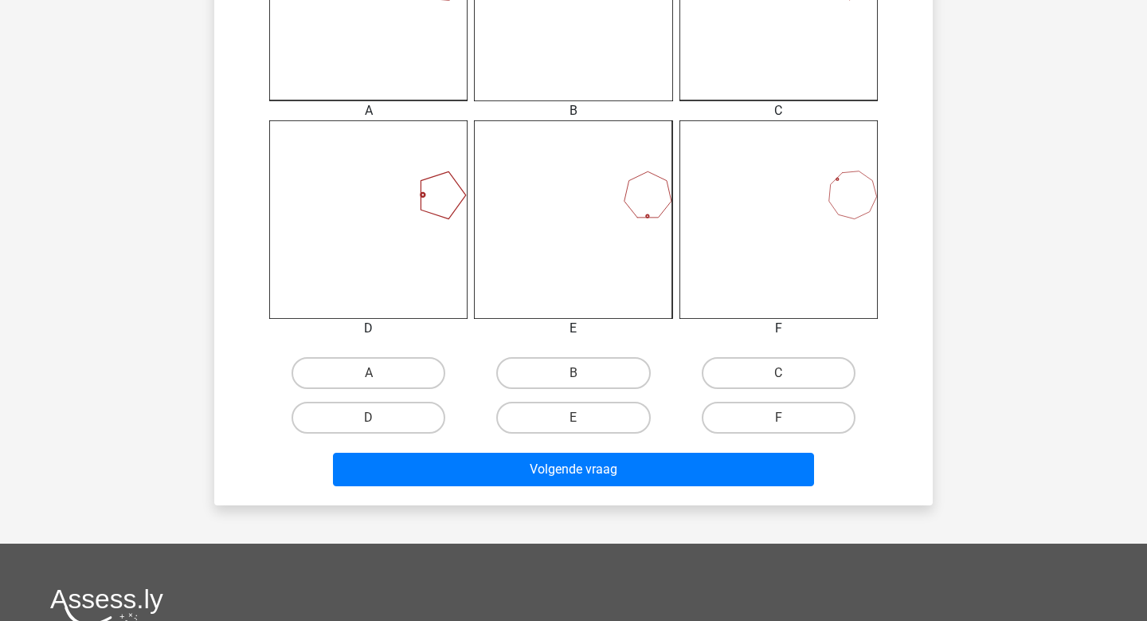
scroll to position [552, 0]
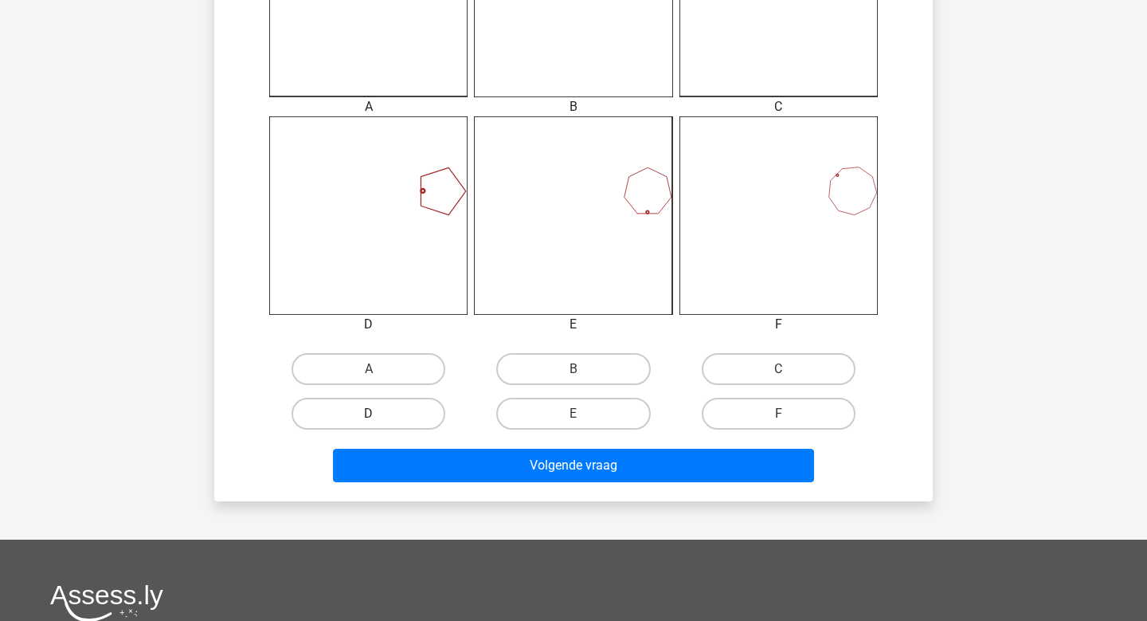
click at [406, 422] on label "D" at bounding box center [369, 414] width 154 height 32
click at [379, 422] on input "D" at bounding box center [374, 419] width 10 height 10
radio input "true"
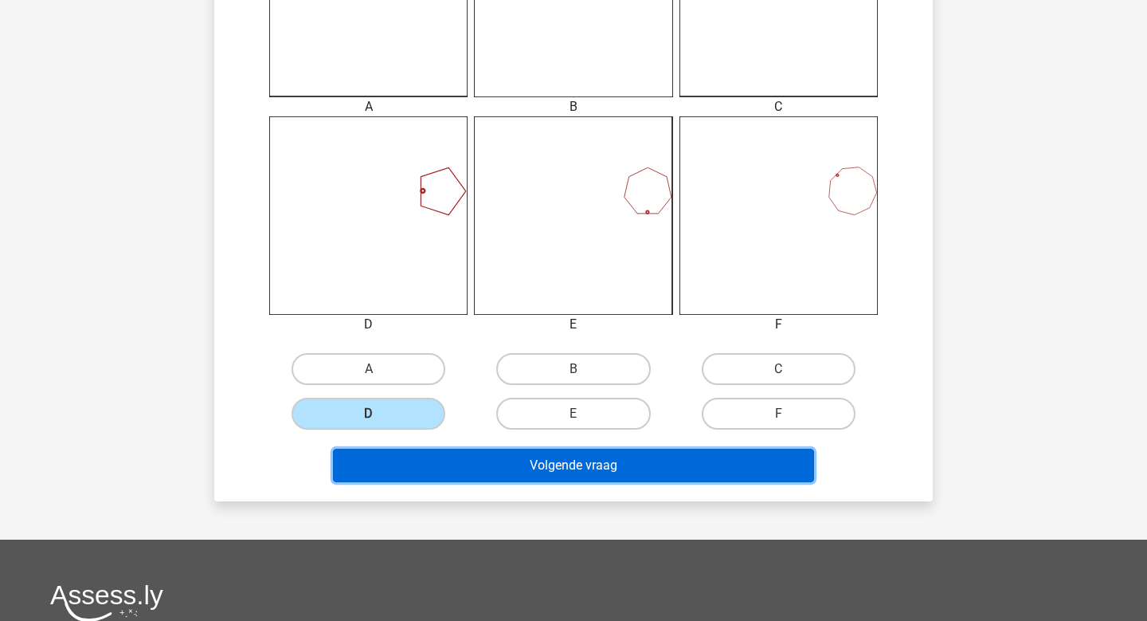
click at [509, 463] on button "Volgende vraag" at bounding box center [574, 465] width 482 height 33
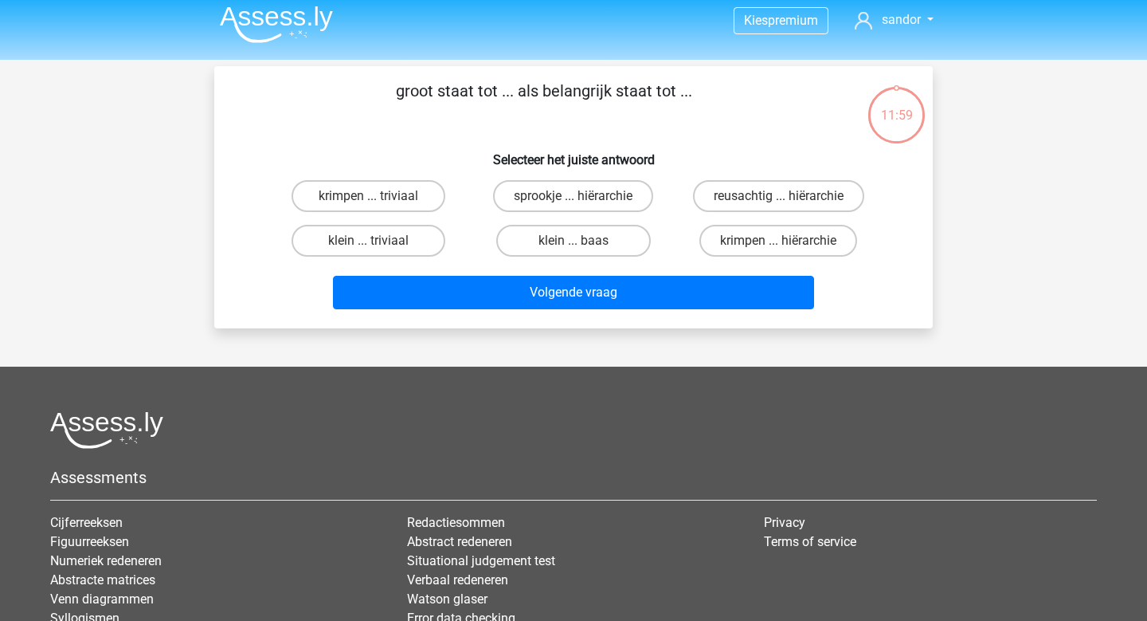
scroll to position [0, 0]
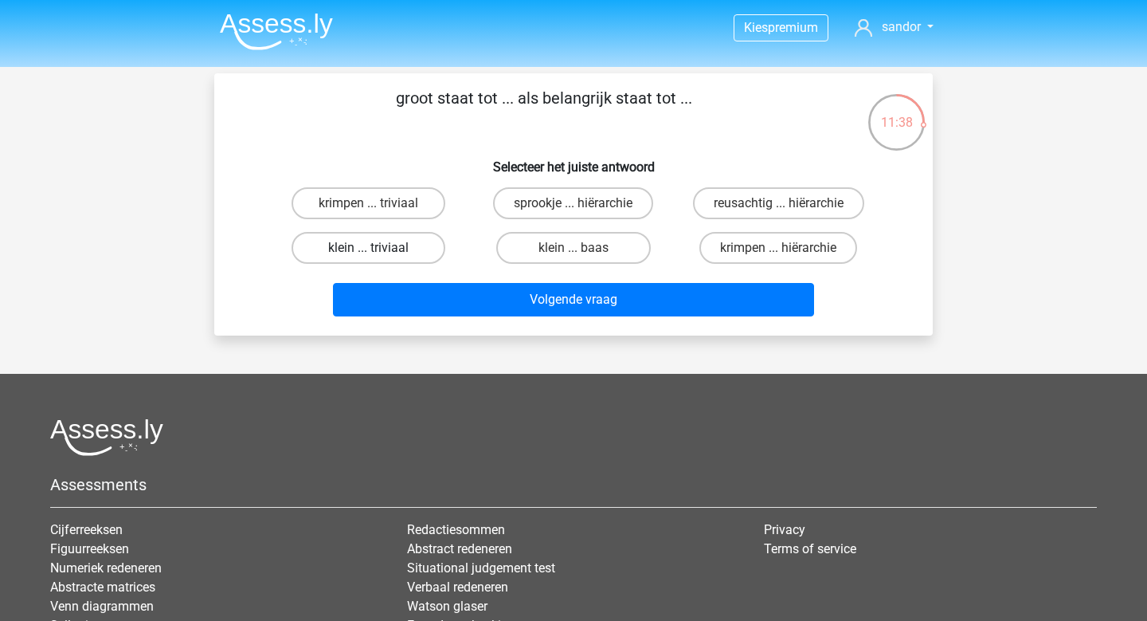
click at [392, 262] on label "klein ... triviaal" at bounding box center [369, 248] width 154 height 32
click at [379, 258] on input "klein ... triviaal" at bounding box center [374, 253] width 10 height 10
radio input "true"
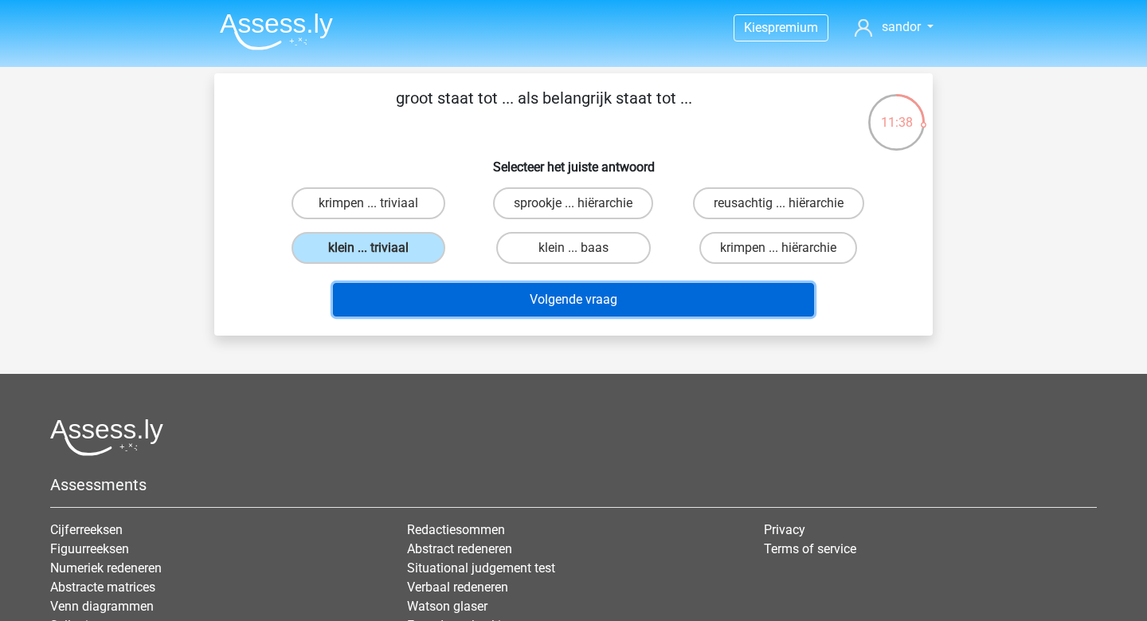
click at [419, 301] on button "Volgende vraag" at bounding box center [574, 299] width 482 height 33
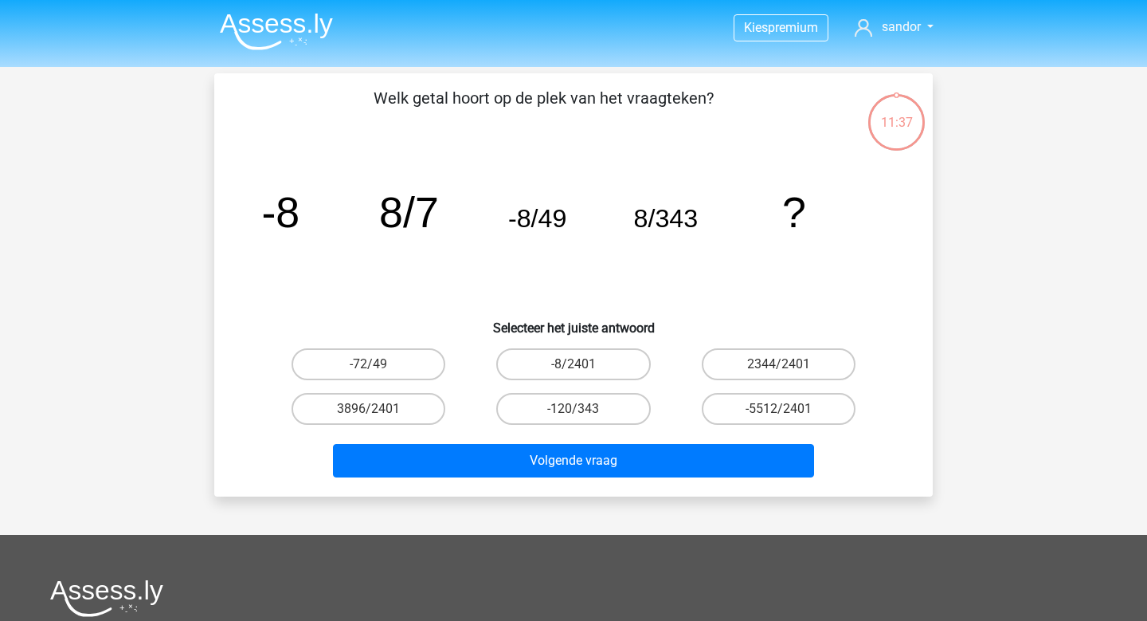
scroll to position [73, 0]
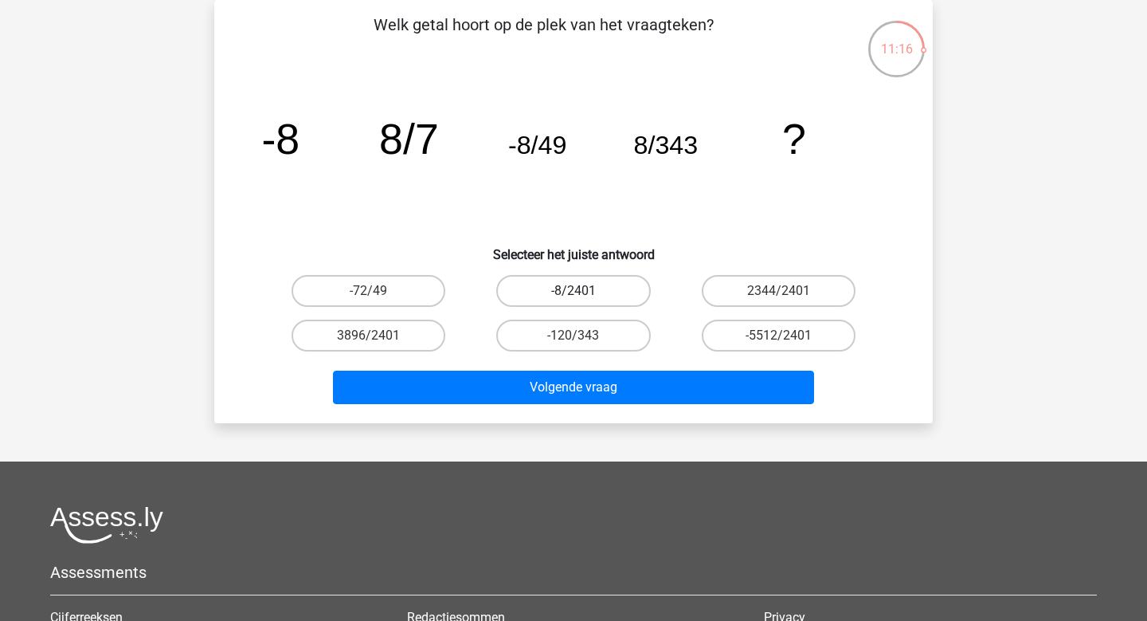
click at [521, 291] on label "-8/2401" at bounding box center [573, 291] width 154 height 32
click at [574, 291] on input "-8/2401" at bounding box center [579, 296] width 10 height 10
radio input "true"
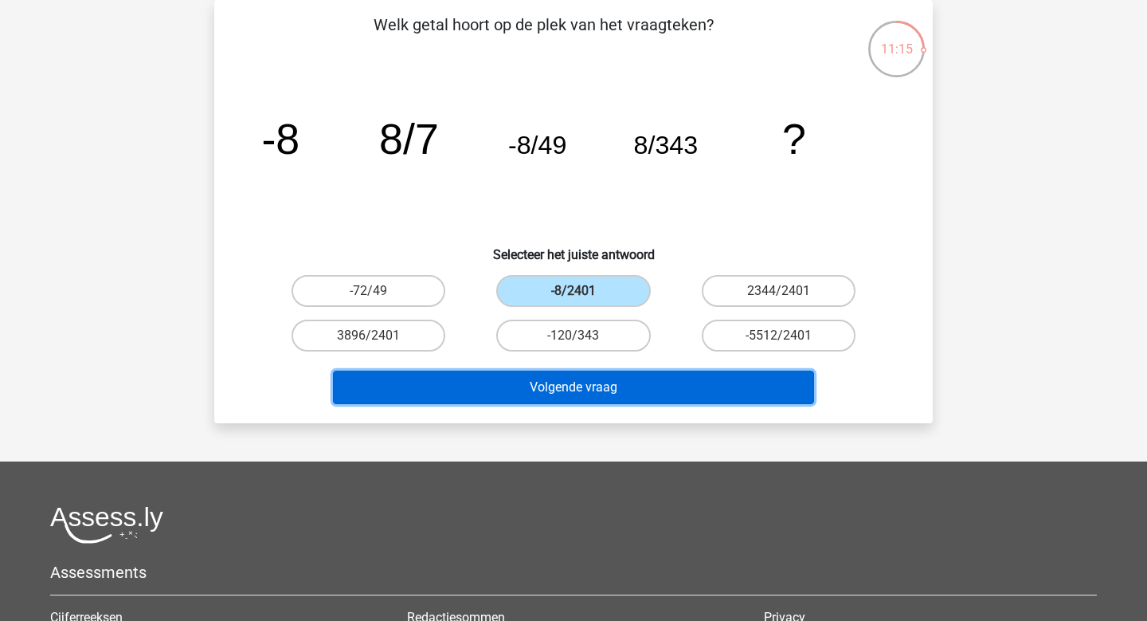
click at [546, 403] on button "Volgende vraag" at bounding box center [574, 387] width 482 height 33
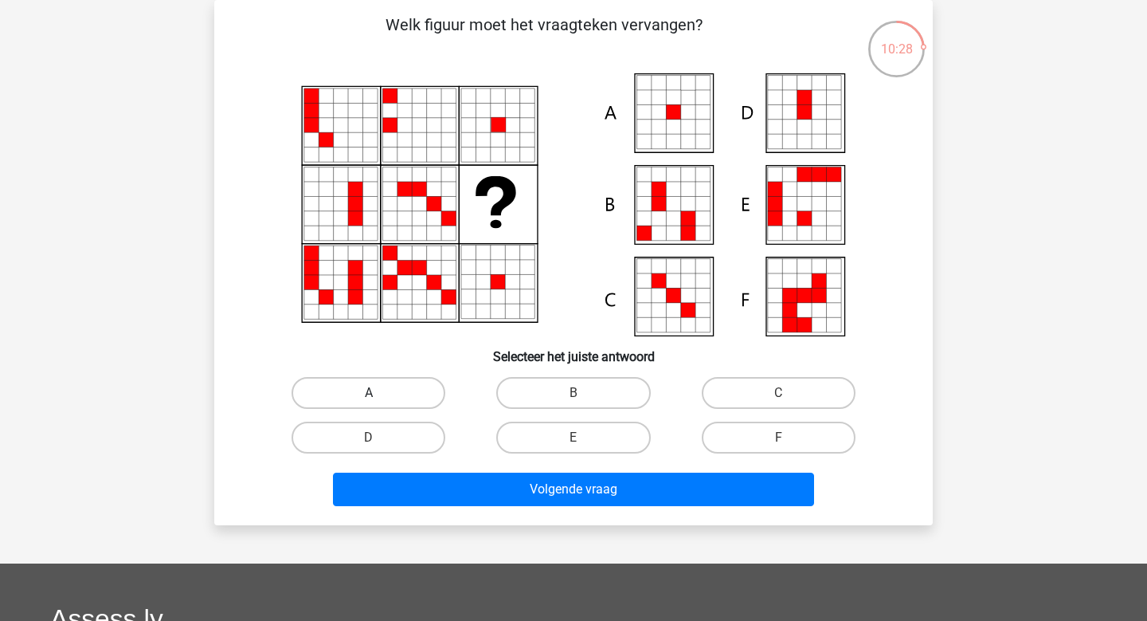
click at [355, 384] on label "A" at bounding box center [369, 393] width 154 height 32
click at [369, 393] on input "A" at bounding box center [374, 398] width 10 height 10
radio input "true"
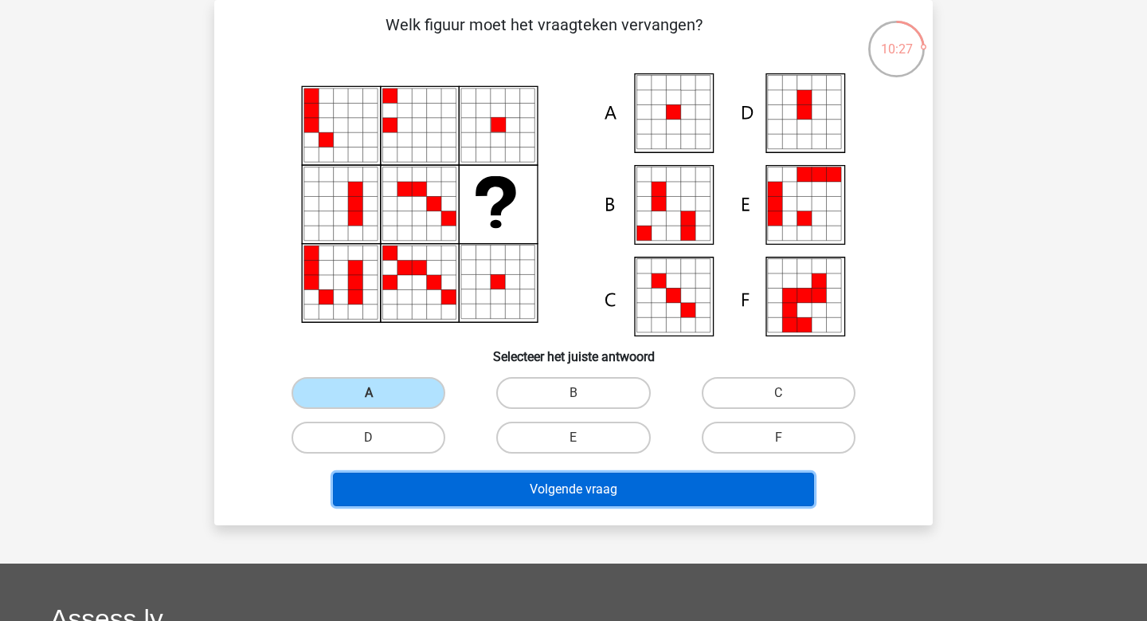
click at [464, 483] on button "Volgende vraag" at bounding box center [574, 489] width 482 height 33
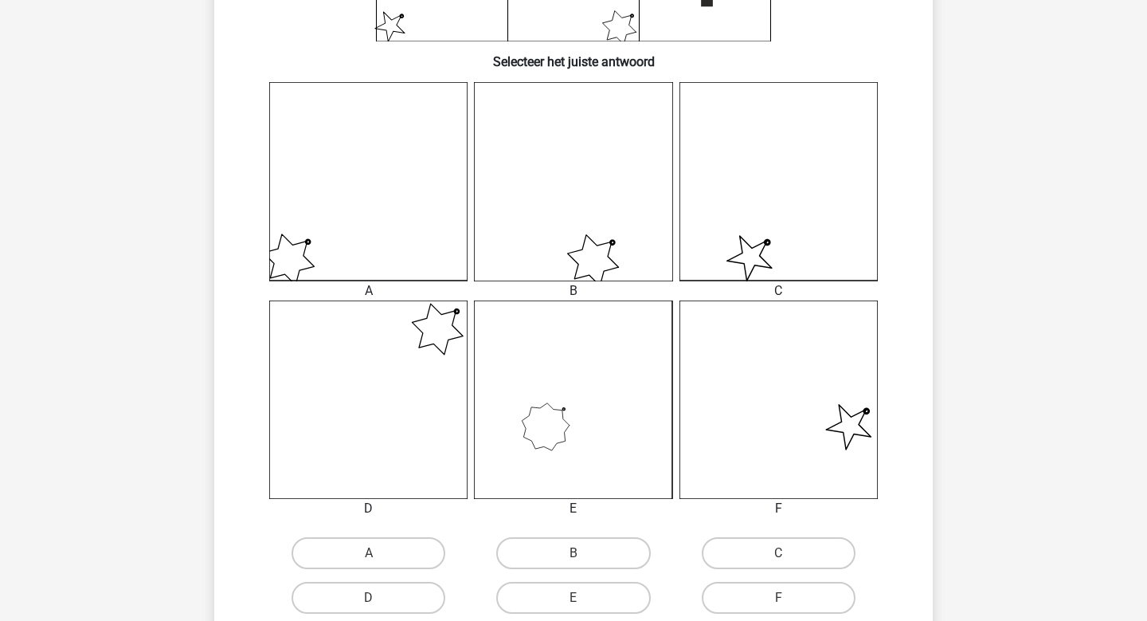
scroll to position [371, 0]
click at [546, 542] on label "B" at bounding box center [573, 551] width 154 height 32
click at [574, 551] on input "B" at bounding box center [579, 556] width 10 height 10
radio input "true"
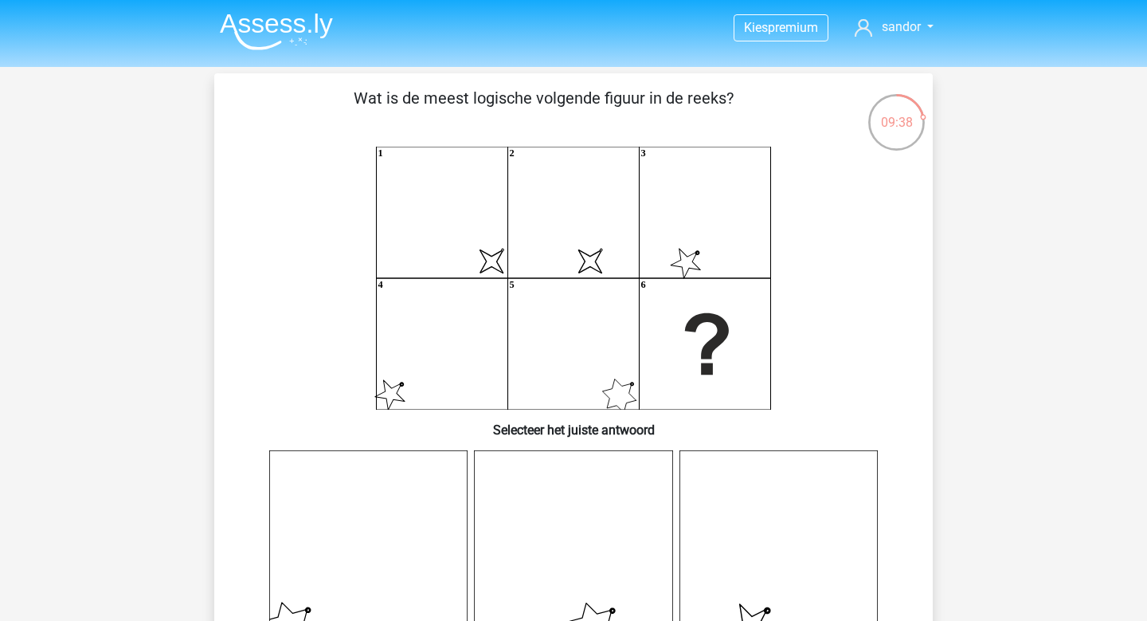
scroll to position [504, 0]
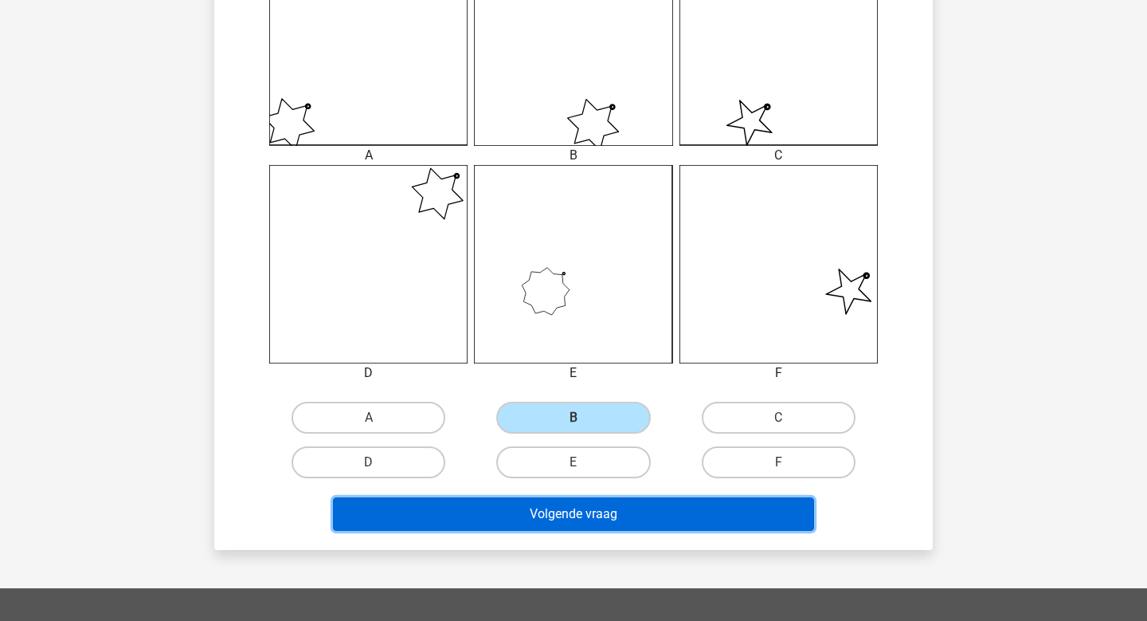
click at [555, 499] on button "Volgende vraag" at bounding box center [574, 513] width 482 height 33
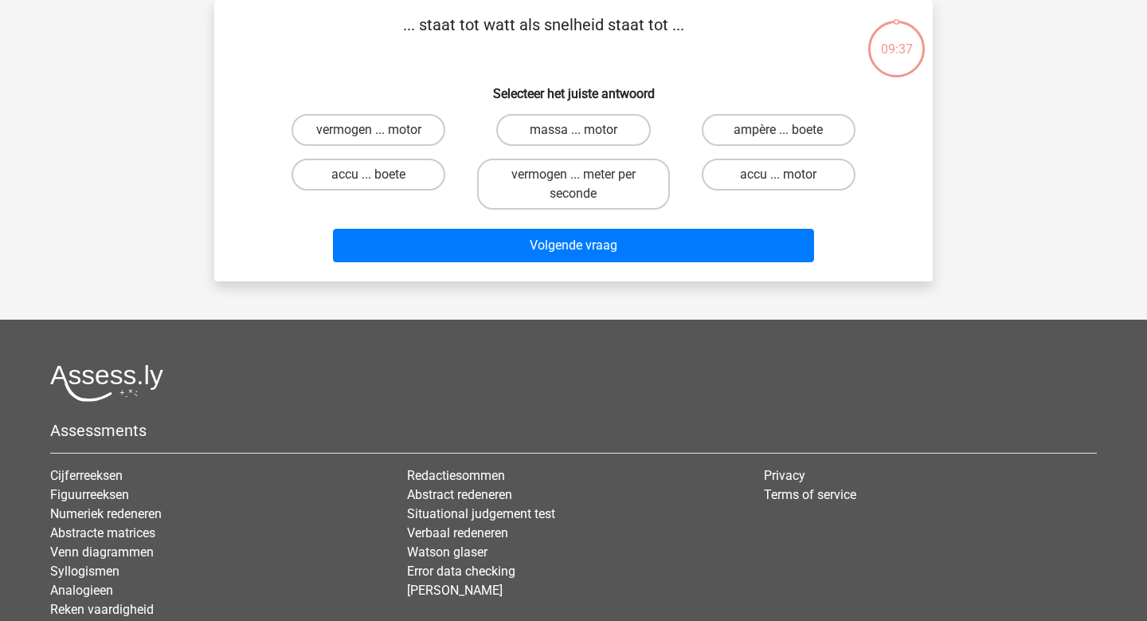
scroll to position [0, 0]
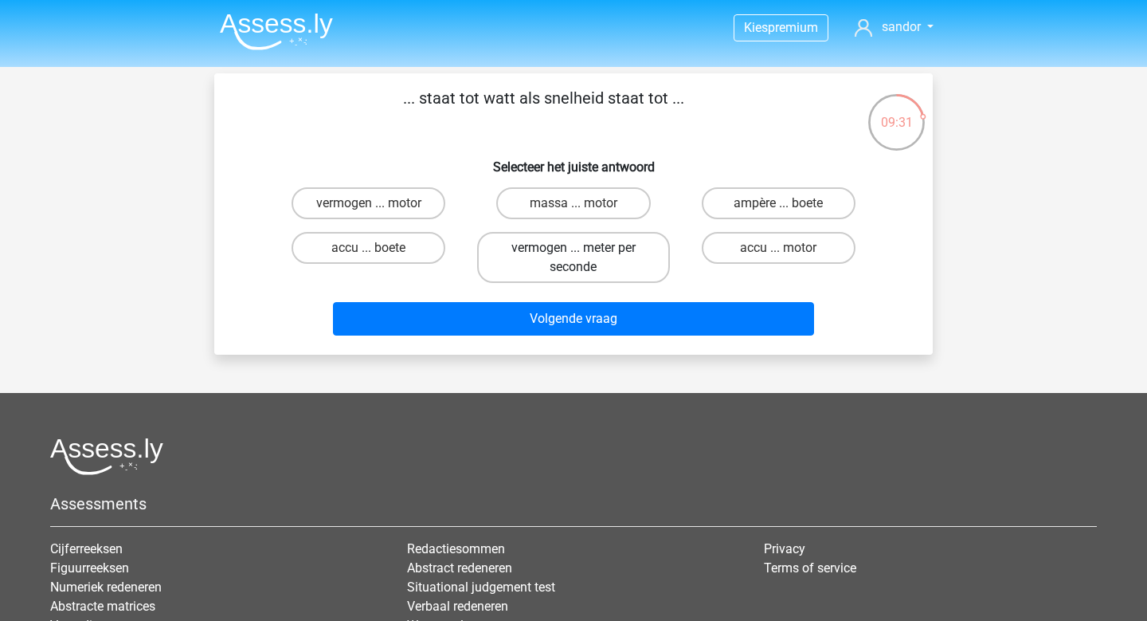
click at [543, 259] on label "vermogen ... meter per seconde" at bounding box center [573, 257] width 192 height 51
click at [574, 258] on input "vermogen ... meter per seconde" at bounding box center [579, 253] width 10 height 10
radio input "true"
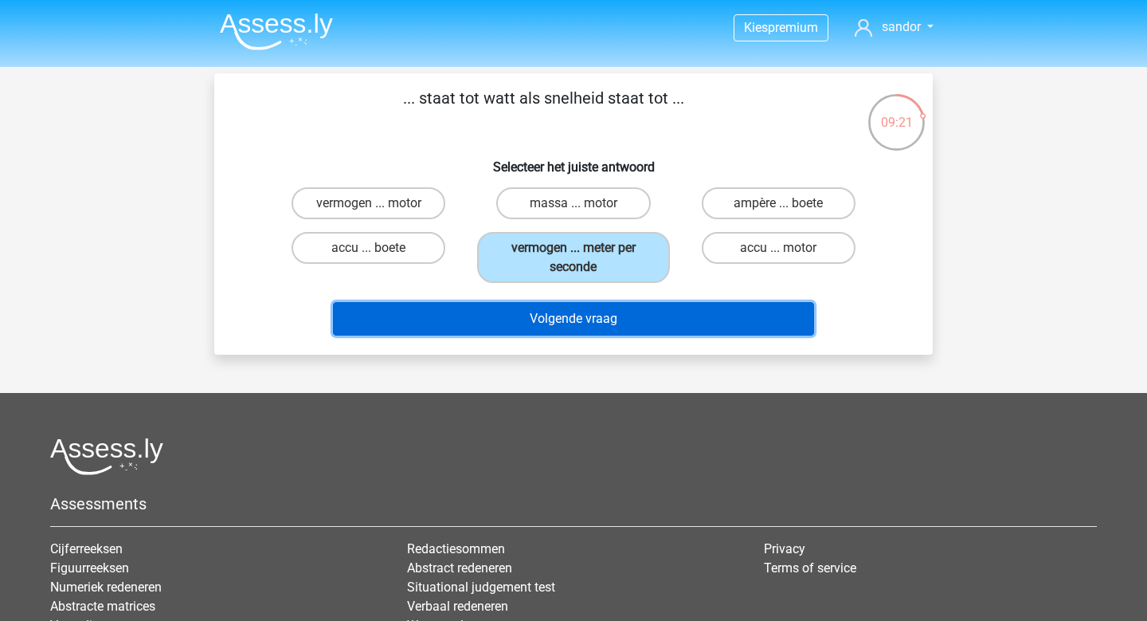
click at [583, 312] on button "Volgende vraag" at bounding box center [574, 318] width 482 height 33
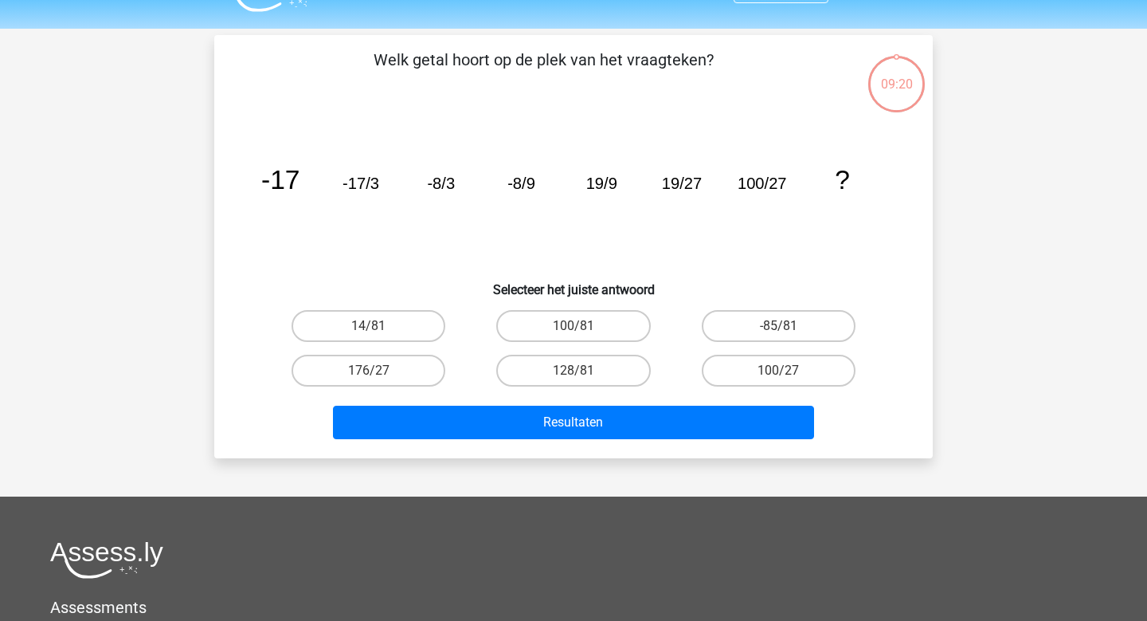
scroll to position [73, 0]
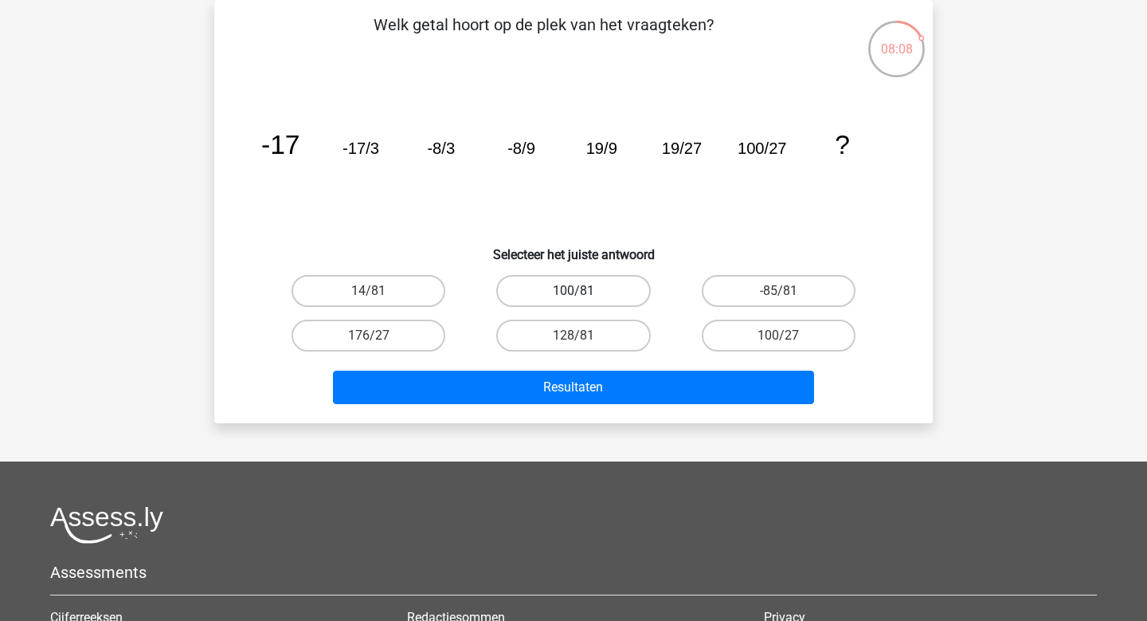
click at [547, 286] on label "100/81" at bounding box center [573, 291] width 154 height 32
click at [574, 291] on input "100/81" at bounding box center [579, 296] width 10 height 10
radio input "true"
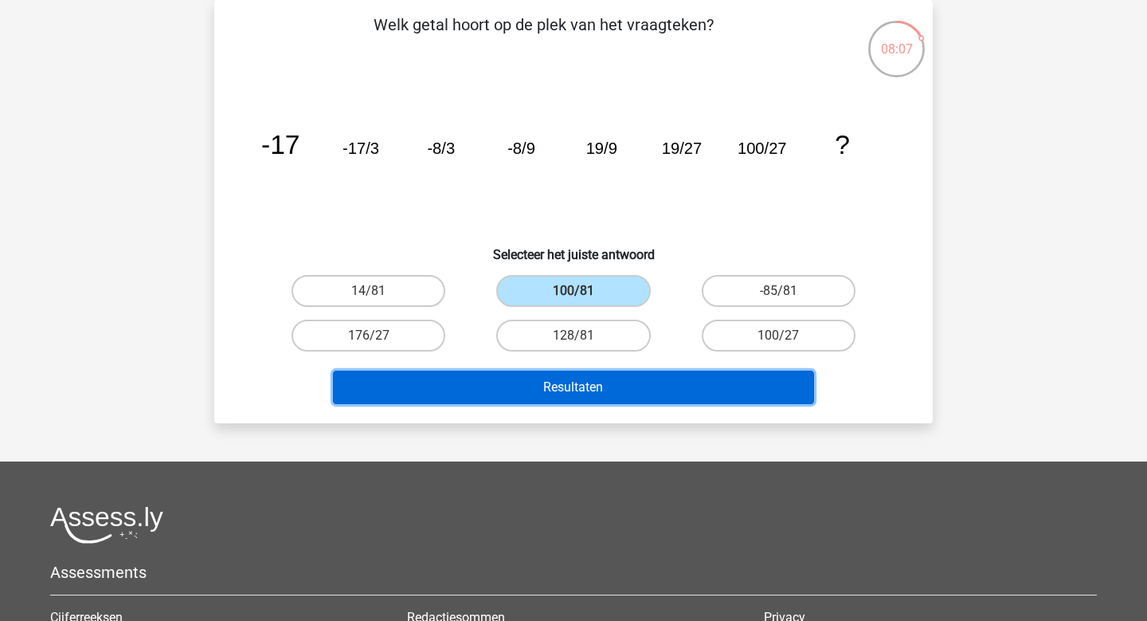
click at [582, 392] on button "Resultaten" at bounding box center [574, 387] width 482 height 33
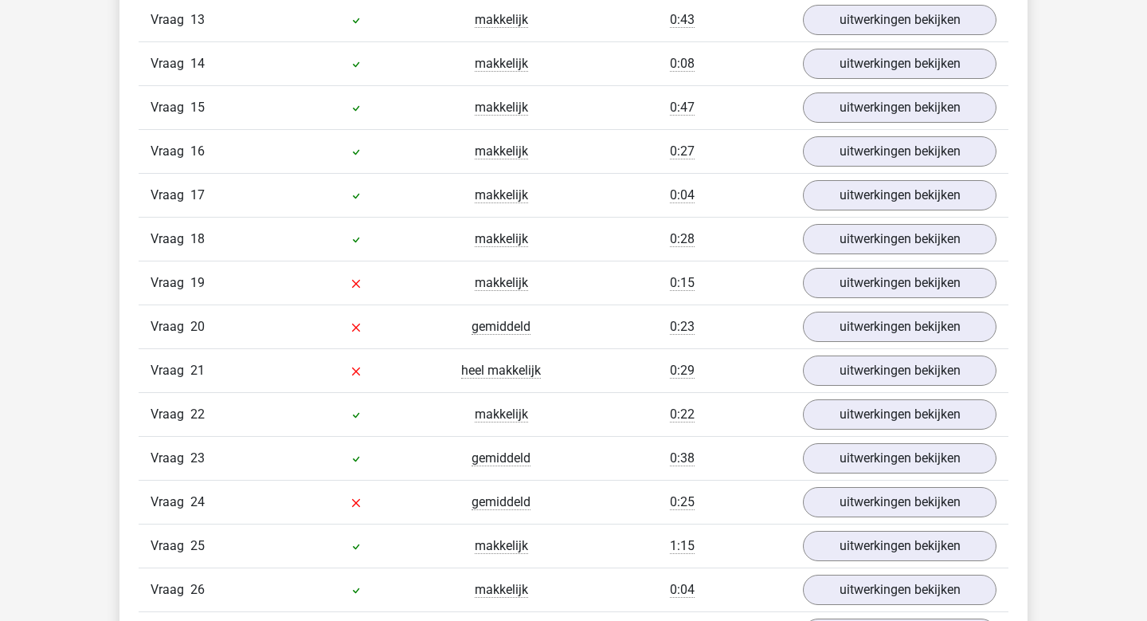
scroll to position [2386, 0]
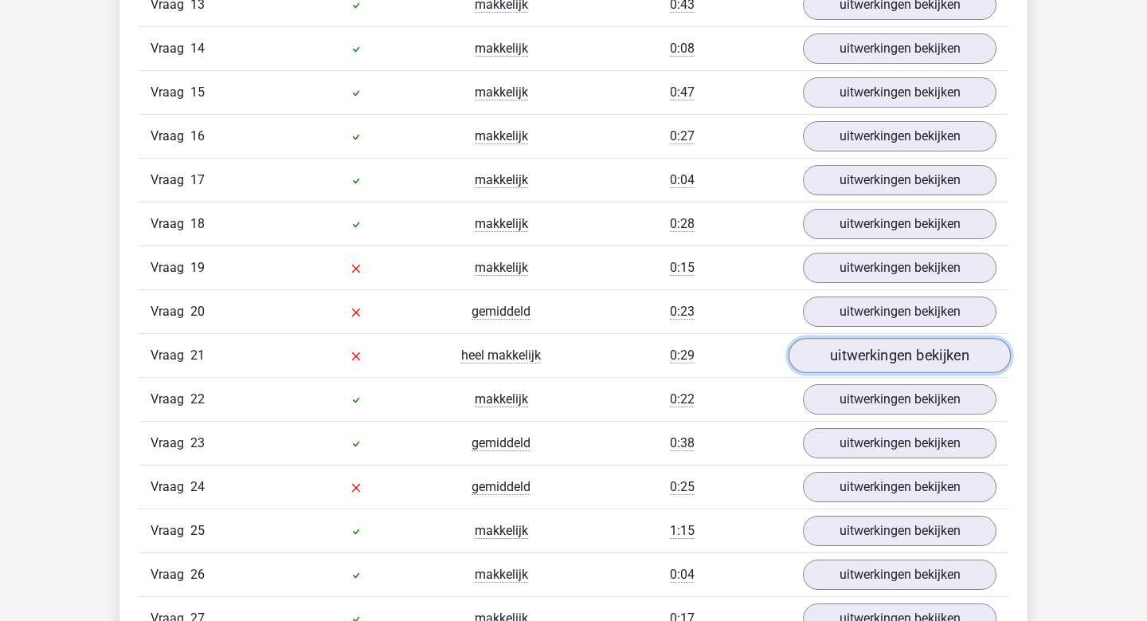
click at [875, 362] on link "uitwerkingen bekijken" at bounding box center [900, 355] width 222 height 35
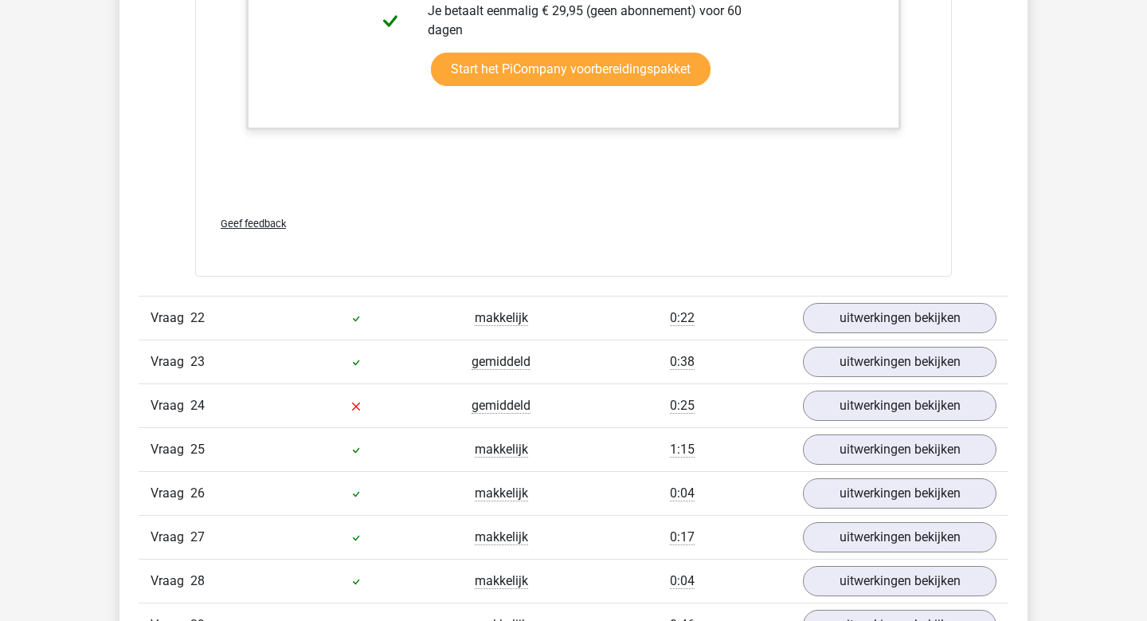
scroll to position [3495, 0]
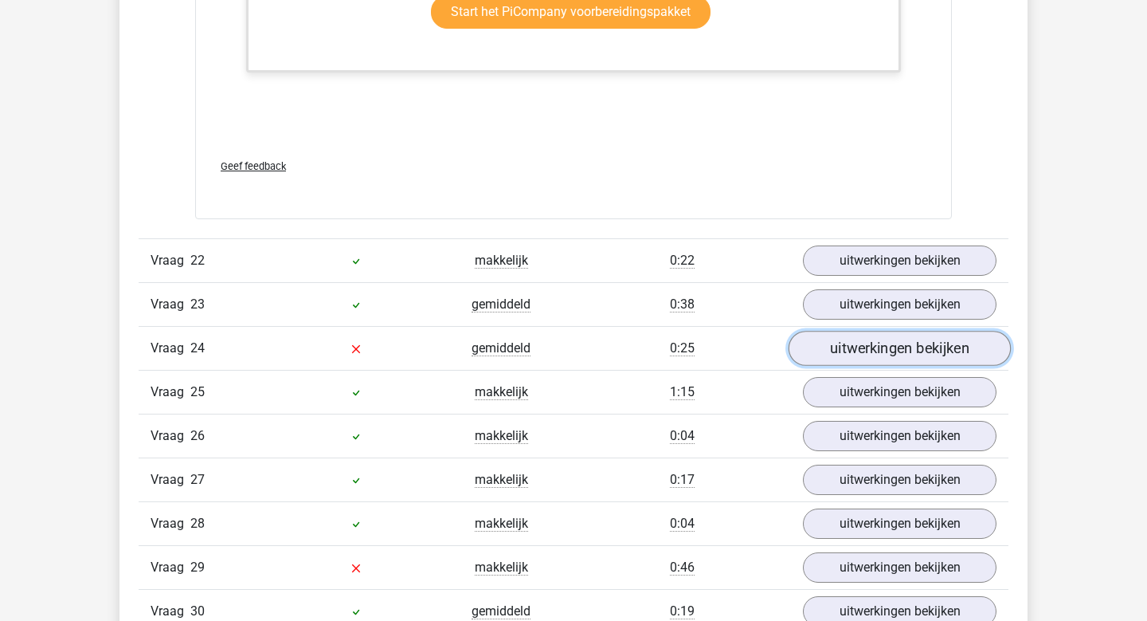
click at [849, 341] on link "uitwerkingen bekijken" at bounding box center [900, 348] width 222 height 35
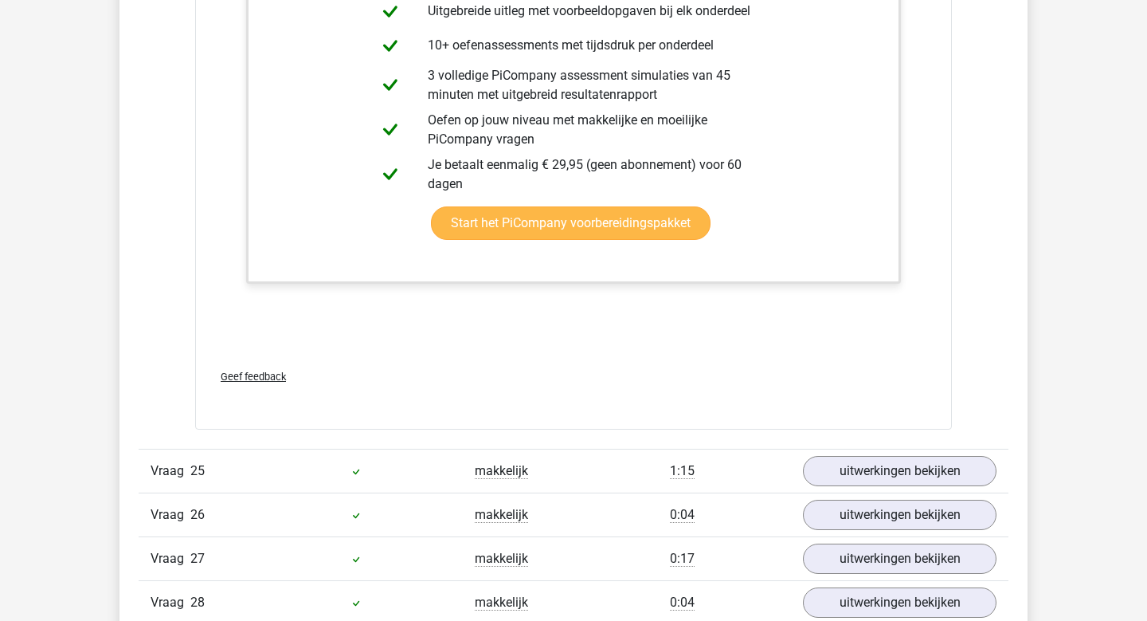
scroll to position [4560, 0]
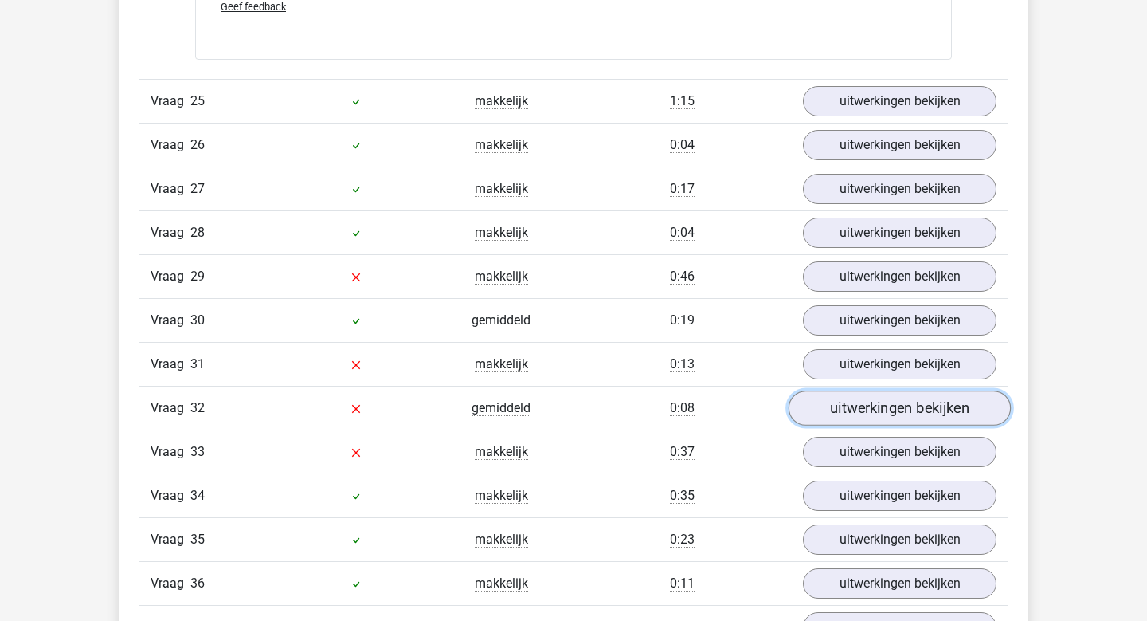
click at [876, 408] on link "uitwerkingen bekijken" at bounding box center [900, 407] width 222 height 35
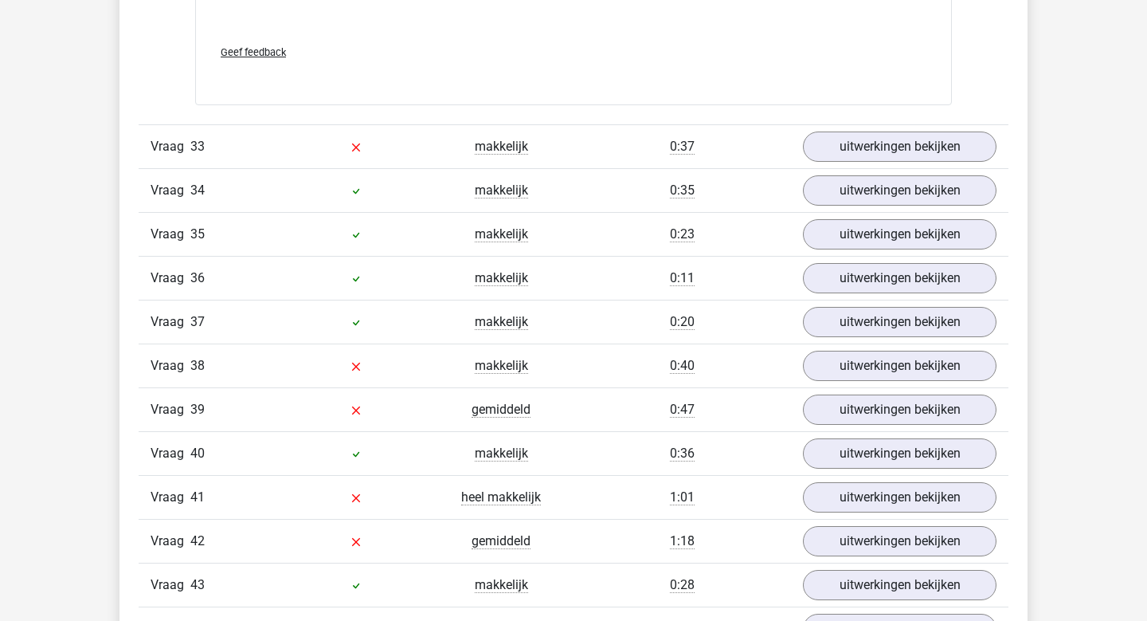
scroll to position [5643, 0]
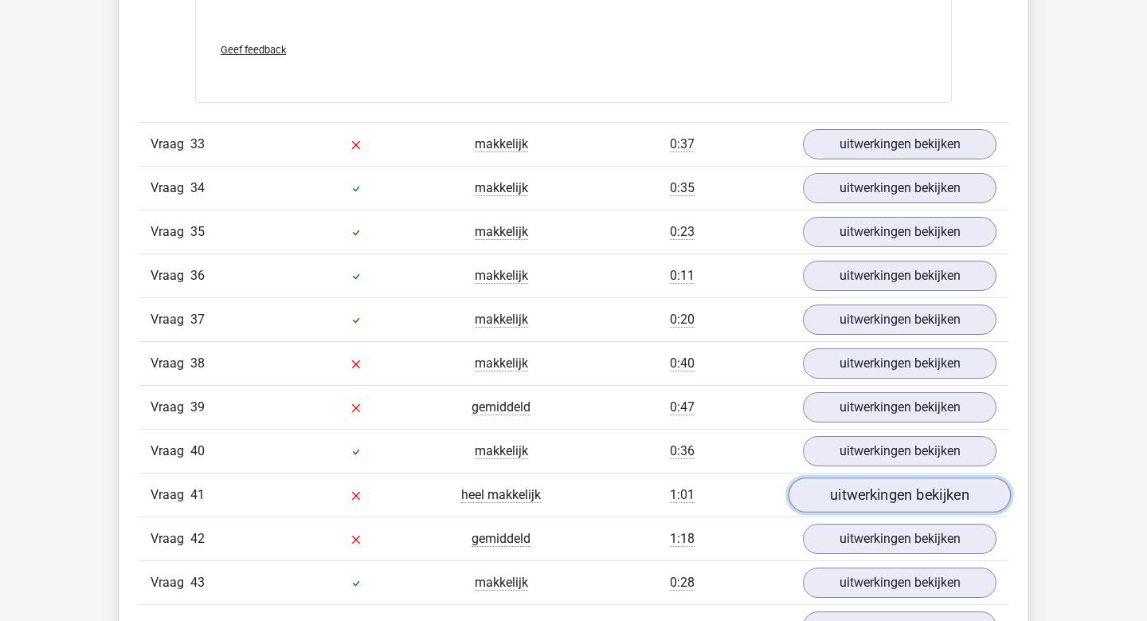
click at [890, 497] on link "uitwerkingen bekijken" at bounding box center [900, 494] width 222 height 35
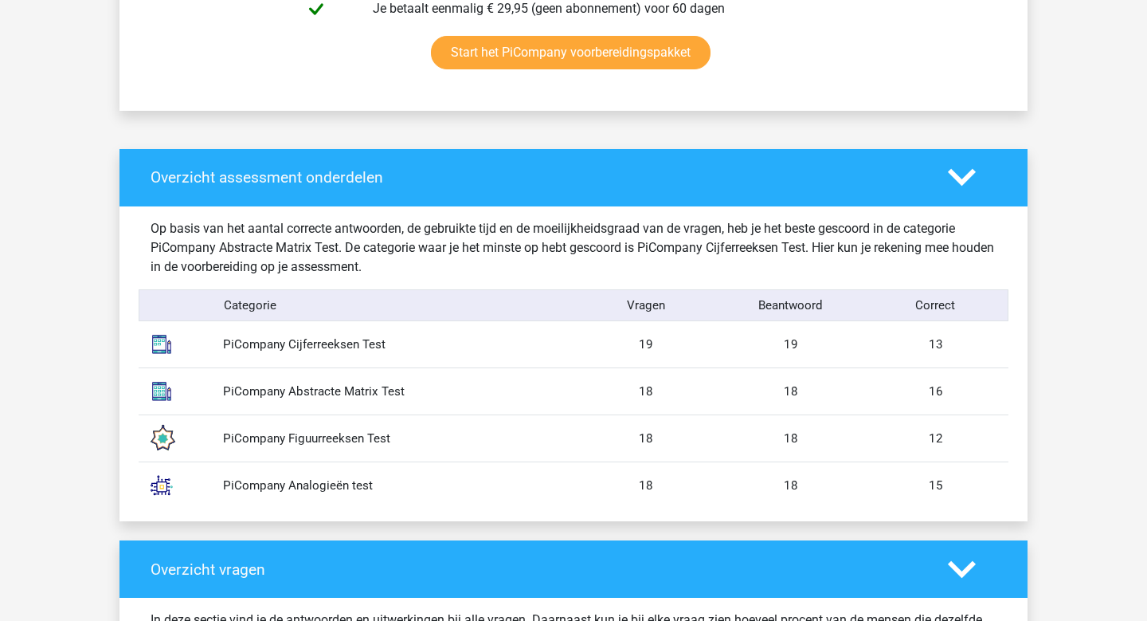
scroll to position [1122, 0]
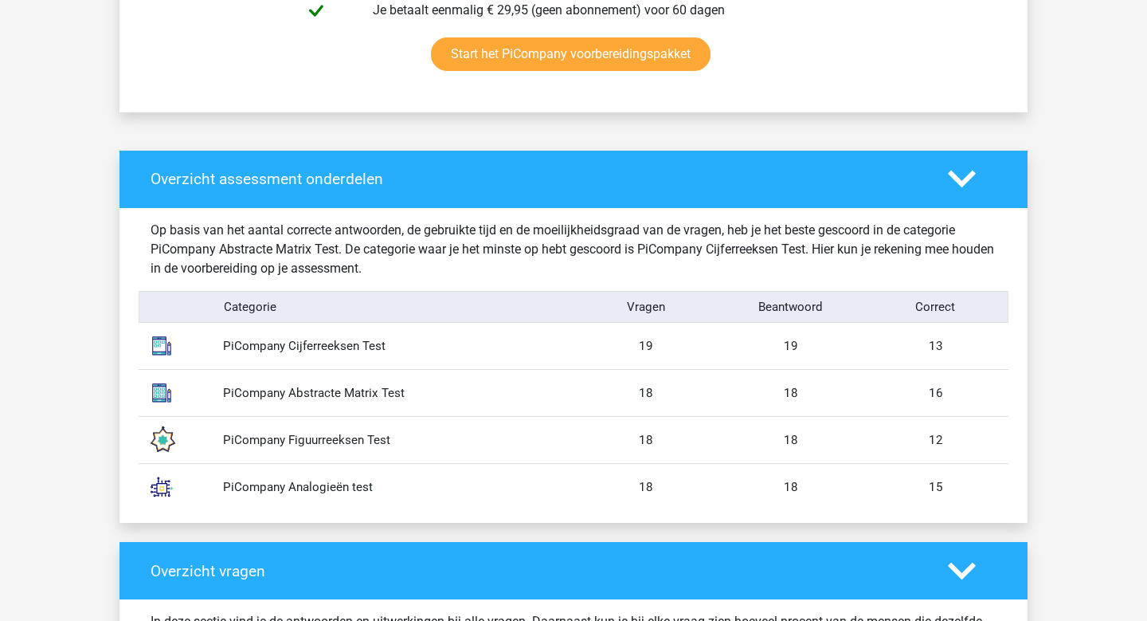
click at [375, 398] on div "PiCompany Abstracte Matrix Test" at bounding box center [392, 393] width 363 height 18
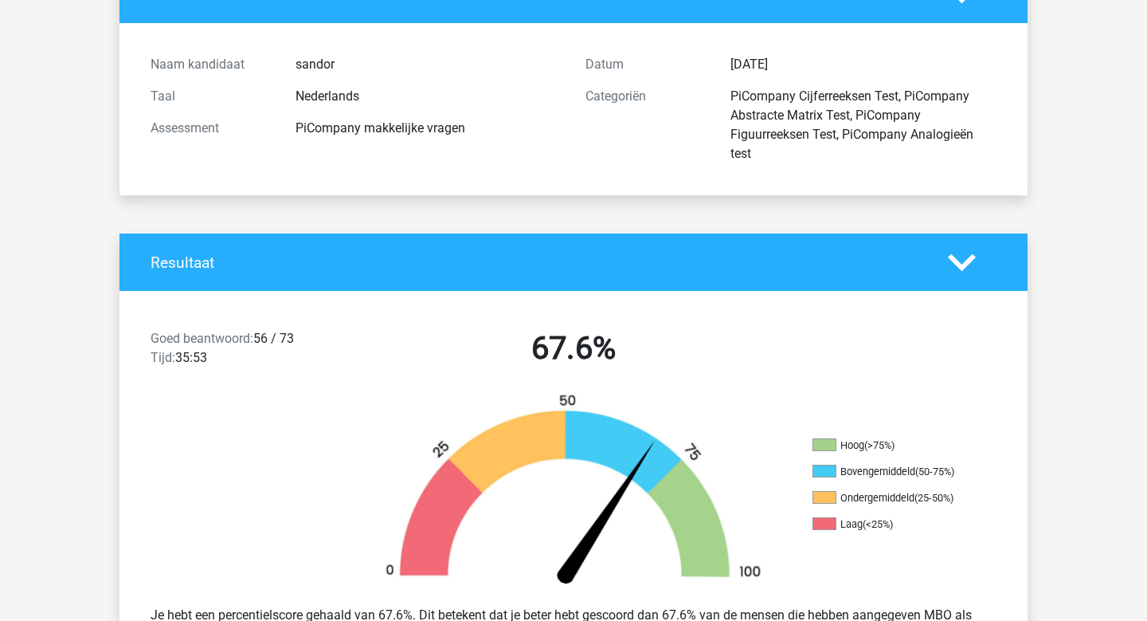
scroll to position [102, 0]
